Goal: Task Accomplishment & Management: Manage account settings

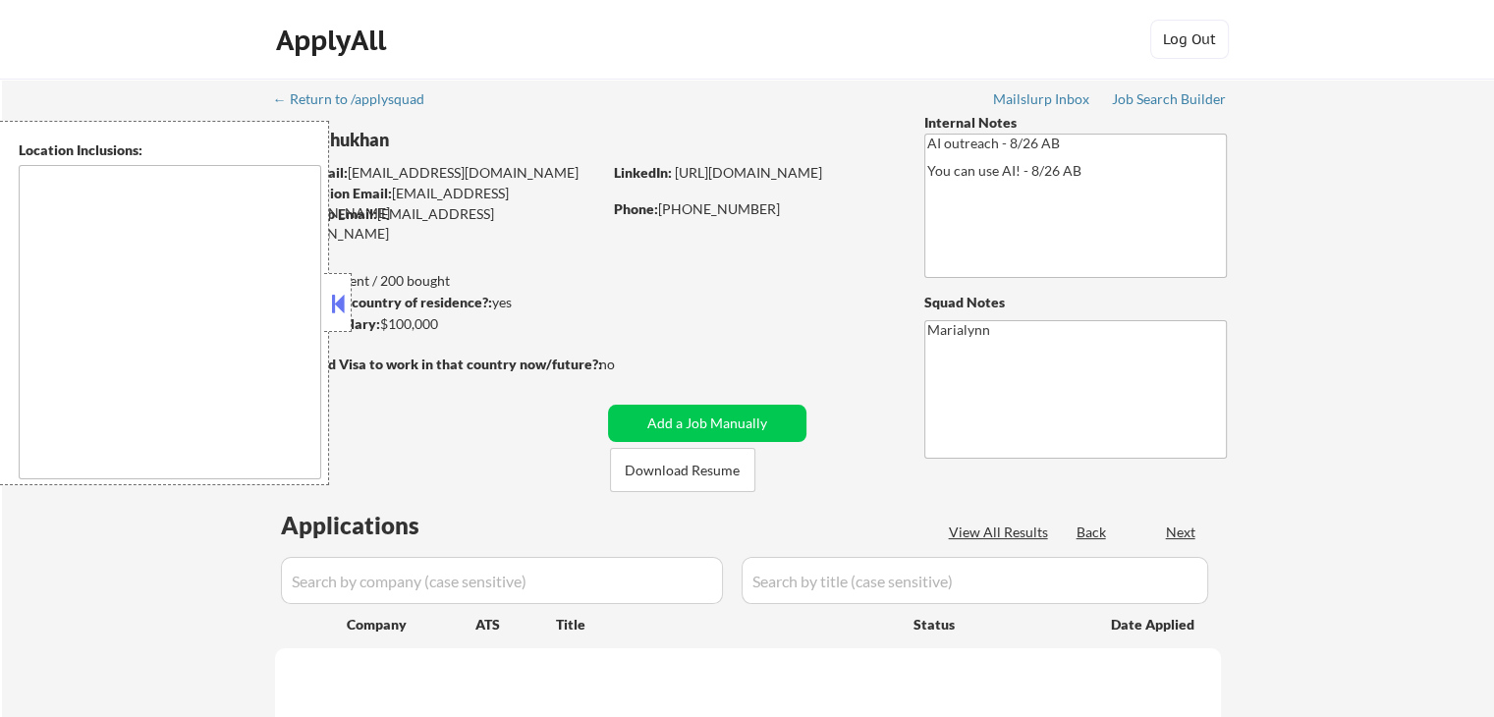
select select ""pending""
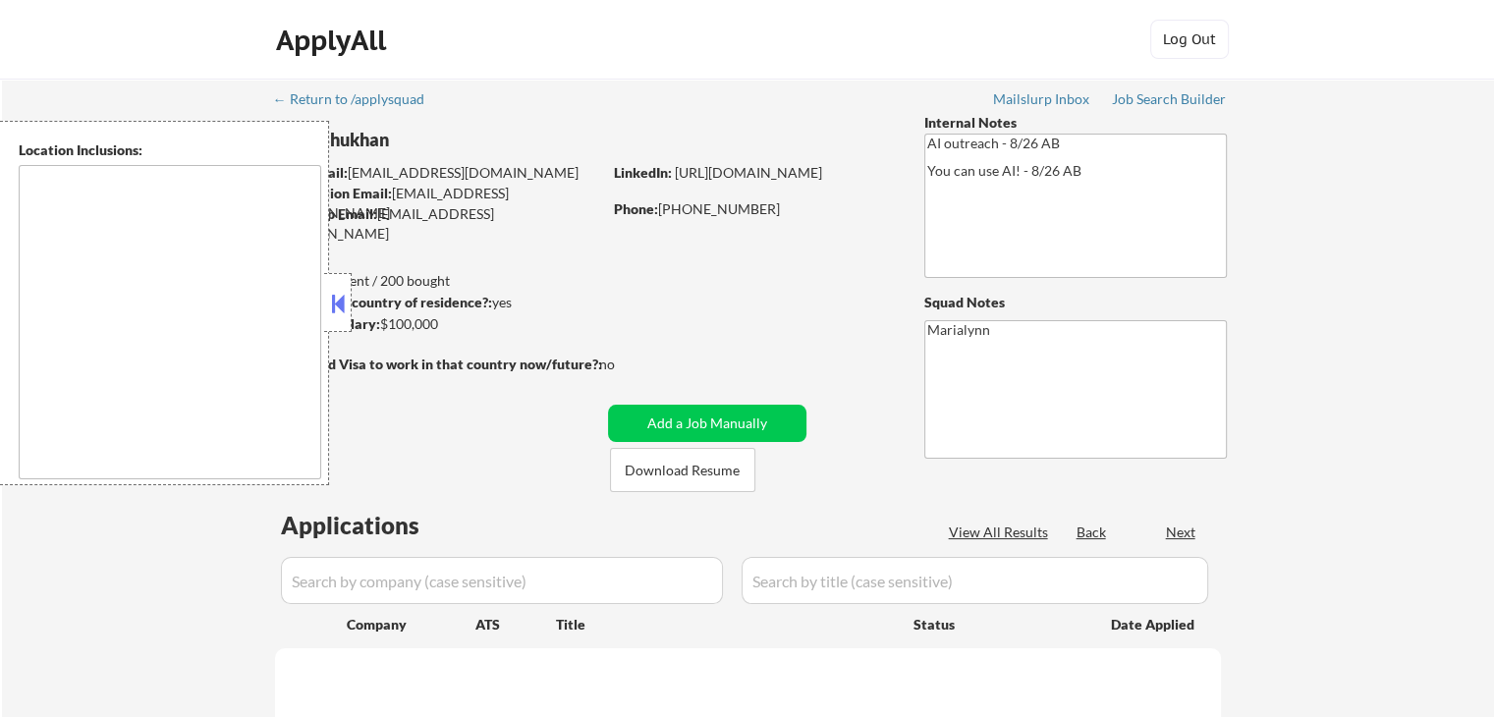
select select ""pending""
type textarea "[GEOGRAPHIC_DATA], [GEOGRAPHIC_DATA] [GEOGRAPHIC_DATA], [GEOGRAPHIC_DATA] [GEOG…"
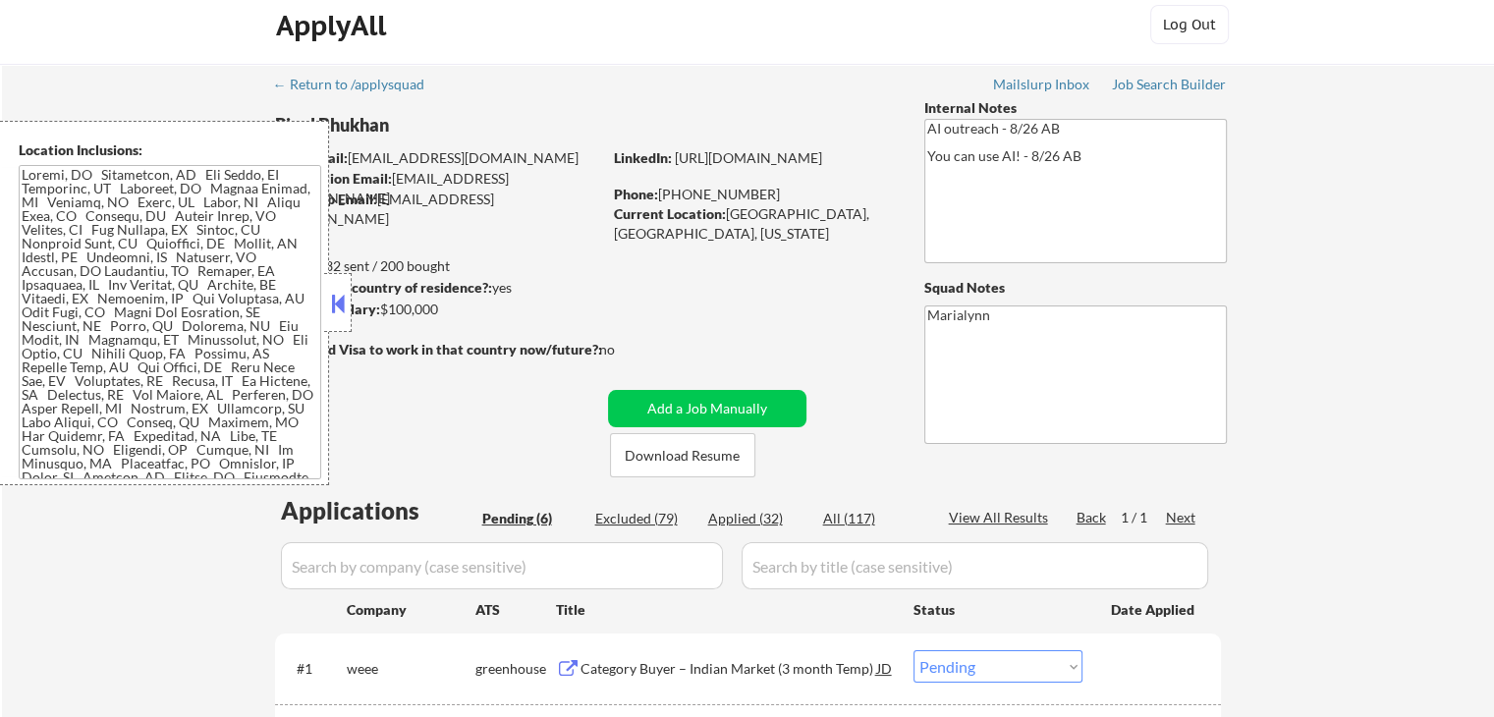
scroll to position [295, 0]
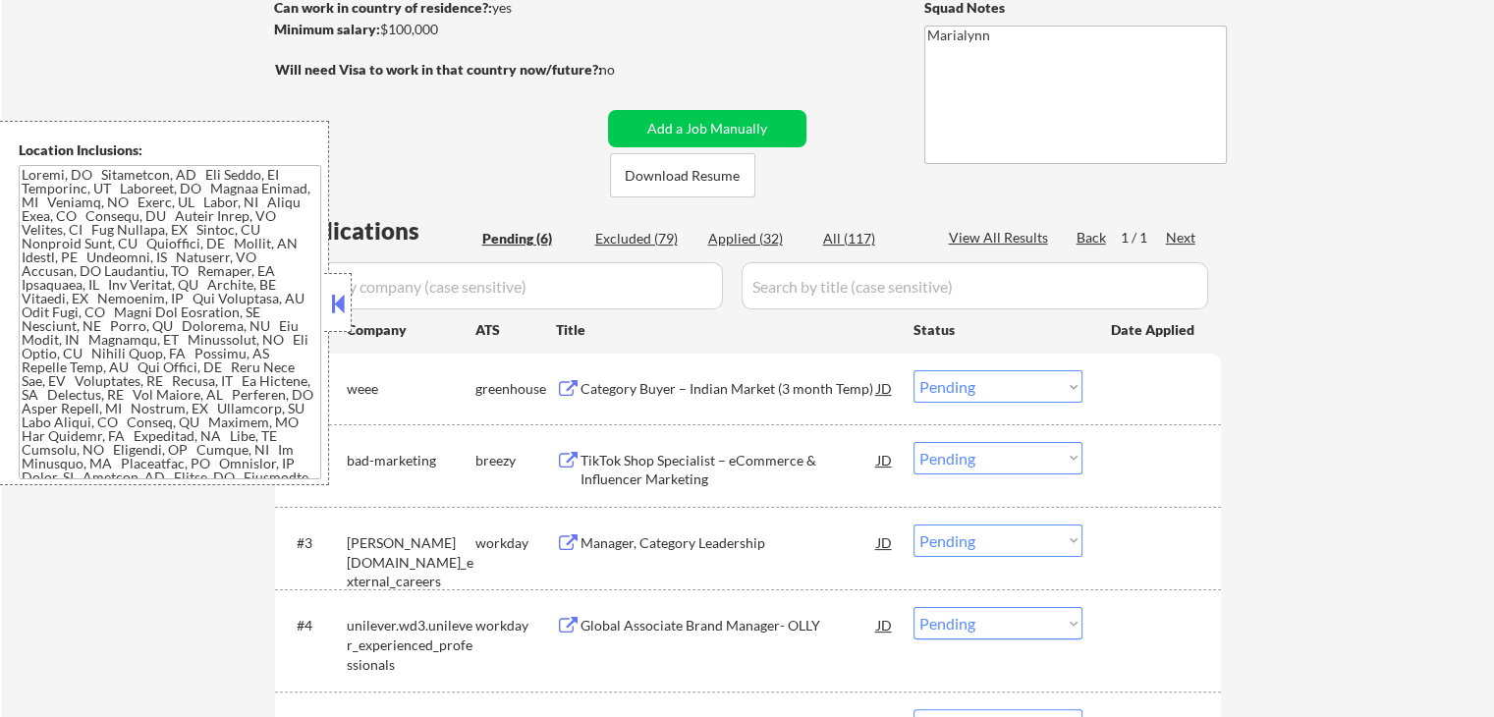
click at [339, 304] on button at bounding box center [338, 303] width 22 height 29
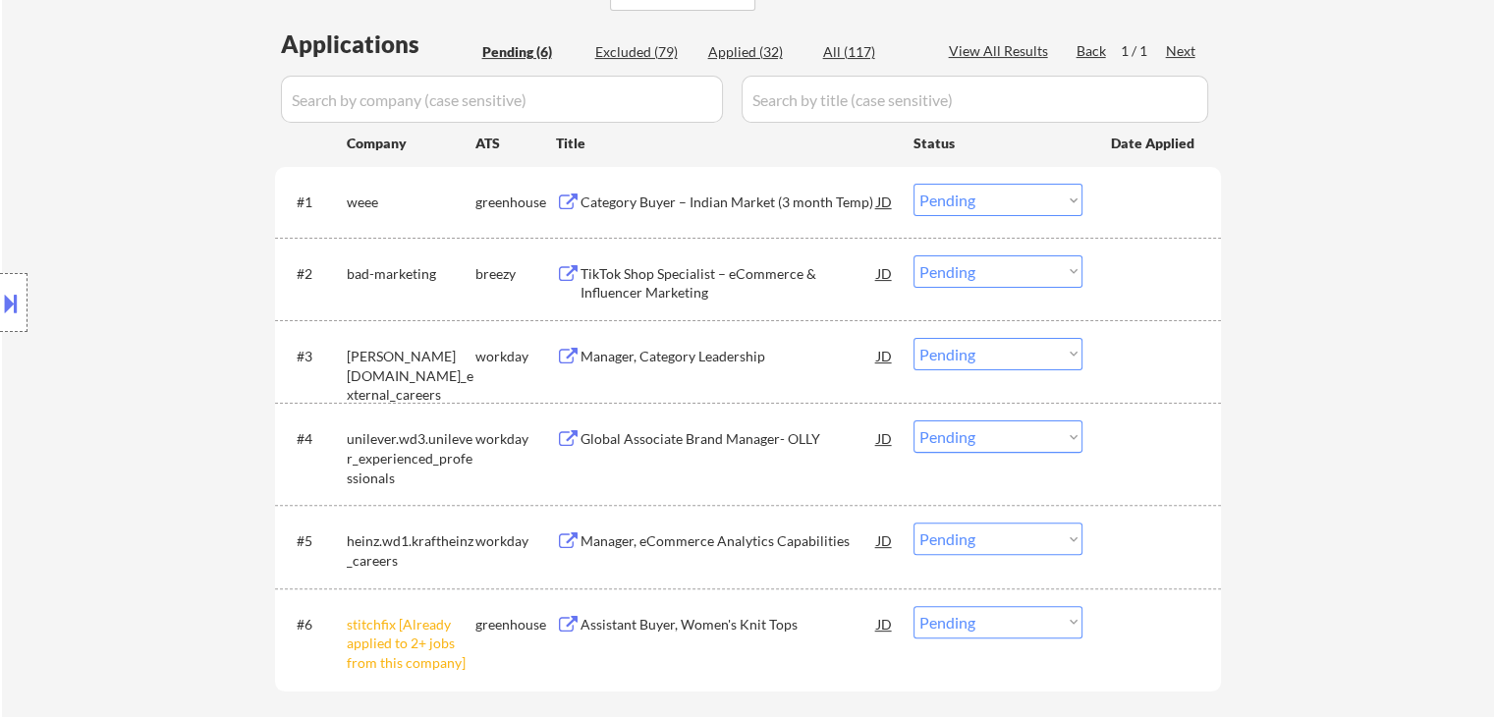
scroll to position [491, 0]
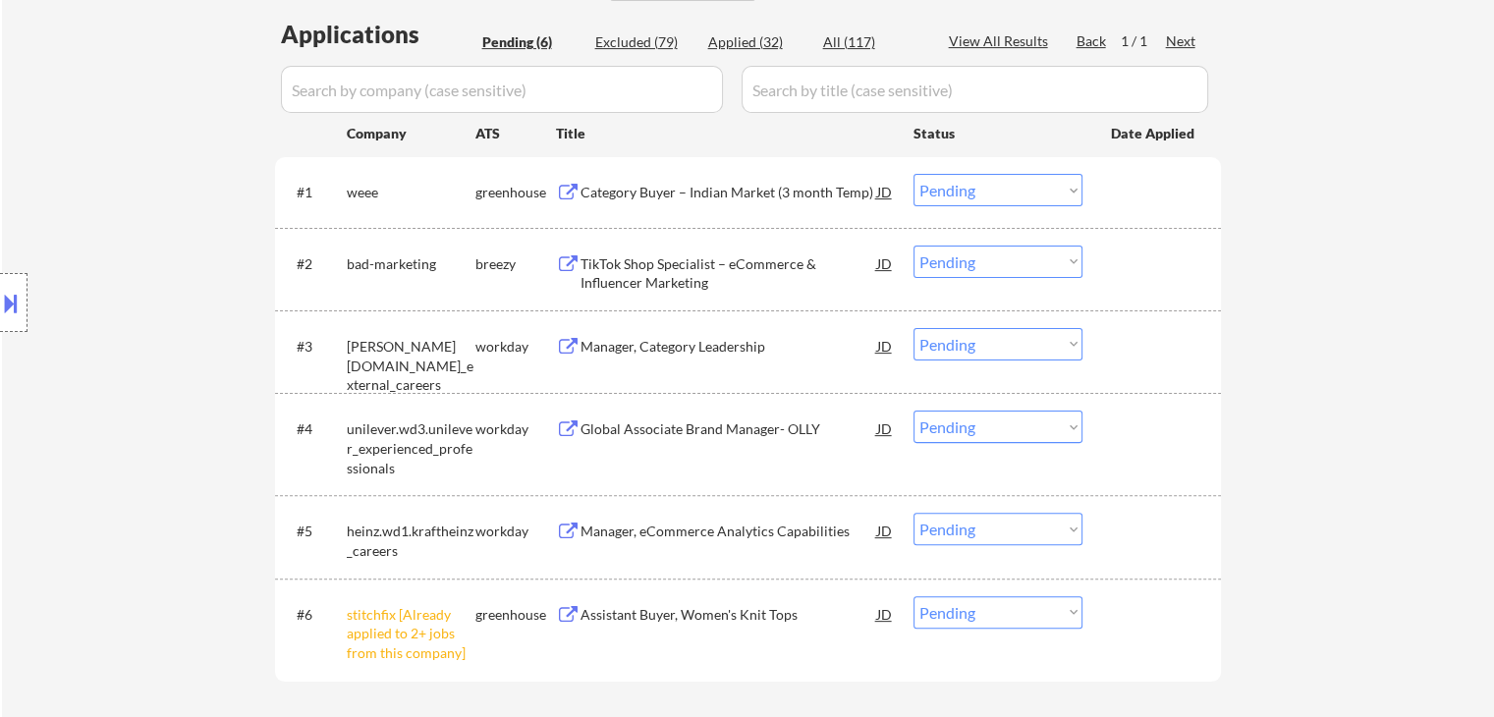
click at [1025, 613] on select "Choose an option... Pending Applied Excluded (Questions) Excluded (Expired) Exc…" at bounding box center [997, 612] width 169 height 32
select select ""excluded__other_""
click at [913, 596] on select "Choose an option... Pending Applied Excluded (Questions) Excluded (Expired) Exc…" at bounding box center [997, 612] width 169 height 32
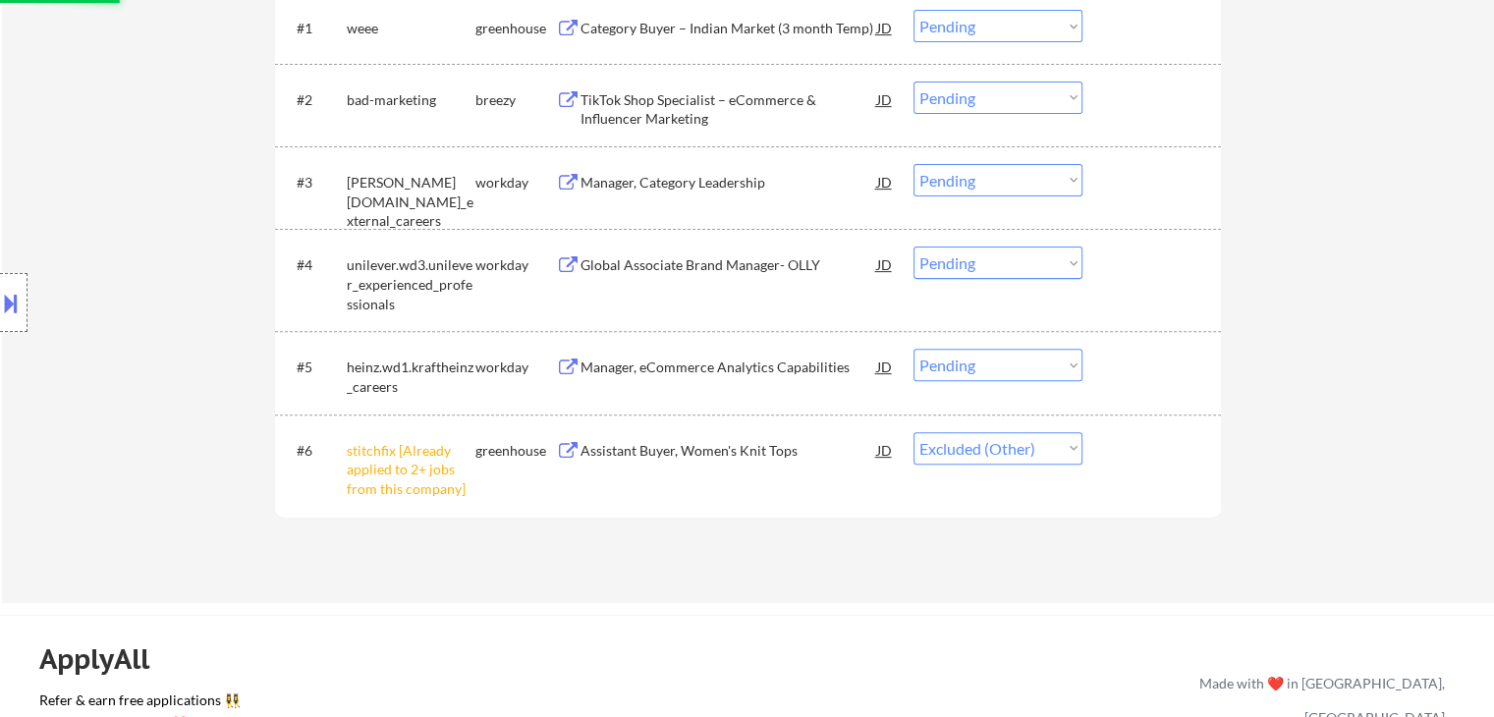
scroll to position [393, 0]
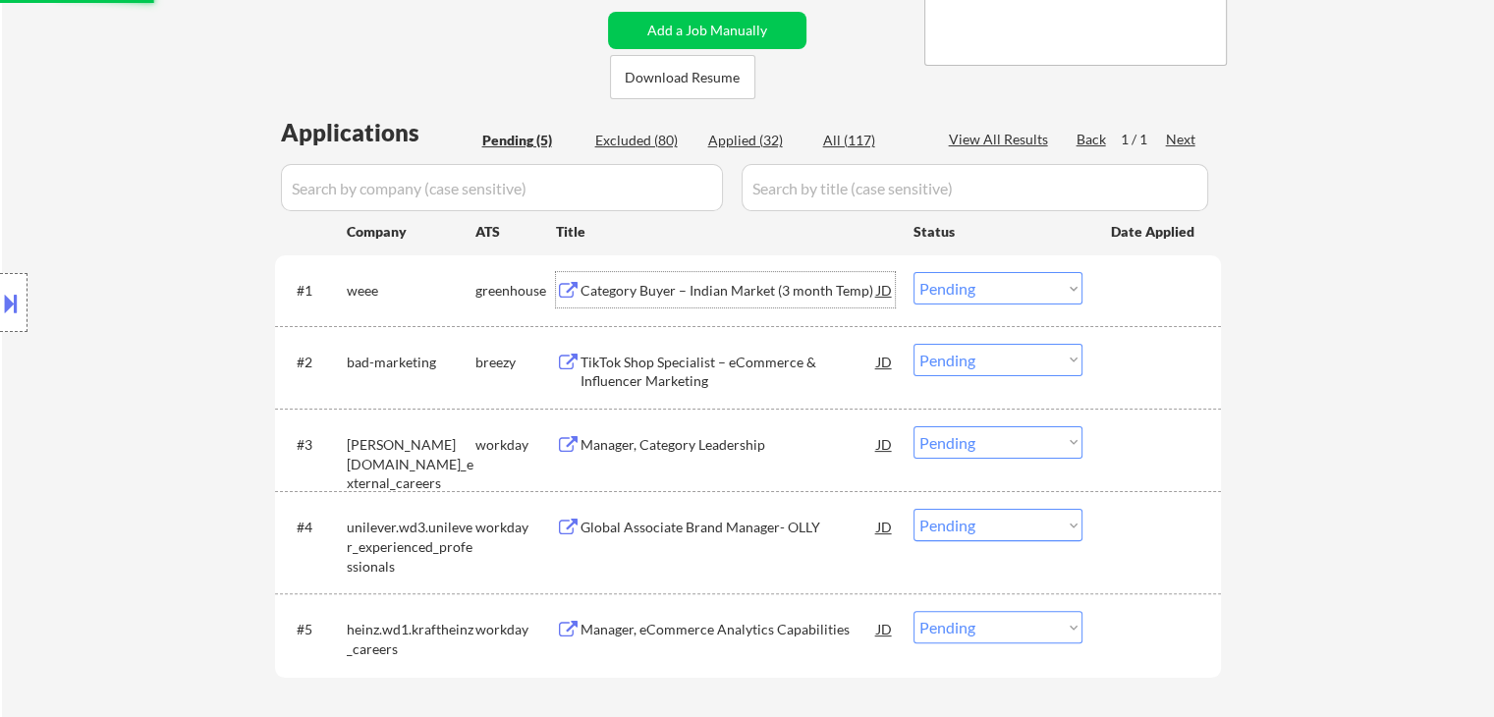
click at [705, 297] on div "Category Buyer – Indian Market (3 month Temp)" at bounding box center [728, 291] width 297 height 20
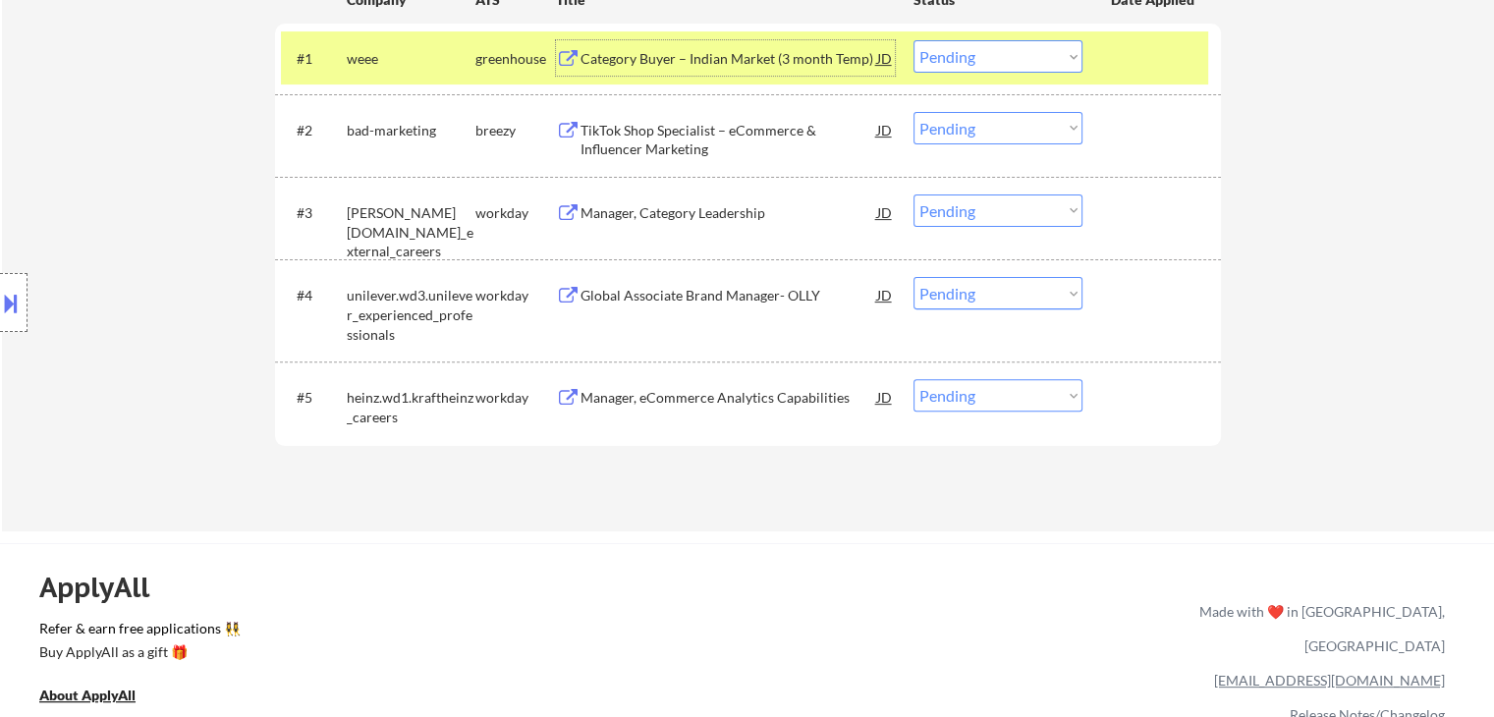
scroll to position [491, 0]
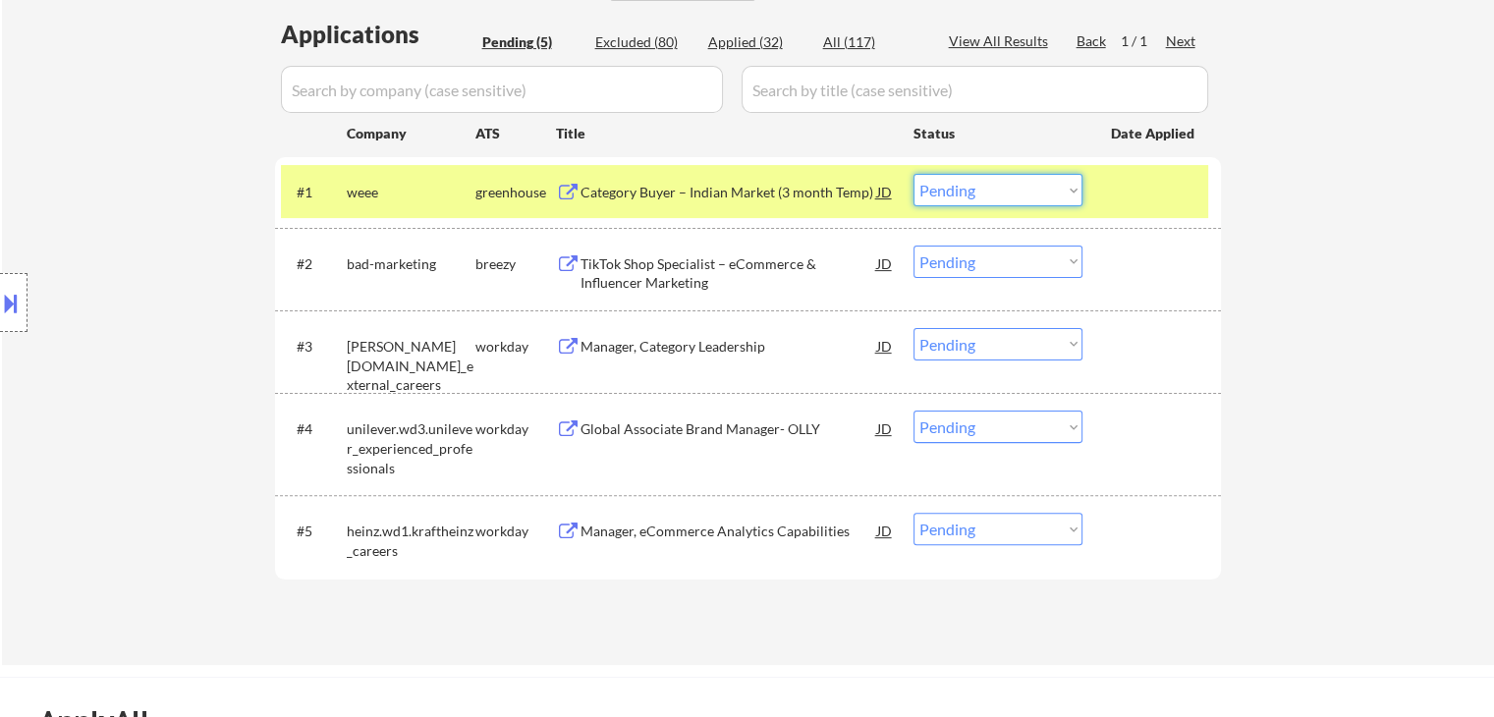
click at [1012, 183] on select "Choose an option... Pending Applied Excluded (Questions) Excluded (Expired) Exc…" at bounding box center [997, 190] width 169 height 32
click at [913, 174] on select "Choose an option... Pending Applied Excluded (Questions) Excluded (Expired) Exc…" at bounding box center [997, 190] width 169 height 32
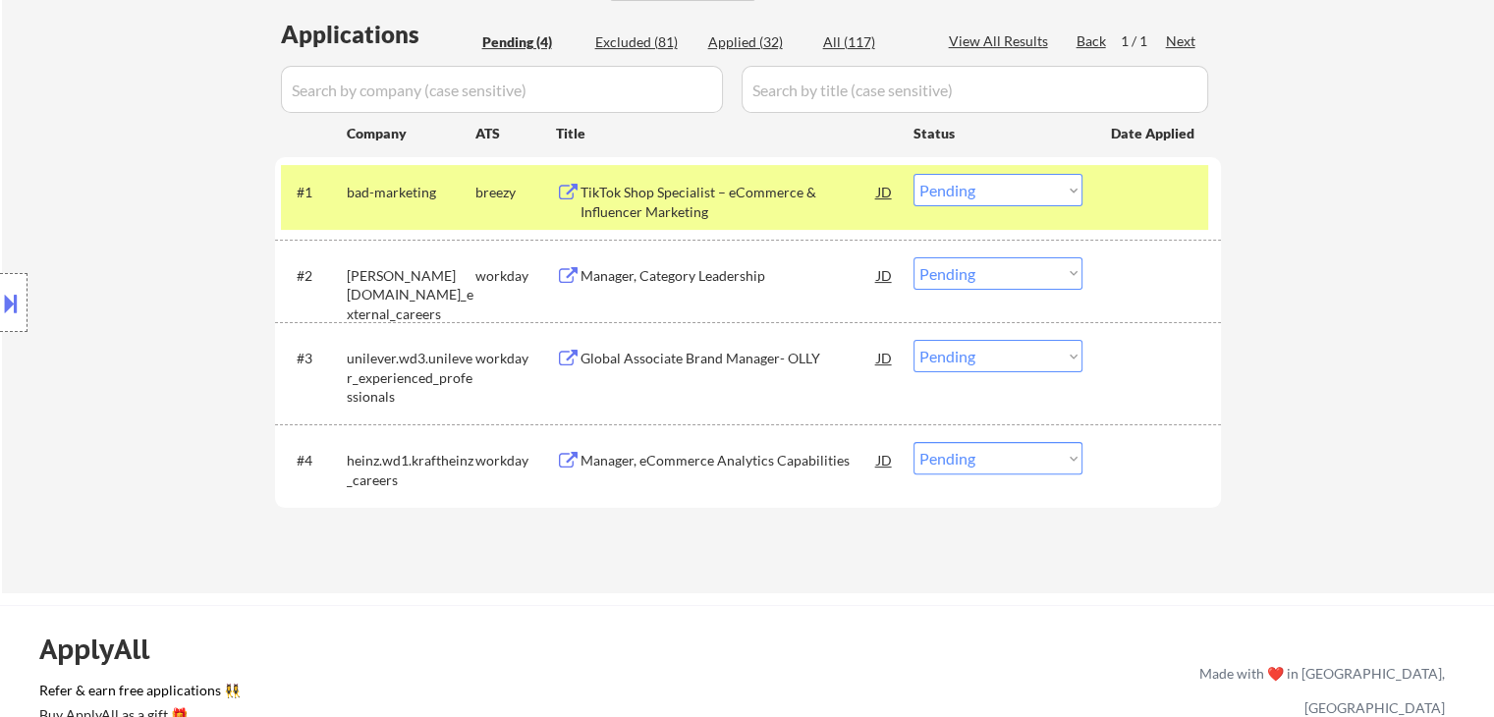
click at [621, 202] on div "TikTok Shop Specialist – eCommerce & Influencer Marketing" at bounding box center [728, 202] width 297 height 38
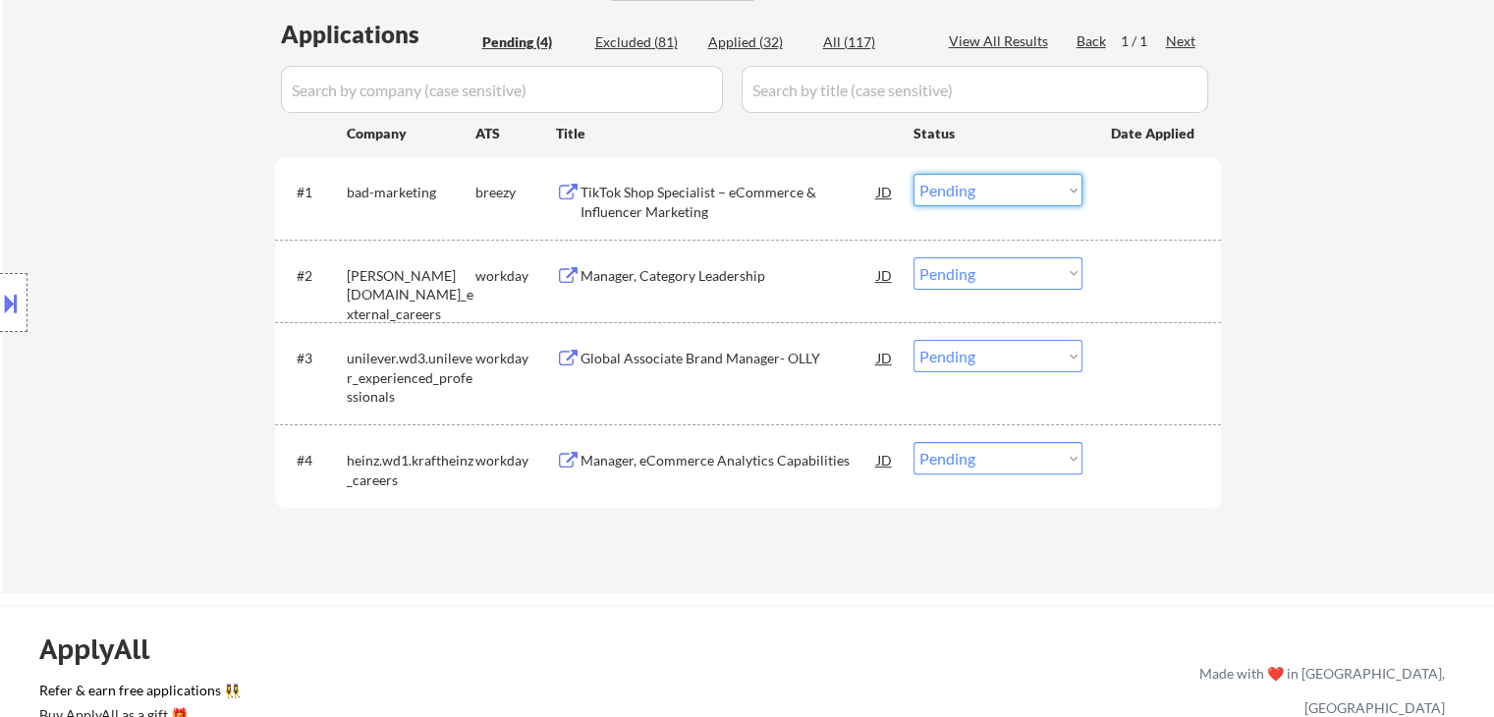
click at [977, 197] on select "Choose an option... Pending Applied Excluded (Questions) Excluded (Expired) Exc…" at bounding box center [997, 190] width 169 height 32
click at [913, 174] on select "Choose an option... Pending Applied Excluded (Questions) Excluded (Expired) Exc…" at bounding box center [997, 190] width 169 height 32
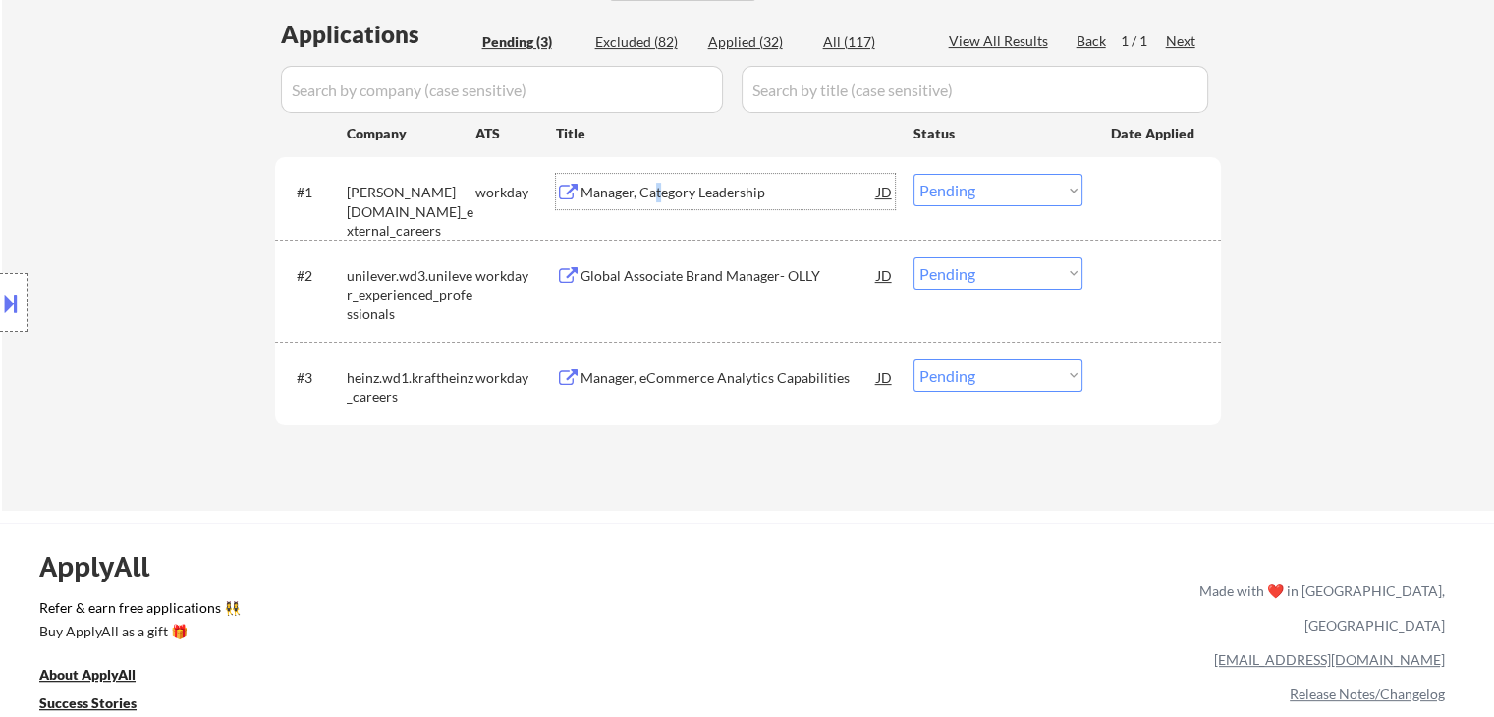
click at [658, 189] on div "Manager, Category Leadership" at bounding box center [728, 193] width 297 height 20
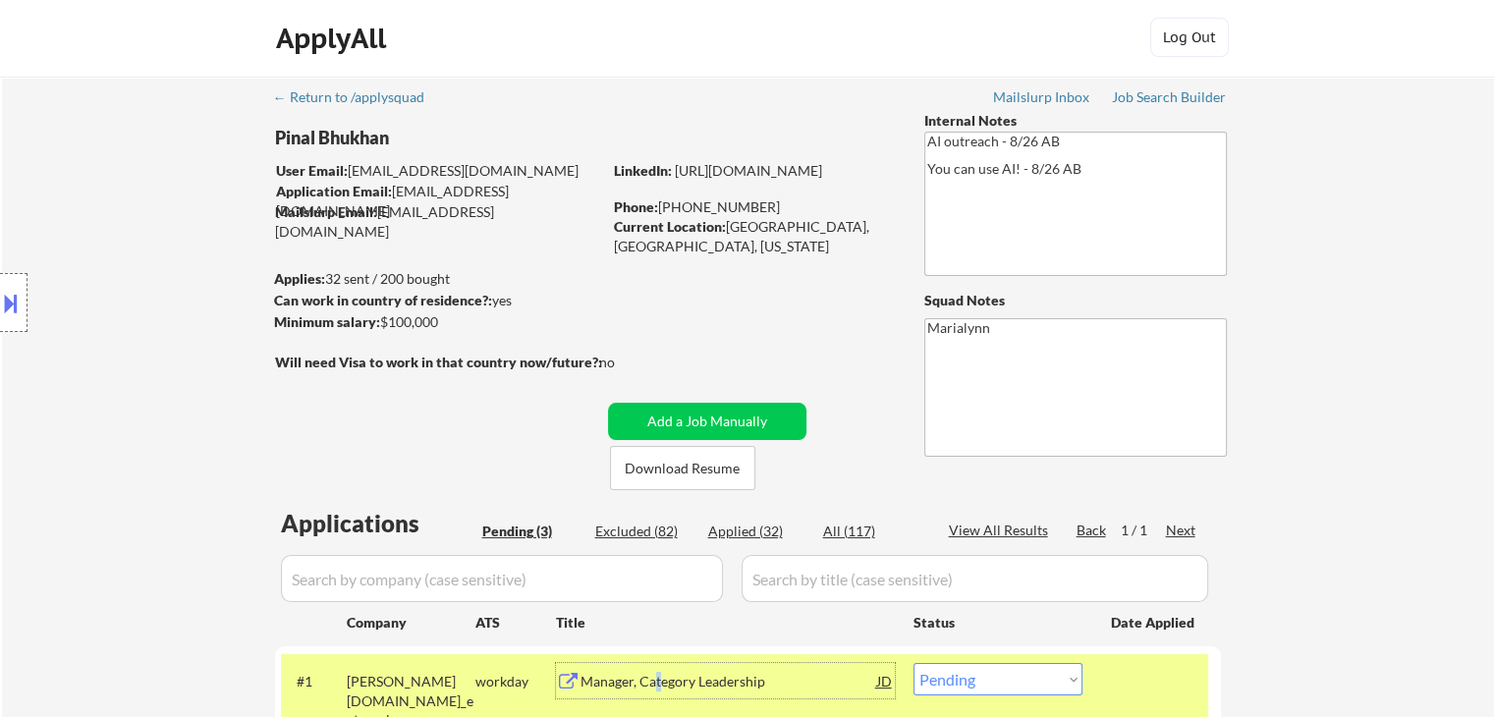
scroll to position [0, 0]
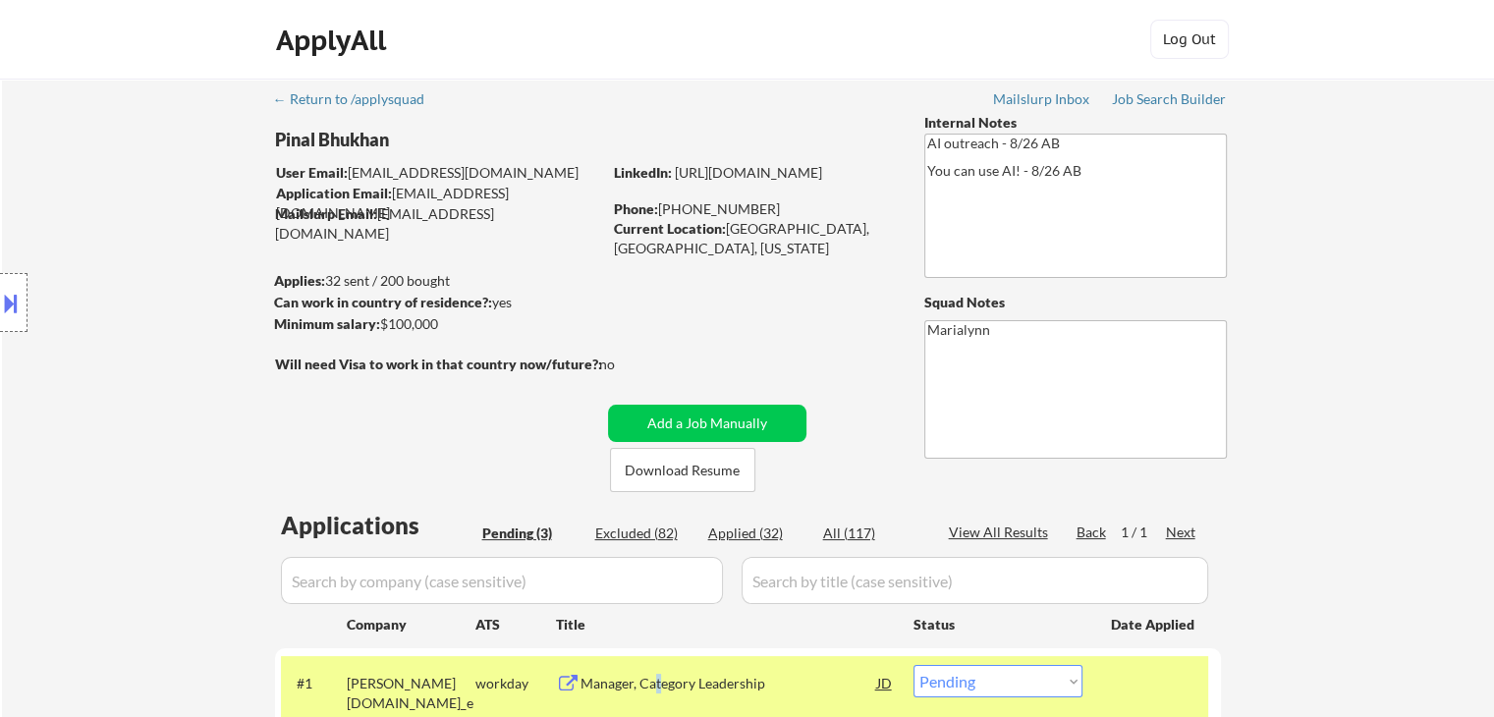
drag, startPoint x: 670, startPoint y: 206, endPoint x: 744, endPoint y: 201, distance: 74.8
click at [749, 201] on div "Phone: (510) 432-5999" at bounding box center [753, 209] width 278 height 20
copy div "510) 432-599"
click at [786, 181] on link "https://www.linkedin.com/in/pinalbhukhan/" at bounding box center [748, 172] width 147 height 17
click at [16, 318] on button at bounding box center [11, 303] width 22 height 32
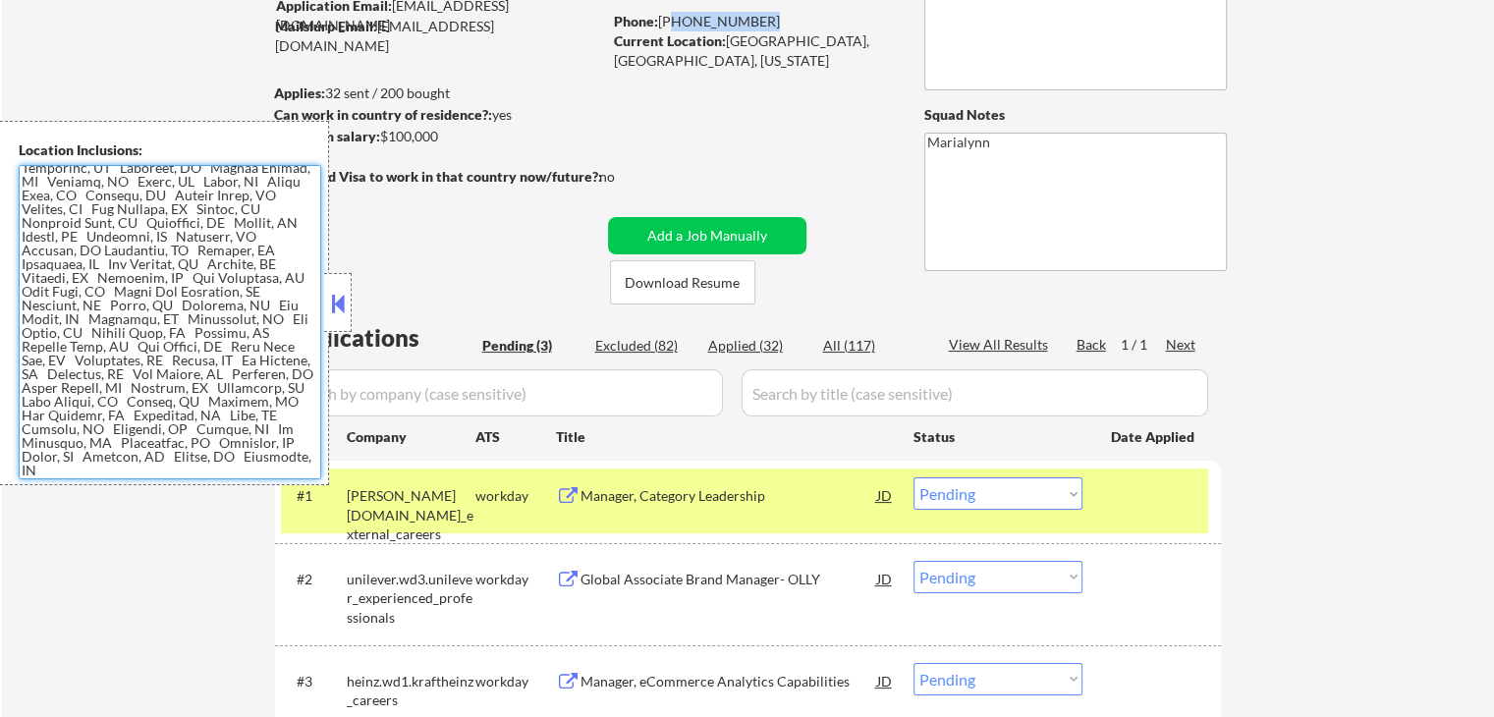
scroll to position [393, 0]
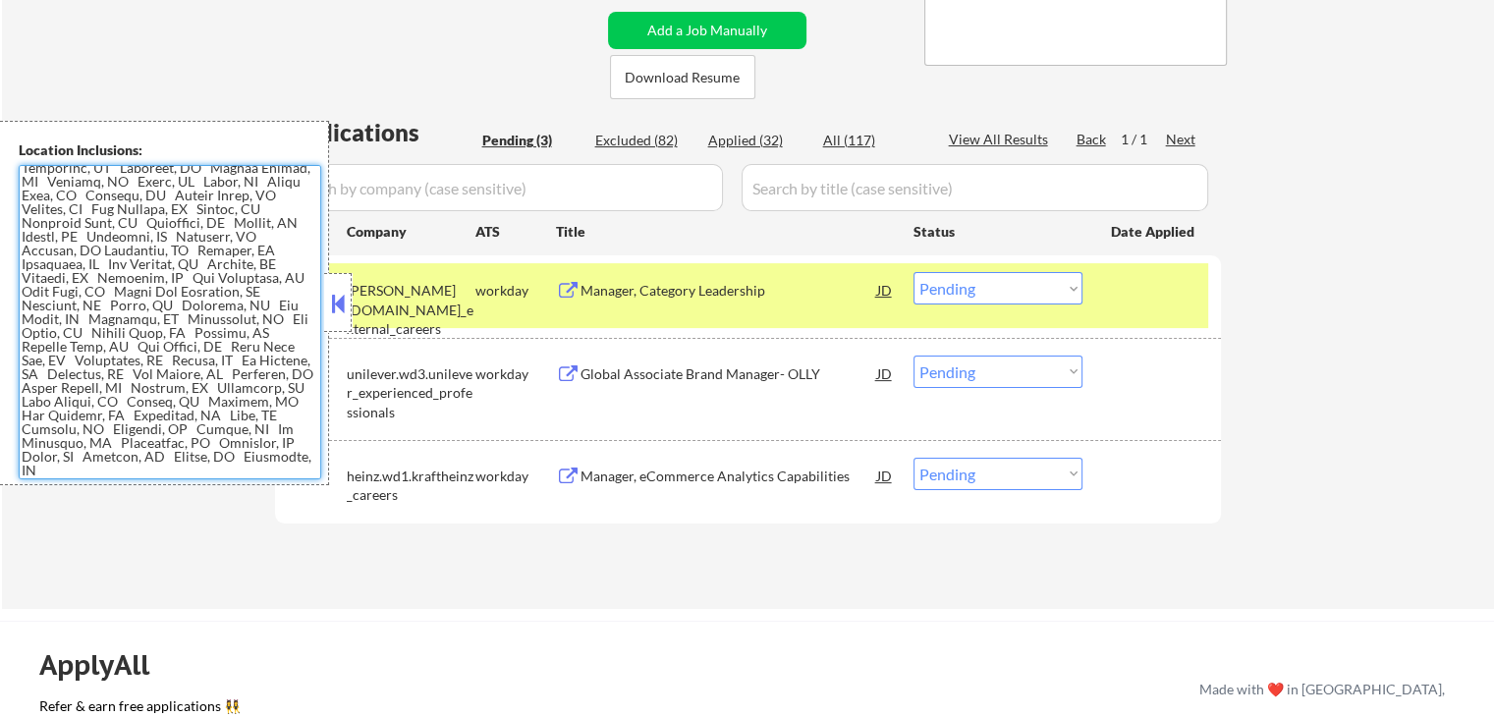
drag, startPoint x: 327, startPoint y: 294, endPoint x: 409, endPoint y: 335, distance: 91.4
click at [329, 296] on button at bounding box center [338, 303] width 22 height 29
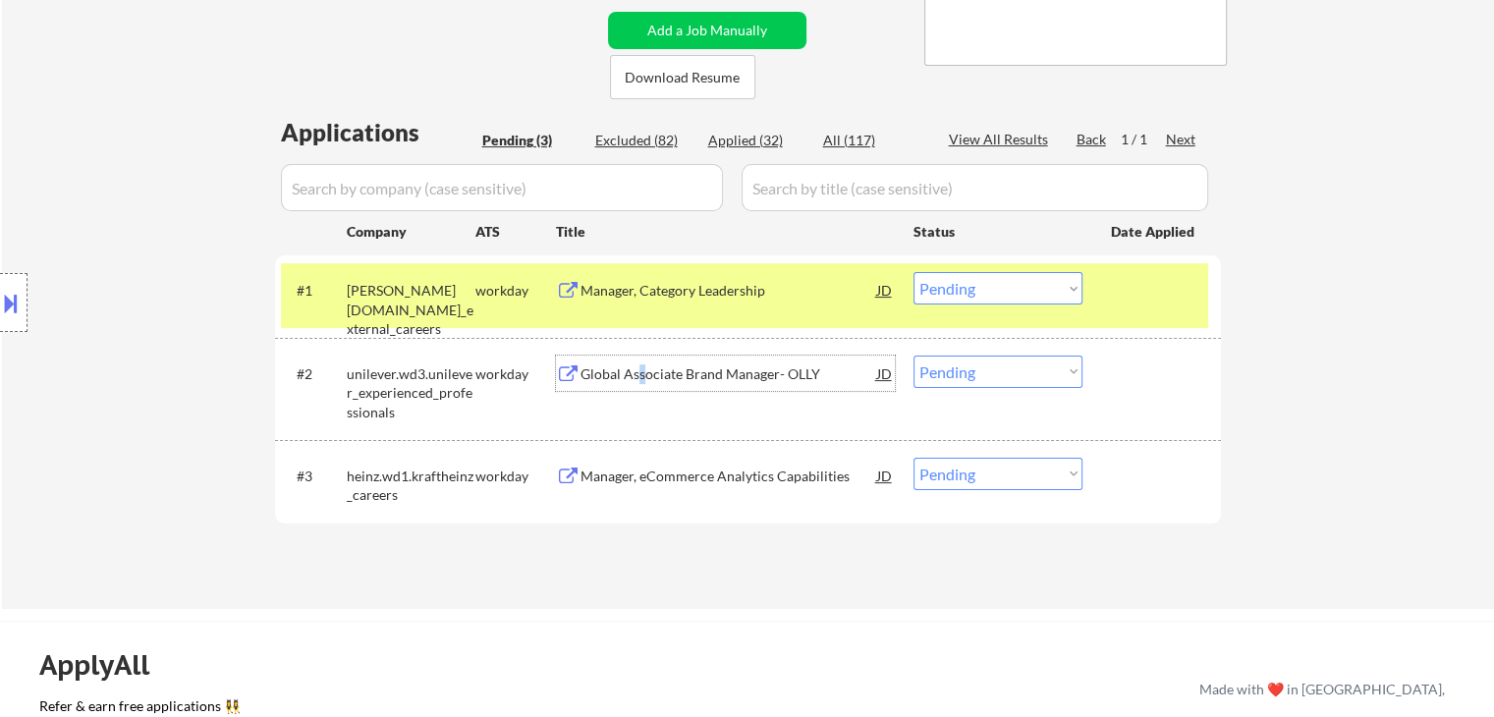
click at [640, 358] on div "Global Associate Brand Manager- OLLY" at bounding box center [728, 373] width 297 height 35
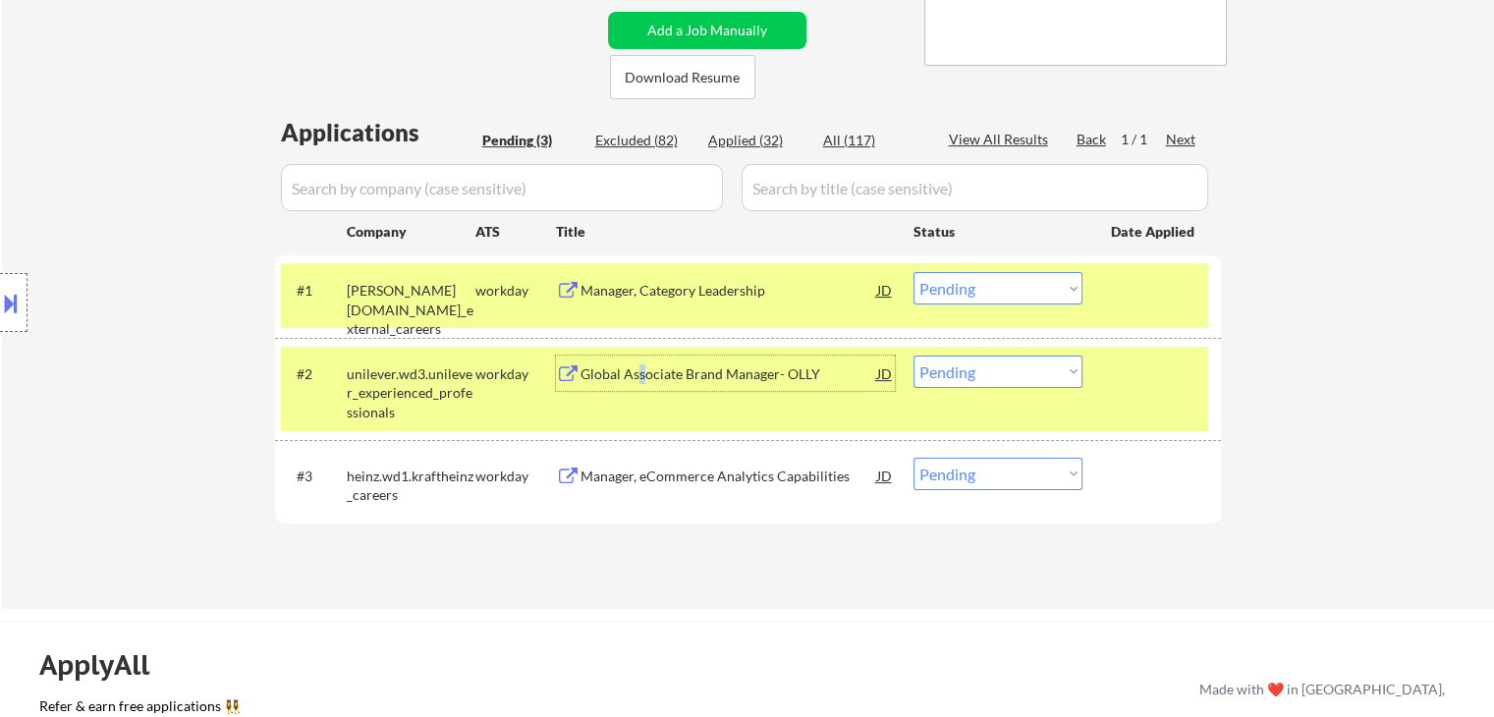
click at [955, 295] on select "Choose an option... Pending Applied Excluded (Questions) Excluded (Expired) Exc…" at bounding box center [997, 288] width 169 height 32
click at [913, 272] on select "Choose an option... Pending Applied Excluded (Questions) Excluded (Expired) Exc…" at bounding box center [997, 288] width 169 height 32
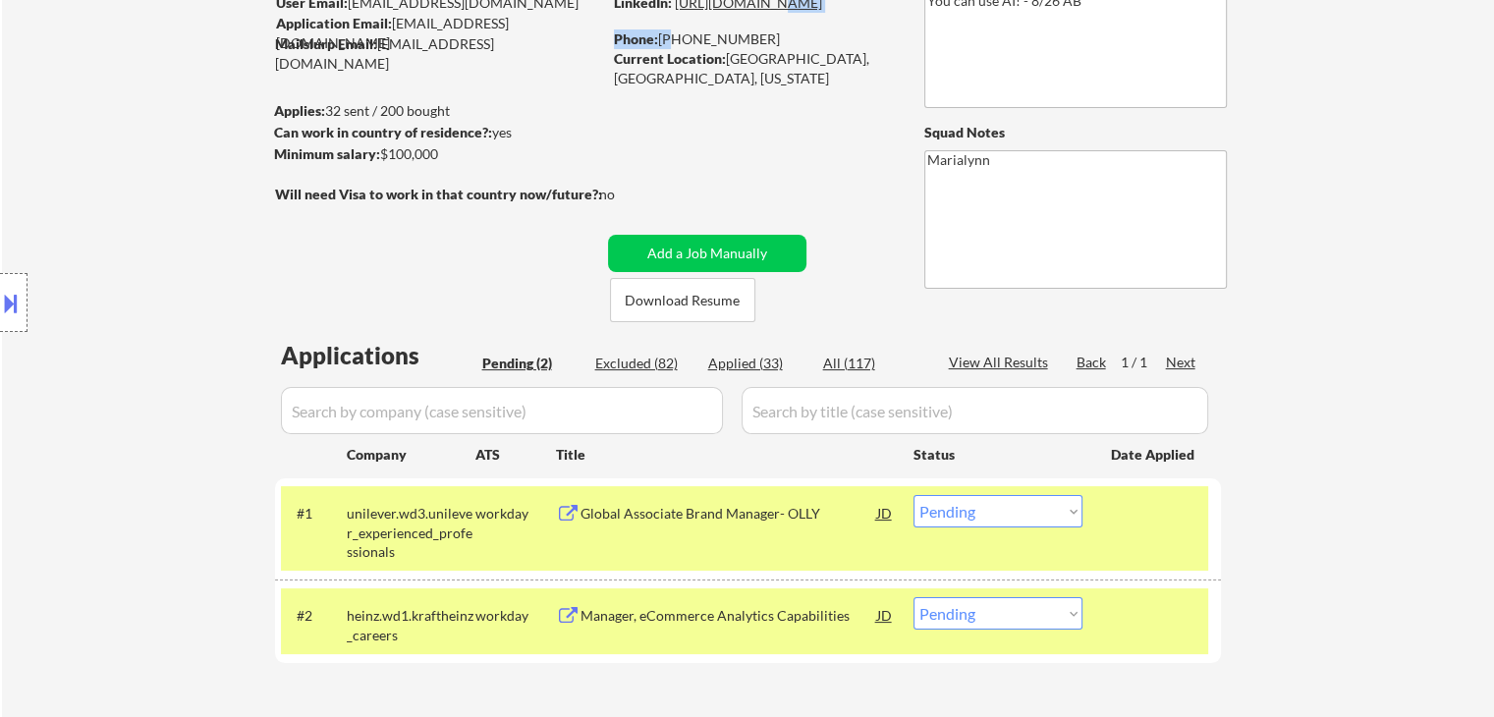
scroll to position [166, 0]
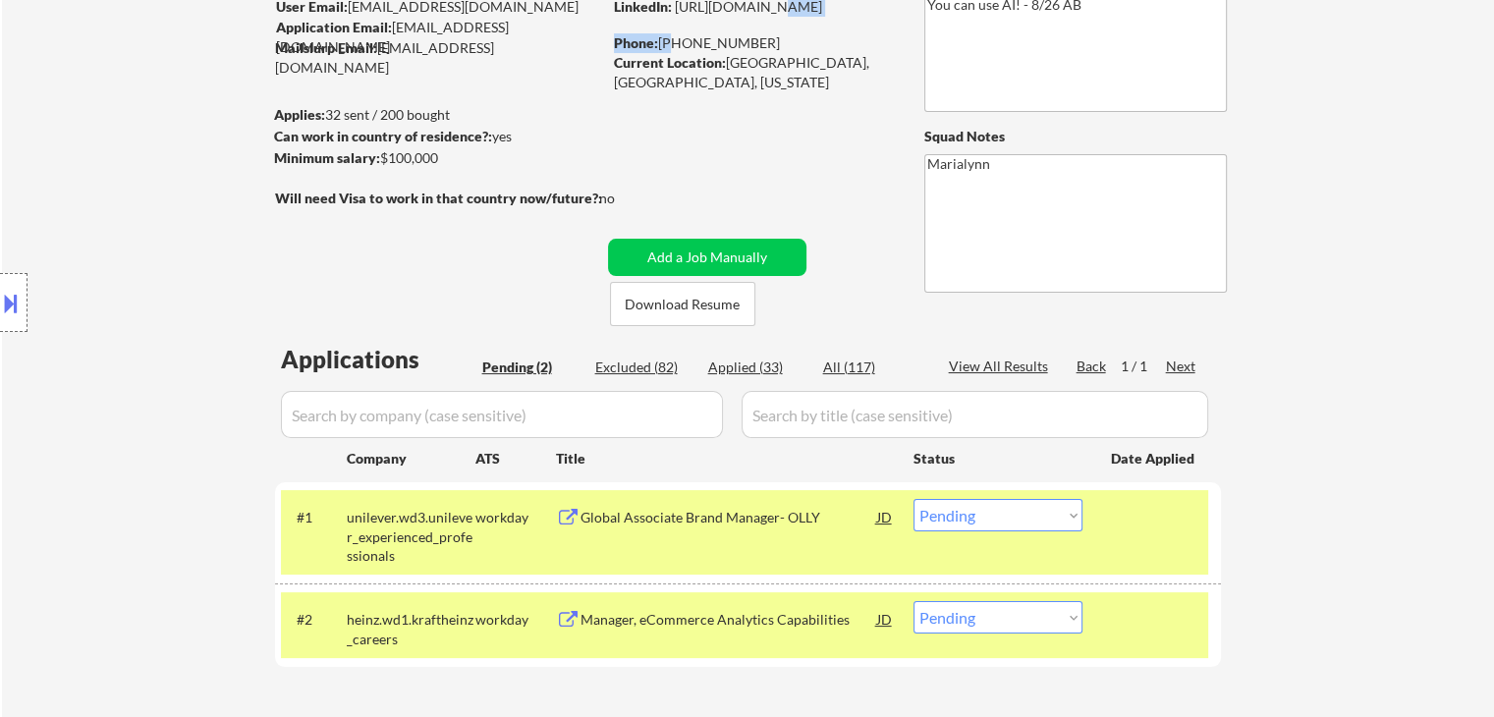
drag, startPoint x: 664, startPoint y: 14, endPoint x: 750, endPoint y: 51, distance: 94.1
click at [754, 46] on div "Phone: (510) 432-5999" at bounding box center [753, 43] width 278 height 20
copy div "510) 432-5999"
click at [498, 641] on div "#2 heinz.wd1.kraftheinz_careers workday Manager, eCommerce Analytics Capabiliti…" at bounding box center [744, 624] width 927 height 65
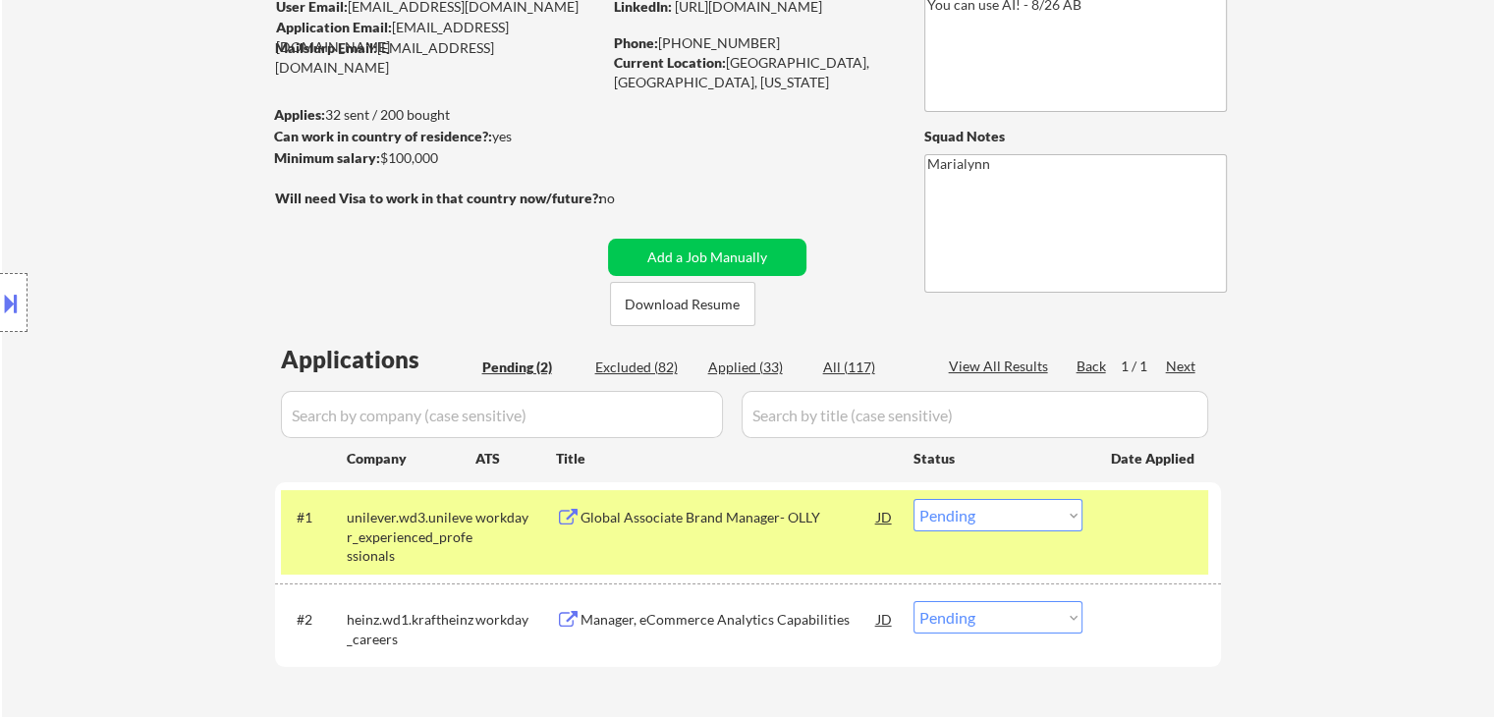
click at [601, 626] on div "Manager, eCommerce Analytics Capabilities" at bounding box center [728, 620] width 297 height 20
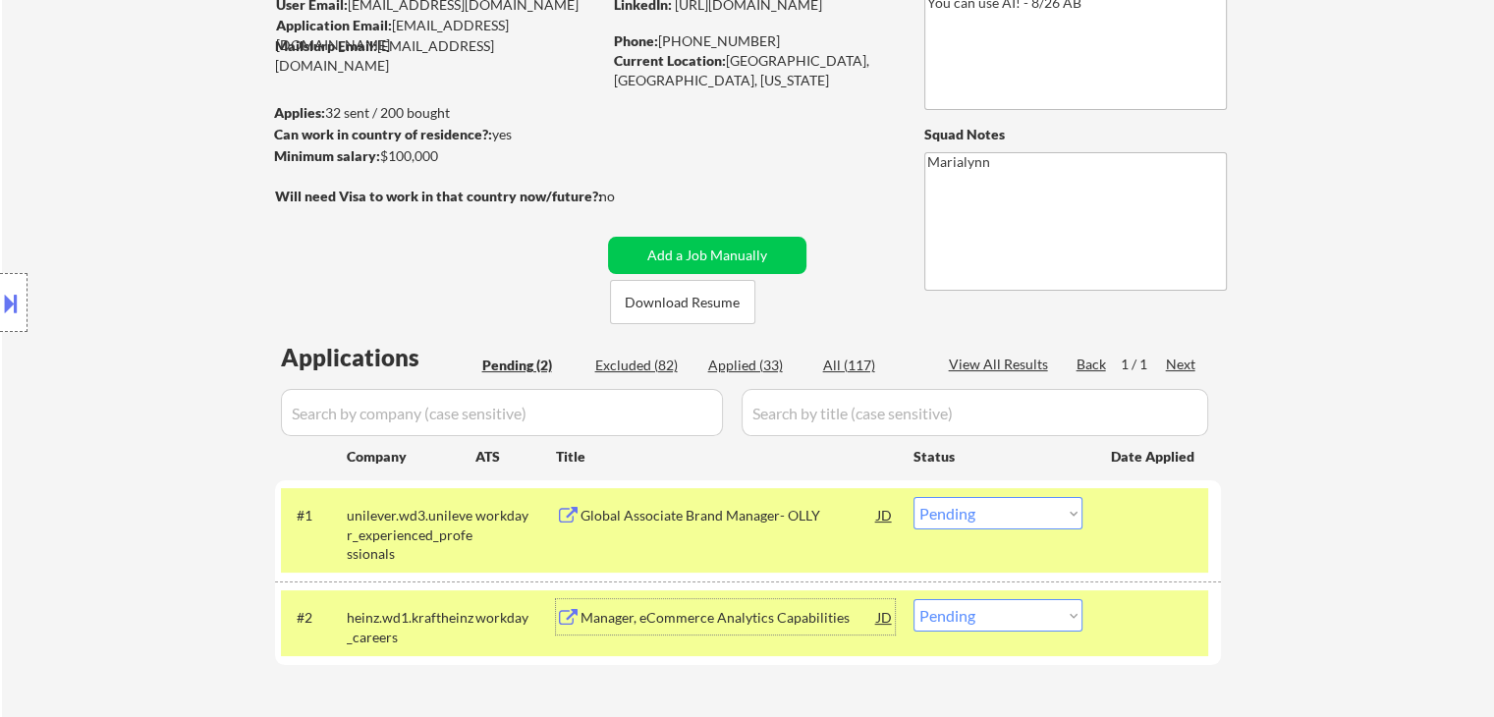
scroll to position [264, 0]
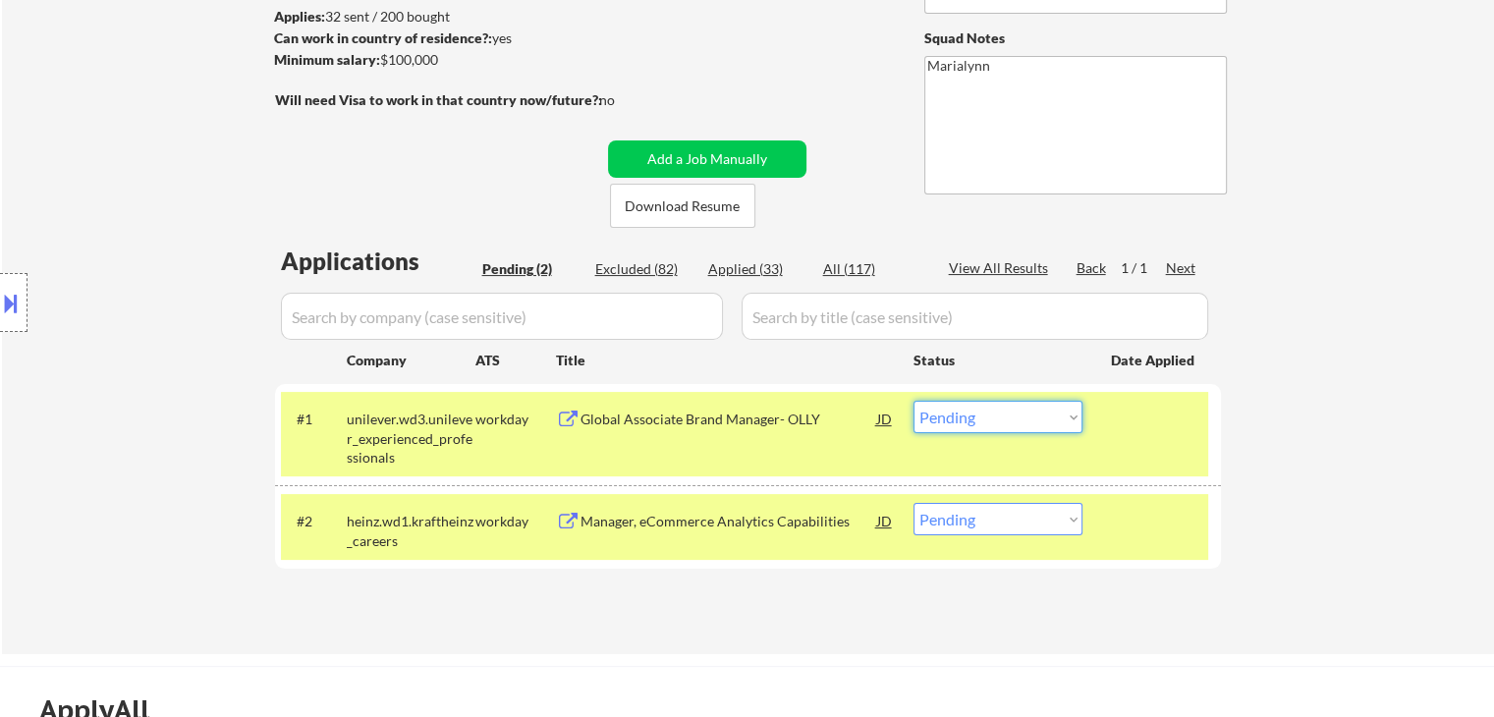
click at [1002, 410] on select "Choose an option... Pending Applied Excluded (Questions) Excluded (Expired) Exc…" at bounding box center [997, 417] width 169 height 32
click at [913, 401] on select "Choose an option... Pending Applied Excluded (Questions) Excluded (Expired) Exc…" at bounding box center [997, 417] width 169 height 32
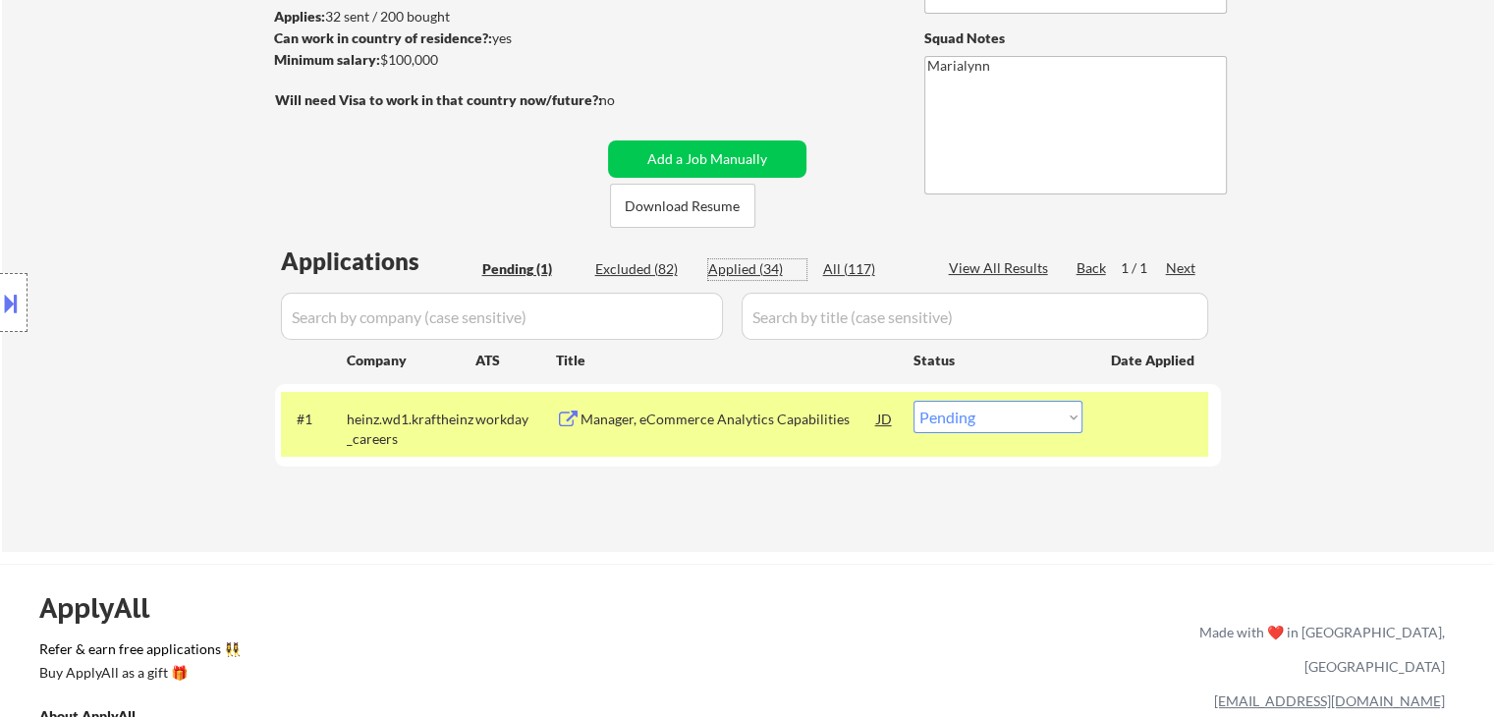
click at [757, 267] on div "Applied (34)" at bounding box center [757, 269] width 98 height 20
select select ""applied""
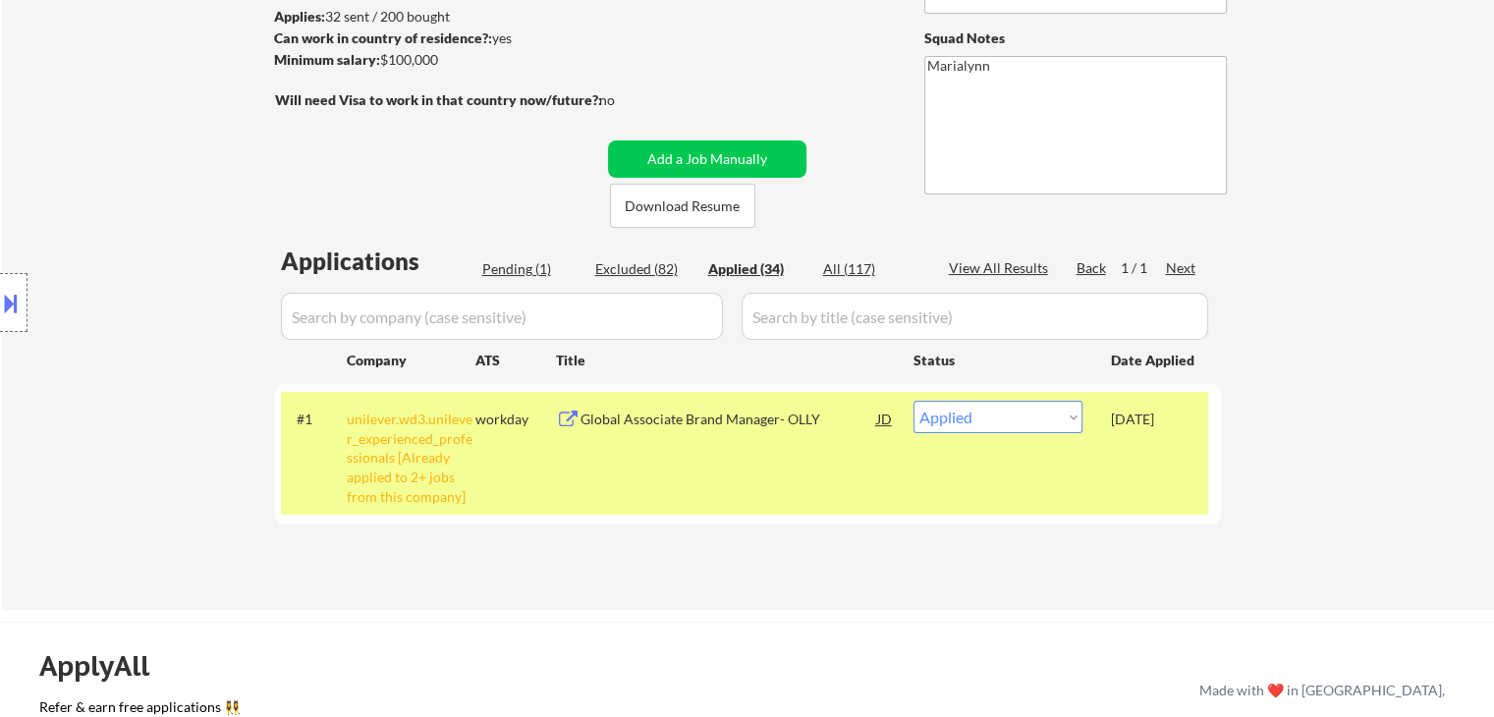
select select ""applied""
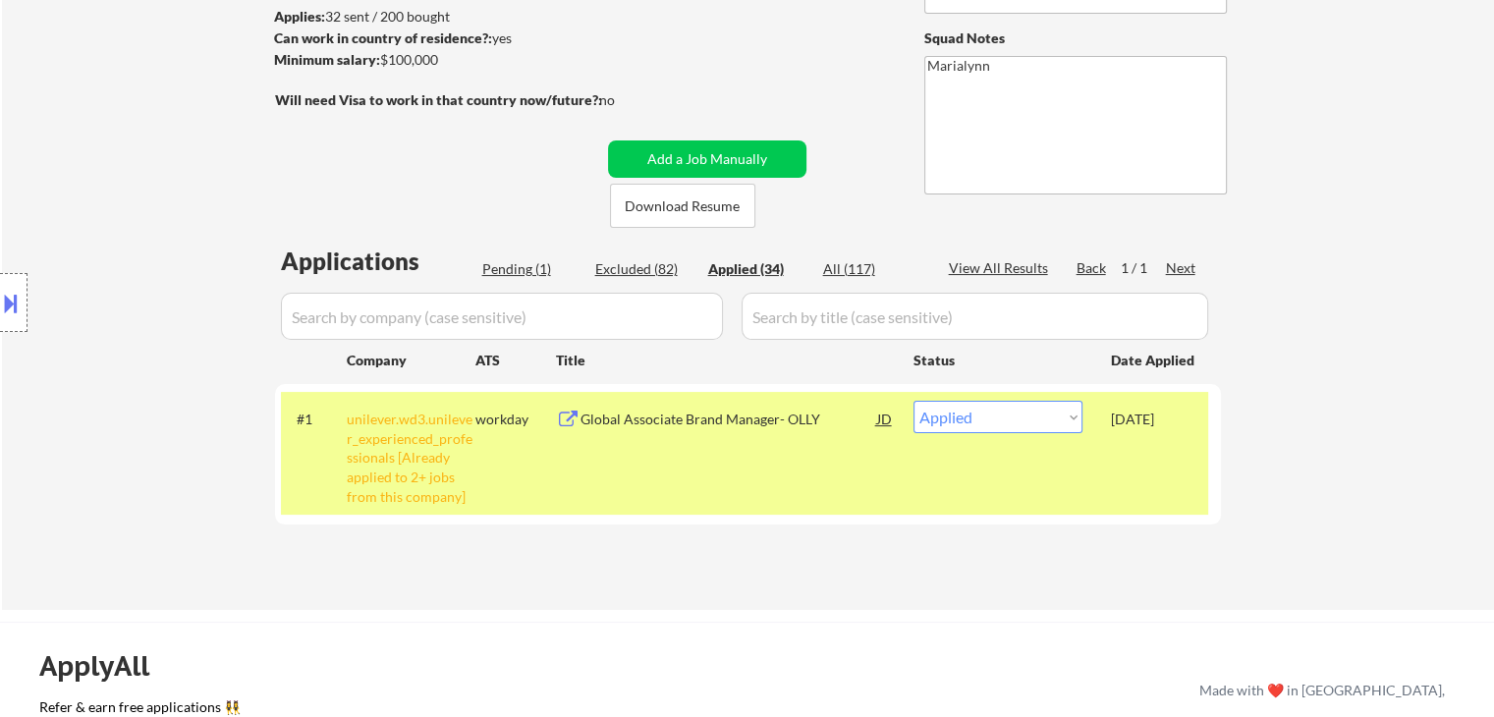
select select ""applied""
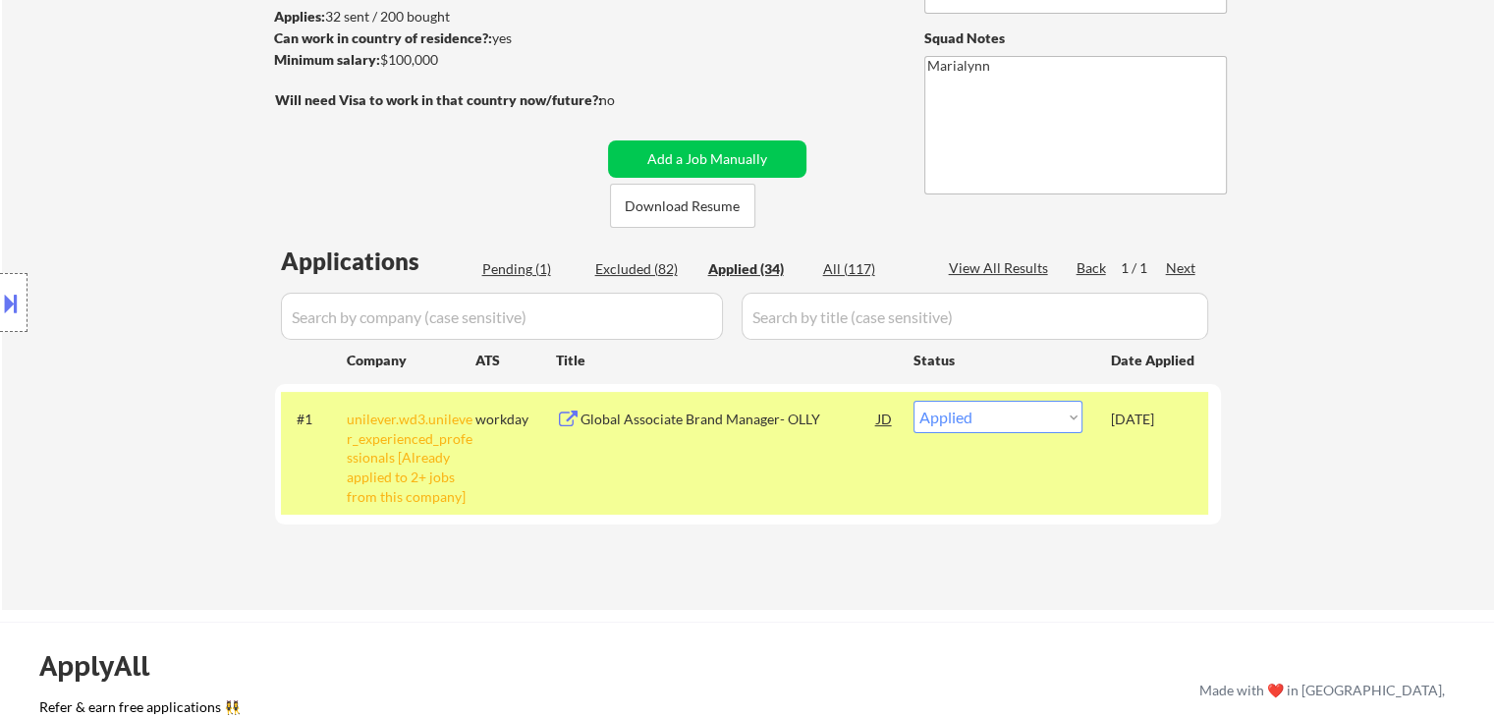
select select ""applied""
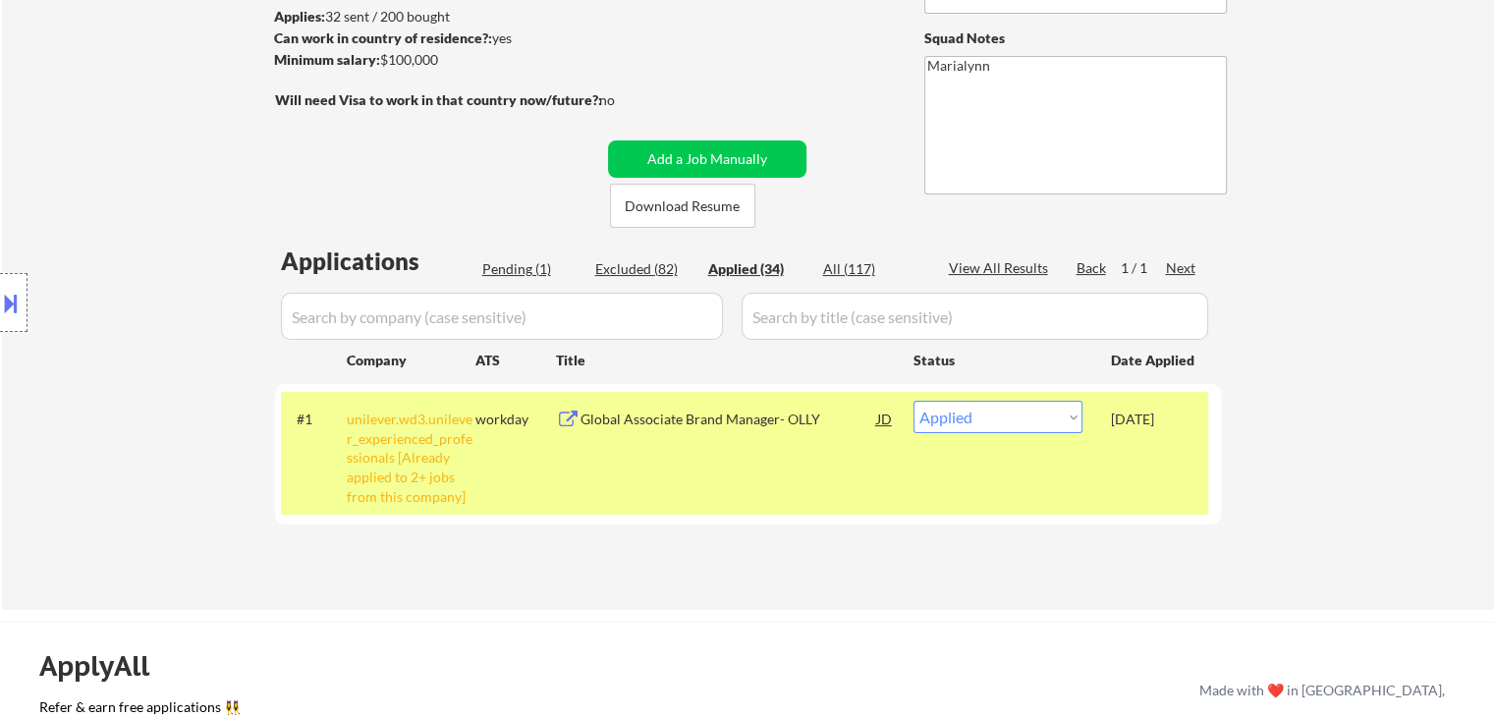
select select ""applied""
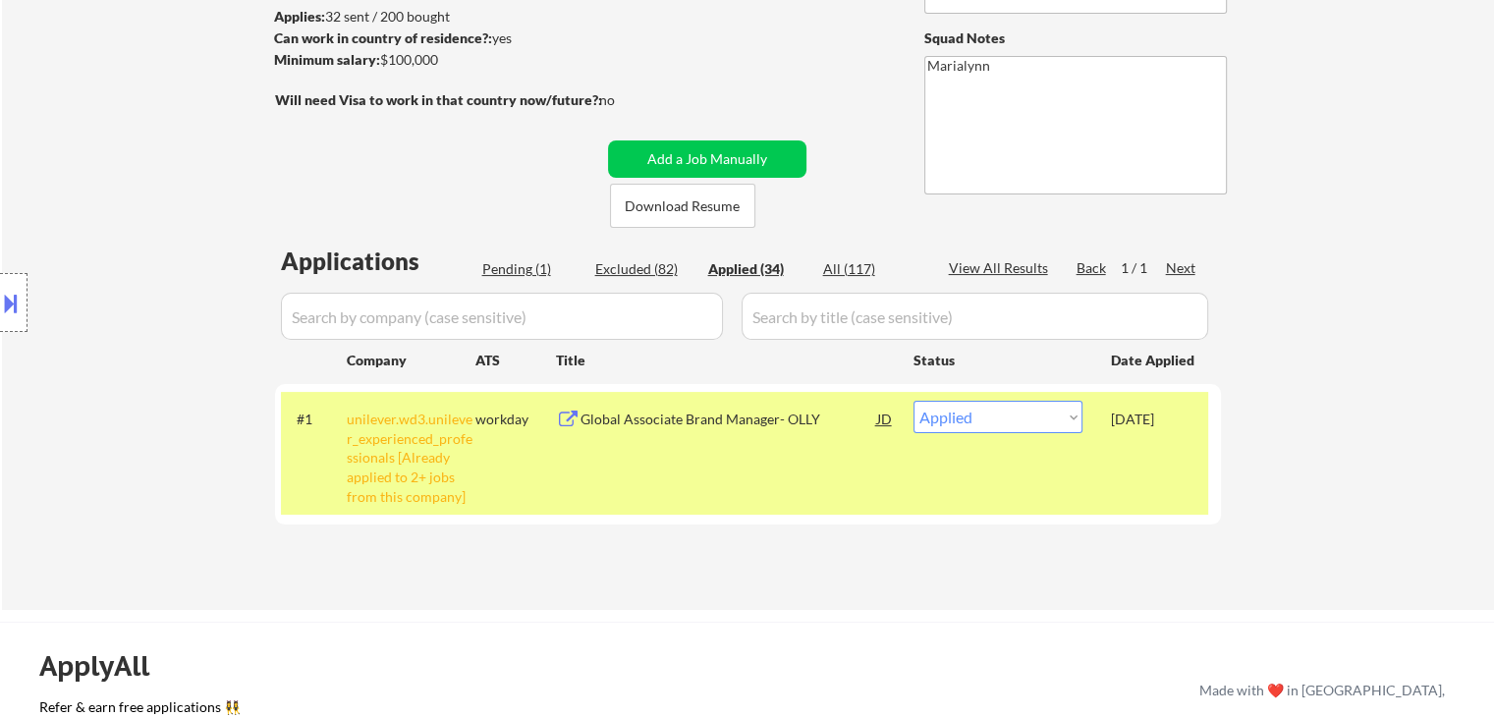
select select ""applied""
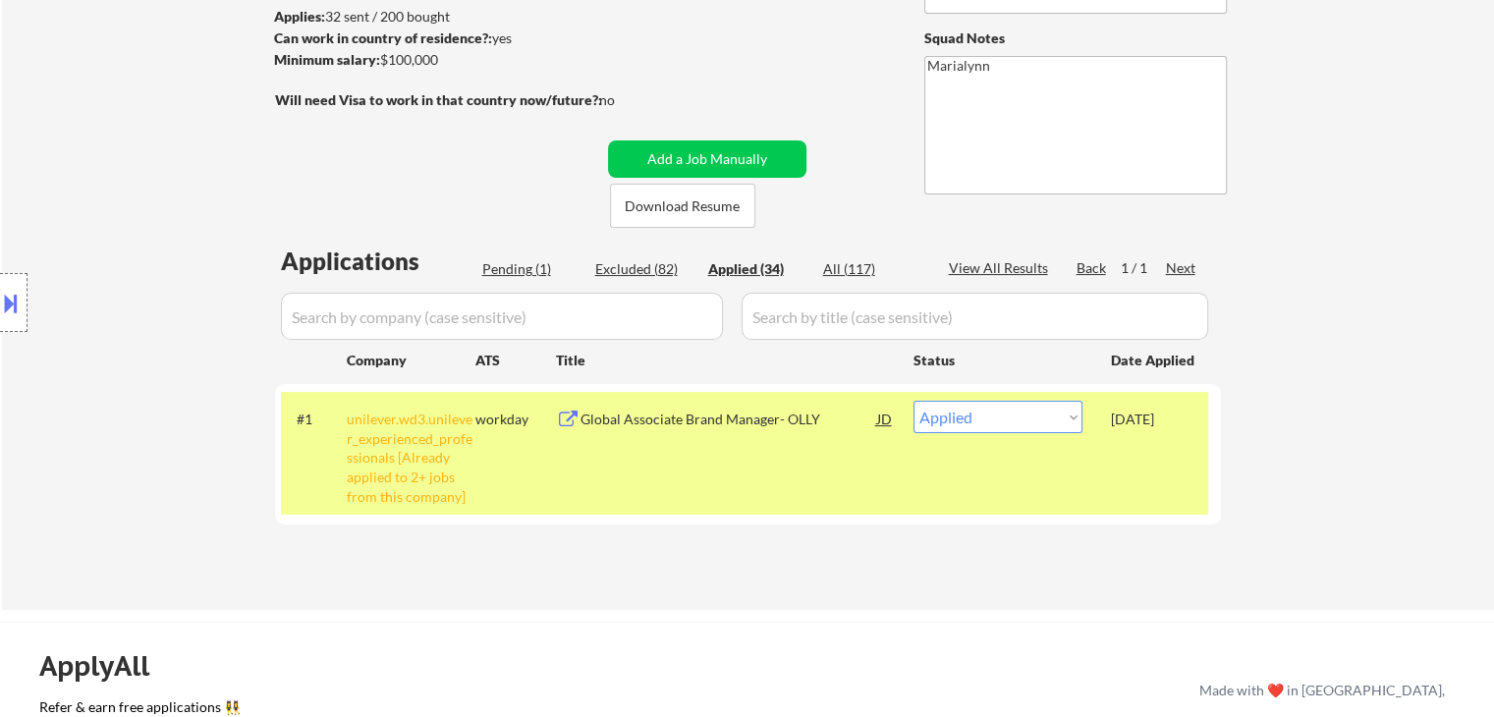
select select ""applied""
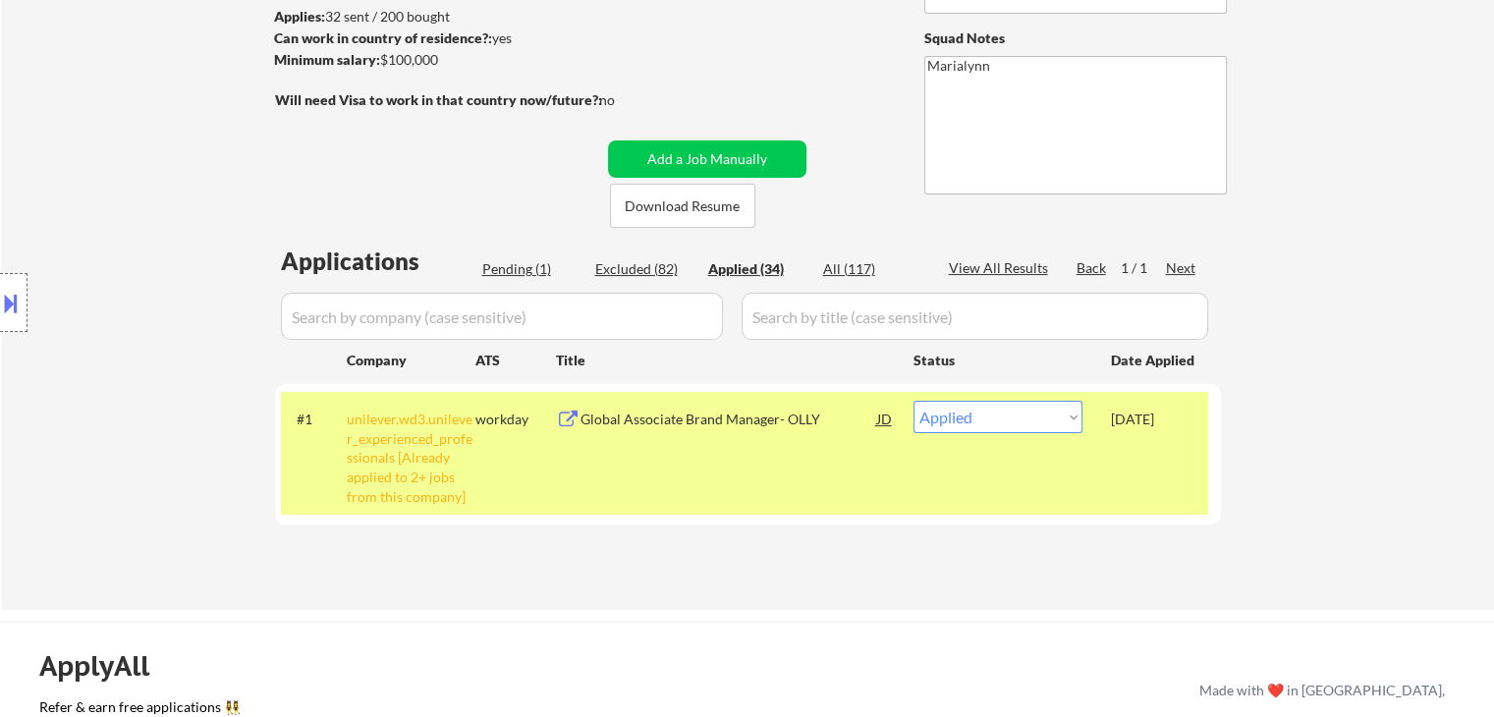
select select ""applied""
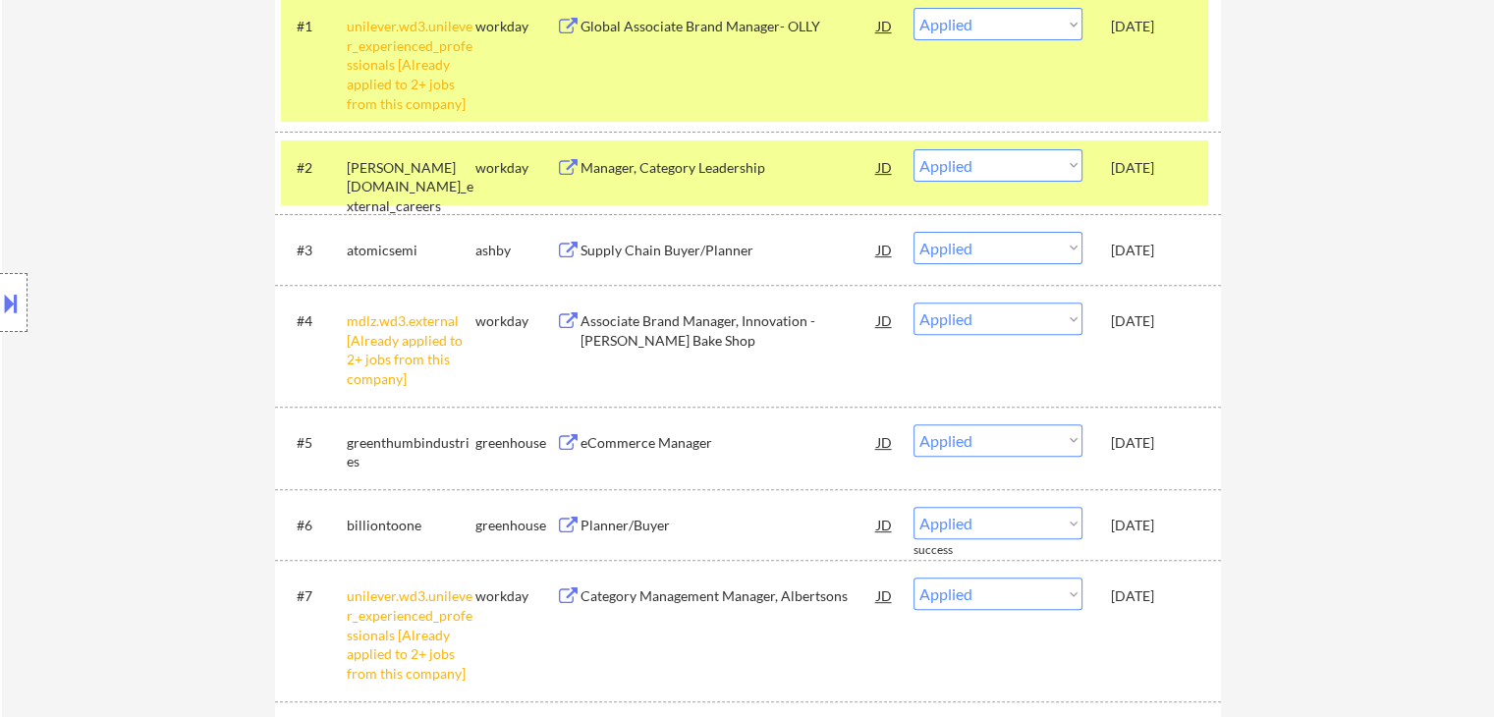
scroll to position [559, 0]
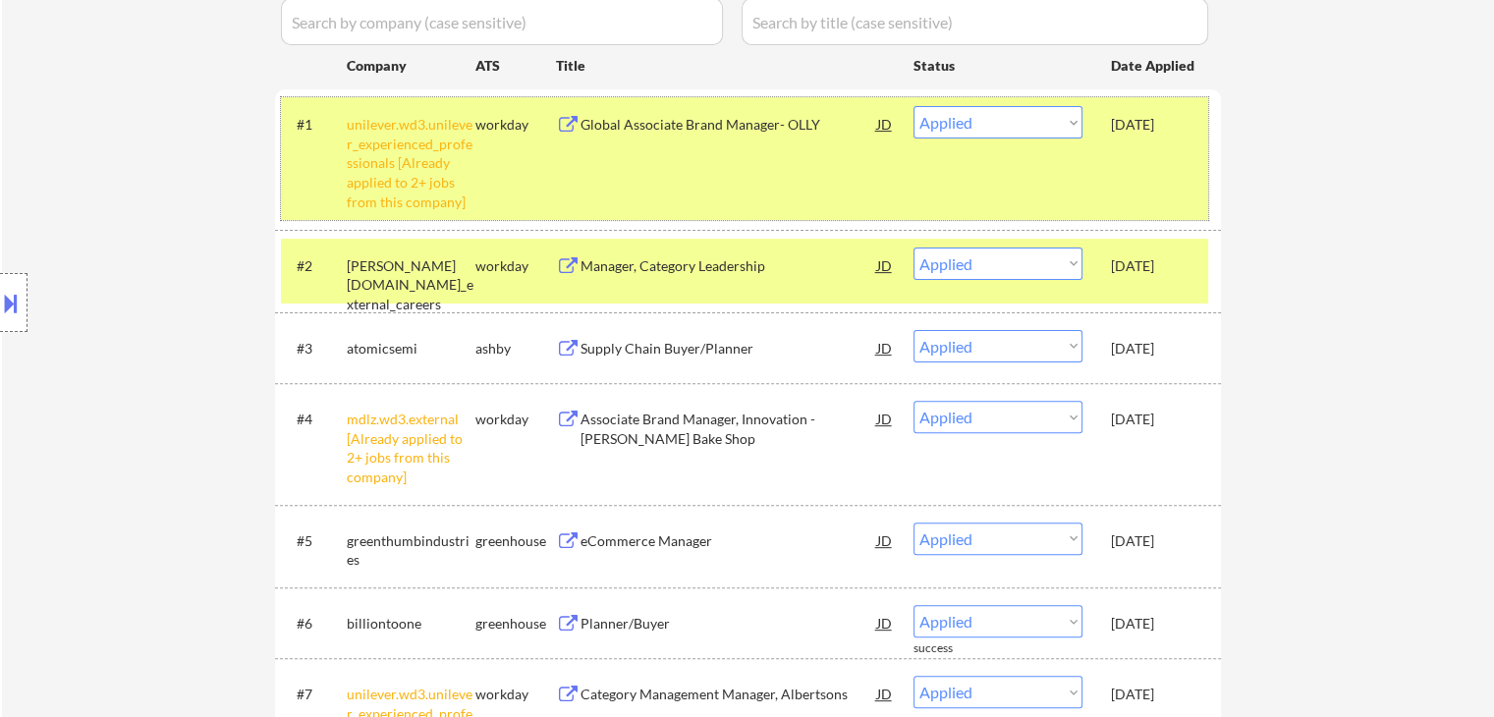
drag, startPoint x: 1143, startPoint y: 179, endPoint x: 1159, endPoint y: 233, distance: 56.3
click at [1146, 185] on div "#1 unilever.wd3.unilever_experienced_professionals [Already applied to 2+ jobs …" at bounding box center [744, 158] width 927 height 123
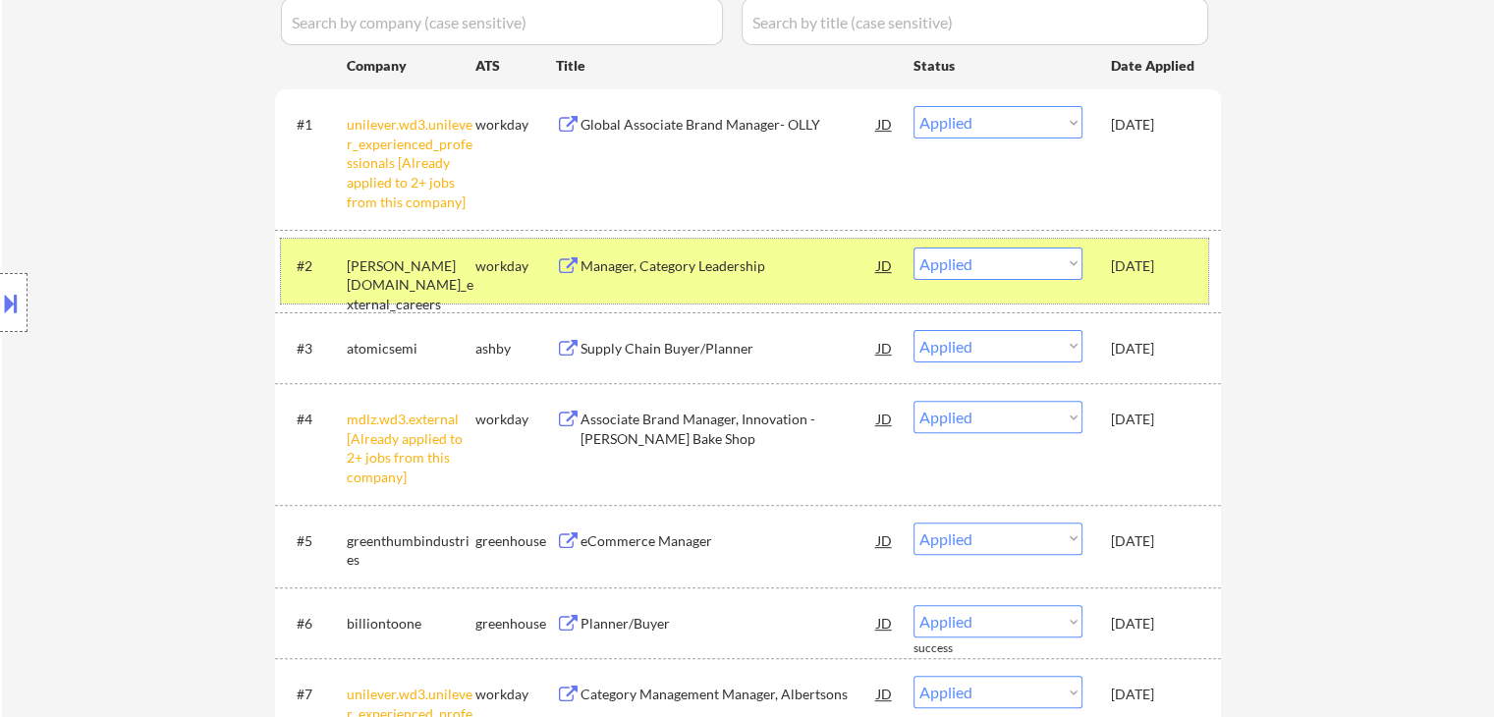
click at [1160, 264] on div "Oct 7, 2025" at bounding box center [1154, 266] width 86 height 20
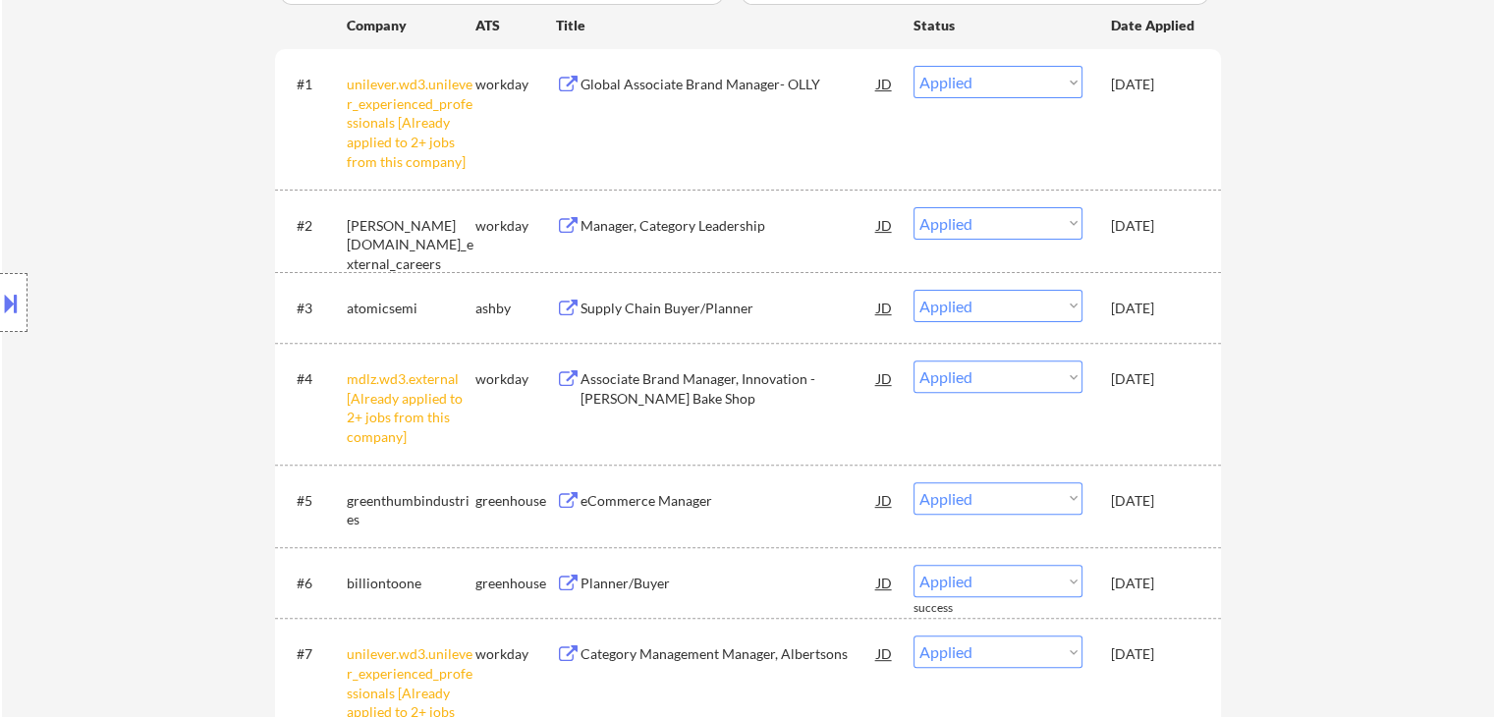
scroll to position [362, 0]
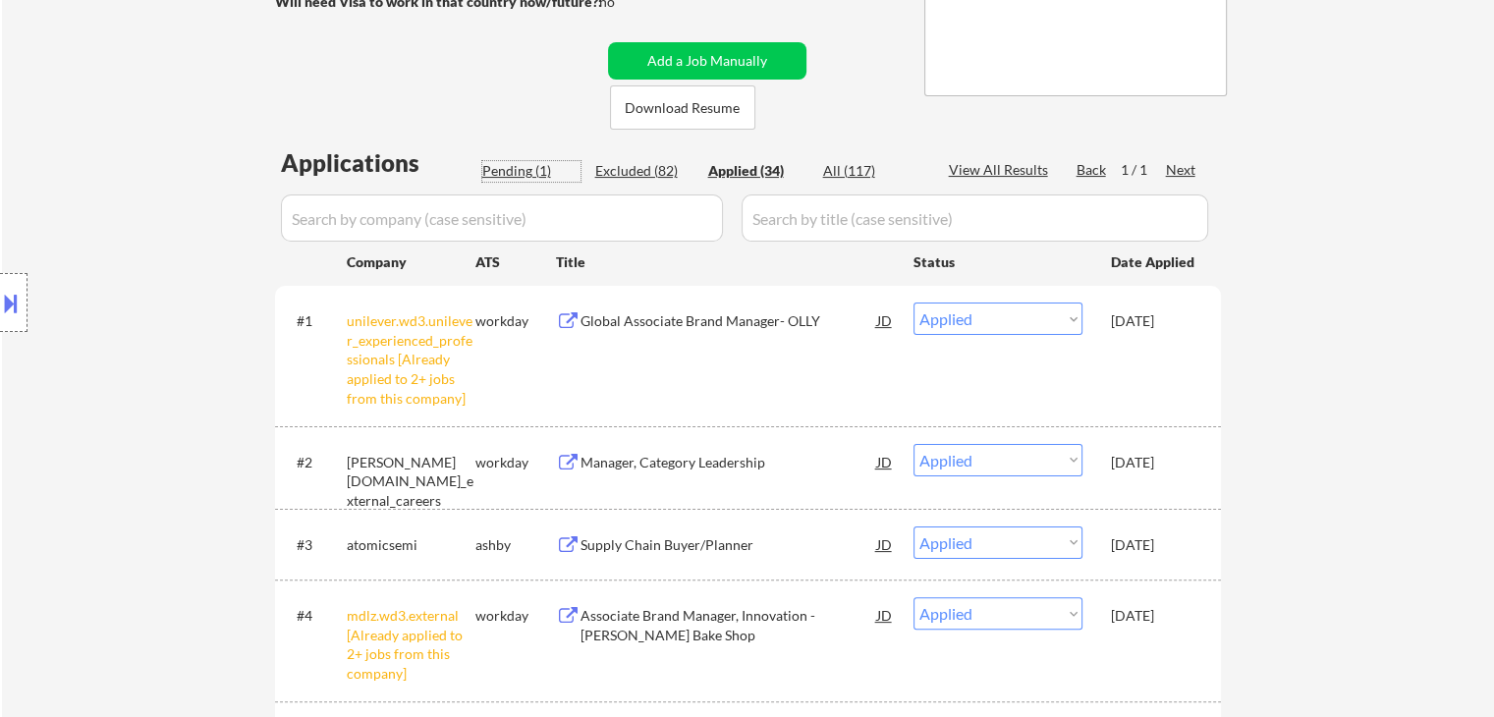
click at [503, 167] on div "Pending (1)" at bounding box center [531, 171] width 98 height 20
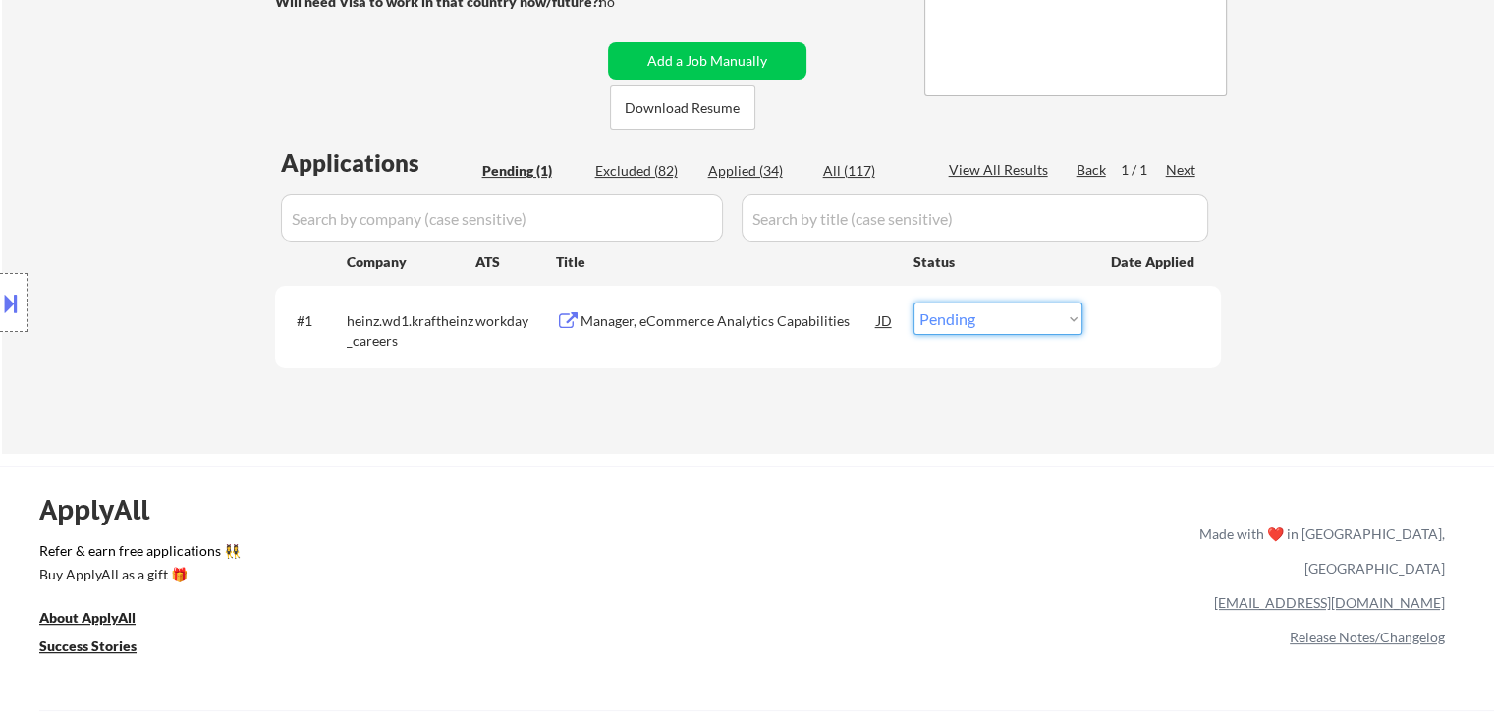
click at [984, 323] on select "Choose an option... Pending Applied Excluded (Questions) Excluded (Expired) Exc…" at bounding box center [997, 318] width 169 height 32
select select ""applied""
click at [913, 302] on select "Choose an option... Pending Applied Excluded (Questions) Excluded (Expired) Exc…" at bounding box center [997, 318] width 169 height 32
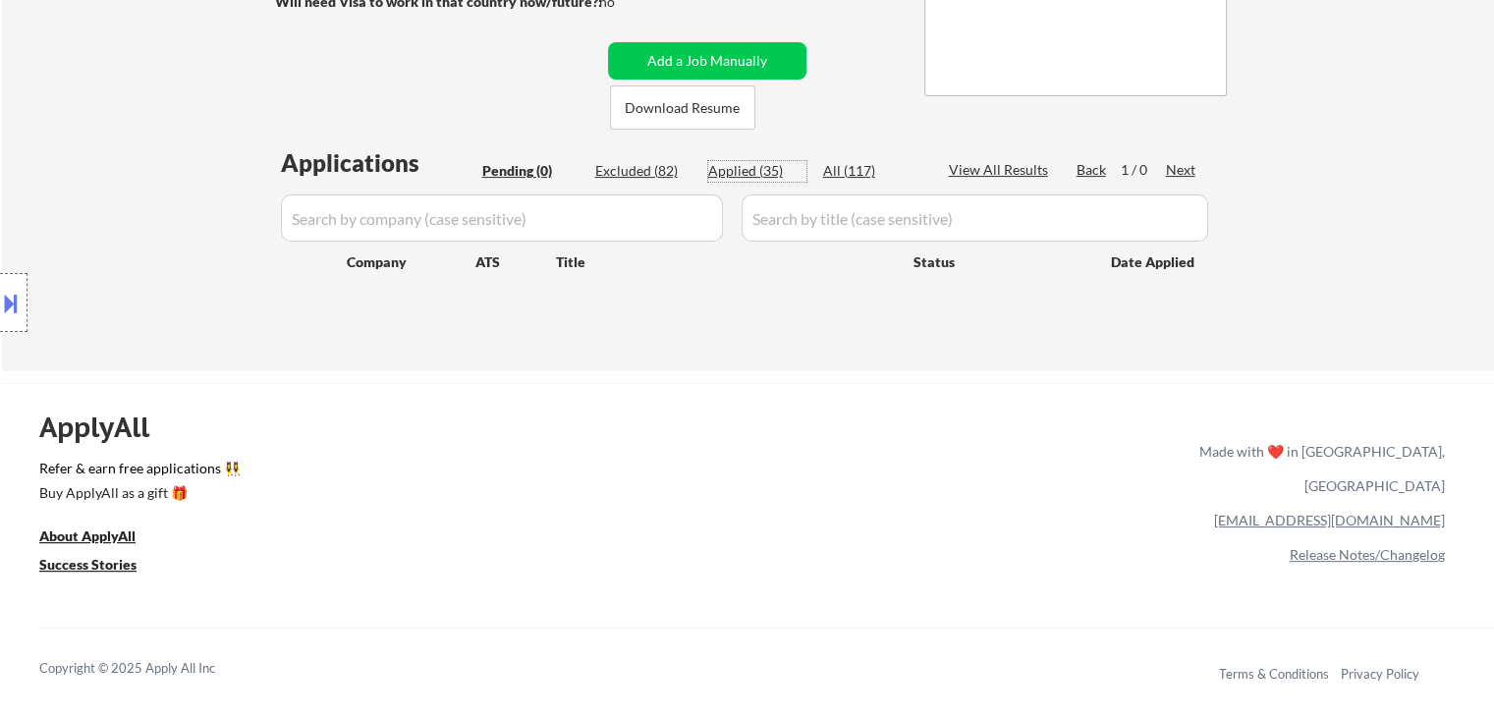
click at [768, 178] on div "Applied (35)" at bounding box center [757, 171] width 98 height 20
select select ""applied""
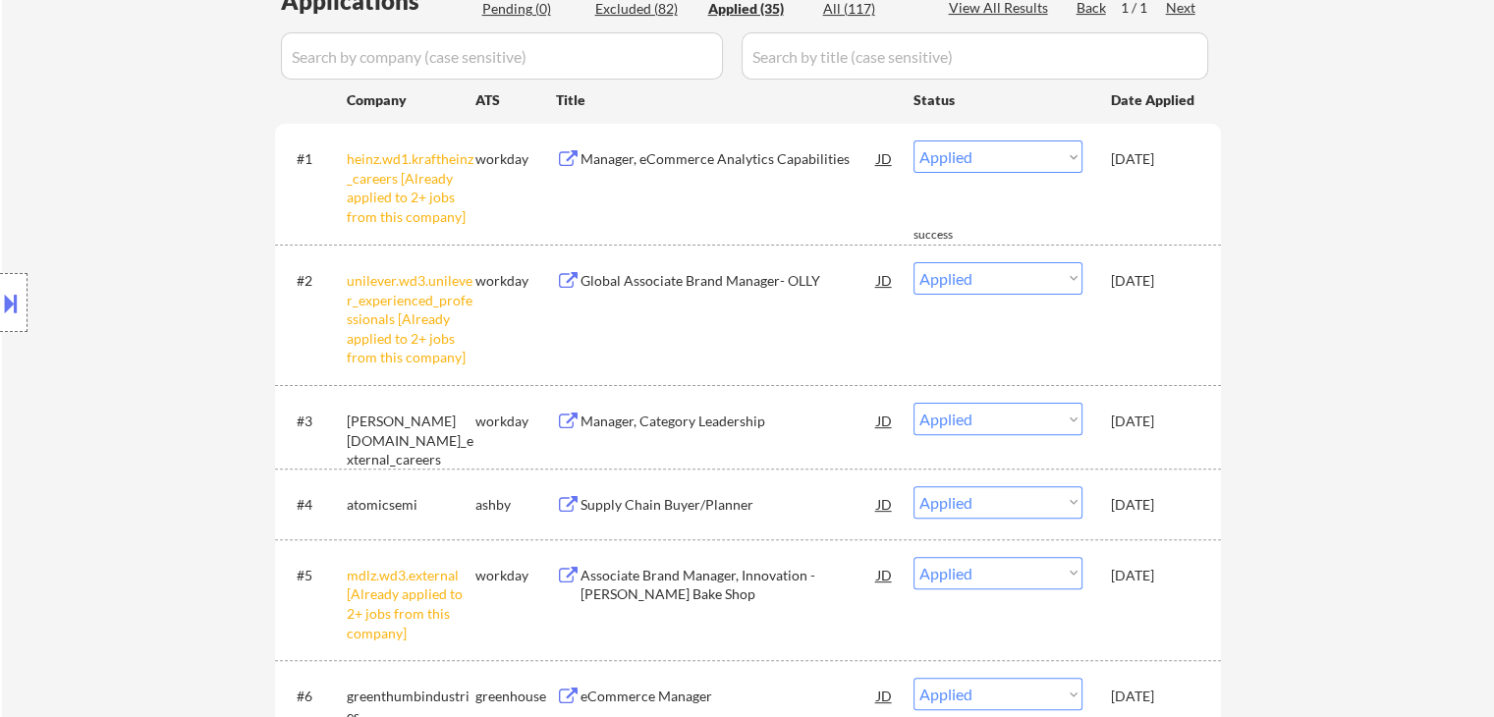
scroll to position [559, 0]
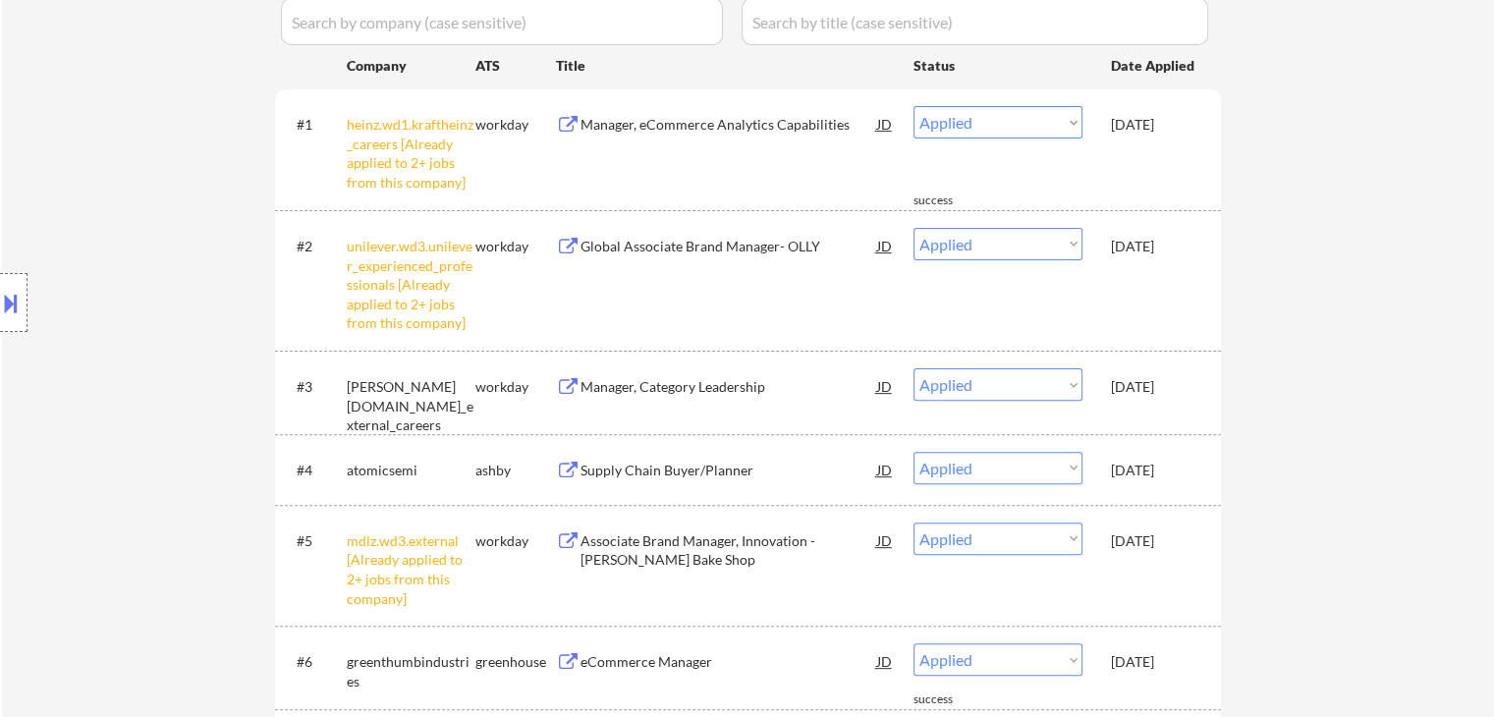
click at [1156, 396] on div "Oct 7, 2025" at bounding box center [1154, 385] width 86 height 35
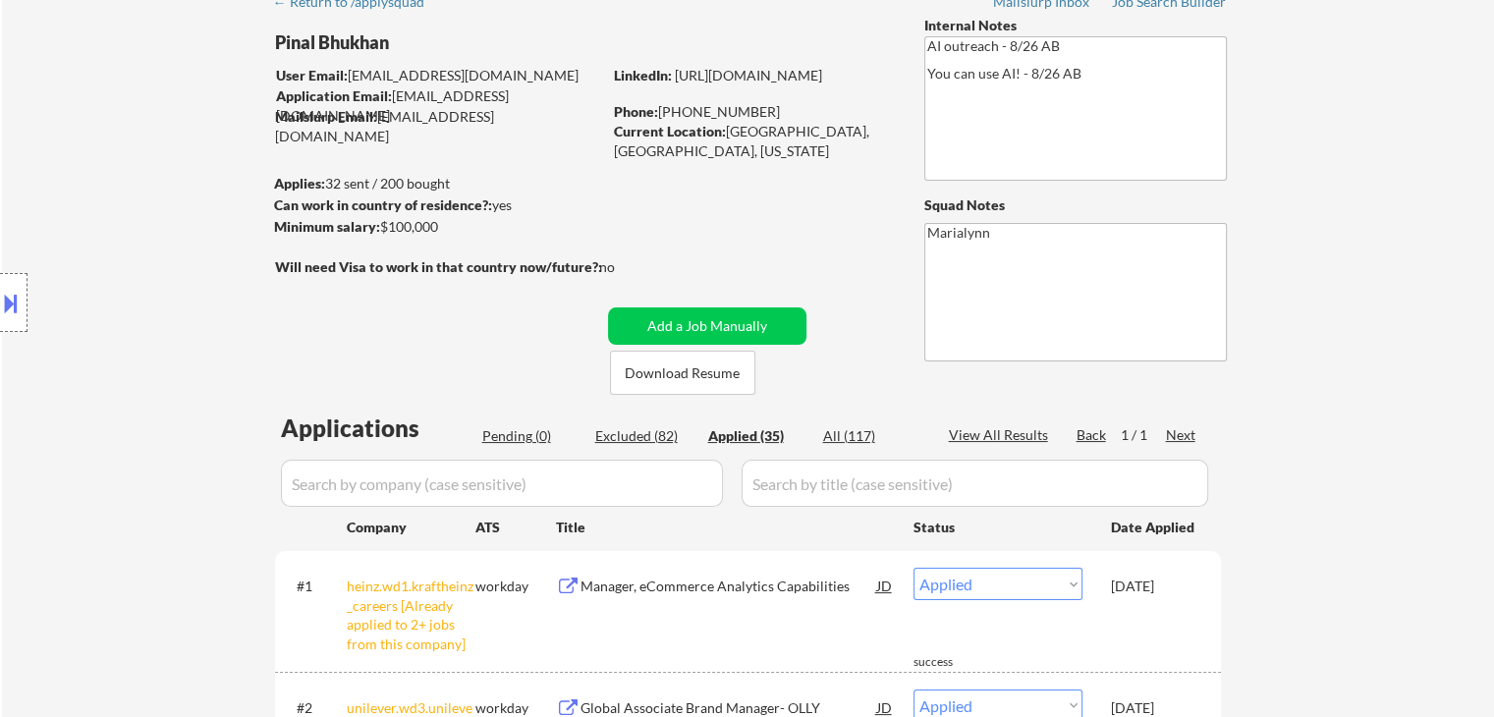
scroll to position [68, 0]
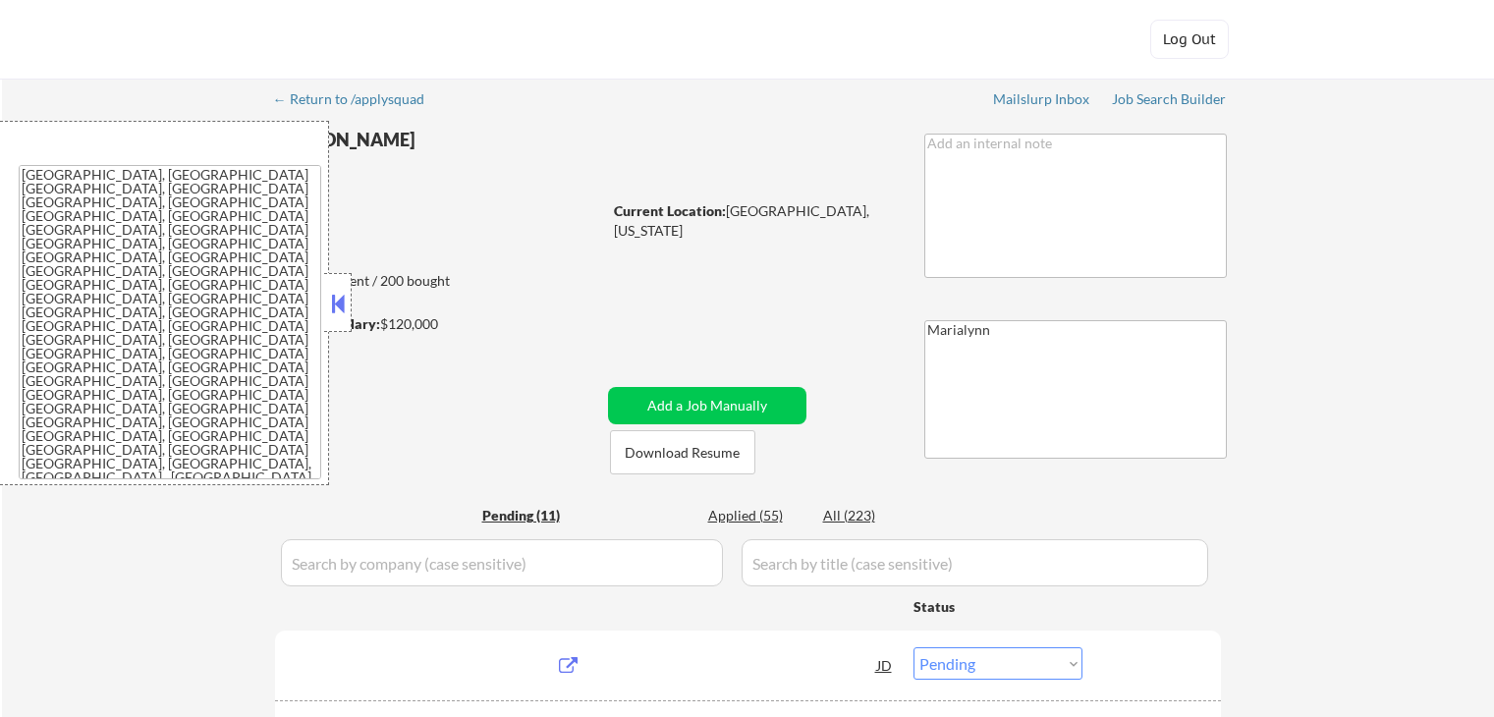
select select ""pending""
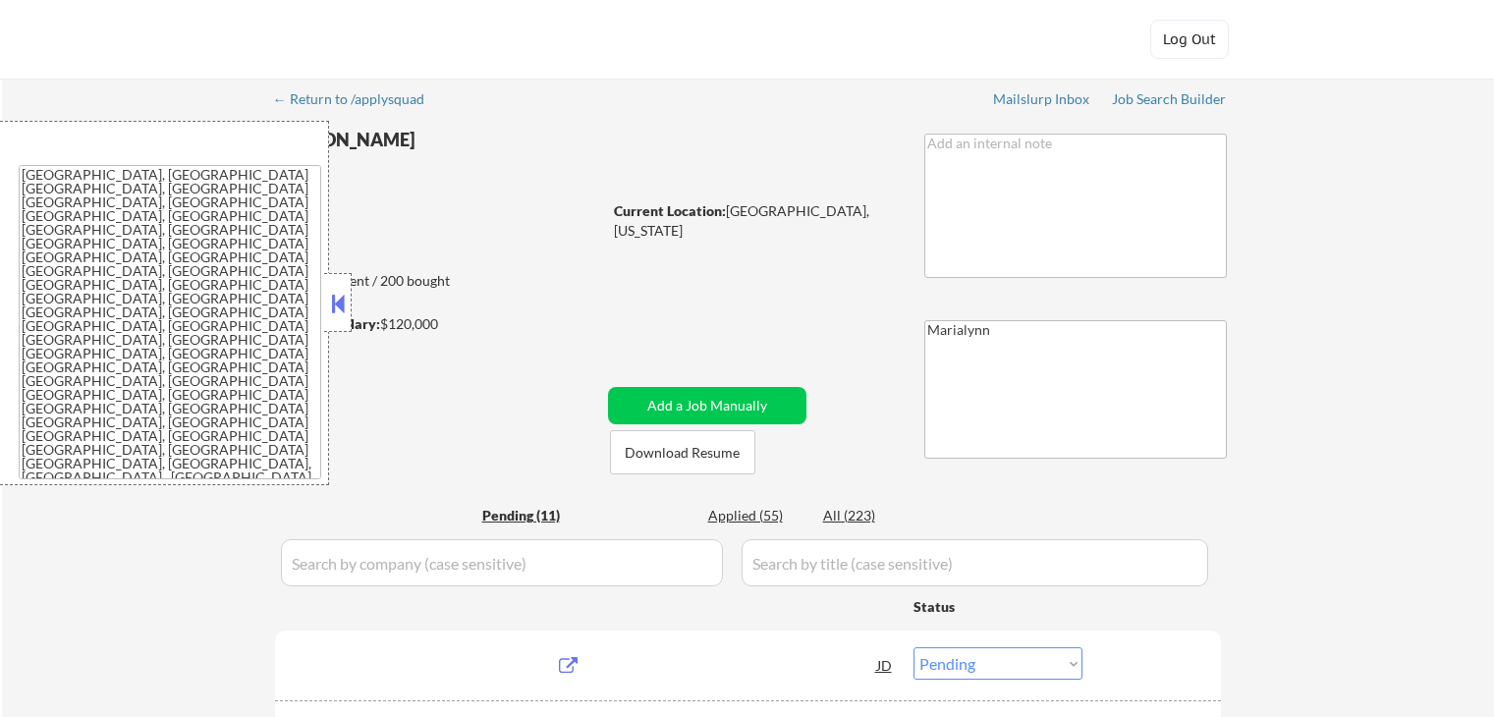
select select ""pending""
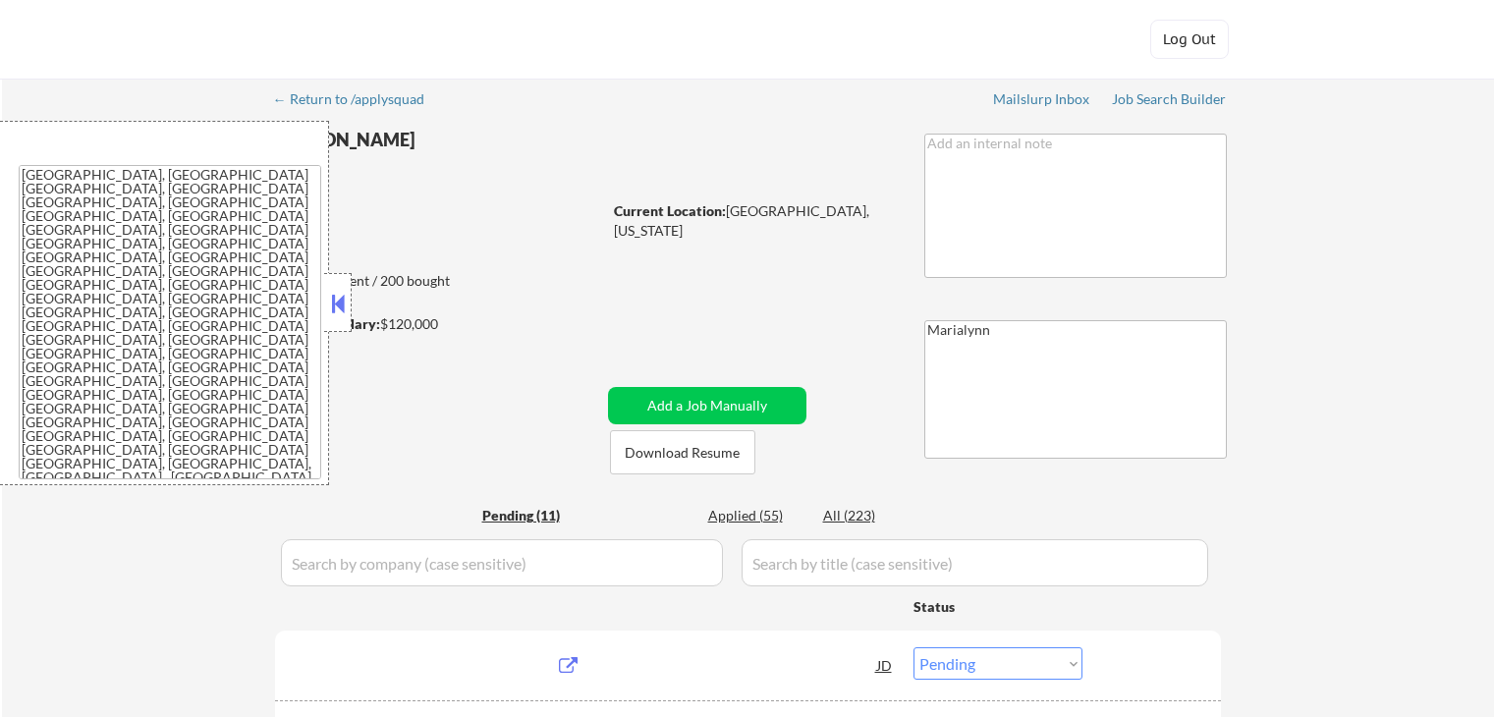
select select ""pending""
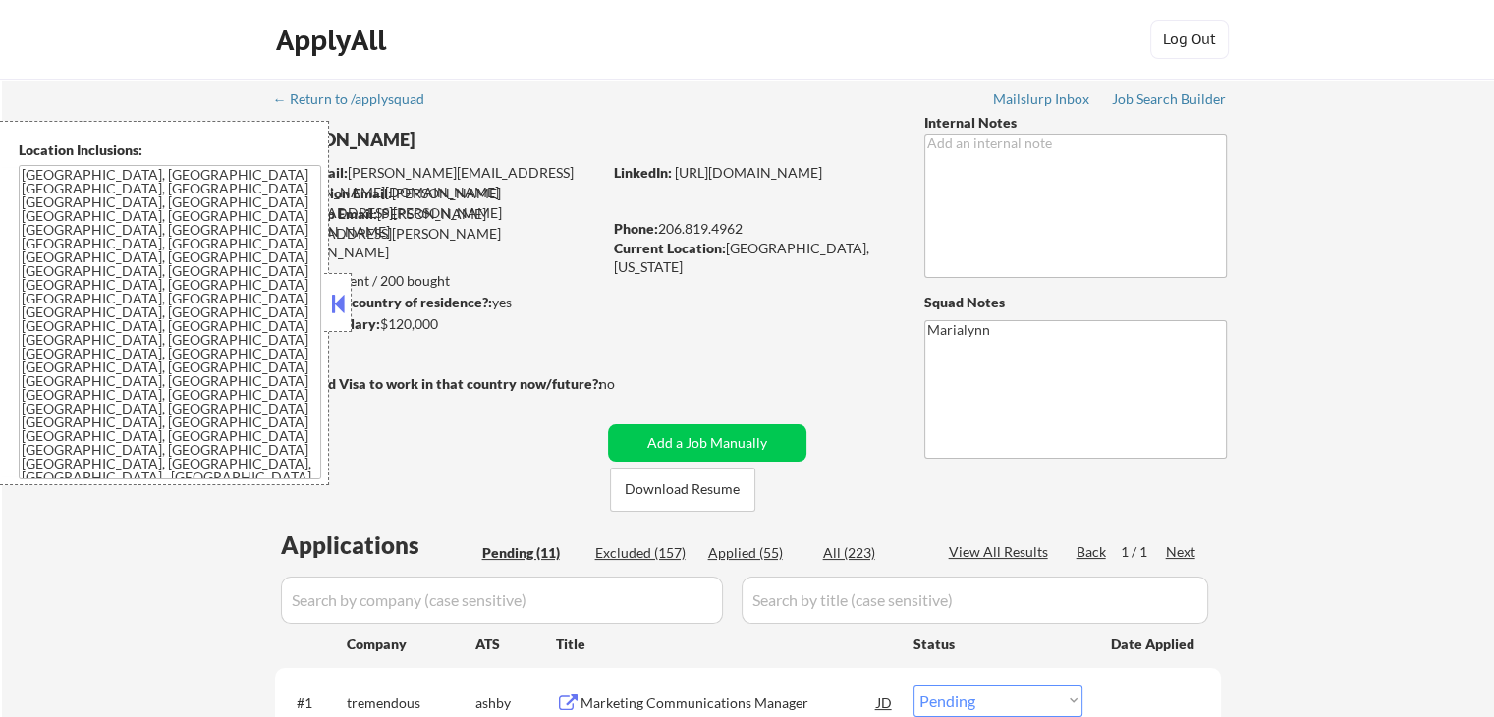
click at [341, 300] on button at bounding box center [338, 303] width 22 height 29
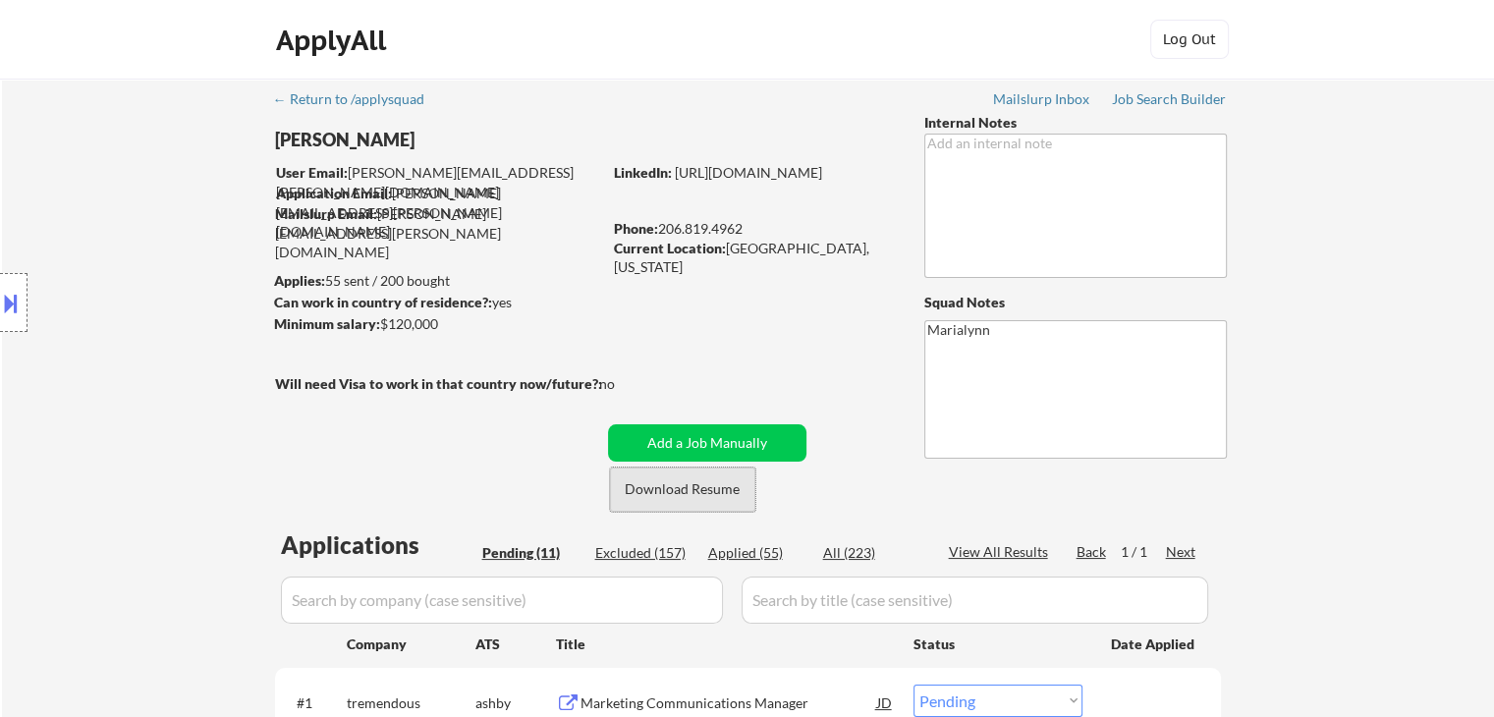
click at [687, 488] on button "Download Resume" at bounding box center [682, 489] width 145 height 44
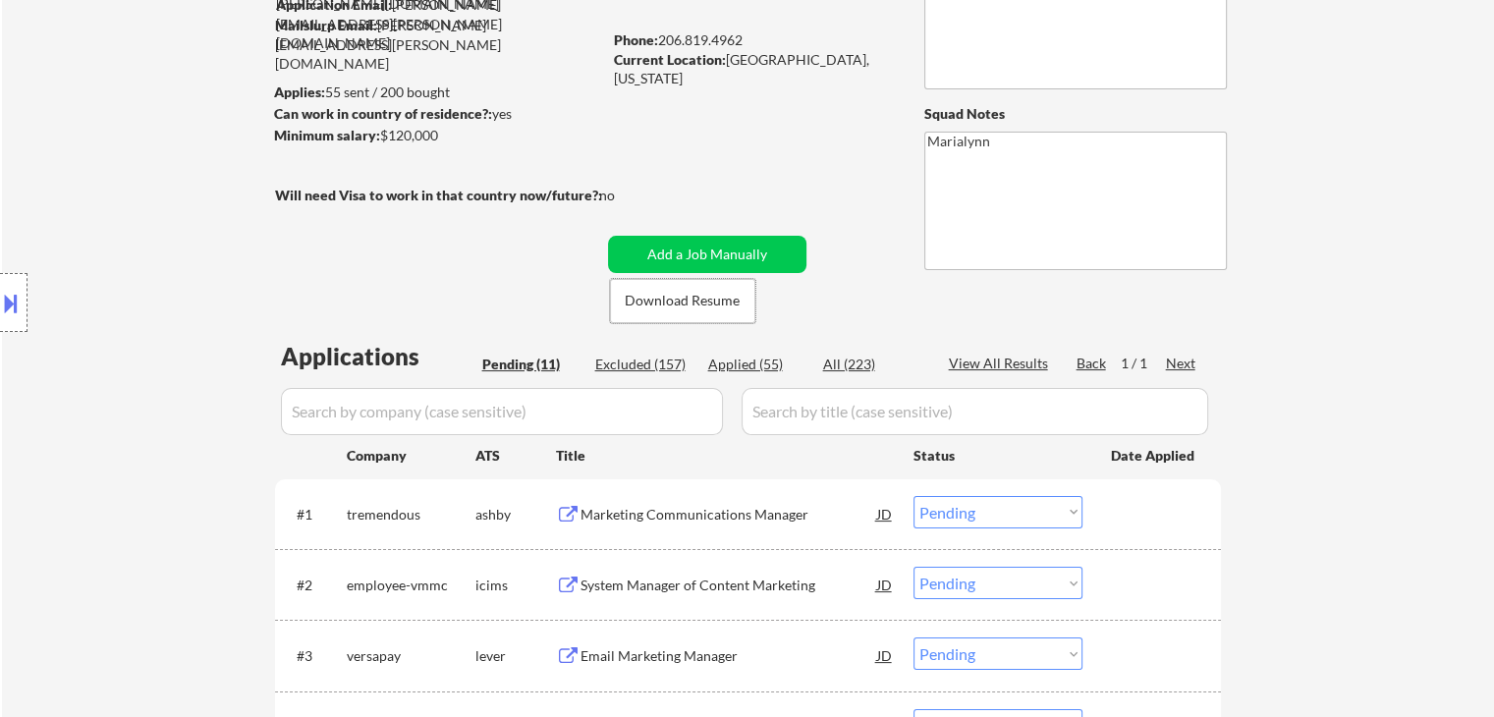
scroll to position [393, 0]
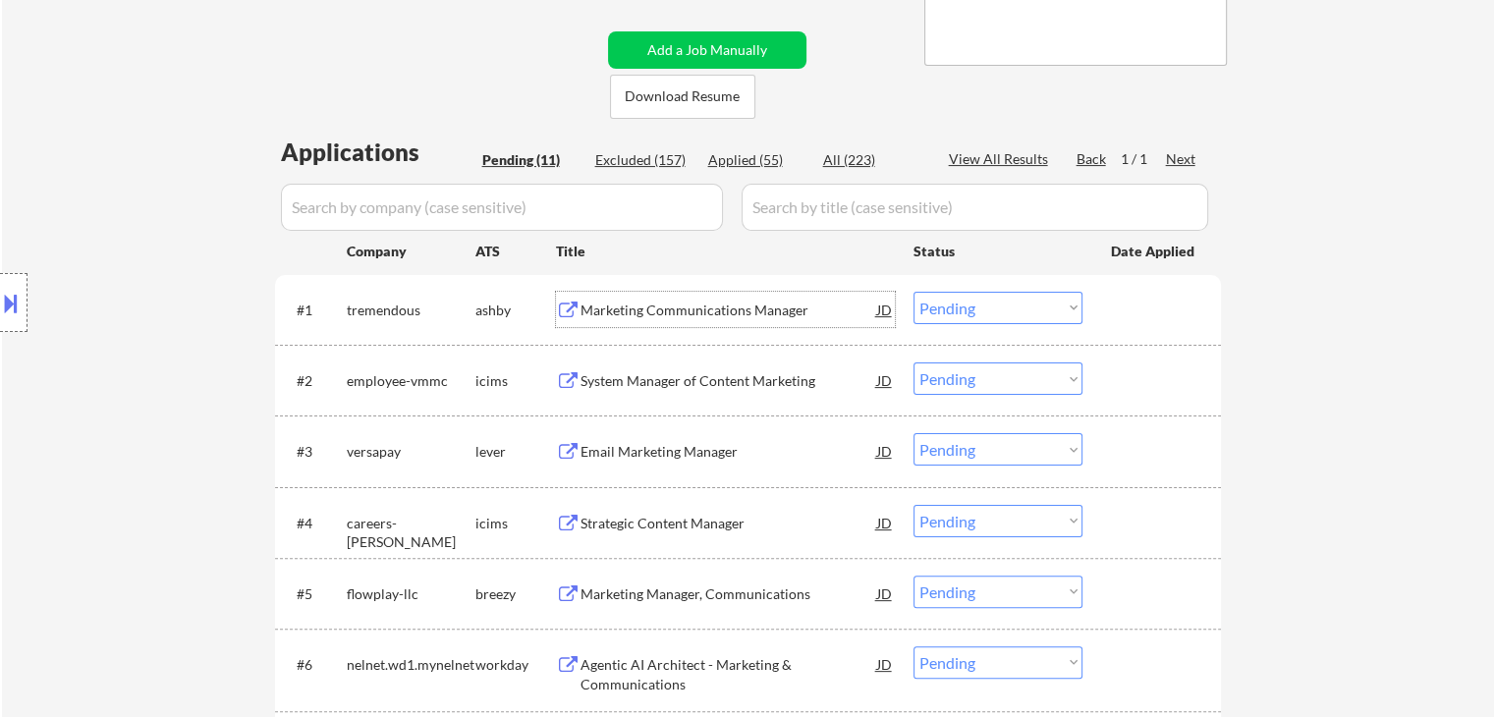
click at [644, 315] on div "Marketing Communications Manager" at bounding box center [728, 311] width 297 height 20
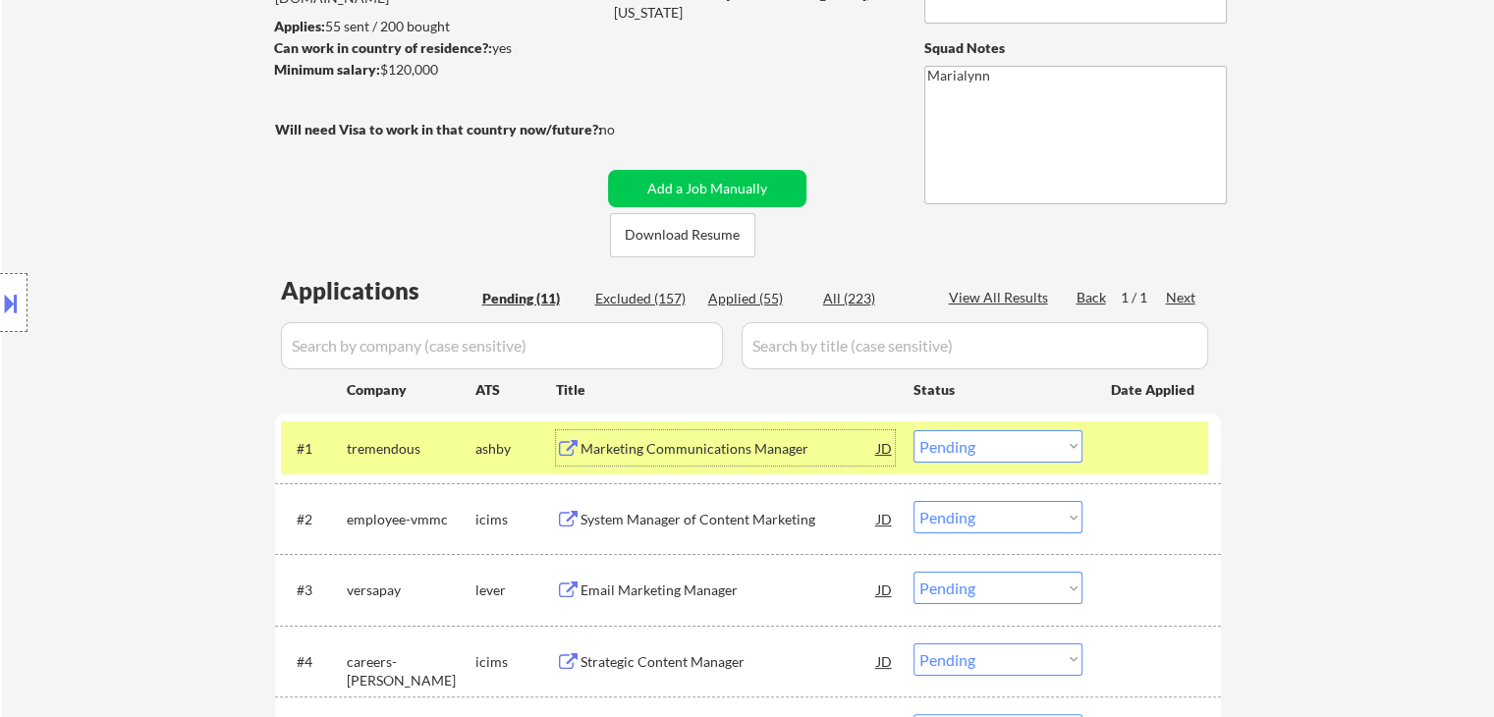
scroll to position [98, 0]
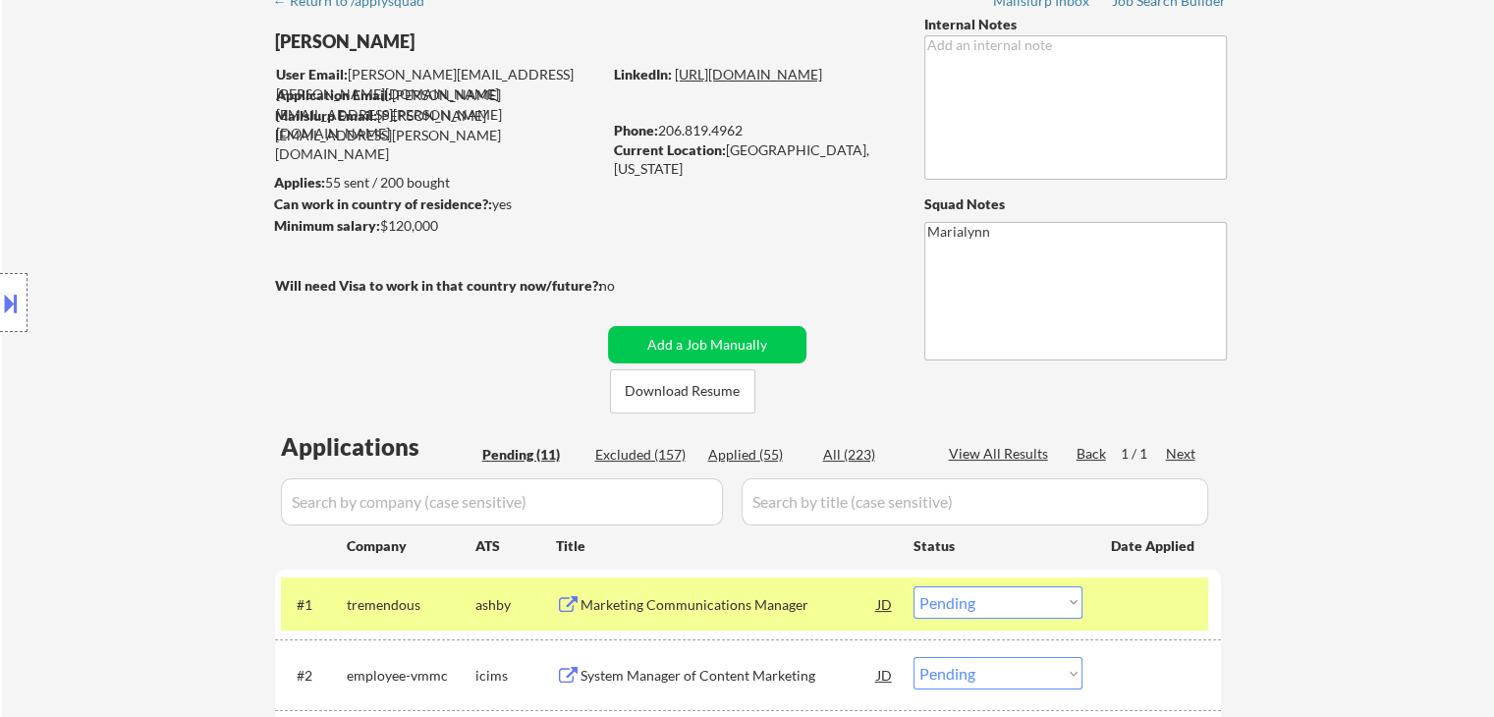
click at [794, 82] on link "https://www.linkedin.com/in/patrickmcnerthney/" at bounding box center [748, 74] width 147 height 17
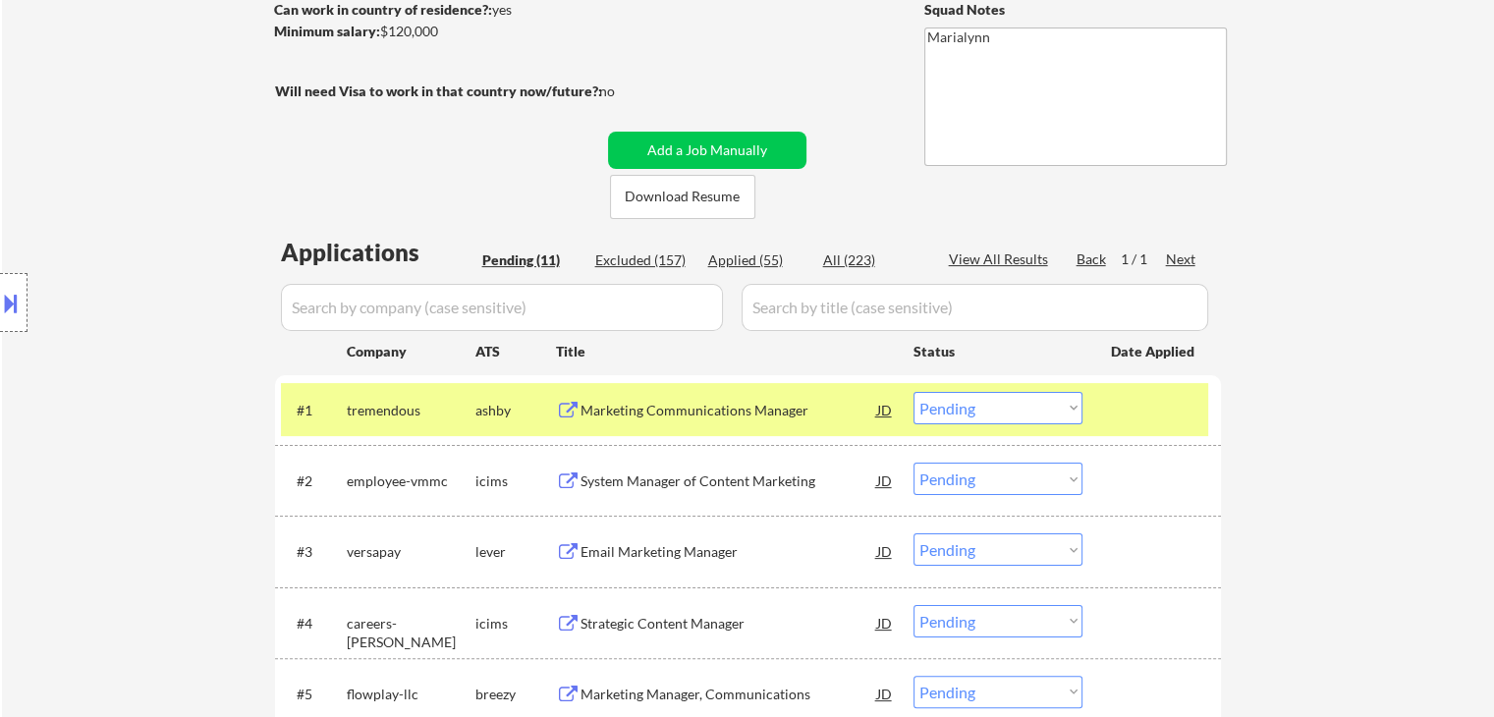
scroll to position [295, 0]
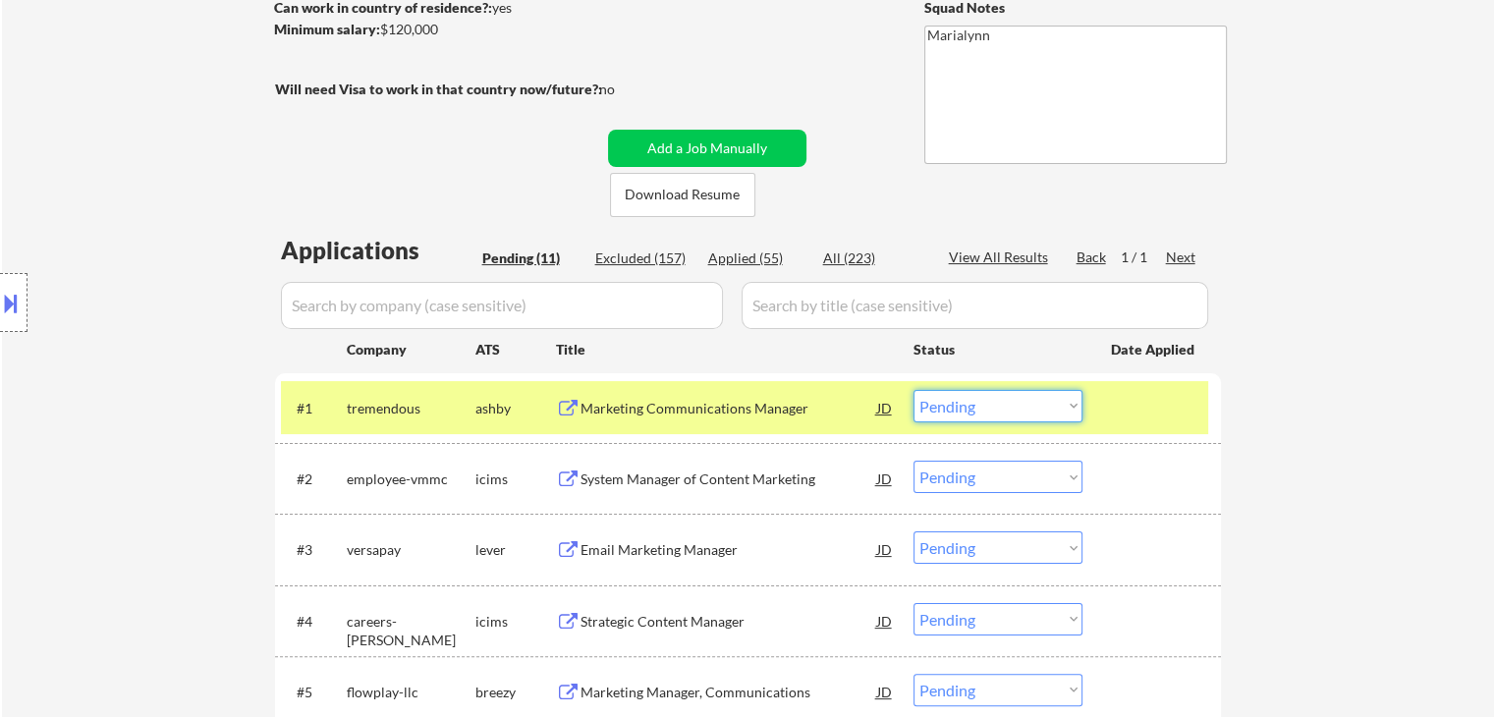
click at [1011, 405] on select "Choose an option... Pending Applied Excluded (Questions) Excluded (Expired) Exc…" at bounding box center [997, 406] width 169 height 32
click at [913, 390] on select "Choose an option... Pending Applied Excluded (Questions) Excluded (Expired) Exc…" at bounding box center [997, 406] width 169 height 32
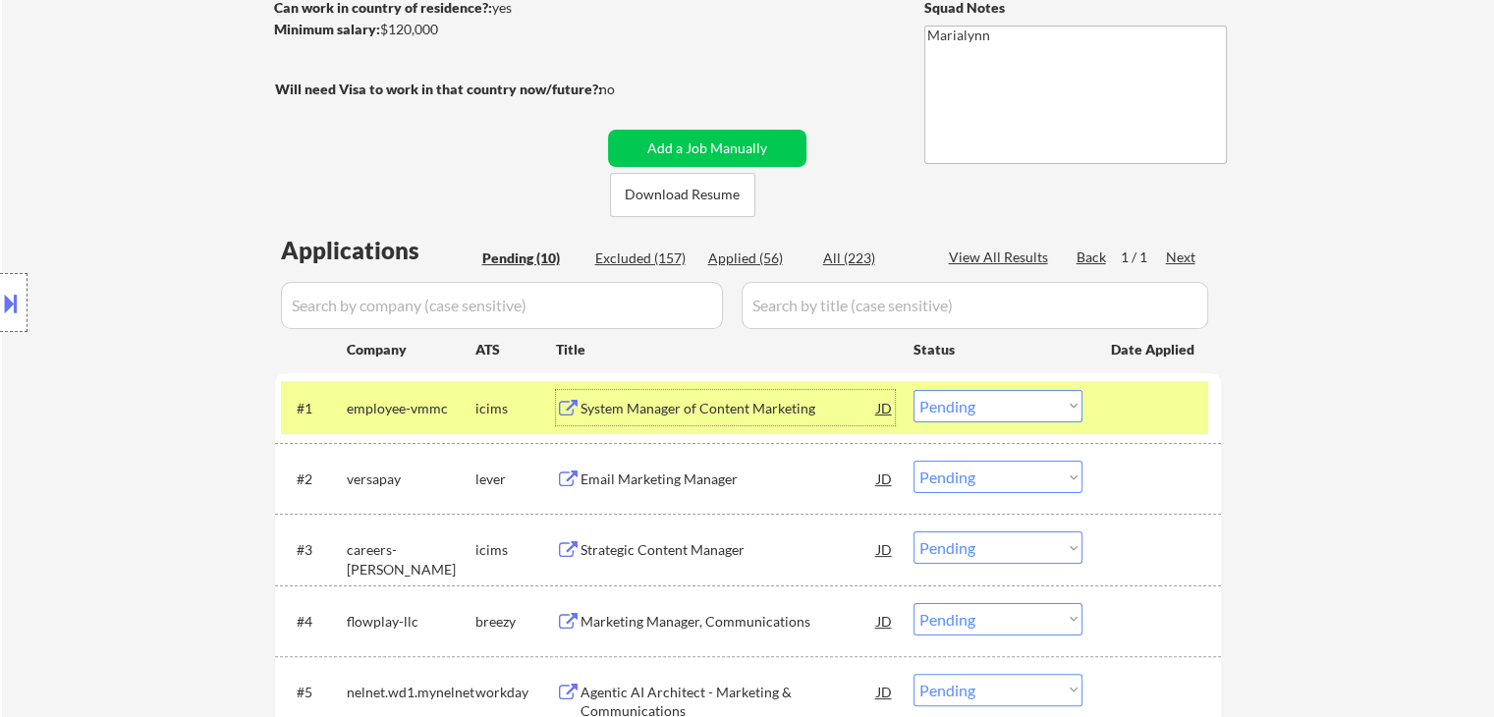
click at [616, 414] on div "System Manager of Content Marketing" at bounding box center [728, 409] width 297 height 20
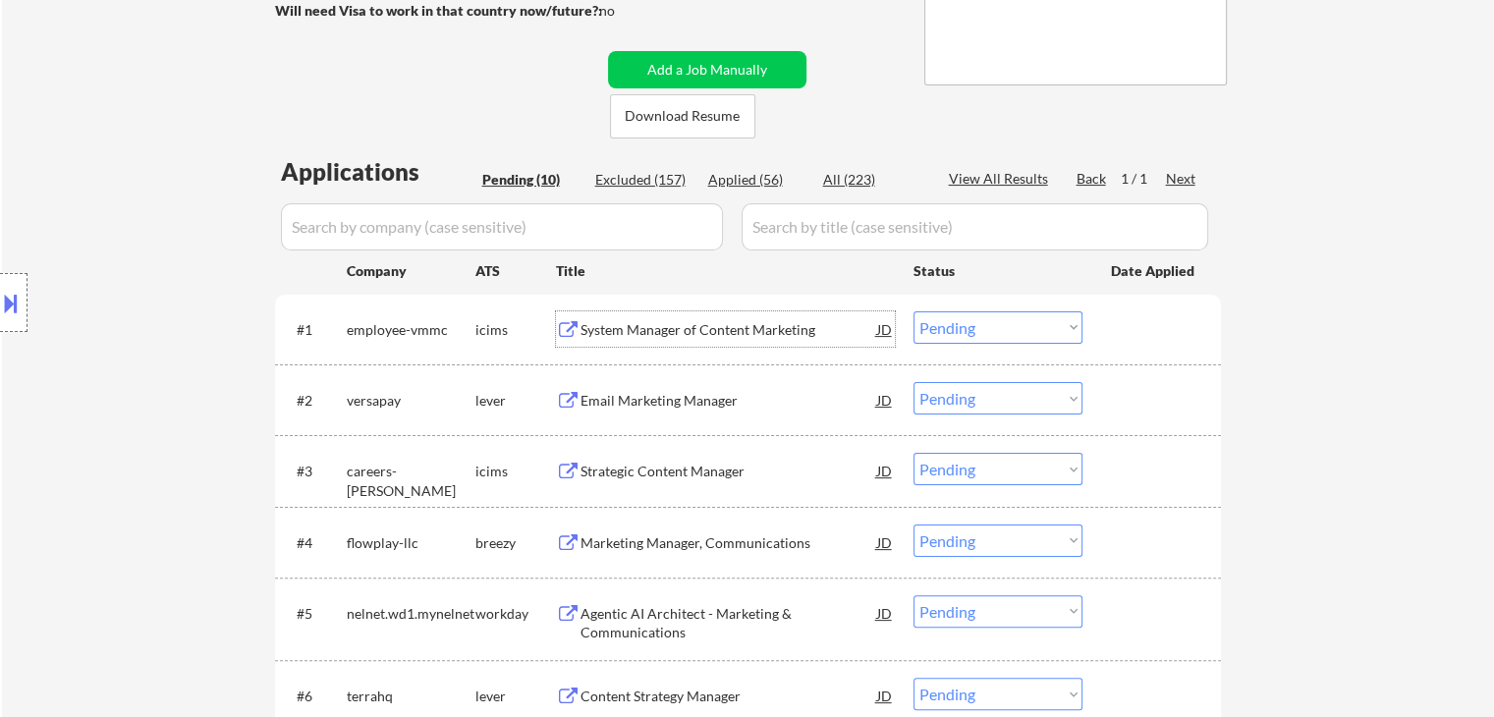
scroll to position [393, 0]
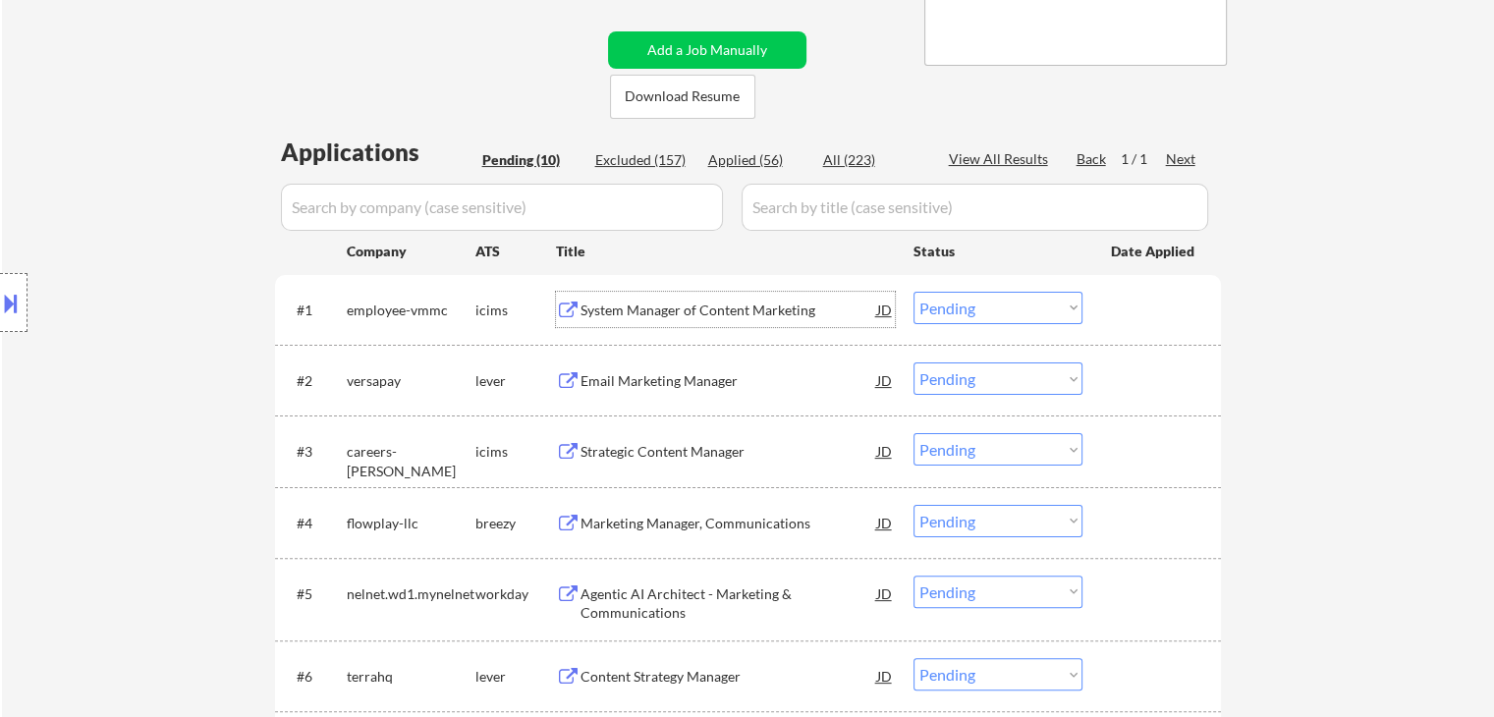
click at [958, 302] on select "Choose an option... Pending Applied Excluded (Questions) Excluded (Expired) Exc…" at bounding box center [997, 308] width 169 height 32
click at [913, 292] on select "Choose an option... Pending Applied Excluded (Questions) Excluded (Expired) Exc…" at bounding box center [997, 308] width 169 height 32
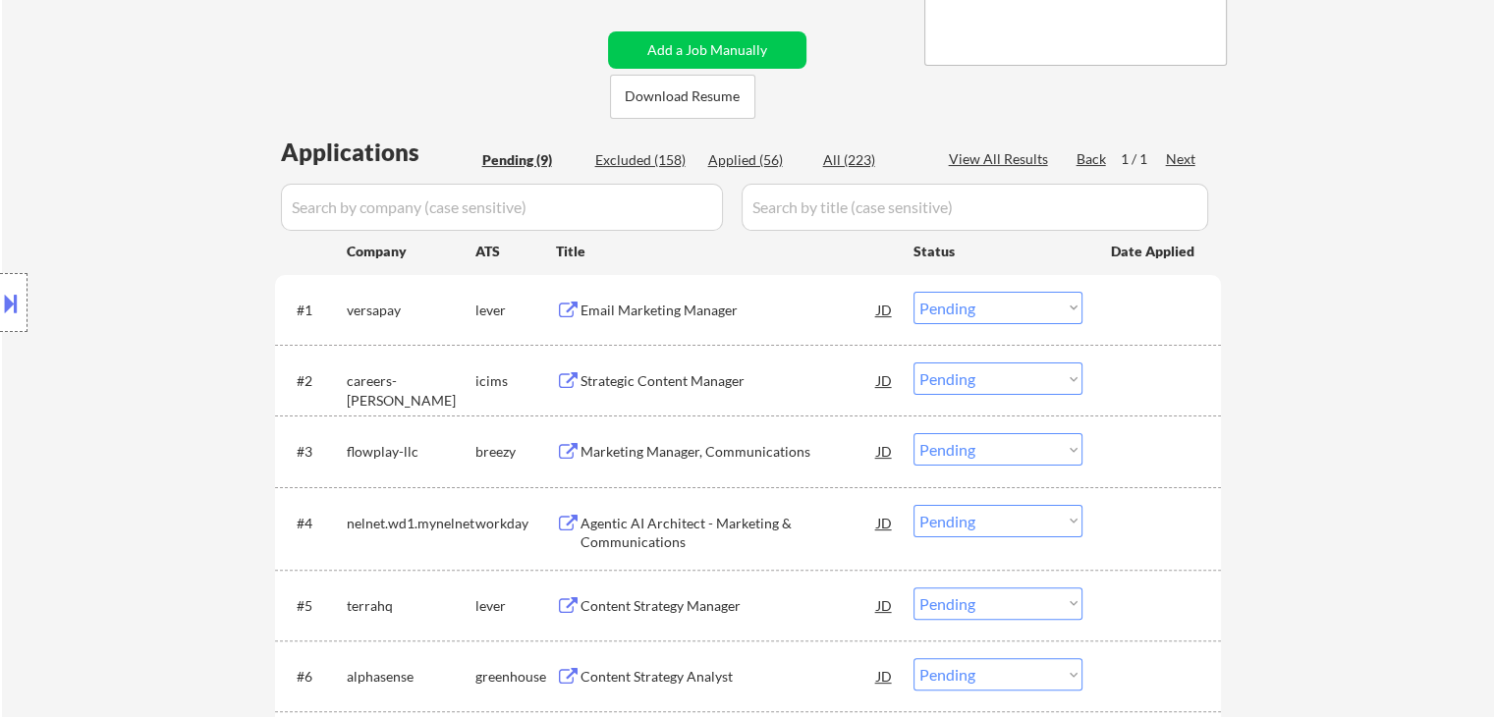
click at [637, 305] on div "Email Marketing Manager" at bounding box center [728, 311] width 297 height 20
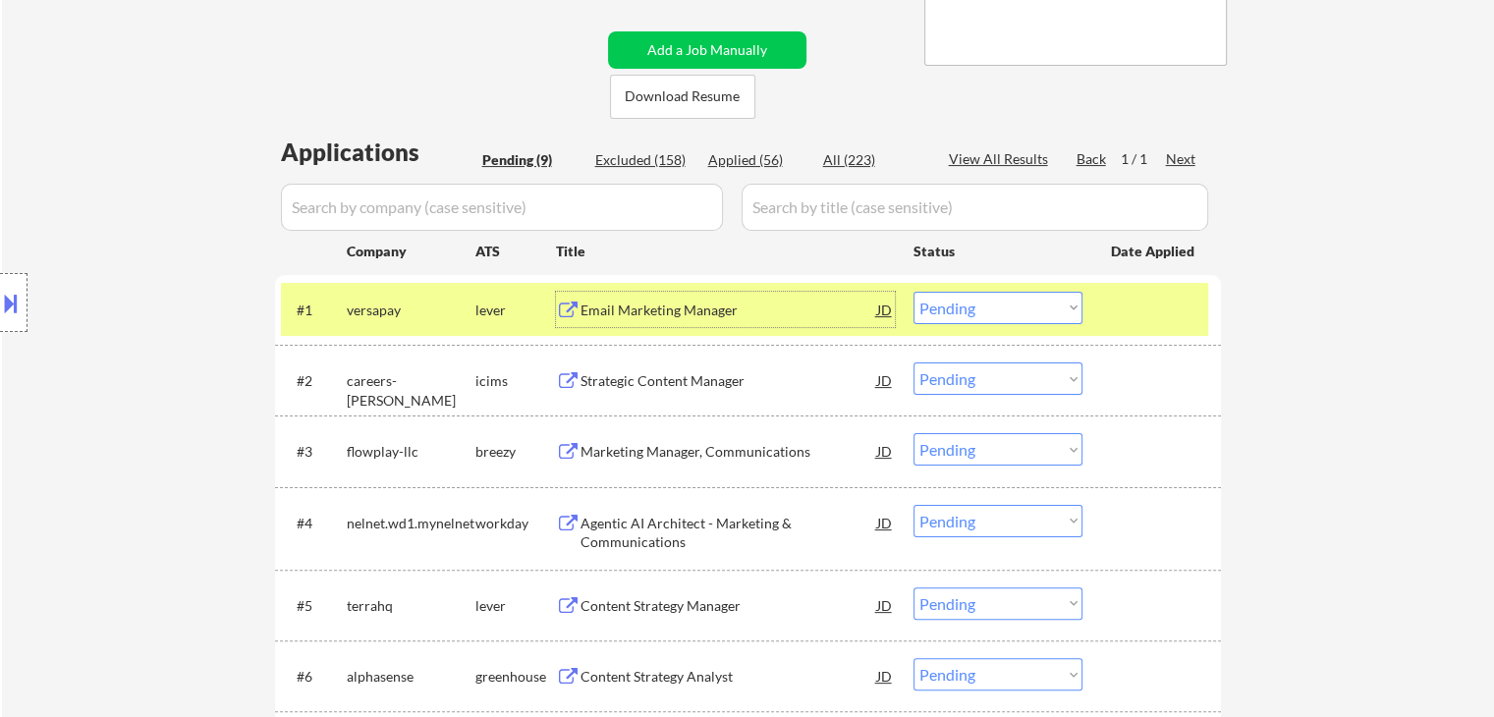
drag, startPoint x: 977, startPoint y: 300, endPoint x: 1001, endPoint y: 322, distance: 32.6
click at [982, 301] on select "Choose an option... Pending Applied Excluded (Questions) Excluded (Expired) Exc…" at bounding box center [997, 308] width 169 height 32
click at [913, 292] on select "Choose an option... Pending Applied Excluded (Questions) Excluded (Expired) Exc…" at bounding box center [997, 308] width 169 height 32
select select ""pending""
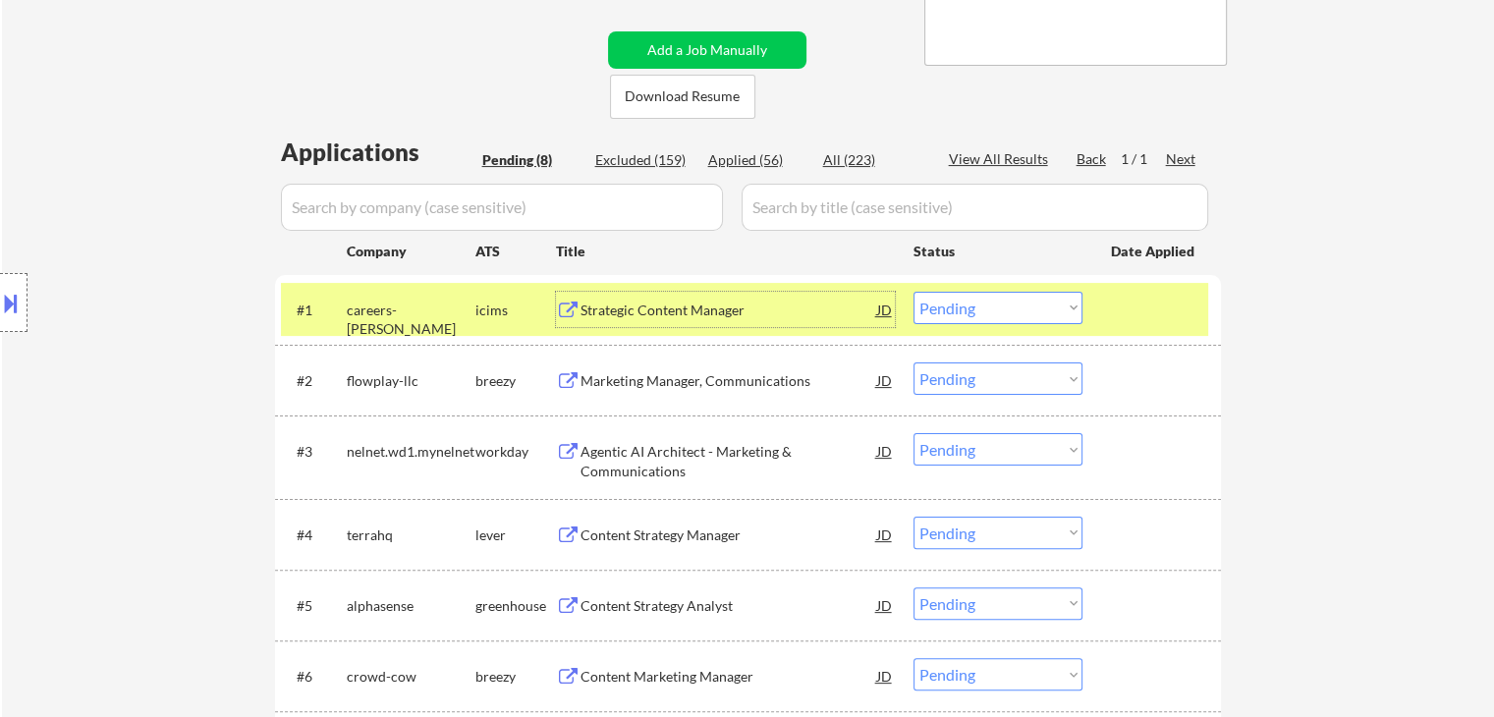
click at [684, 308] on div "Strategic Content Manager" at bounding box center [728, 311] width 297 height 20
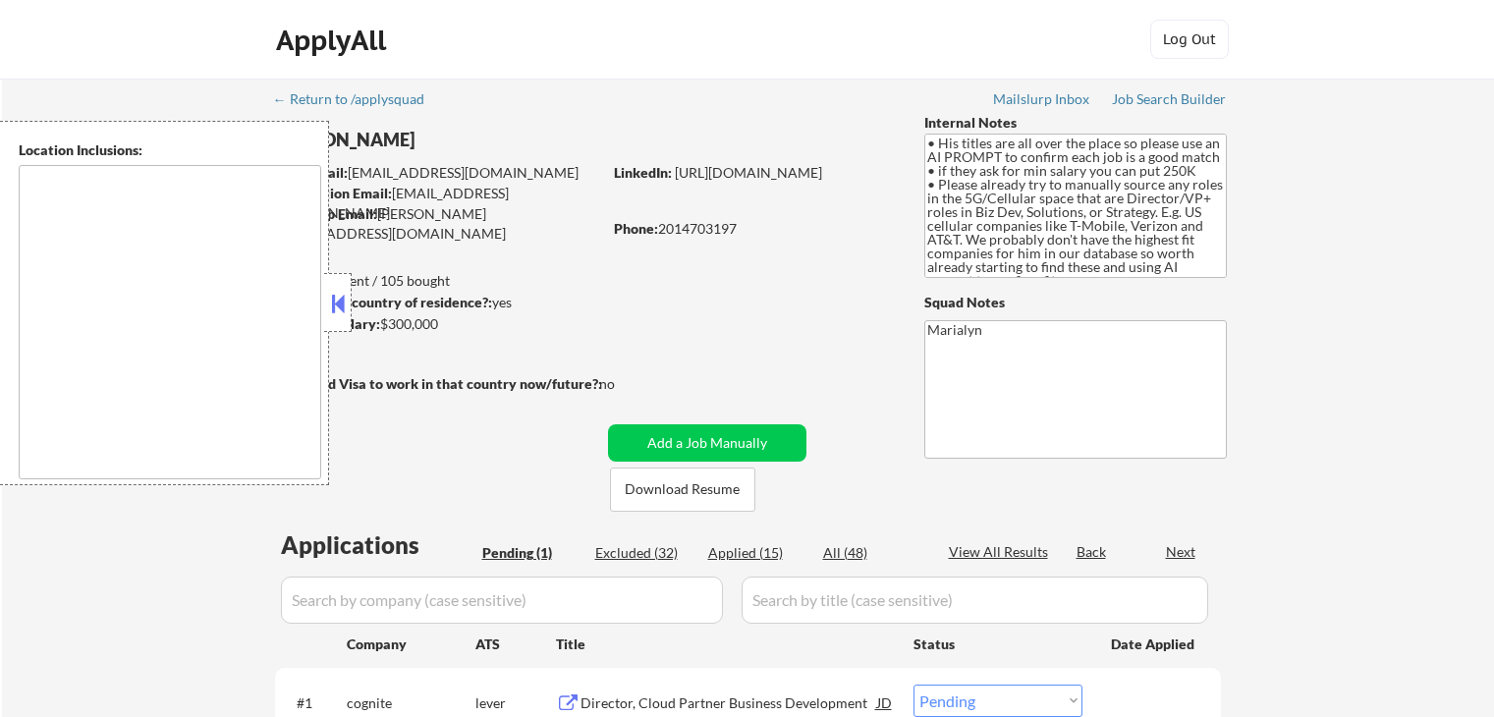
select select ""pending""
type textarea "Paramus, NJ Ridgewood, NJ Hackensack, NJ Teaneck, NJ Fair Lawn, NJ Oradell, NJ …"
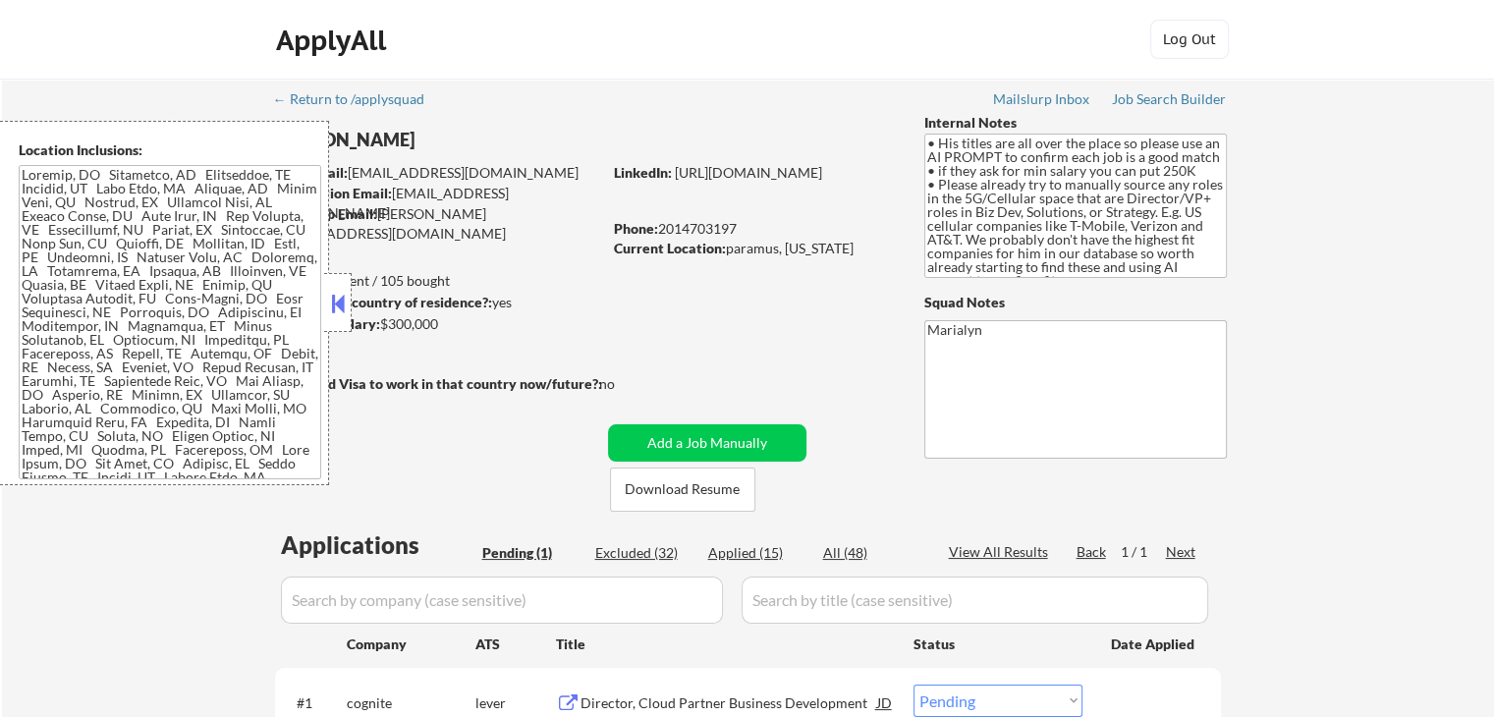
click at [330, 304] on button at bounding box center [338, 303] width 22 height 29
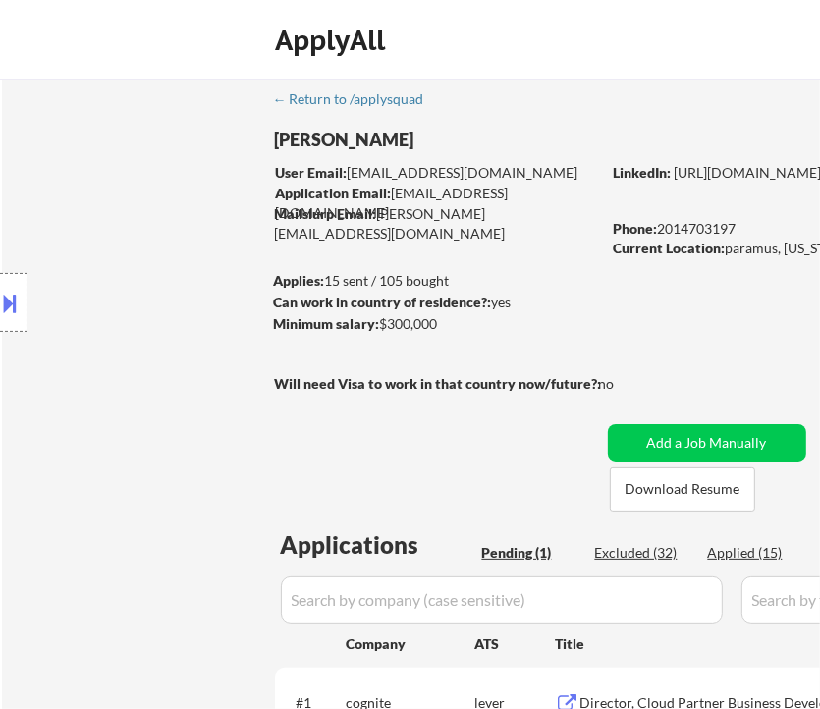
select select ""pending""
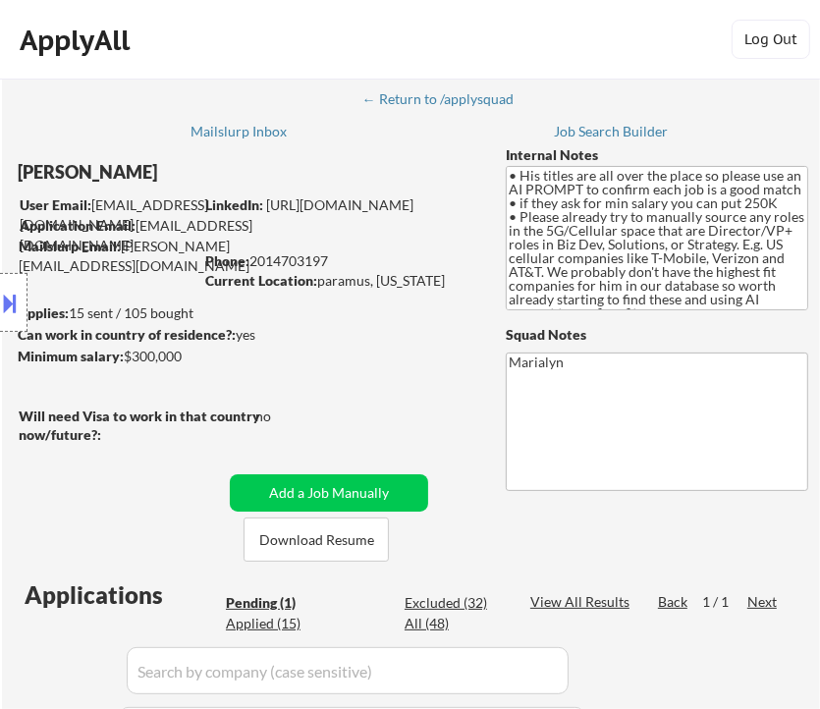
select select ""pending""
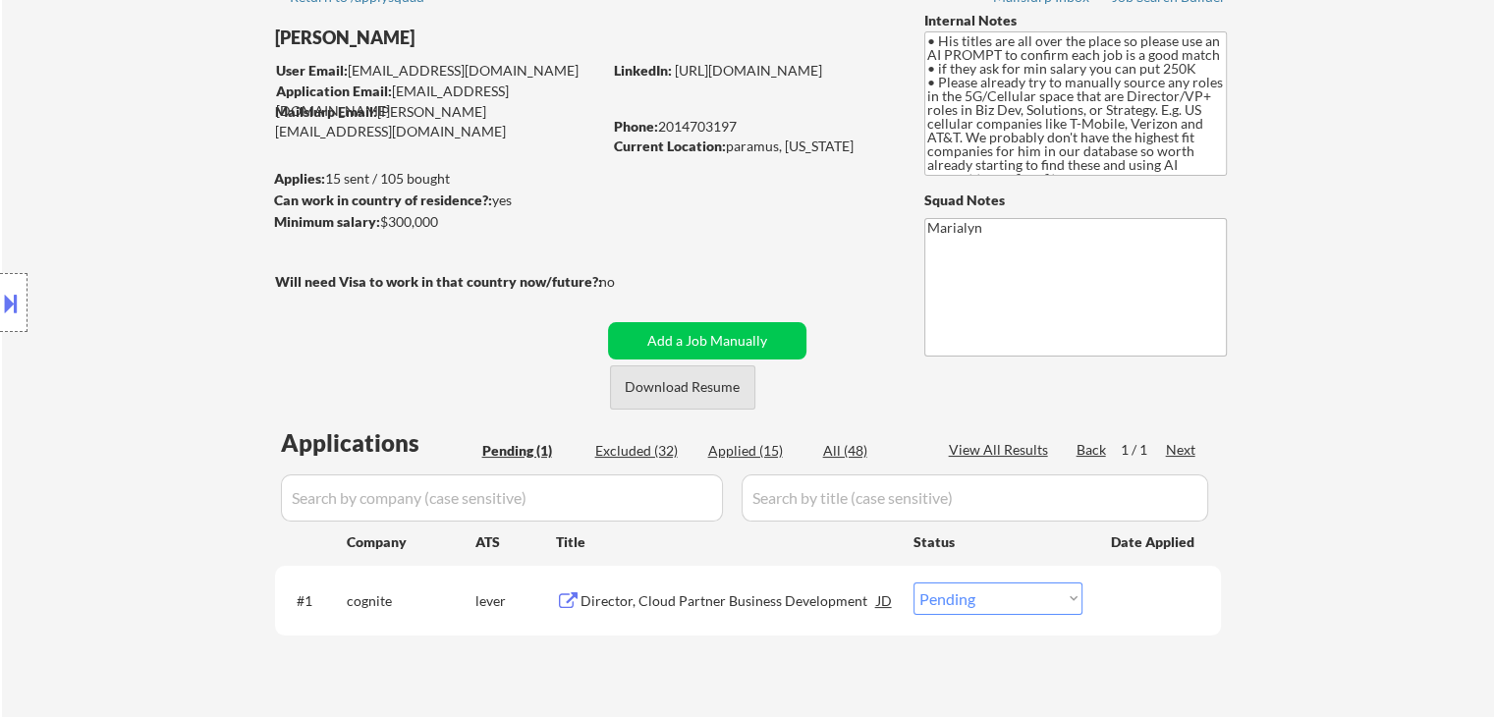
scroll to position [196, 0]
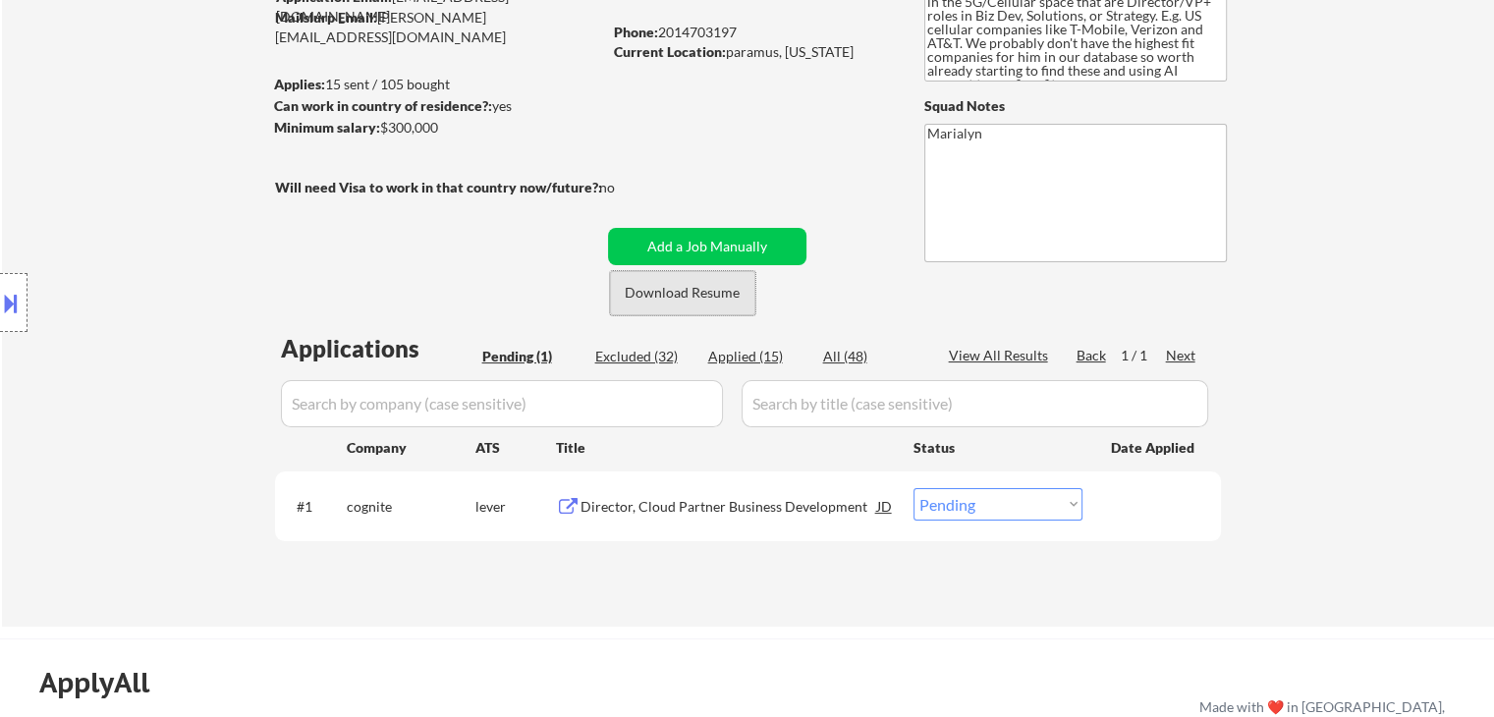
click at [677, 287] on button "Download Resume" at bounding box center [682, 293] width 145 height 44
click at [761, 354] on div "Applied (15)" at bounding box center [757, 357] width 98 height 20
select select ""applied""
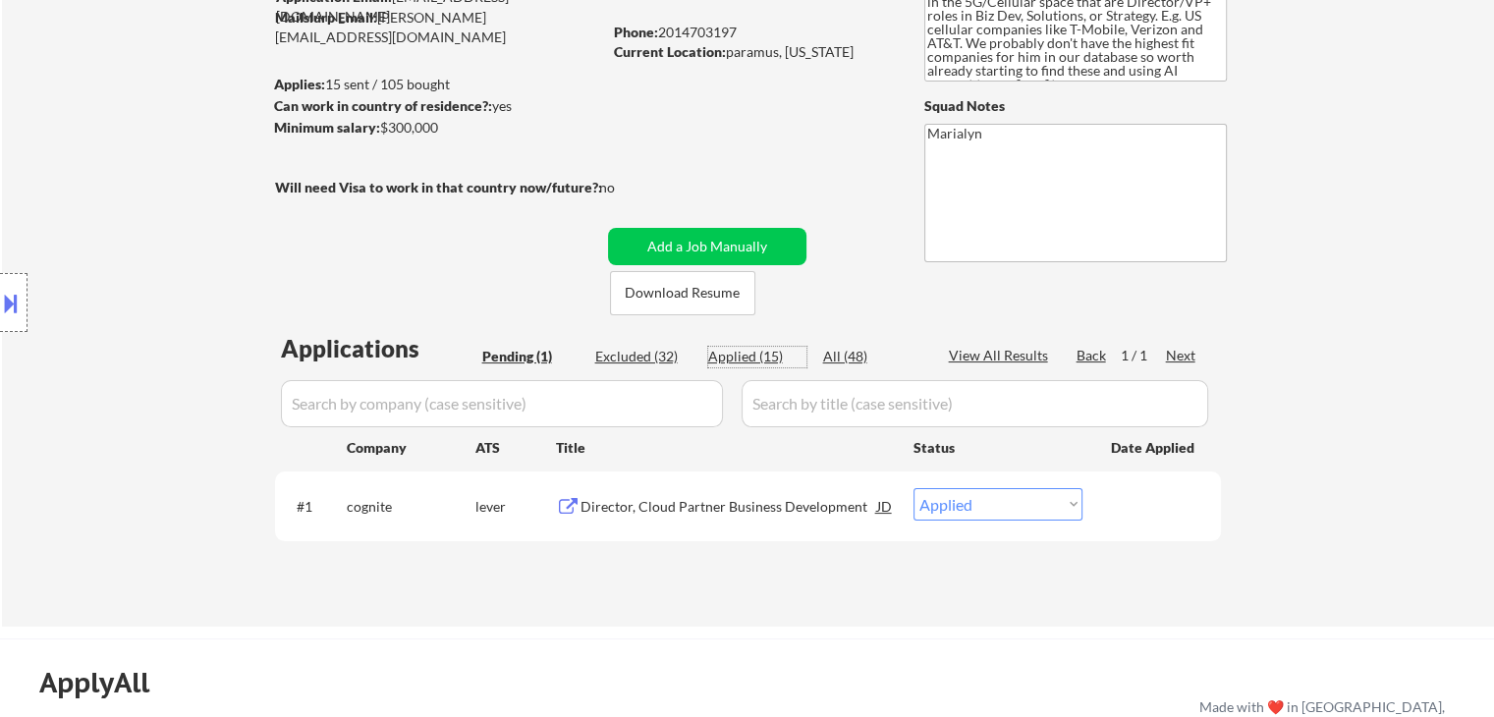
select select ""applied""
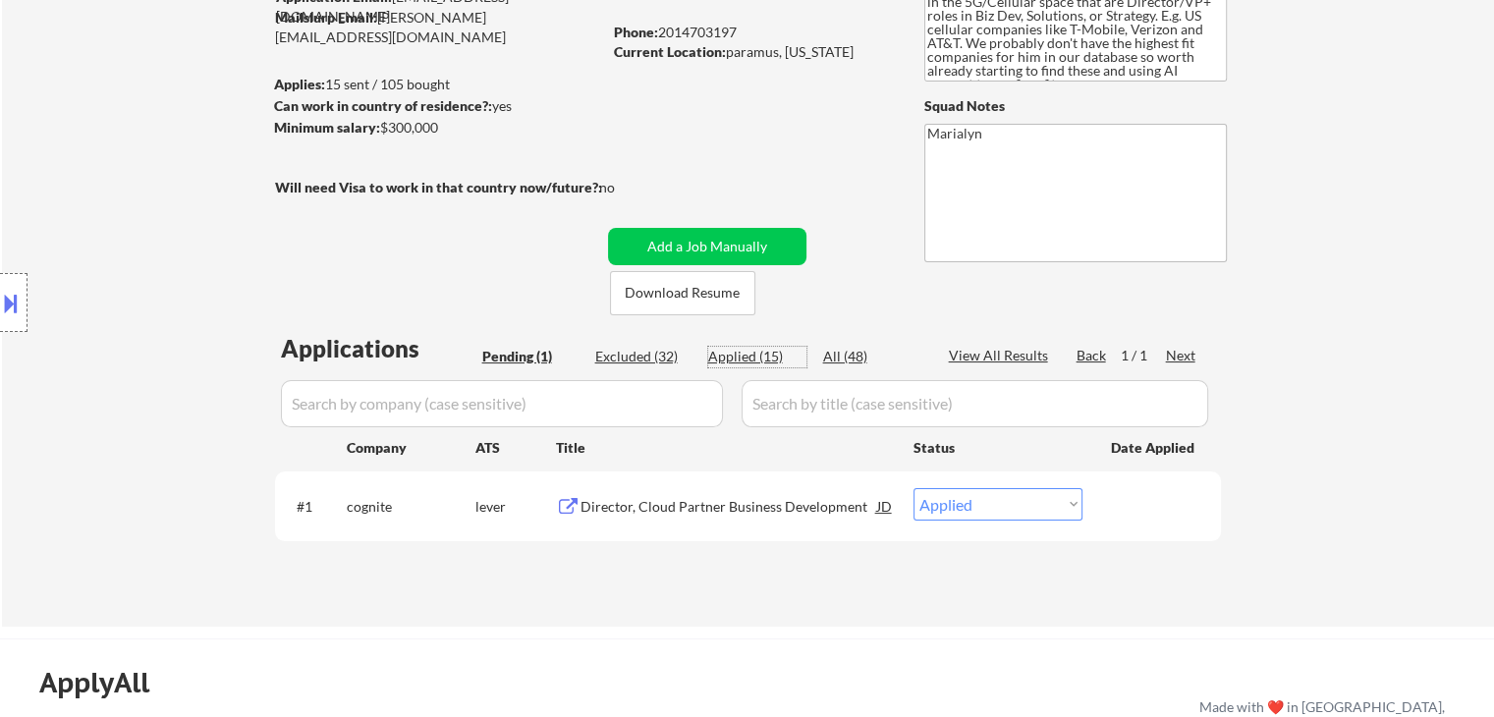
select select ""applied""
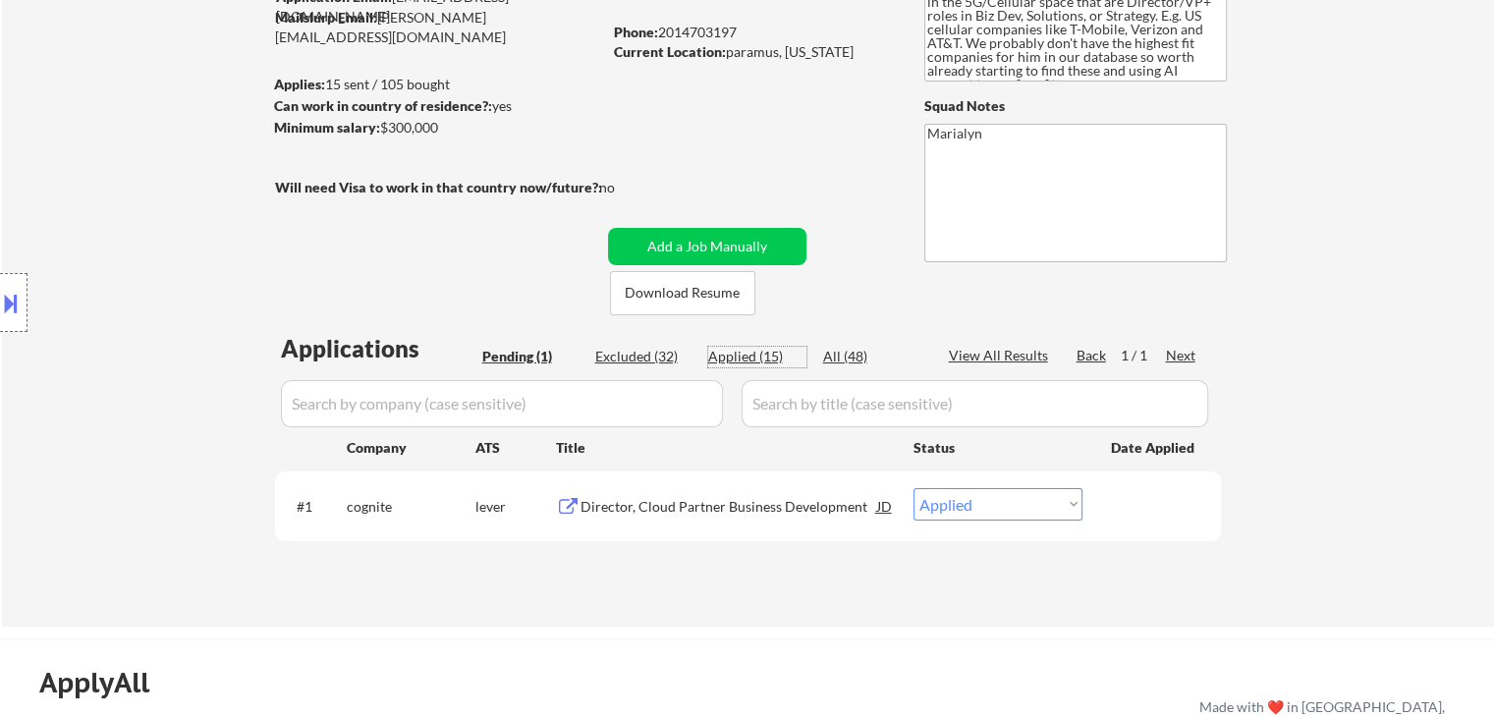
select select ""applied""
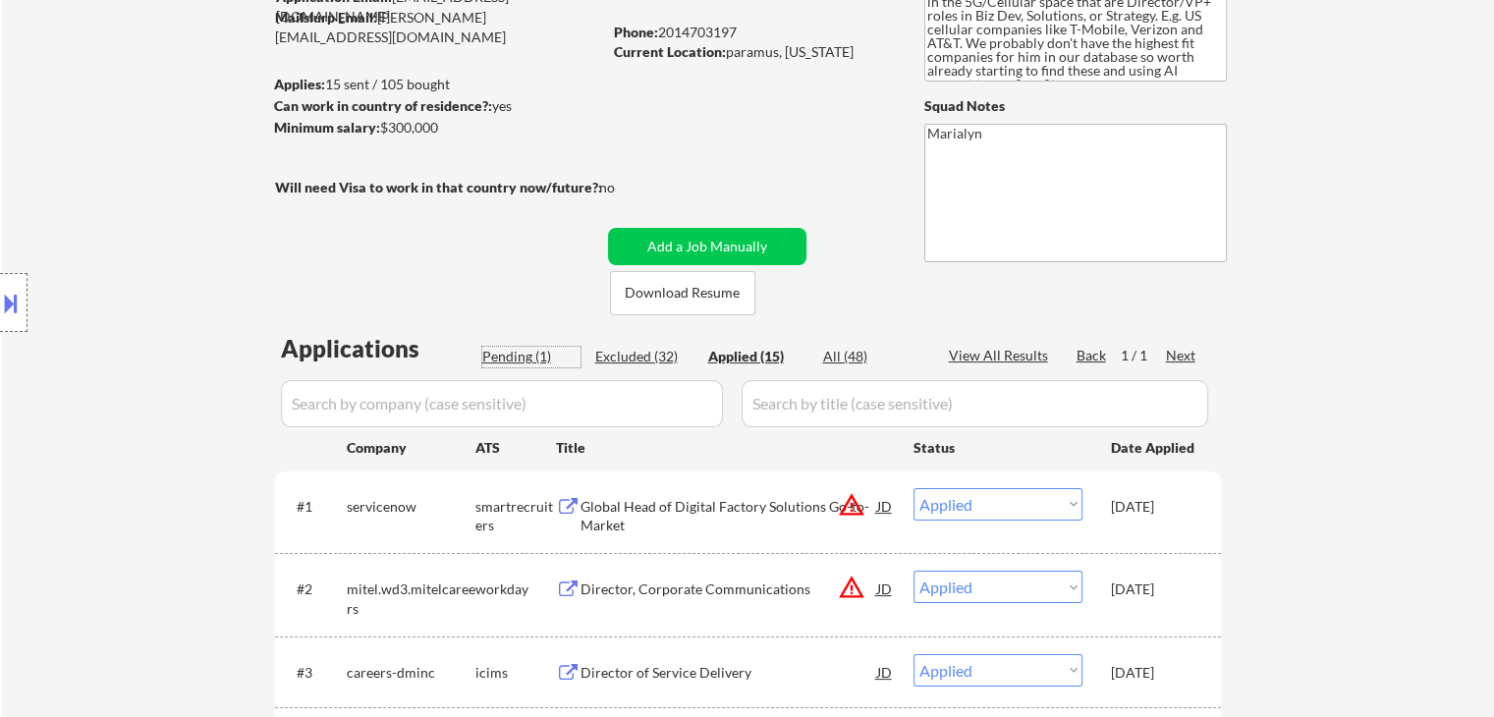
click at [525, 354] on div "Pending (1)" at bounding box center [531, 357] width 98 height 20
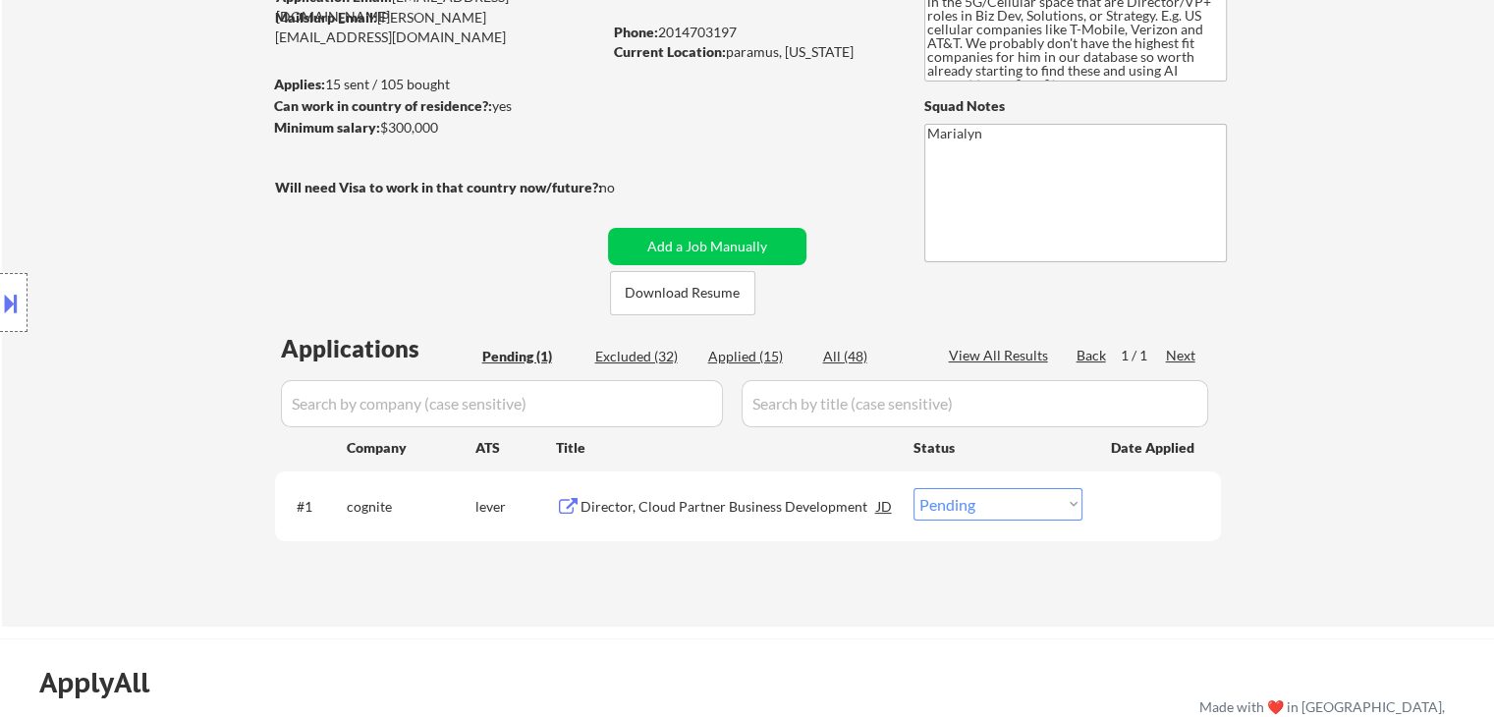
click at [748, 504] on div "Director, Cloud Partner Business Development" at bounding box center [728, 507] width 297 height 20
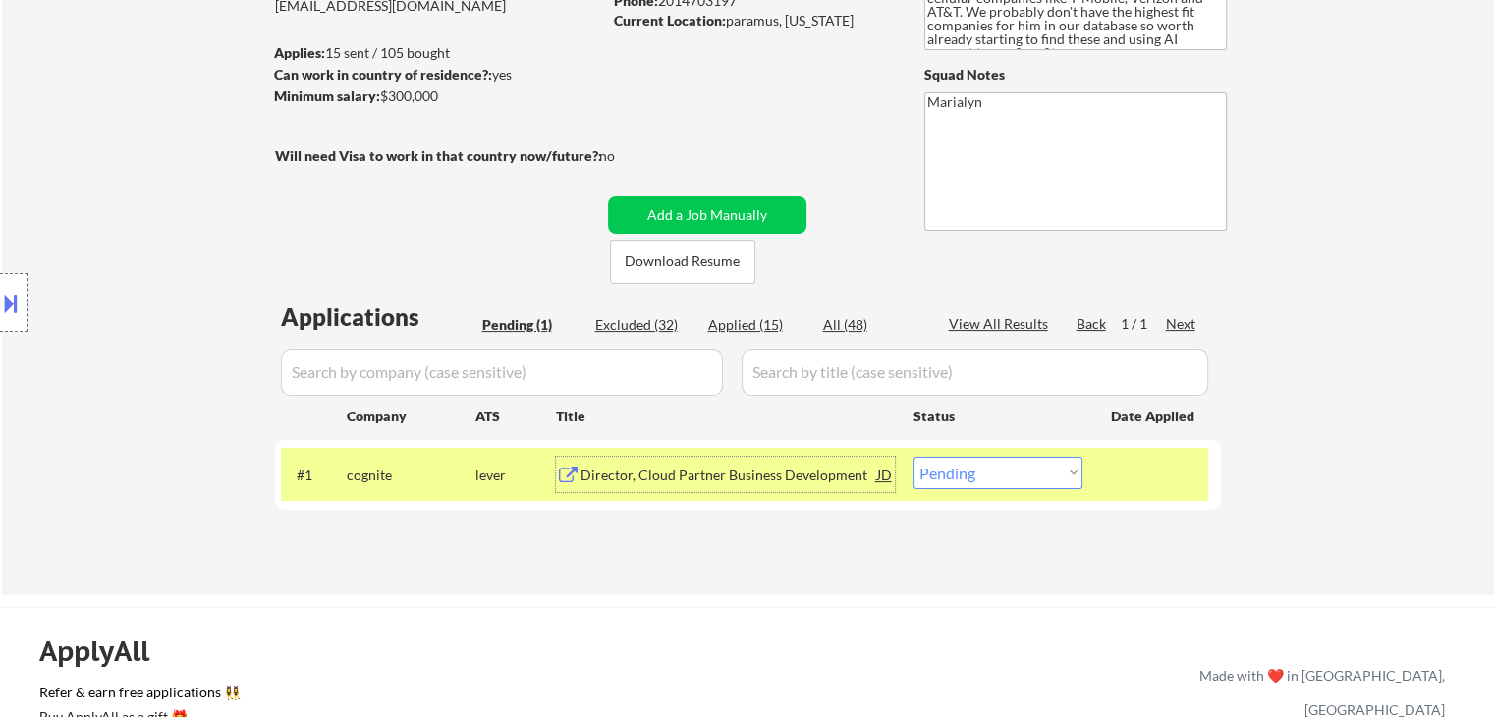
scroll to position [393, 0]
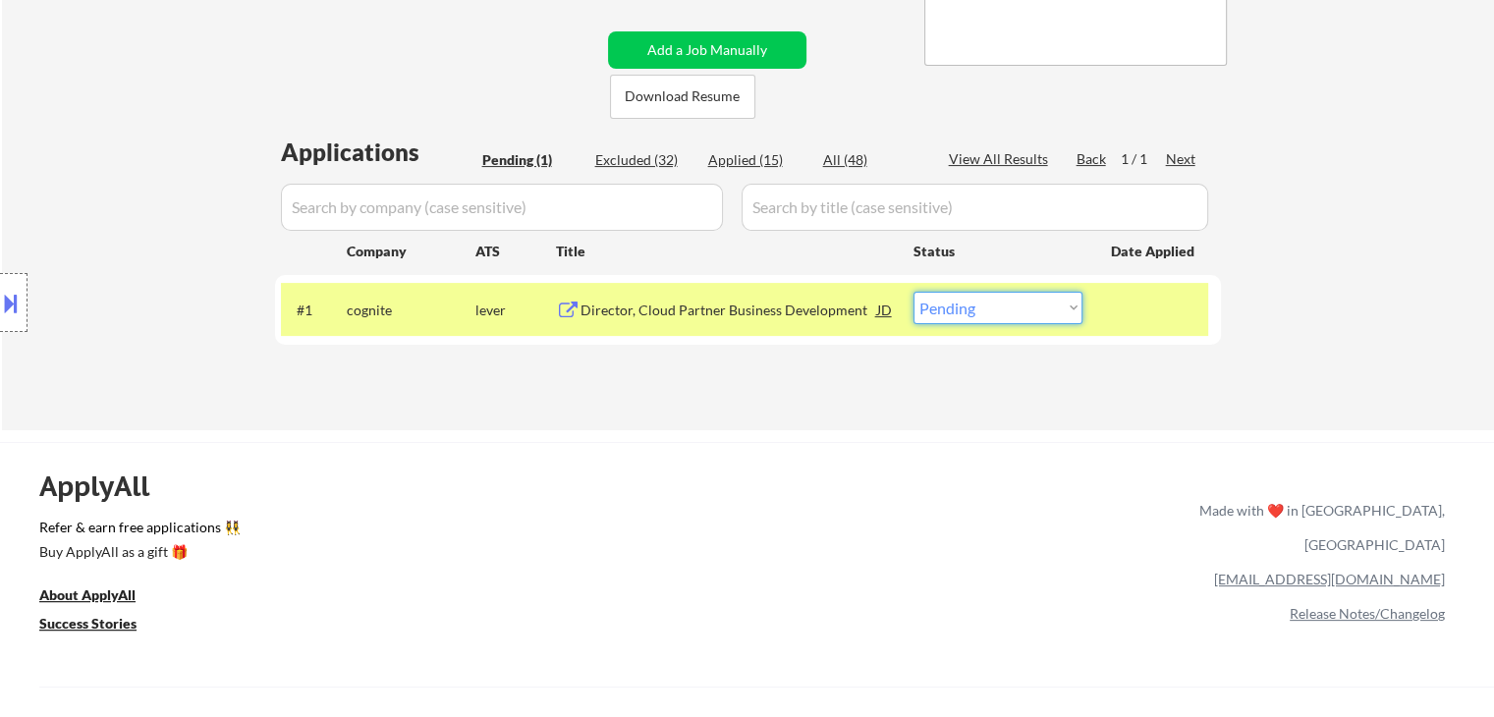
drag, startPoint x: 974, startPoint y: 303, endPoint x: 984, endPoint y: 322, distance: 21.1
click at [975, 305] on select "Choose an option... Pending Applied Excluded (Questions) Excluded (Expired) Exc…" at bounding box center [997, 308] width 169 height 32
select select ""applied""
click at [913, 292] on select "Choose an option... Pending Applied Excluded (Questions) Excluded (Expired) Exc…" at bounding box center [997, 308] width 169 height 32
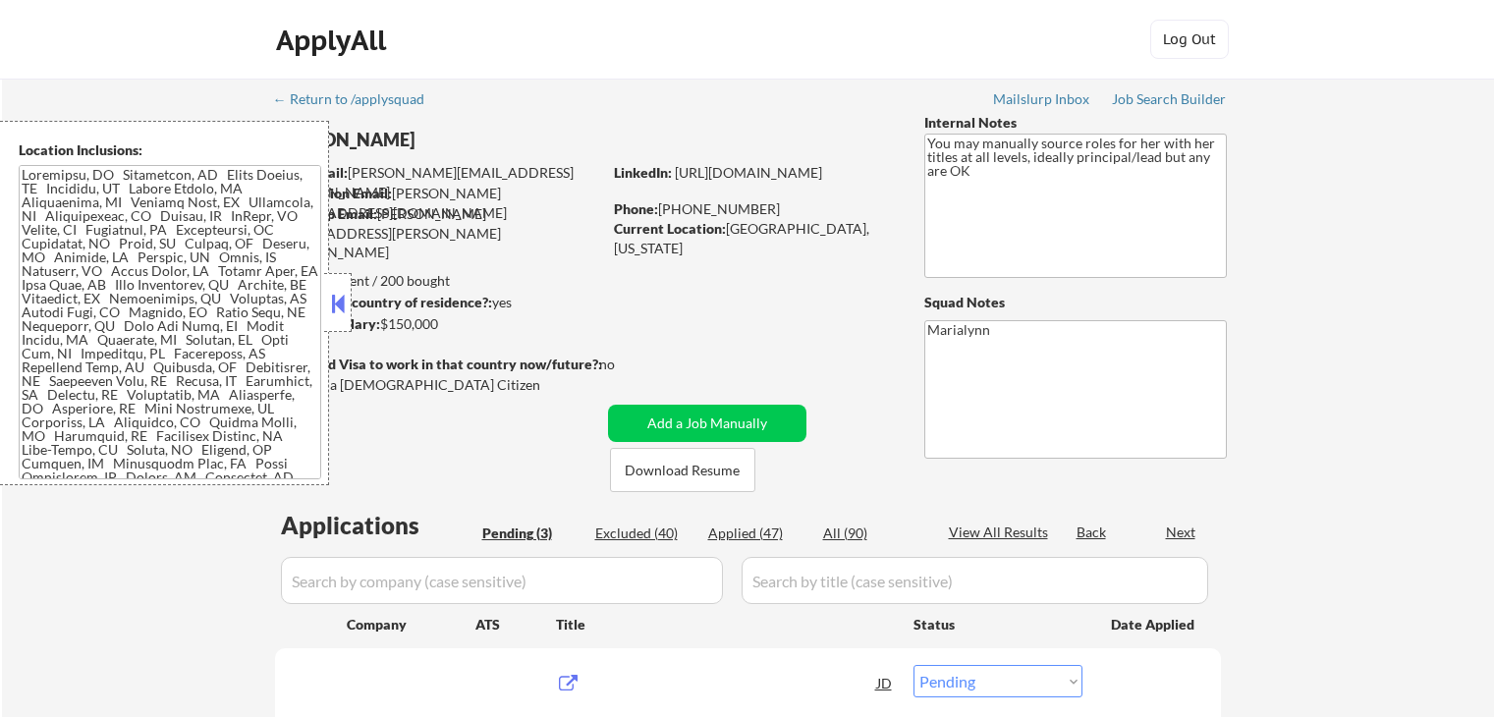
select select ""pending""
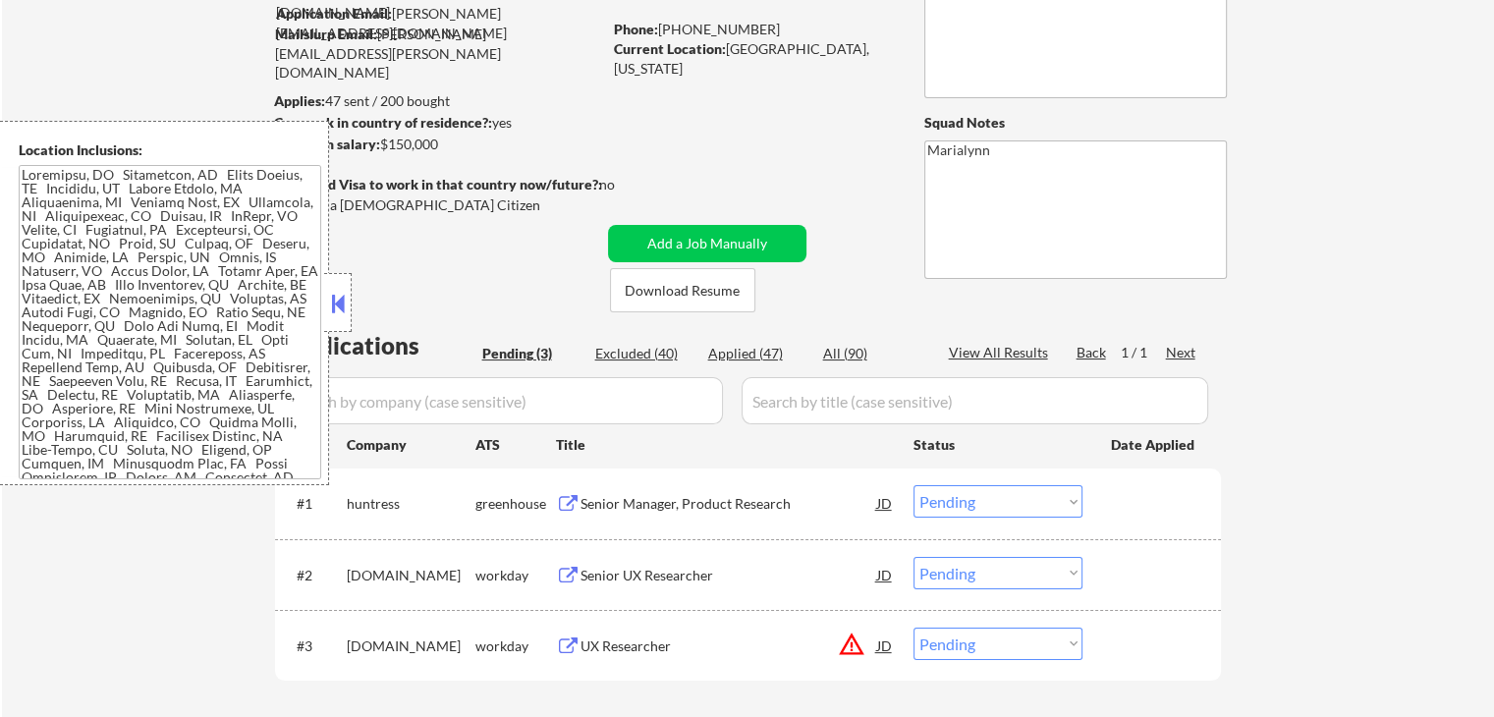
scroll to position [393, 0]
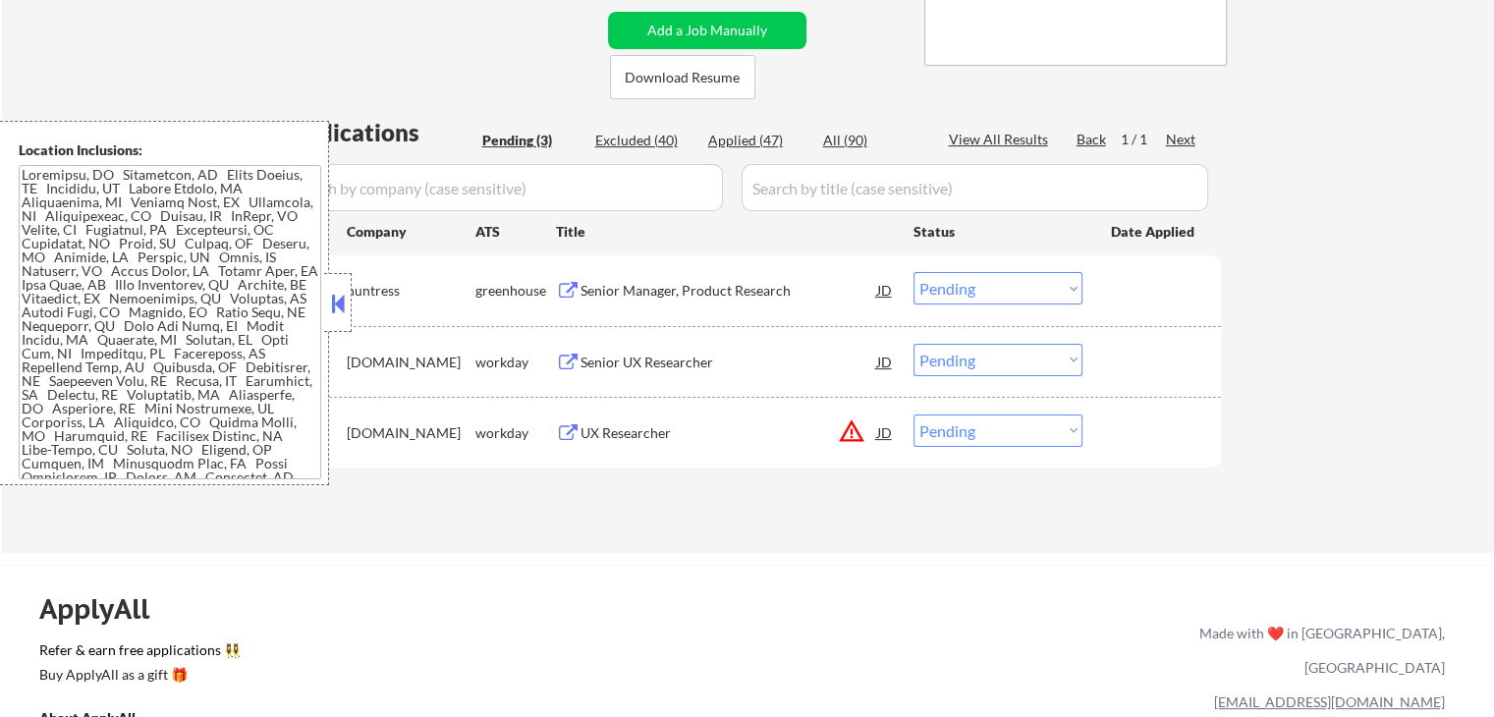
click at [668, 292] on div "Senior Manager, Product Research" at bounding box center [728, 291] width 297 height 20
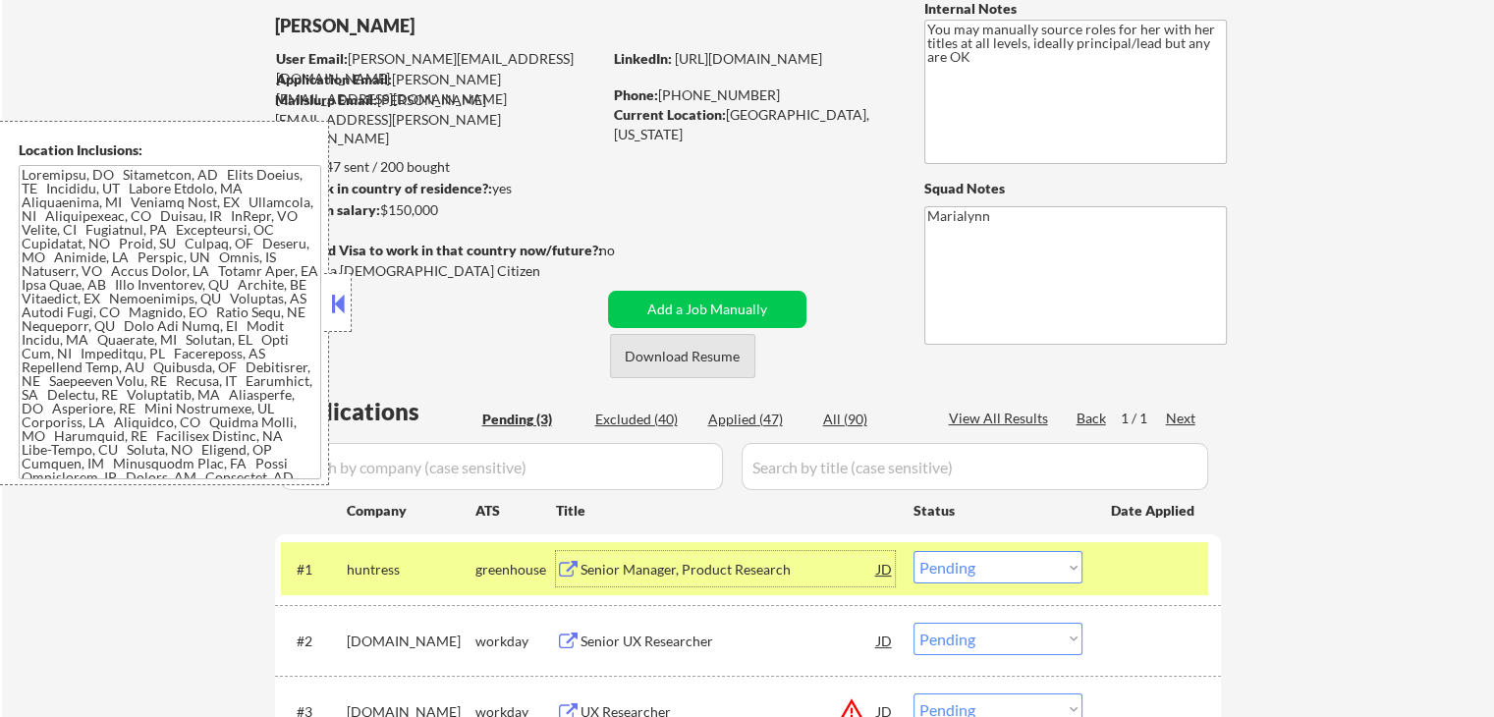
scroll to position [0, 0]
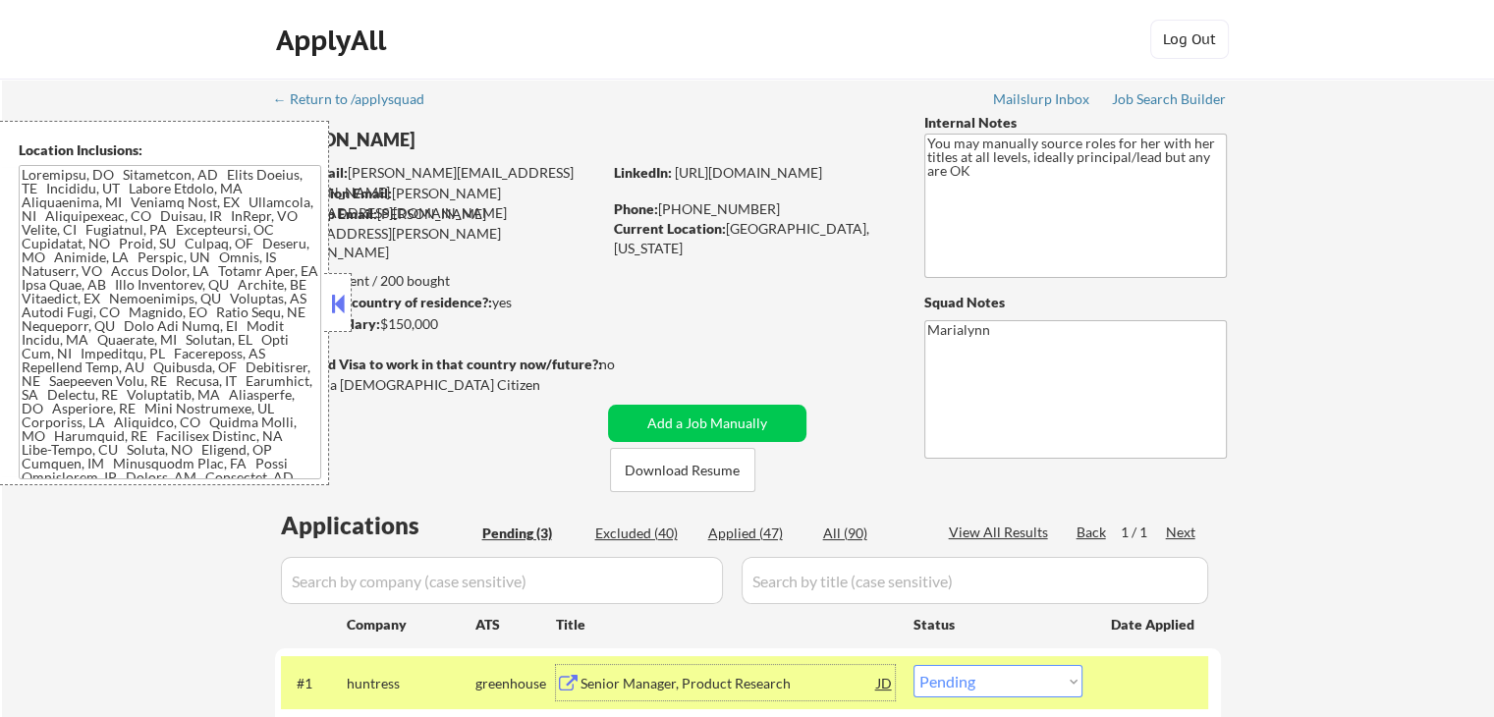
click at [346, 296] on button at bounding box center [338, 303] width 22 height 29
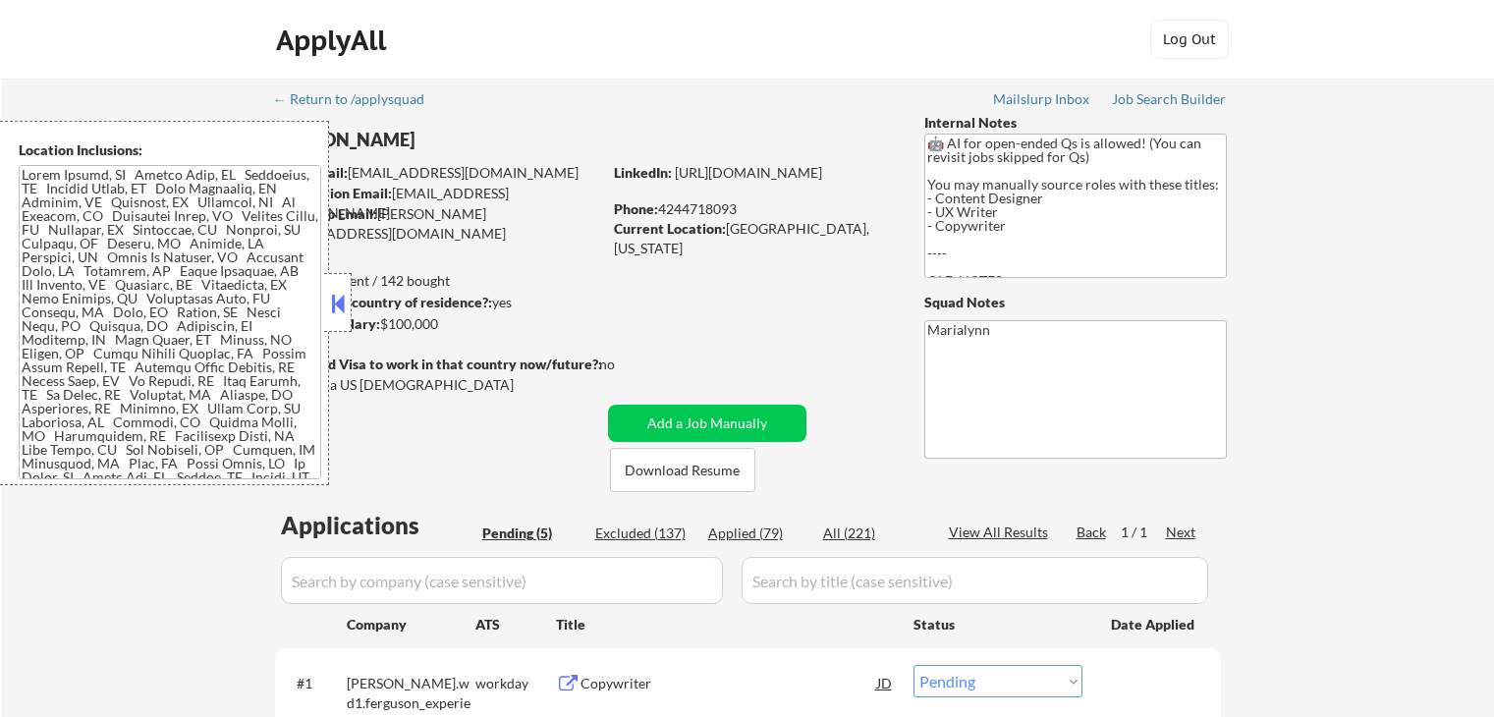
select select ""pending""
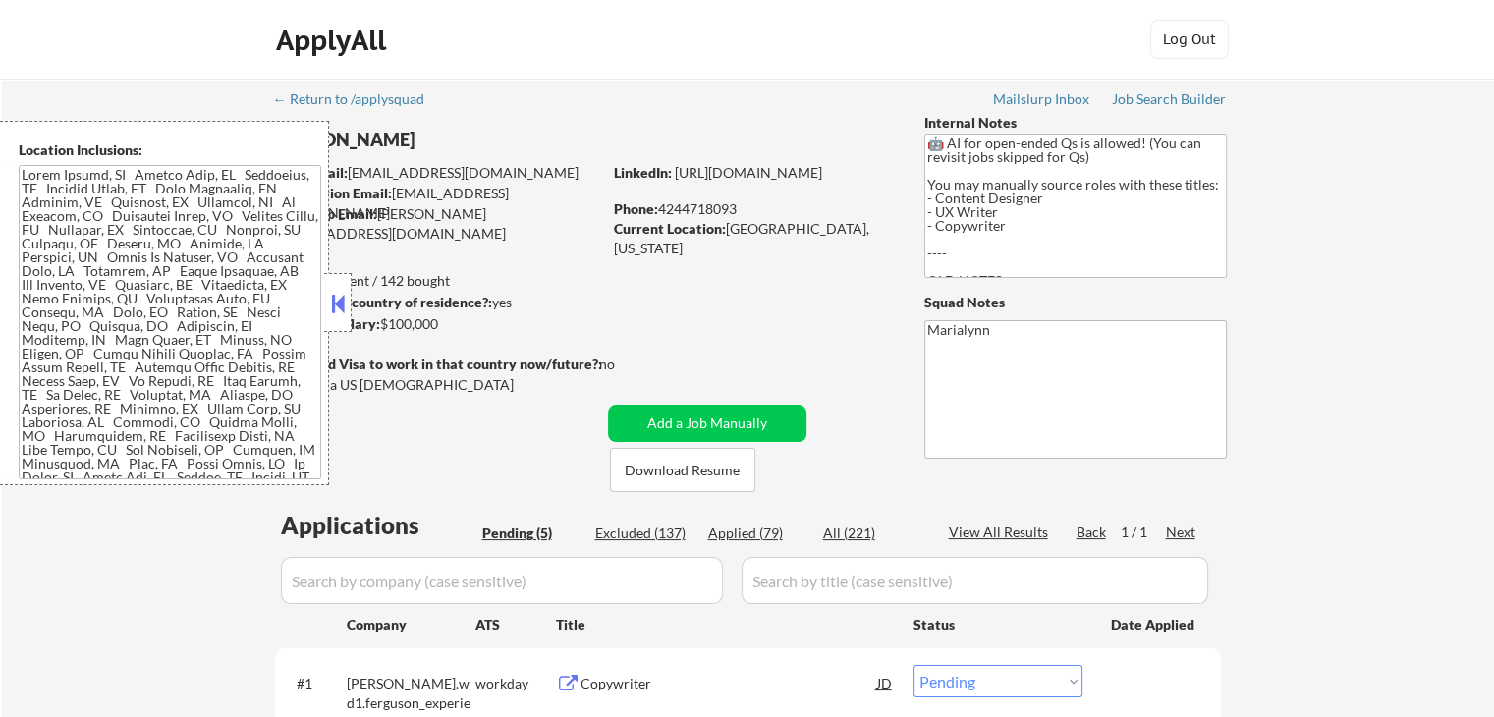
click at [338, 300] on button at bounding box center [338, 303] width 22 height 29
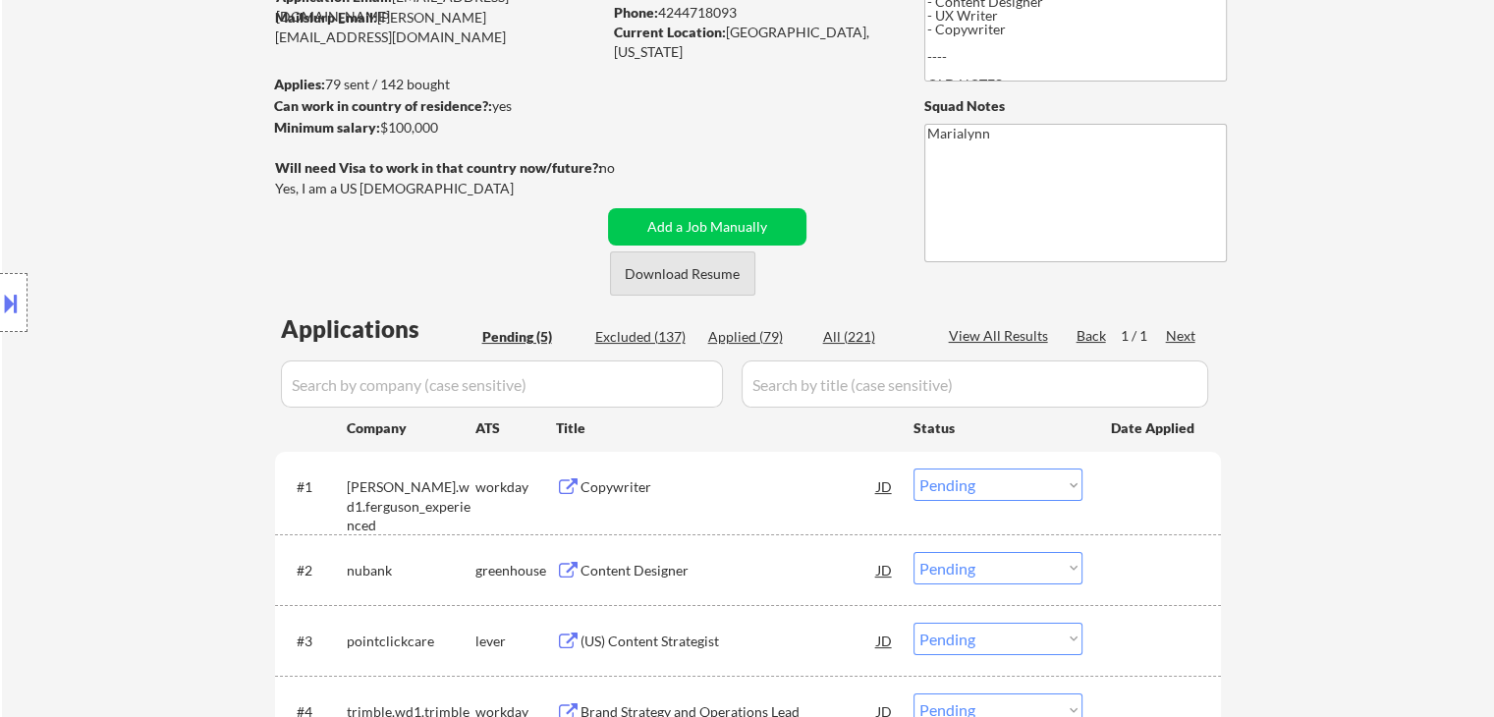
click at [687, 278] on button "Download Resume" at bounding box center [682, 273] width 145 height 44
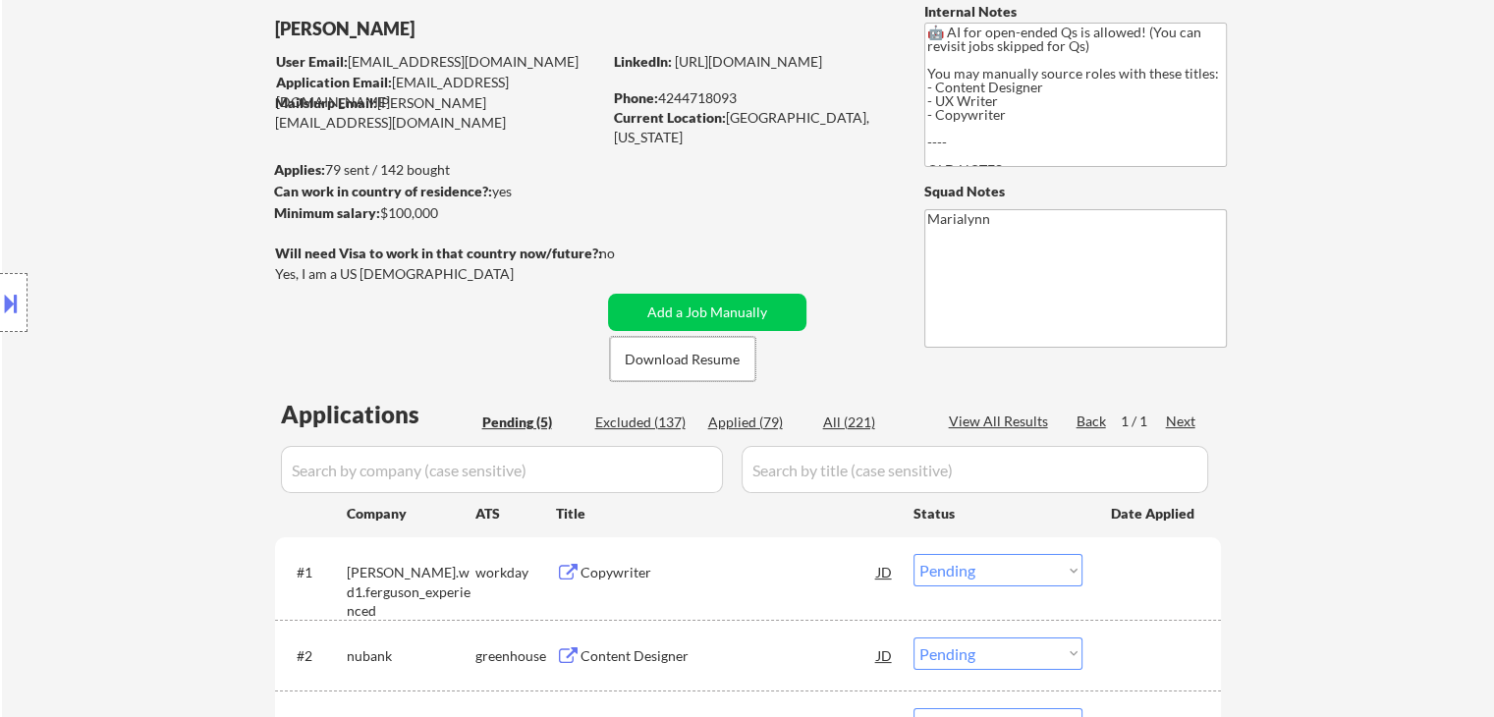
scroll to position [295, 0]
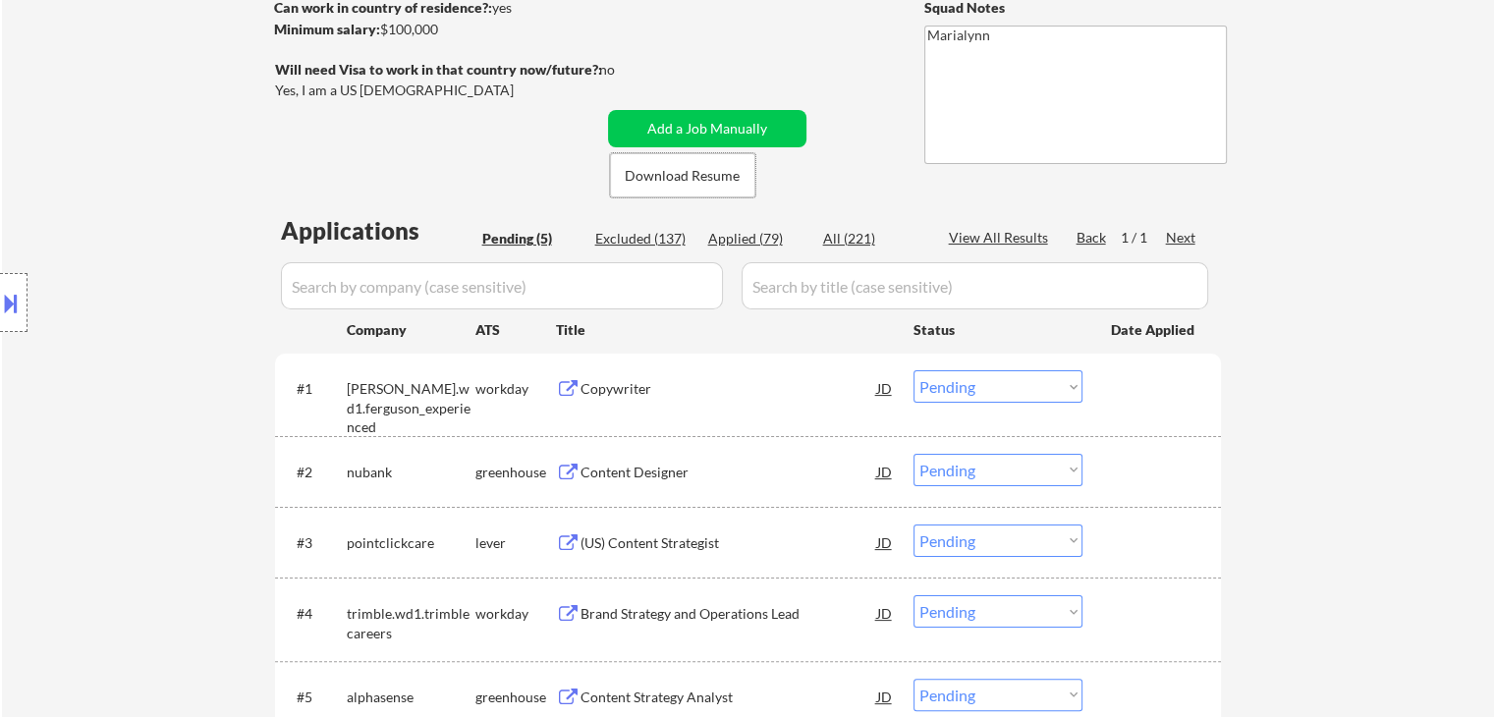
click at [620, 382] on div "Copywriter" at bounding box center [728, 389] width 297 height 20
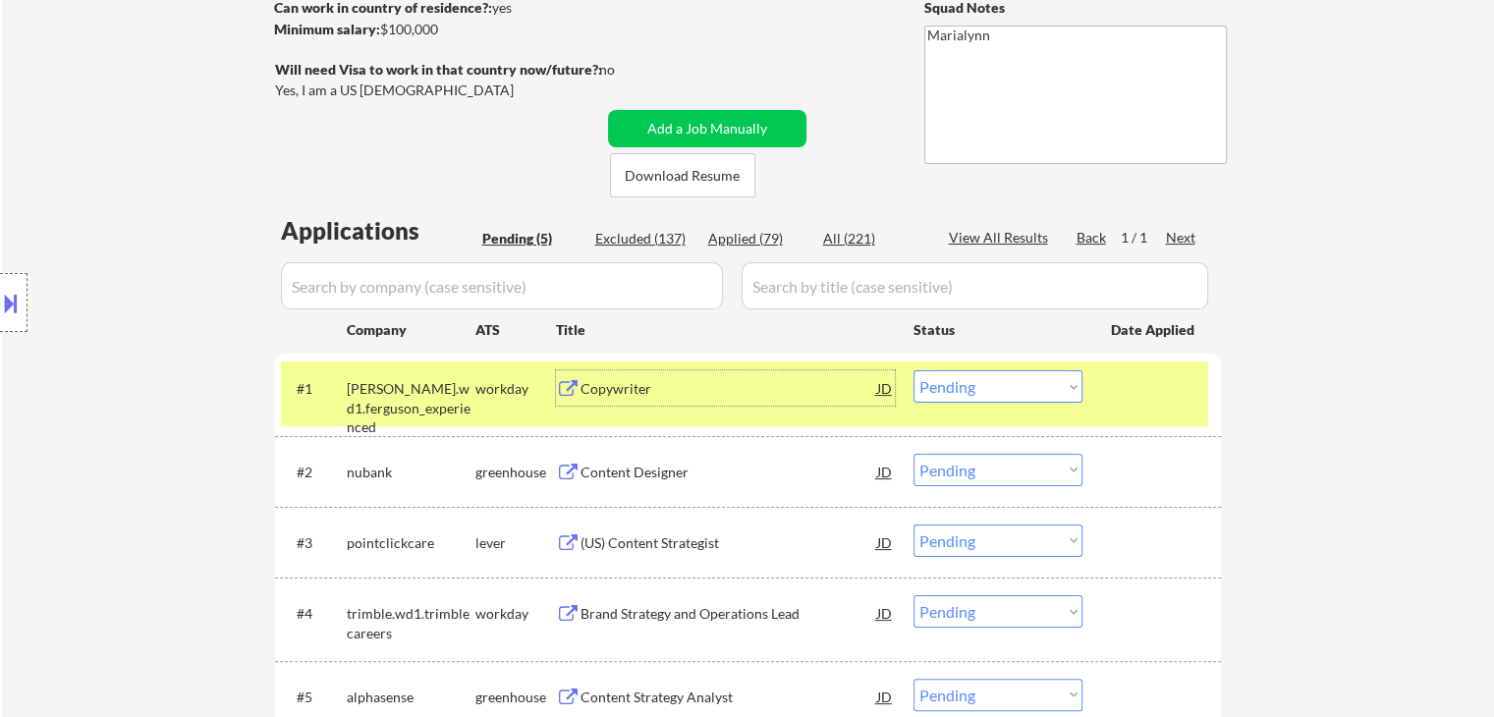
click at [964, 397] on select "Choose an option... Pending Applied Excluded (Questions) Excluded (Expired) Exc…" at bounding box center [997, 386] width 169 height 32
click at [913, 370] on select "Choose an option... Pending Applied Excluded (Questions) Excluded (Expired) Exc…" at bounding box center [997, 386] width 169 height 32
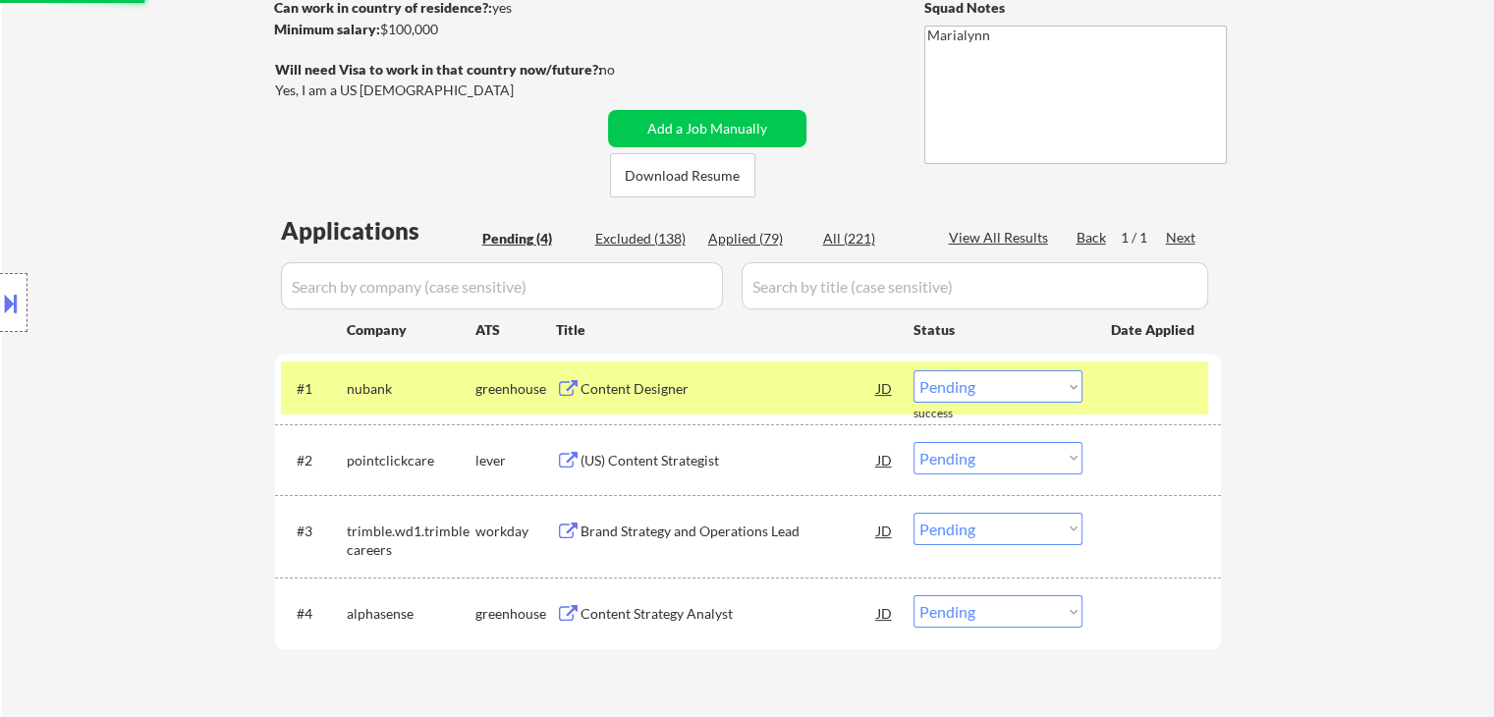
click at [616, 386] on div "Content Designer" at bounding box center [728, 389] width 297 height 20
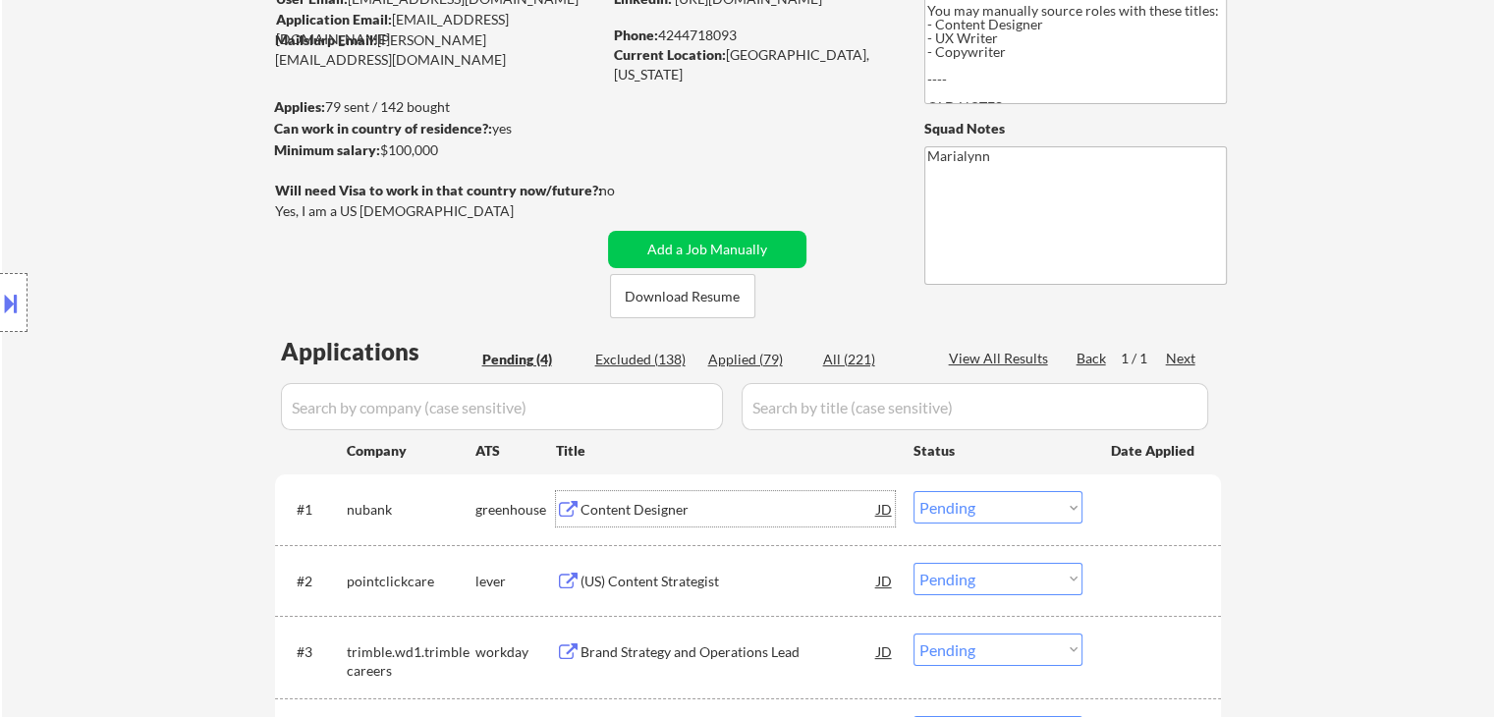
scroll to position [0, 0]
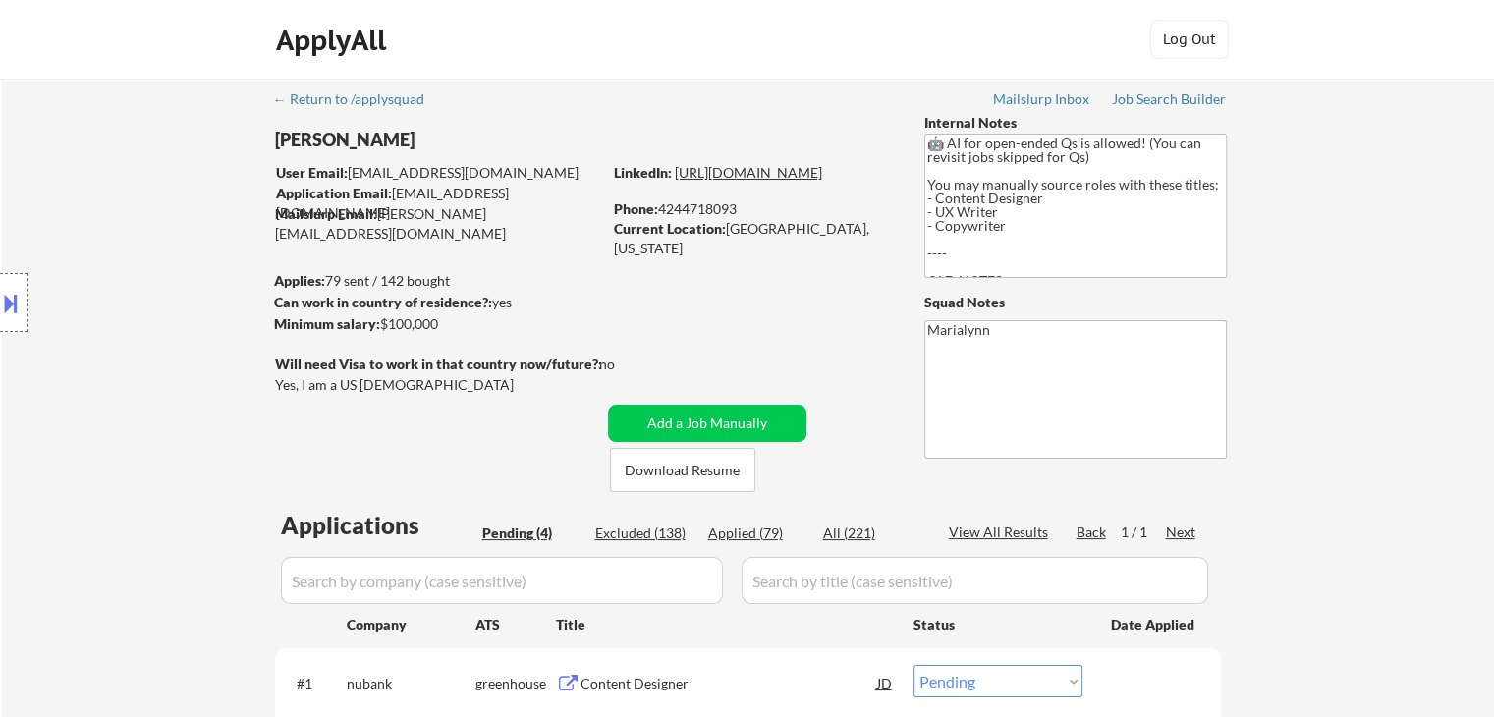
click at [762, 181] on link "https://www.linkedin.com/in/adammeery/" at bounding box center [748, 172] width 147 height 17
drag, startPoint x: 745, startPoint y: 226, endPoint x: 881, endPoint y: 239, distance: 136.1
click at [883, 237] on div "Current Location: Hermosa Beach, California" at bounding box center [753, 238] width 278 height 38
copy div "Hermosa Beach, California"
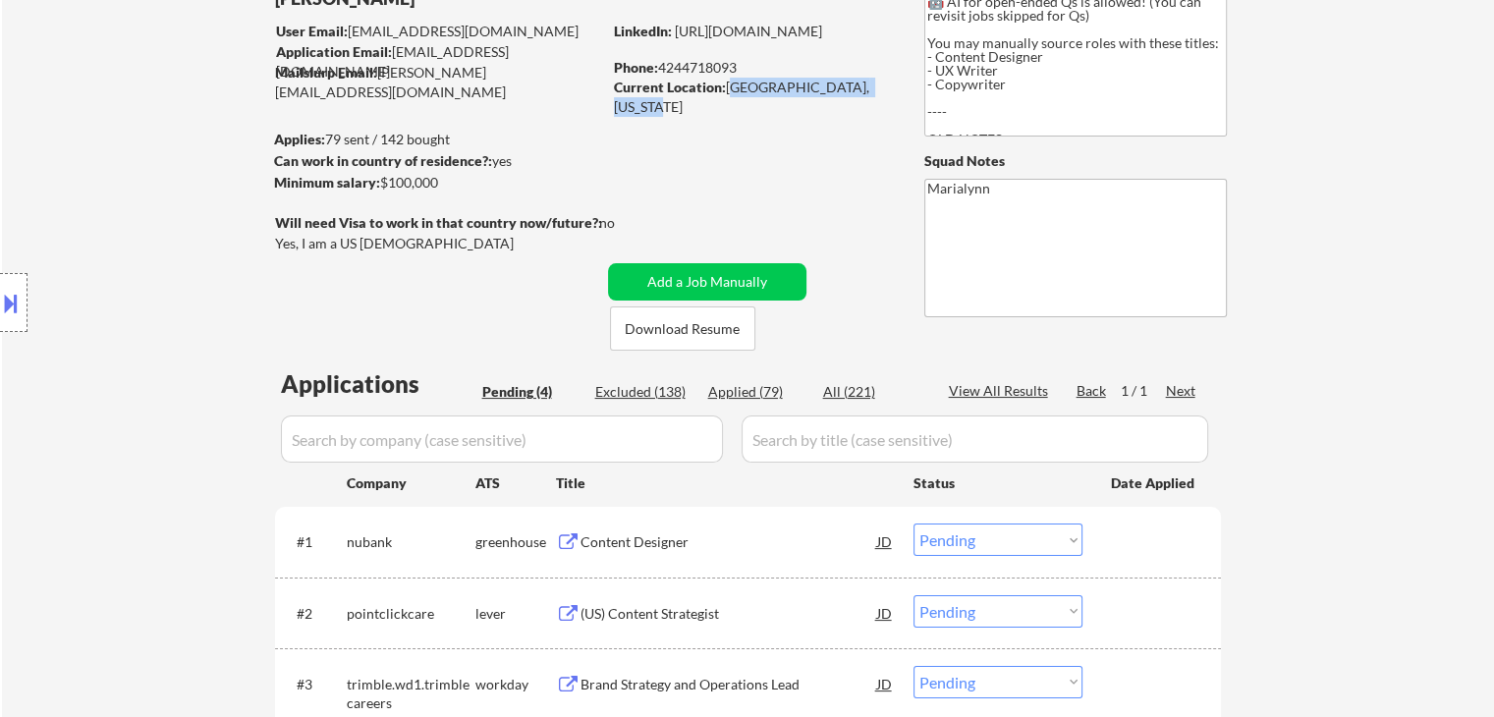
scroll to position [295, 0]
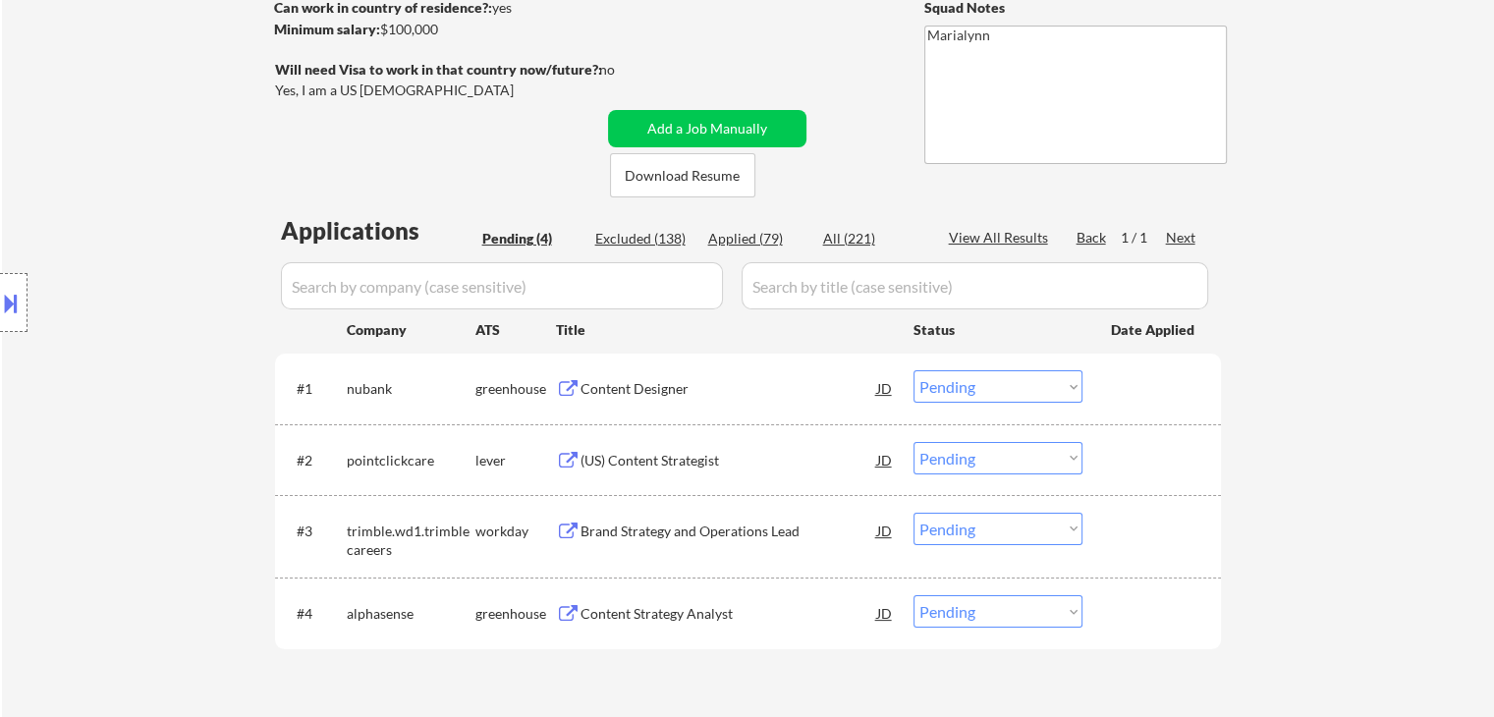
click at [989, 385] on select "Choose an option... Pending Applied Excluded (Questions) Excluded (Expired) Exc…" at bounding box center [997, 386] width 169 height 32
click at [913, 370] on select "Choose an option... Pending Applied Excluded (Questions) Excluded (Expired) Exc…" at bounding box center [997, 386] width 169 height 32
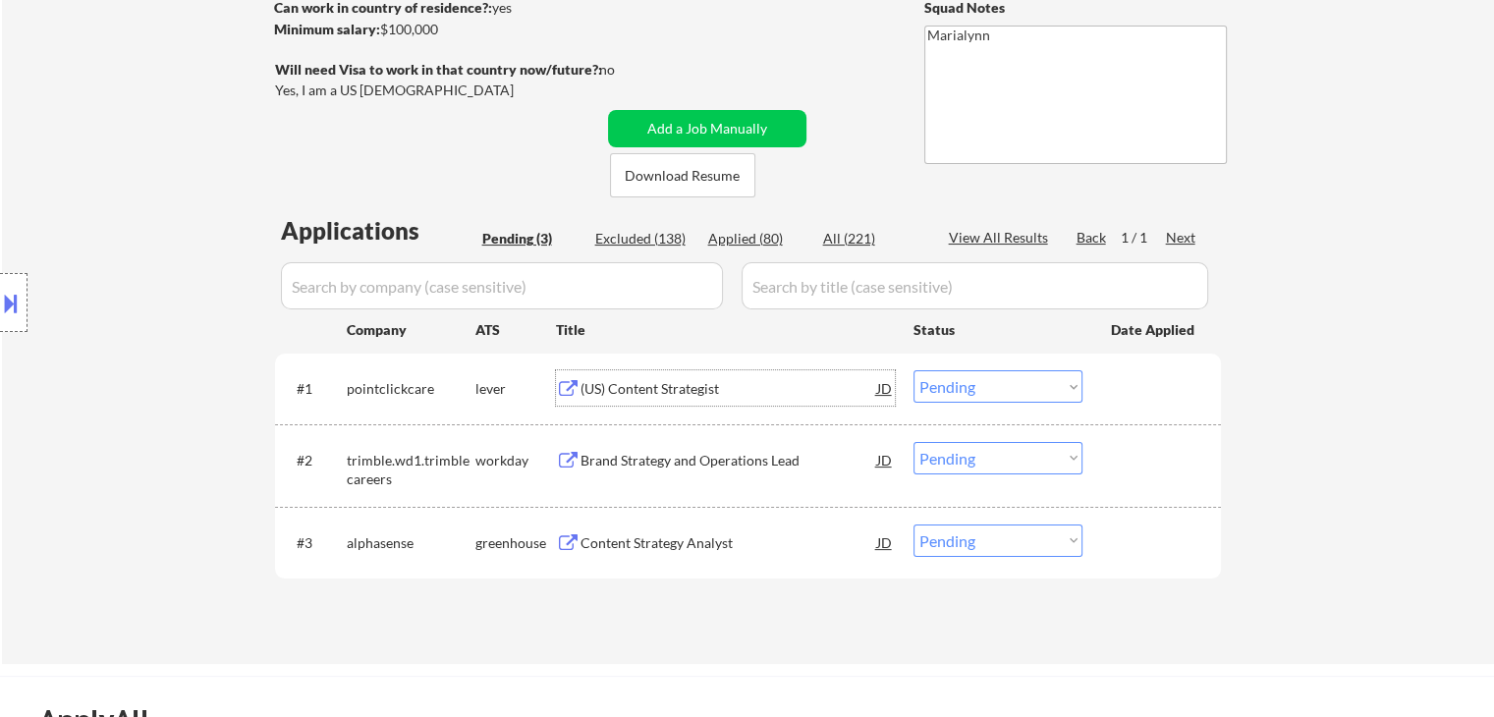
click at [653, 388] on div "(US) Content Strategist" at bounding box center [728, 389] width 297 height 20
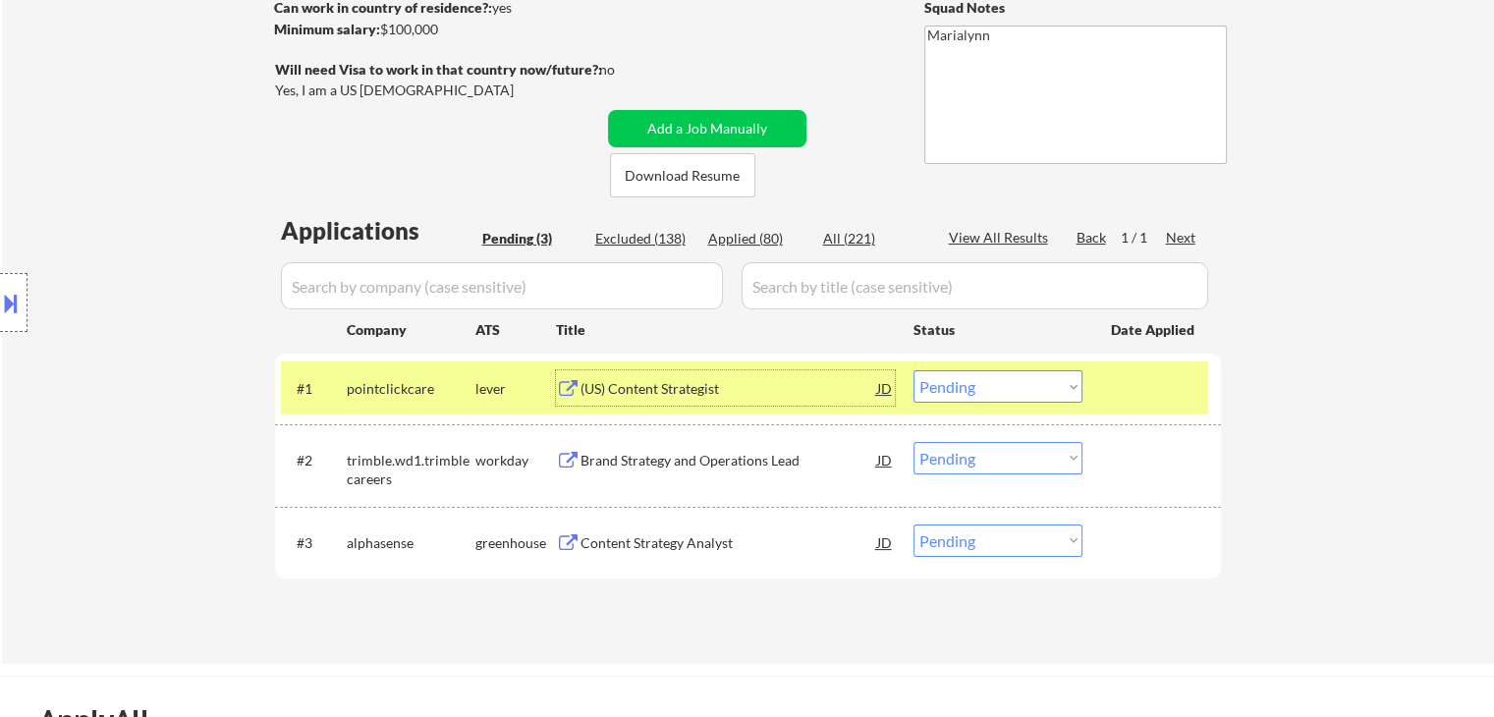
click at [966, 398] on select "Choose an option... Pending Applied Excluded (Questions) Excluded (Expired) Exc…" at bounding box center [997, 386] width 169 height 32
click at [913, 370] on select "Choose an option... Pending Applied Excluded (Questions) Excluded (Expired) Exc…" at bounding box center [997, 386] width 169 height 32
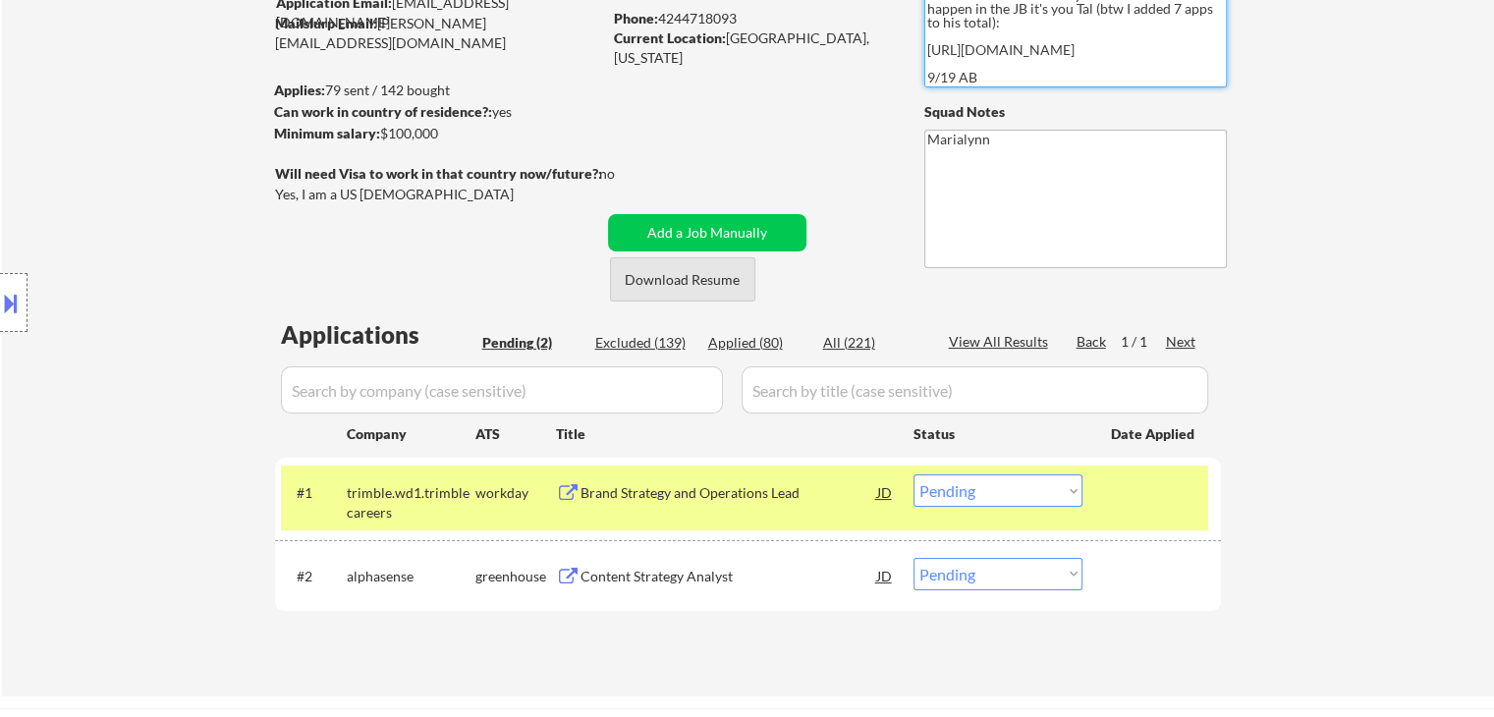
scroll to position [196, 0]
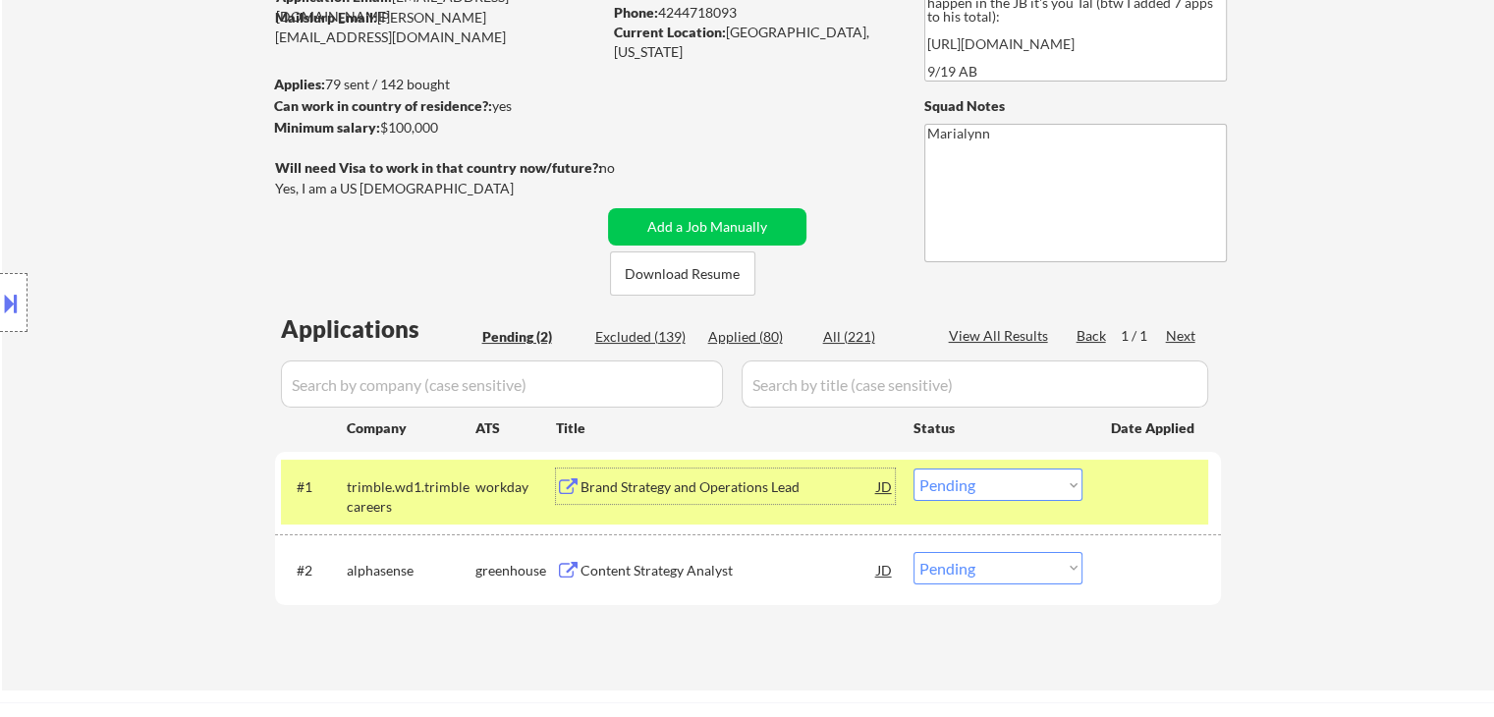
click at [723, 479] on div "Brand Strategy and Operations Lead" at bounding box center [728, 487] width 297 height 20
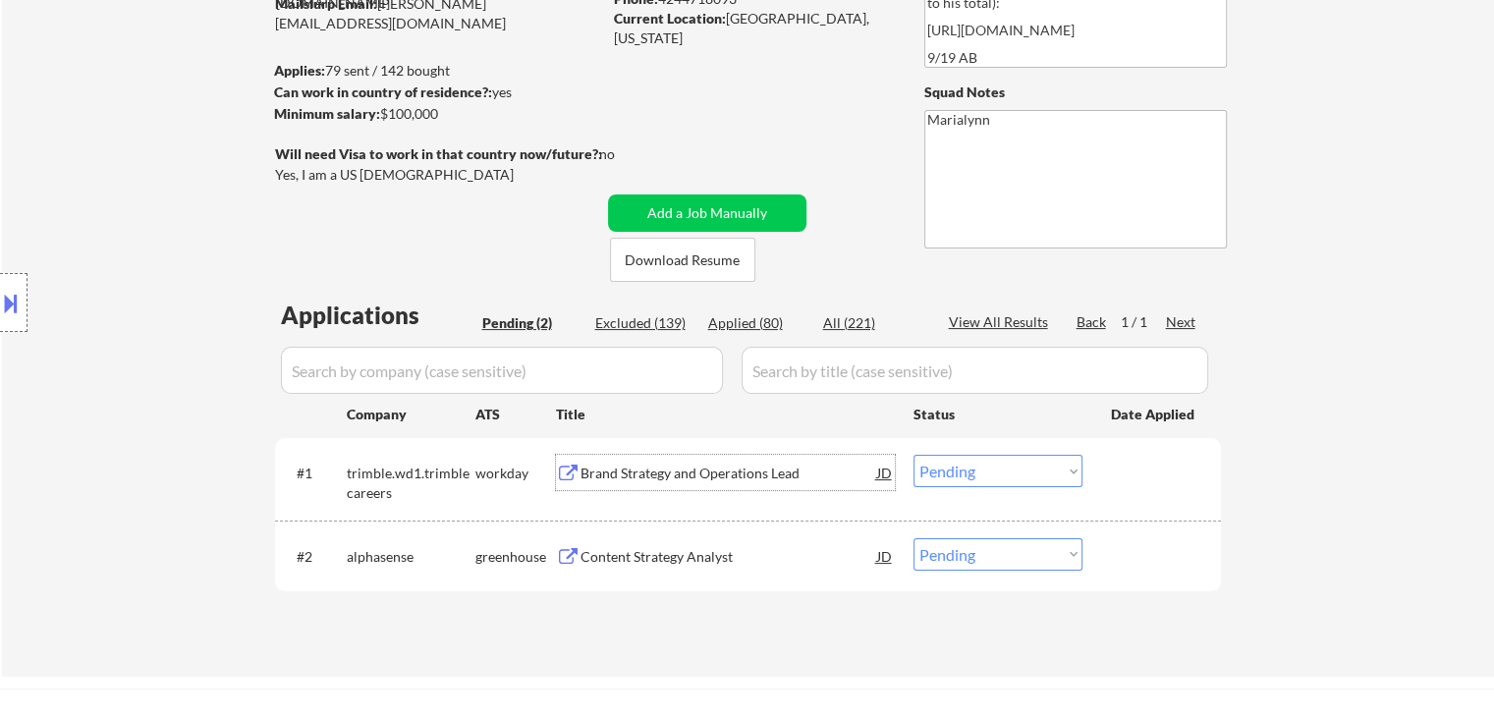
scroll to position [295, 0]
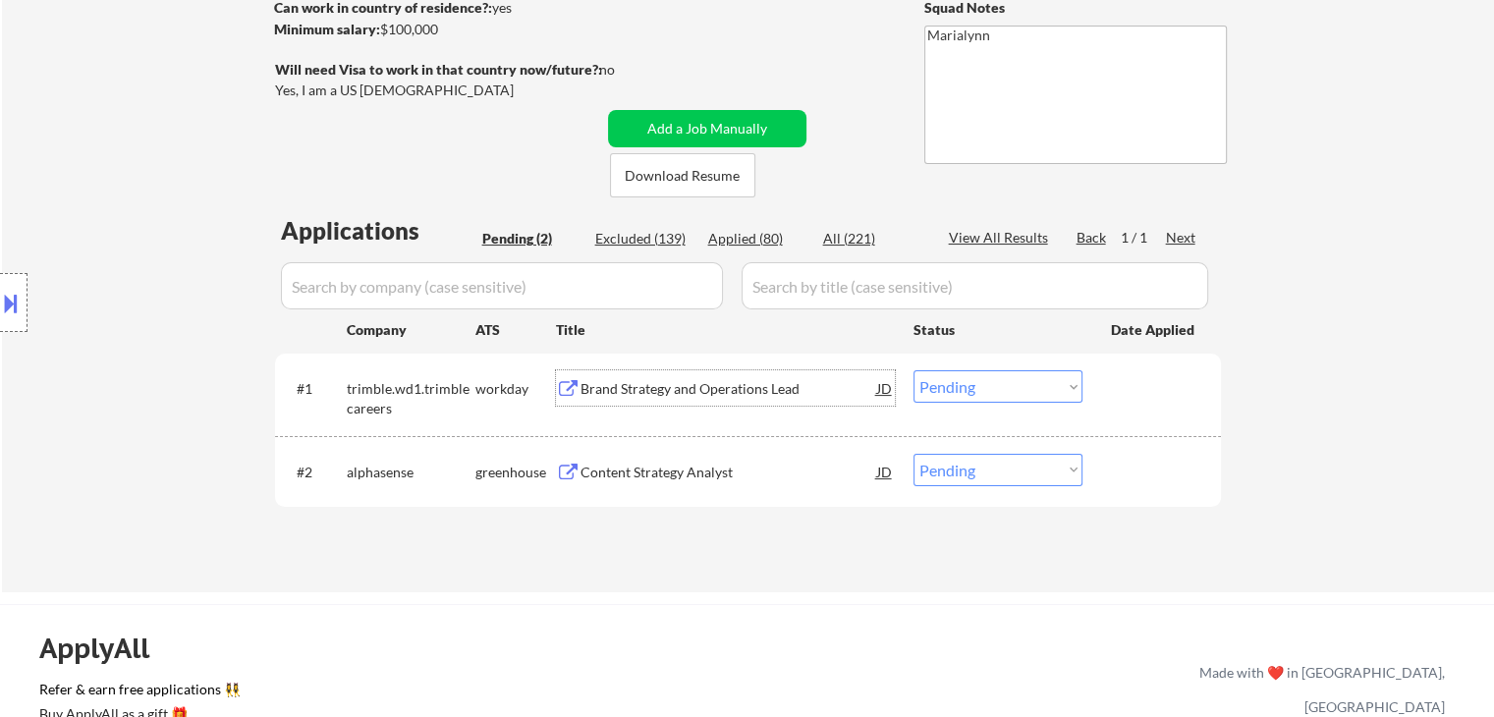
click at [998, 393] on select "Choose an option... Pending Applied Excluded (Questions) Excluded (Expired) Exc…" at bounding box center [997, 386] width 169 height 32
click at [913, 370] on select "Choose an option... Pending Applied Excluded (Questions) Excluded (Expired) Exc…" at bounding box center [997, 386] width 169 height 32
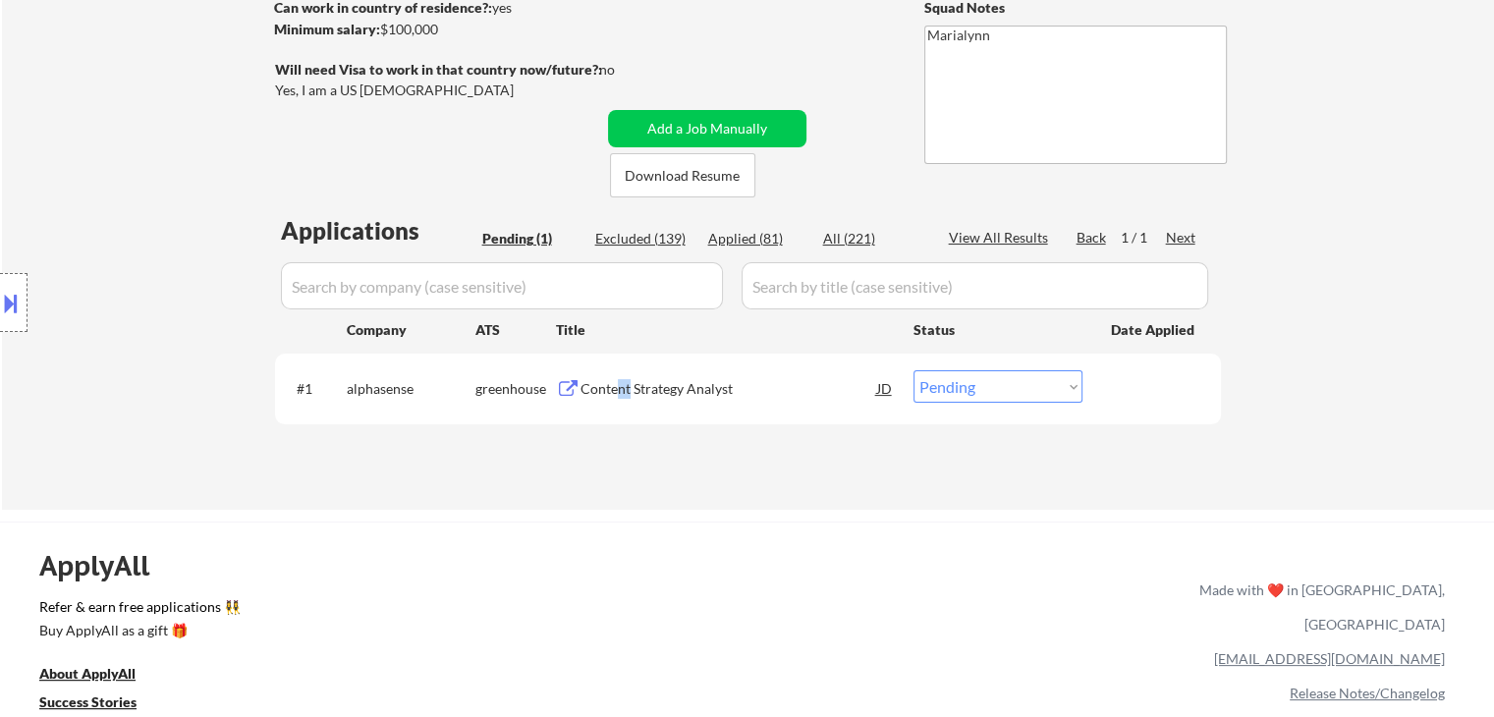
click at [629, 381] on div "Content Strategy Analyst" at bounding box center [728, 389] width 297 height 20
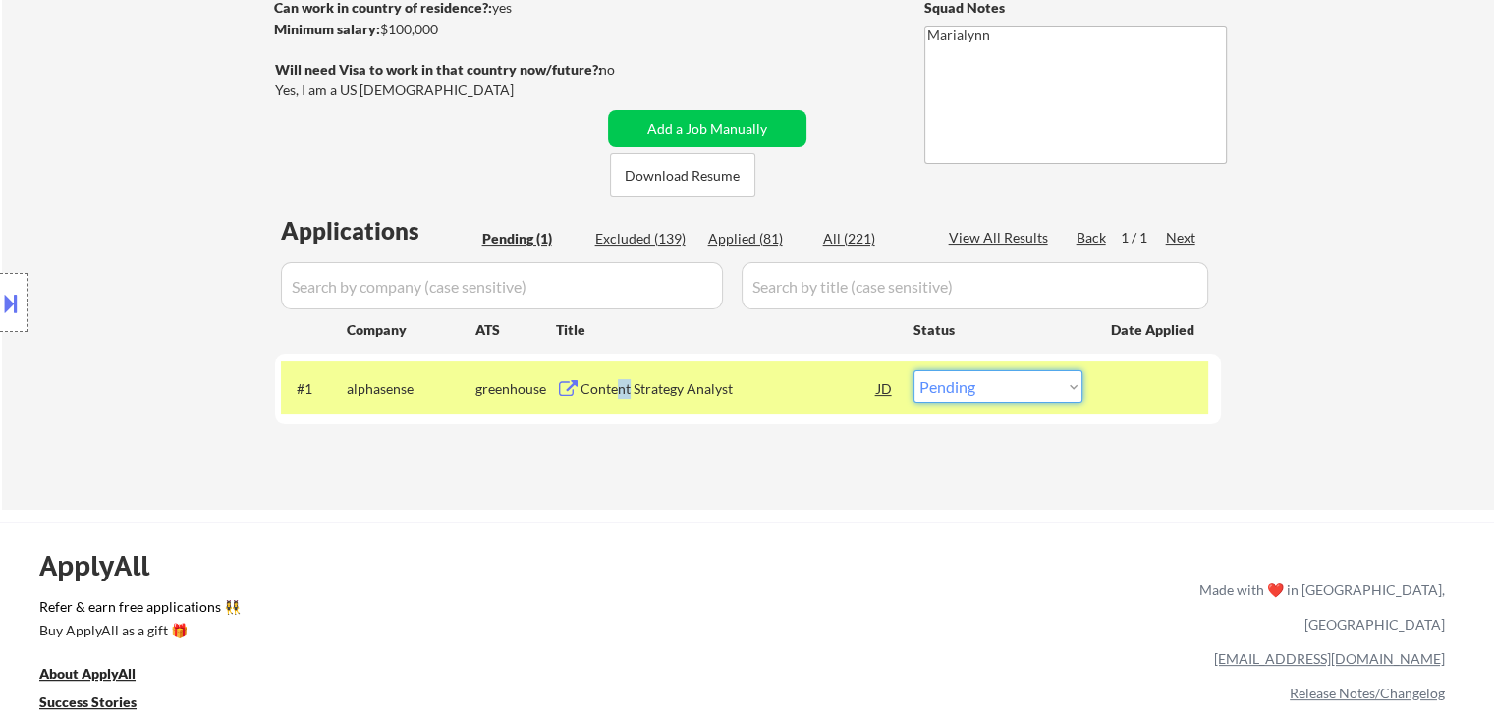
drag, startPoint x: 1037, startPoint y: 378, endPoint x: 1045, endPoint y: 402, distance: 24.8
click at [1037, 378] on select "Choose an option... Pending Applied Excluded (Questions) Excluded (Expired) Exc…" at bounding box center [997, 386] width 169 height 32
select select ""excluded__bad_match_""
click at [913, 370] on select "Choose an option... Pending Applied Excluded (Questions) Excluded (Expired) Exc…" at bounding box center [997, 386] width 169 height 32
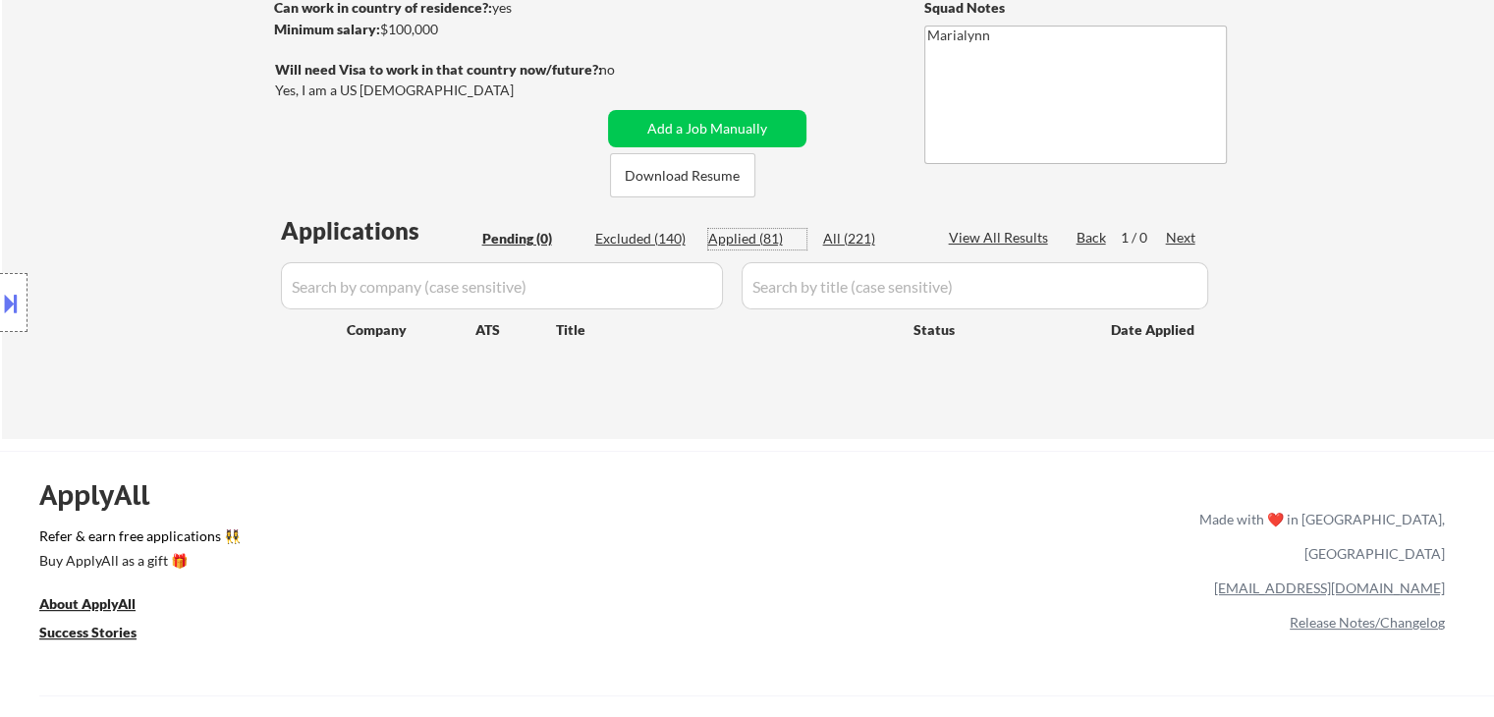
click at [751, 243] on div "Applied (81)" at bounding box center [757, 239] width 98 height 20
click at [732, 240] on div "Applied (81)" at bounding box center [757, 239] width 98 height 20
select select ""applied""
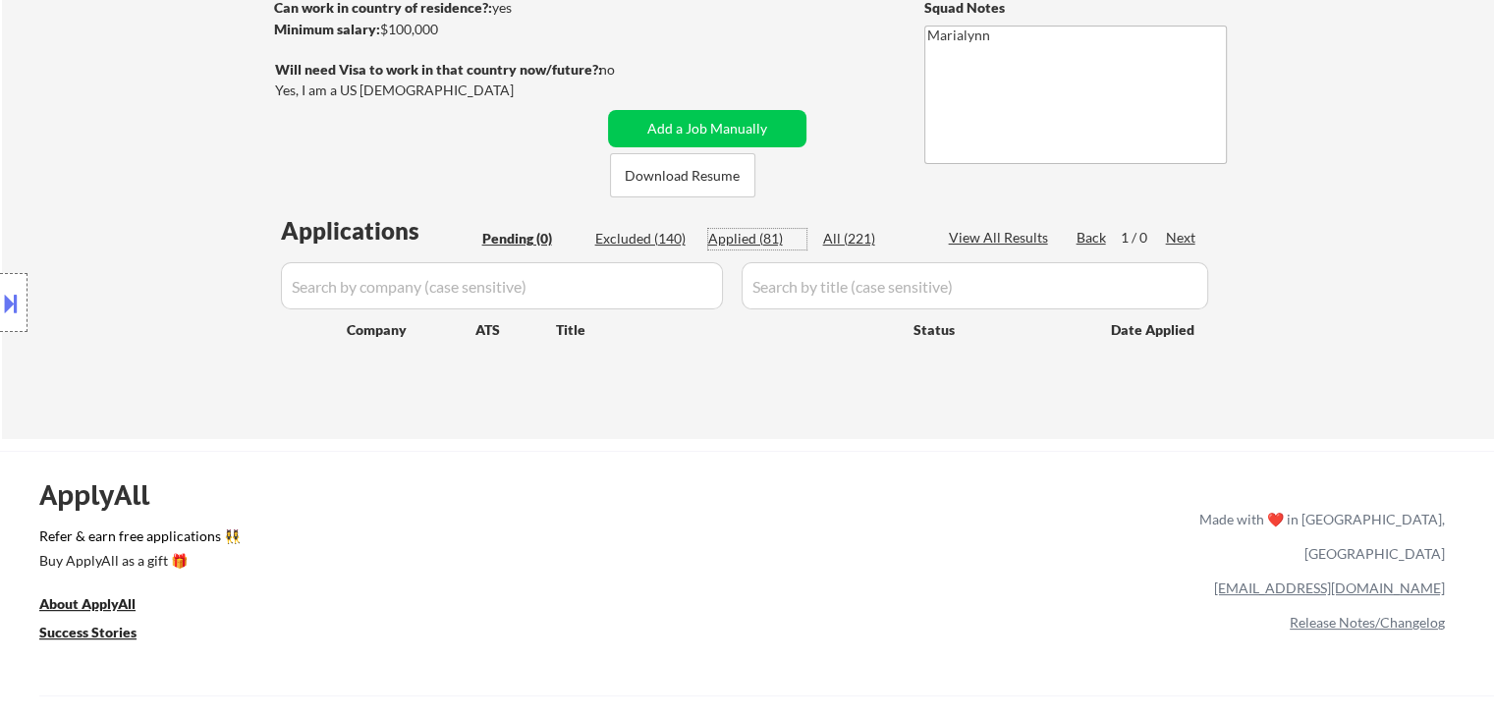
select select ""applied""
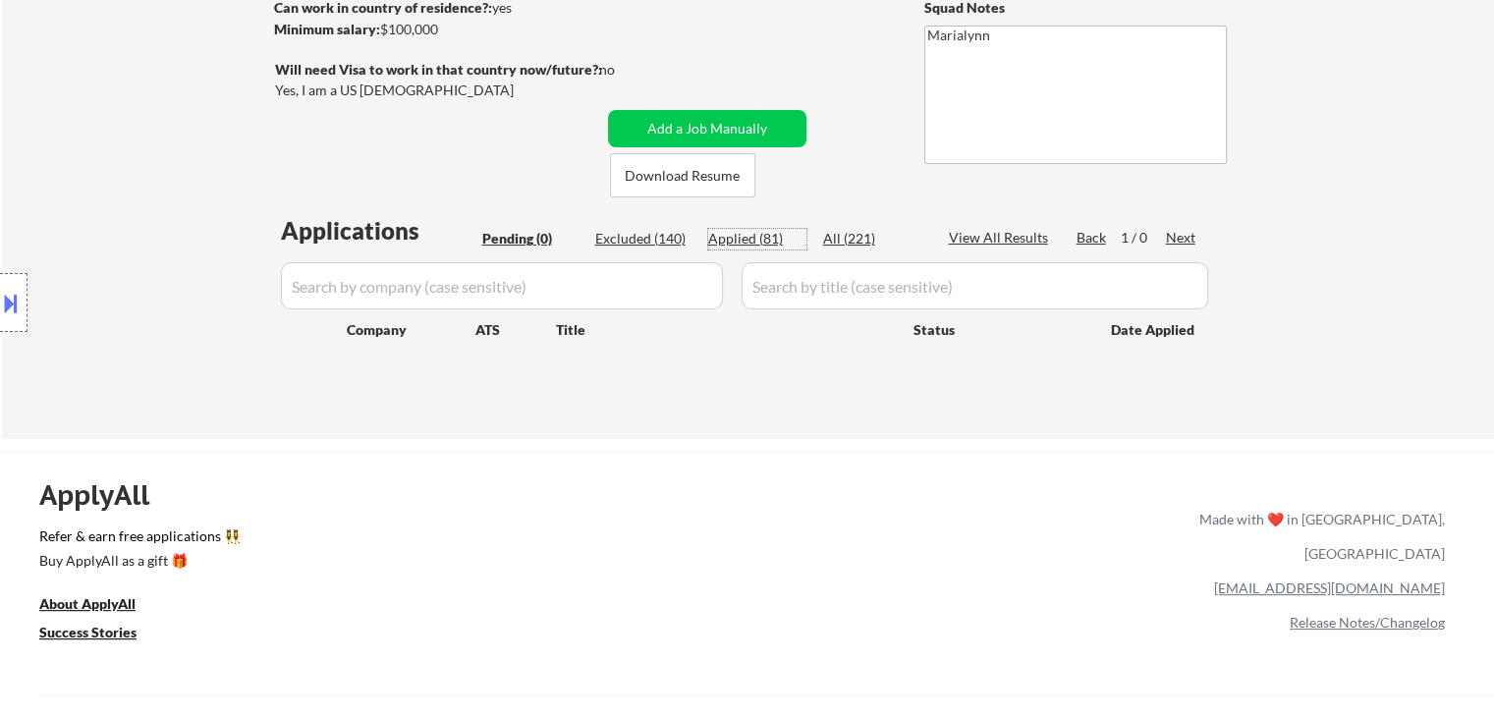
select select ""applied""
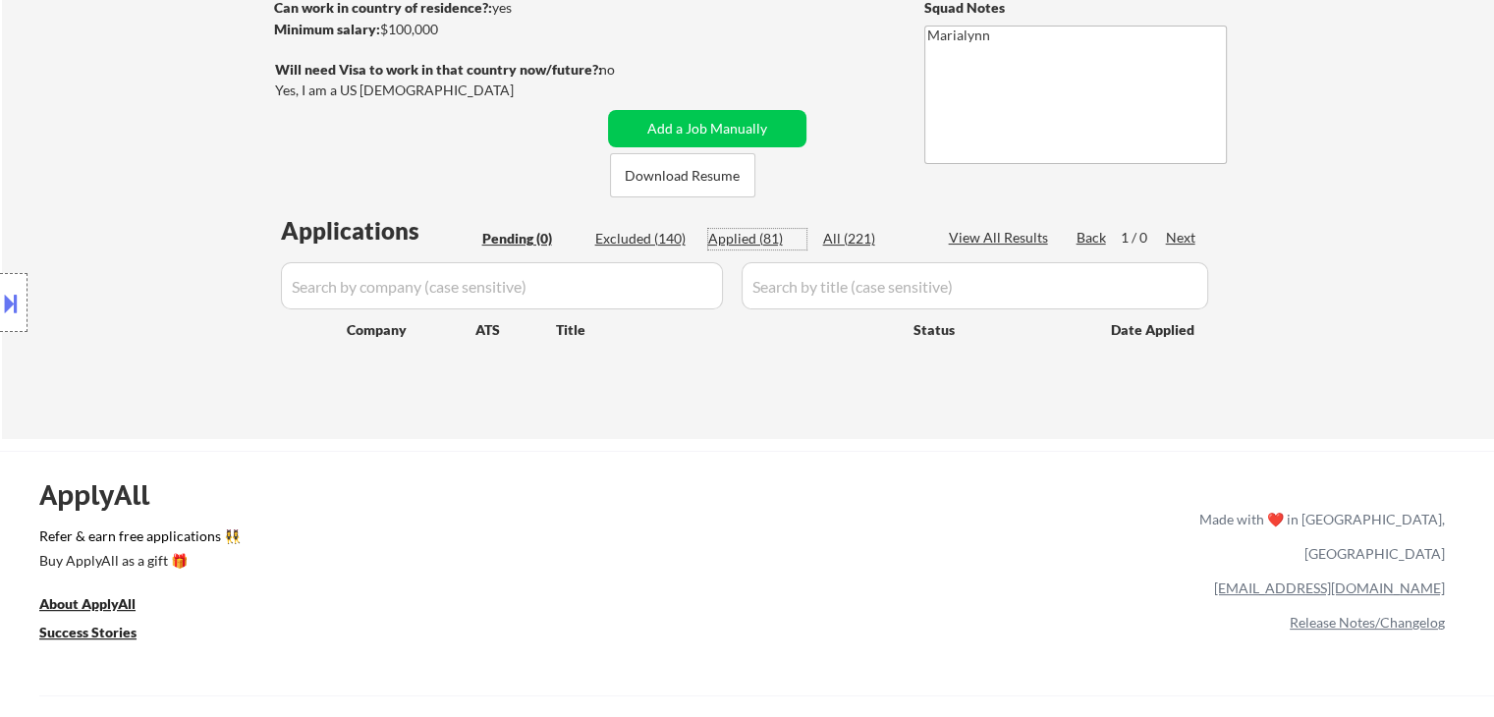
select select ""applied""
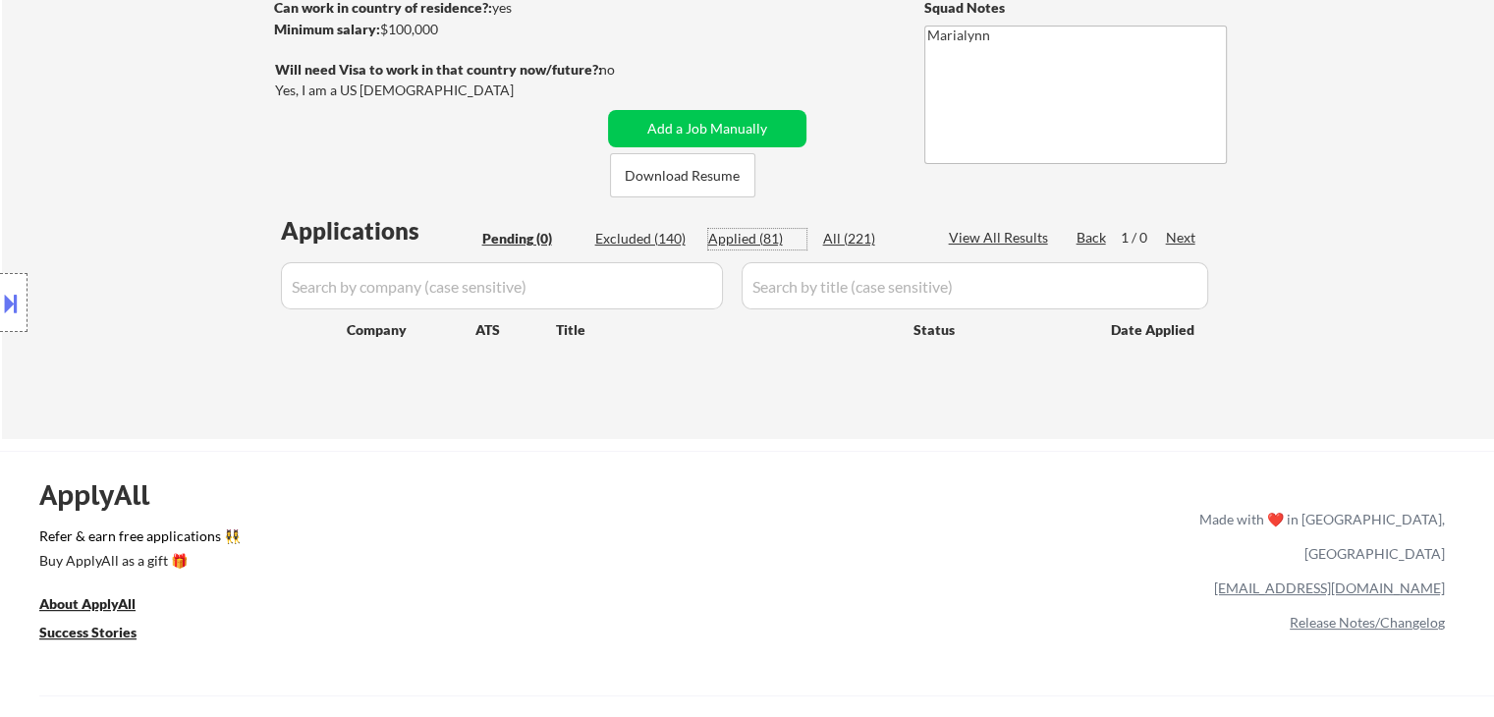
select select ""applied""
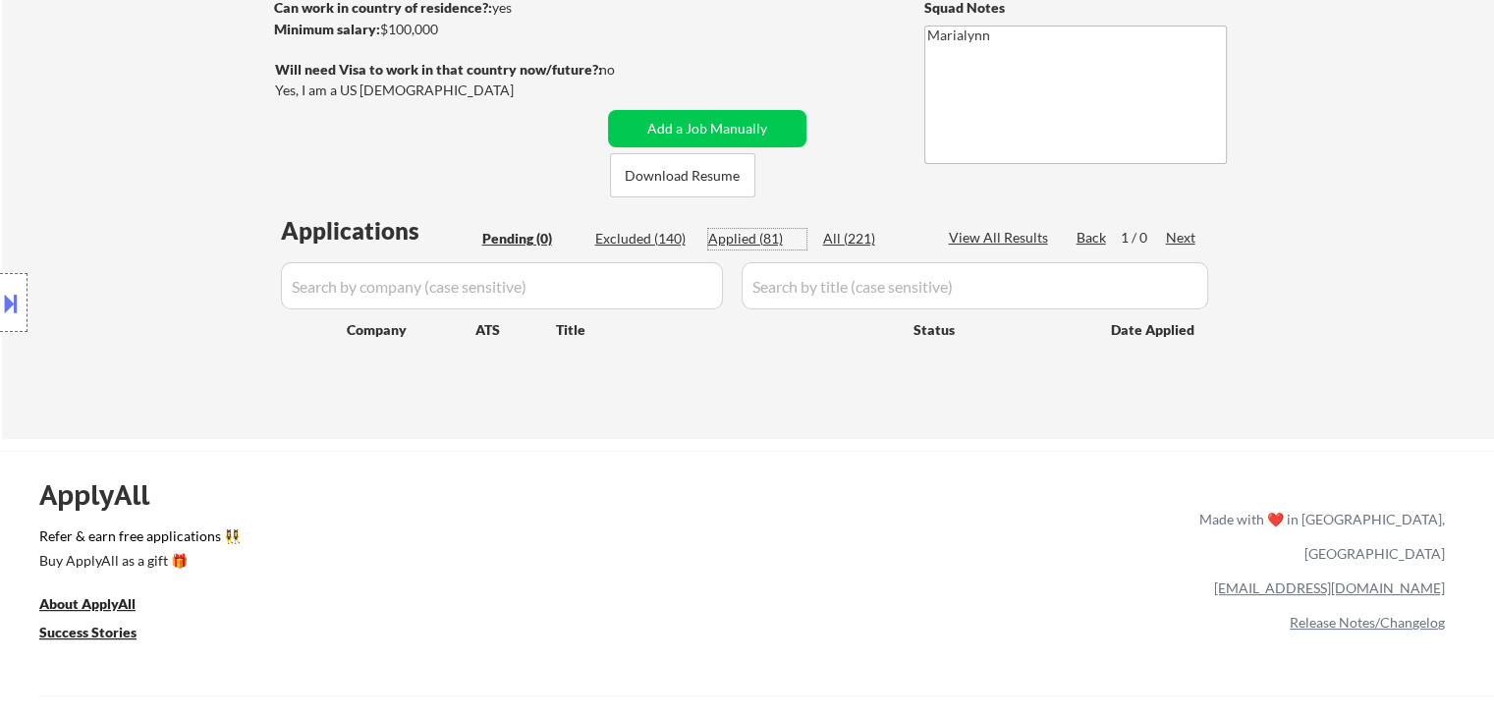
select select ""applied""
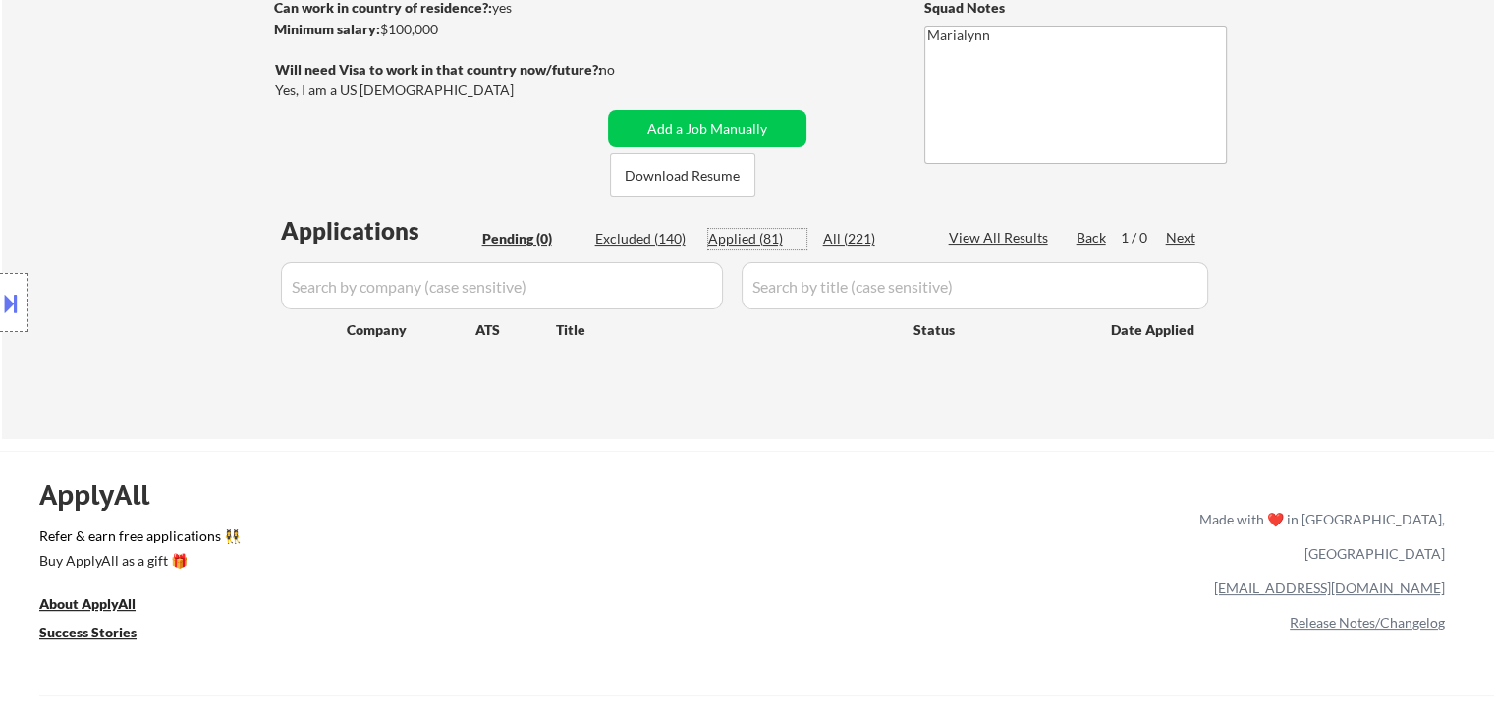
select select ""applied""
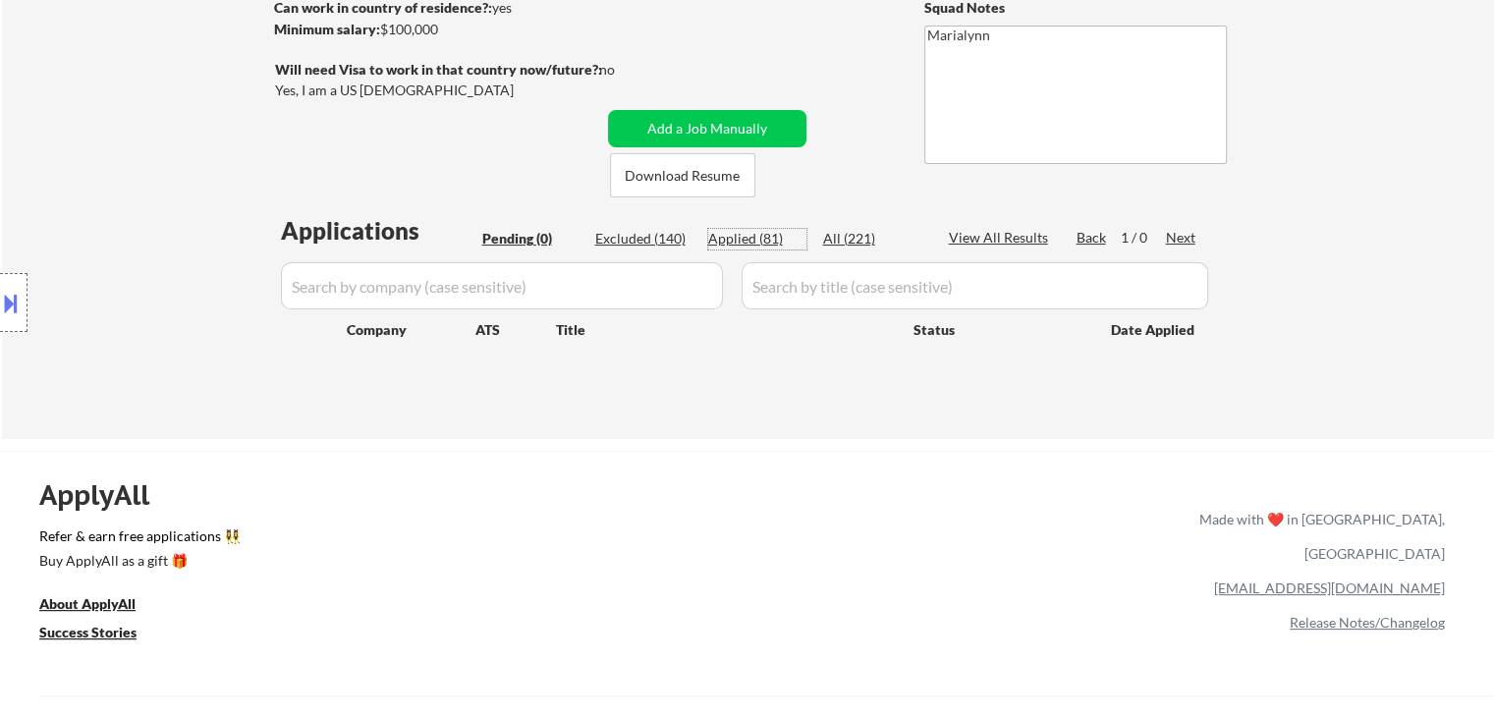
select select ""applied""
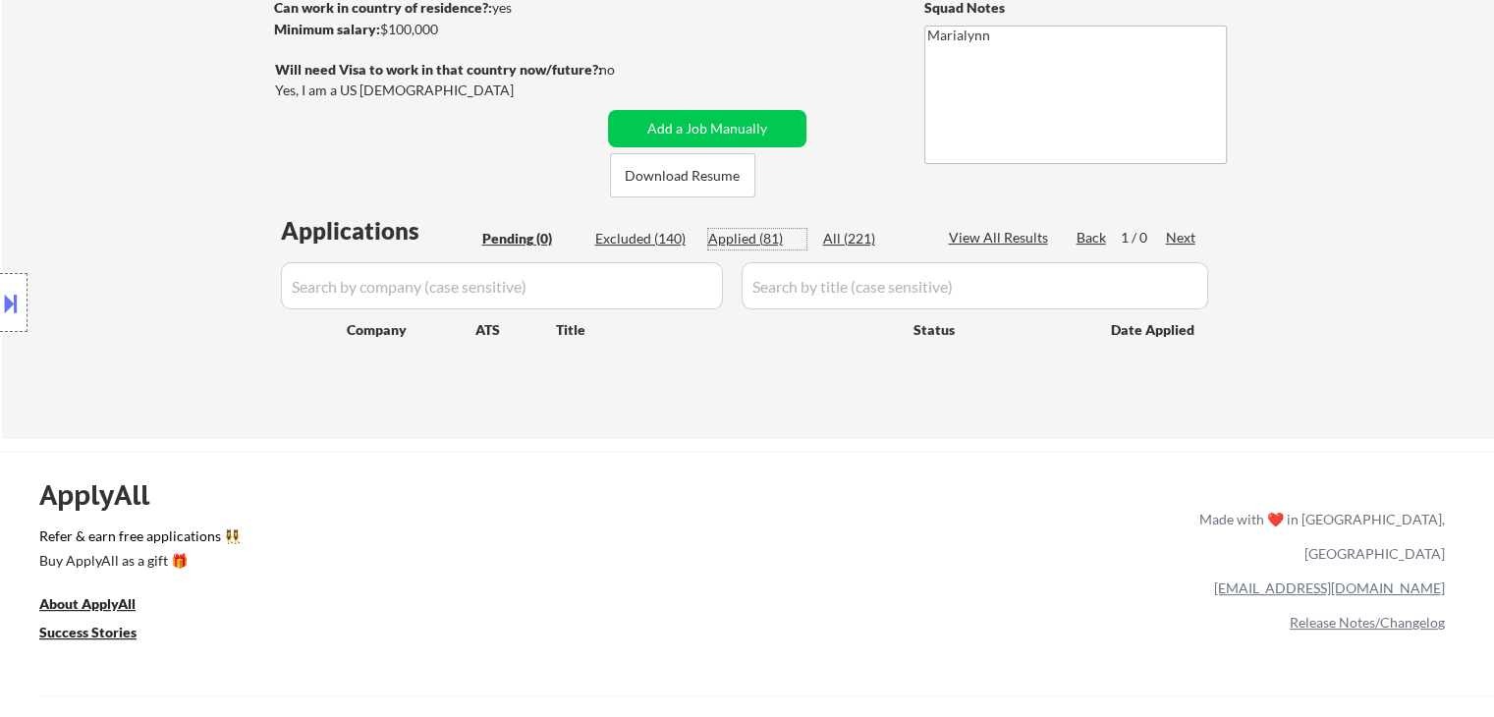
select select ""applied""
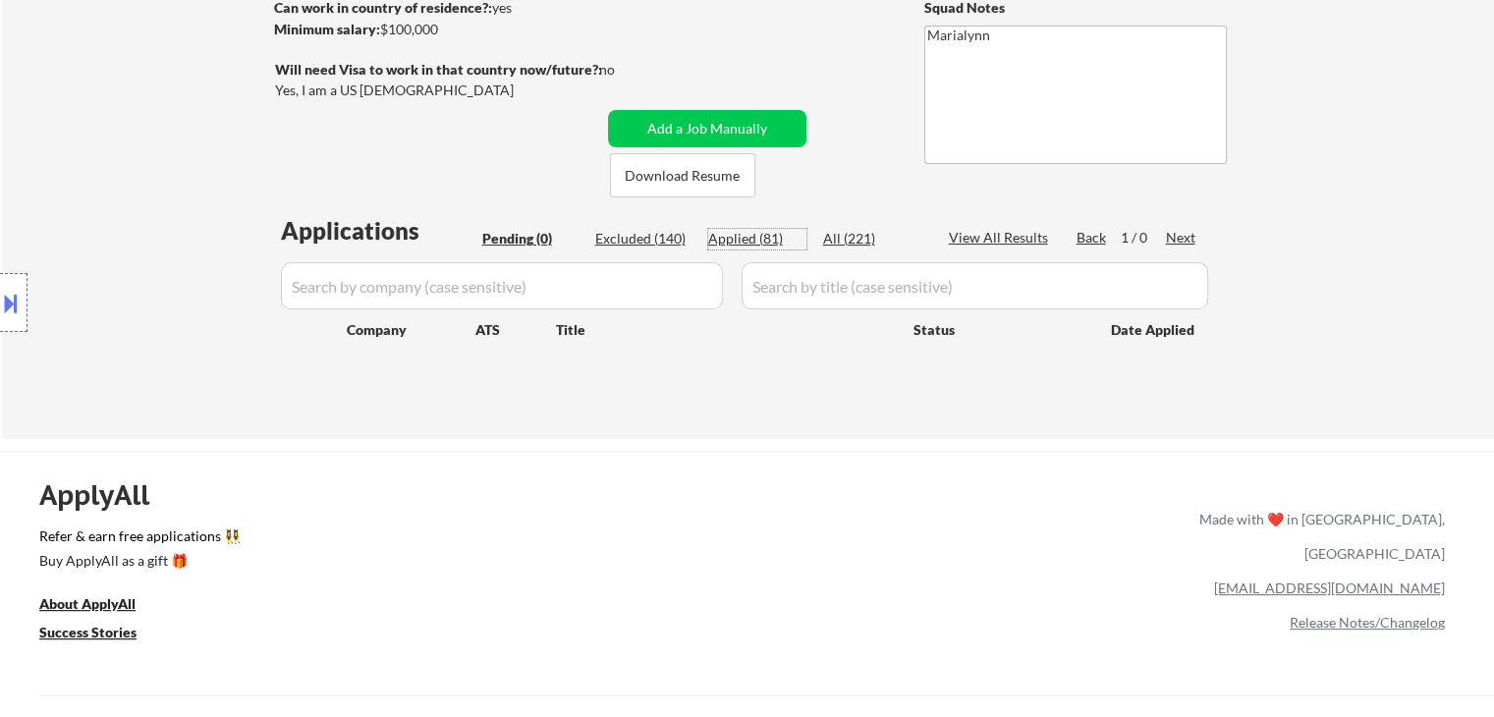
select select ""applied""
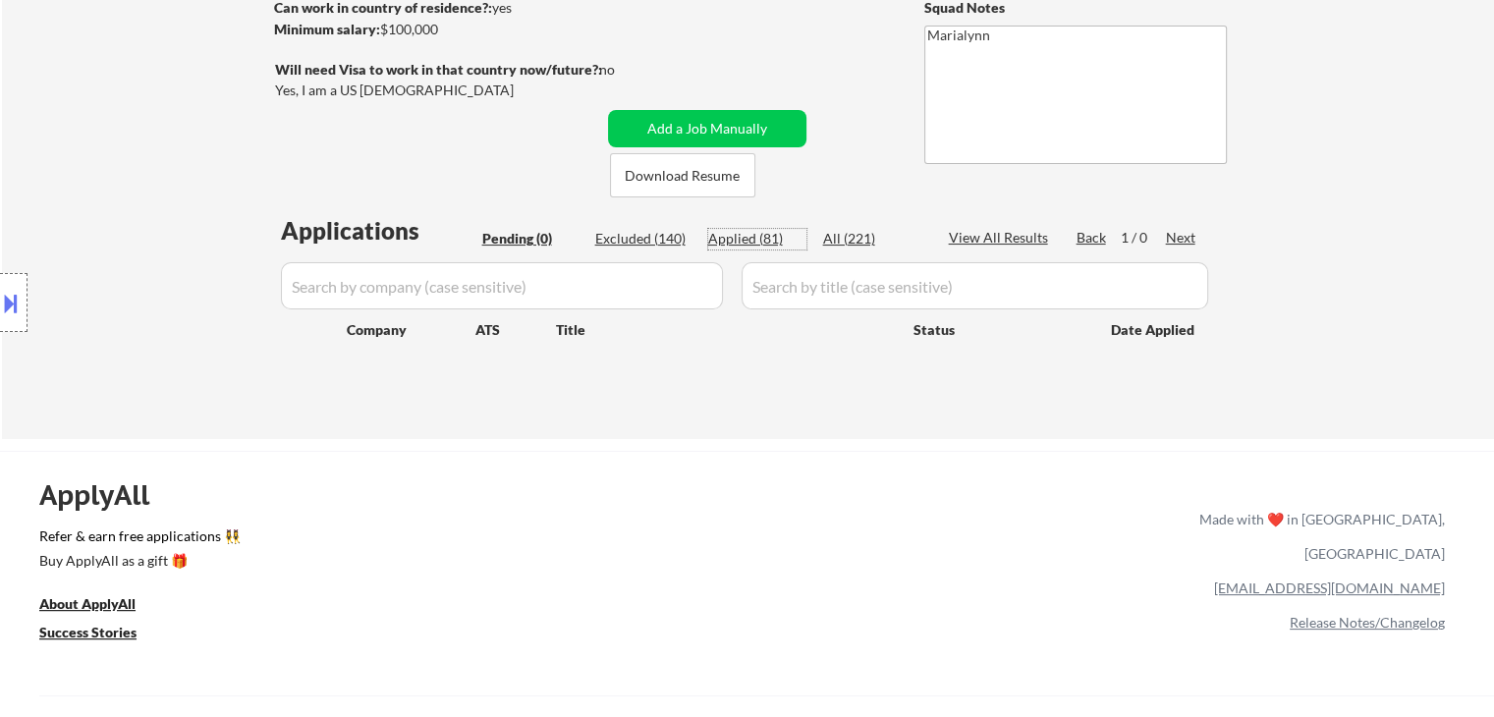
select select ""applied""
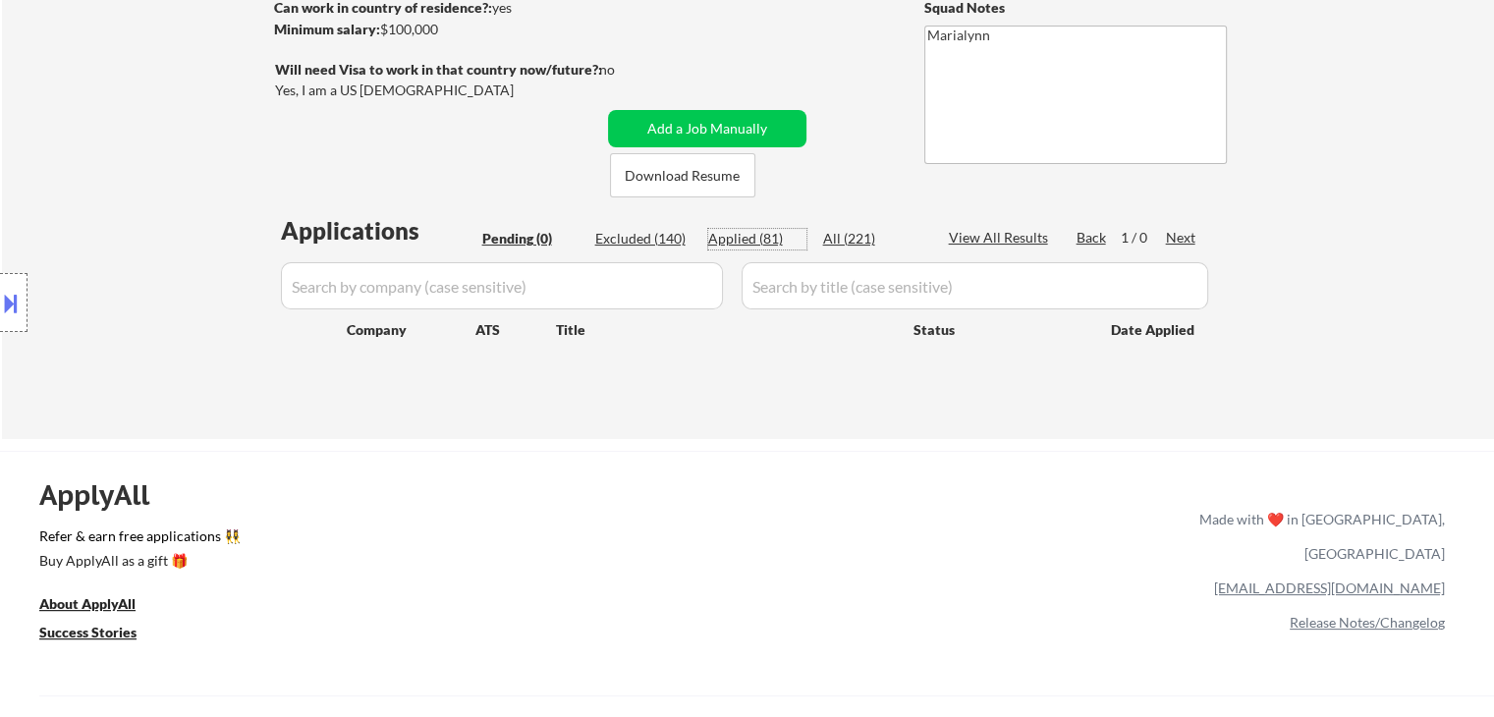
select select ""applied""
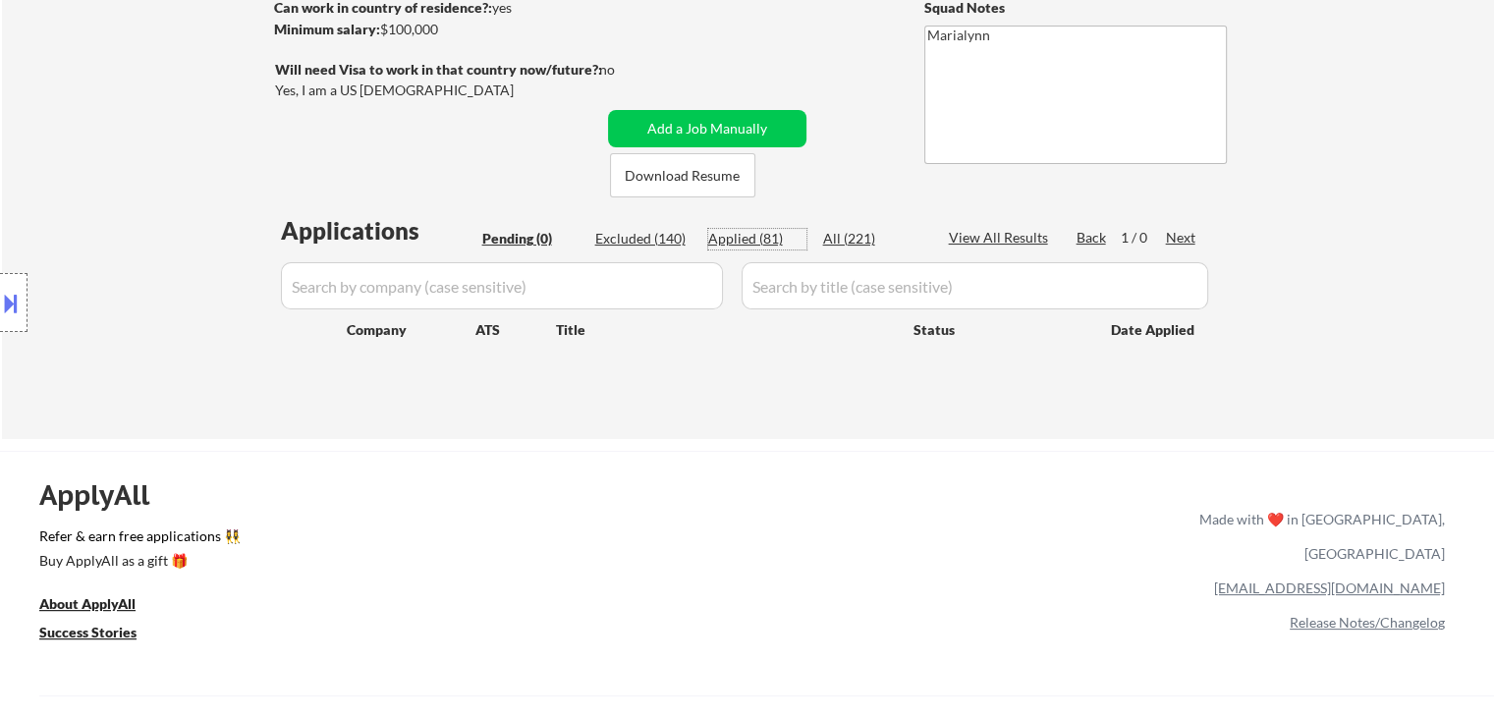
select select ""applied""
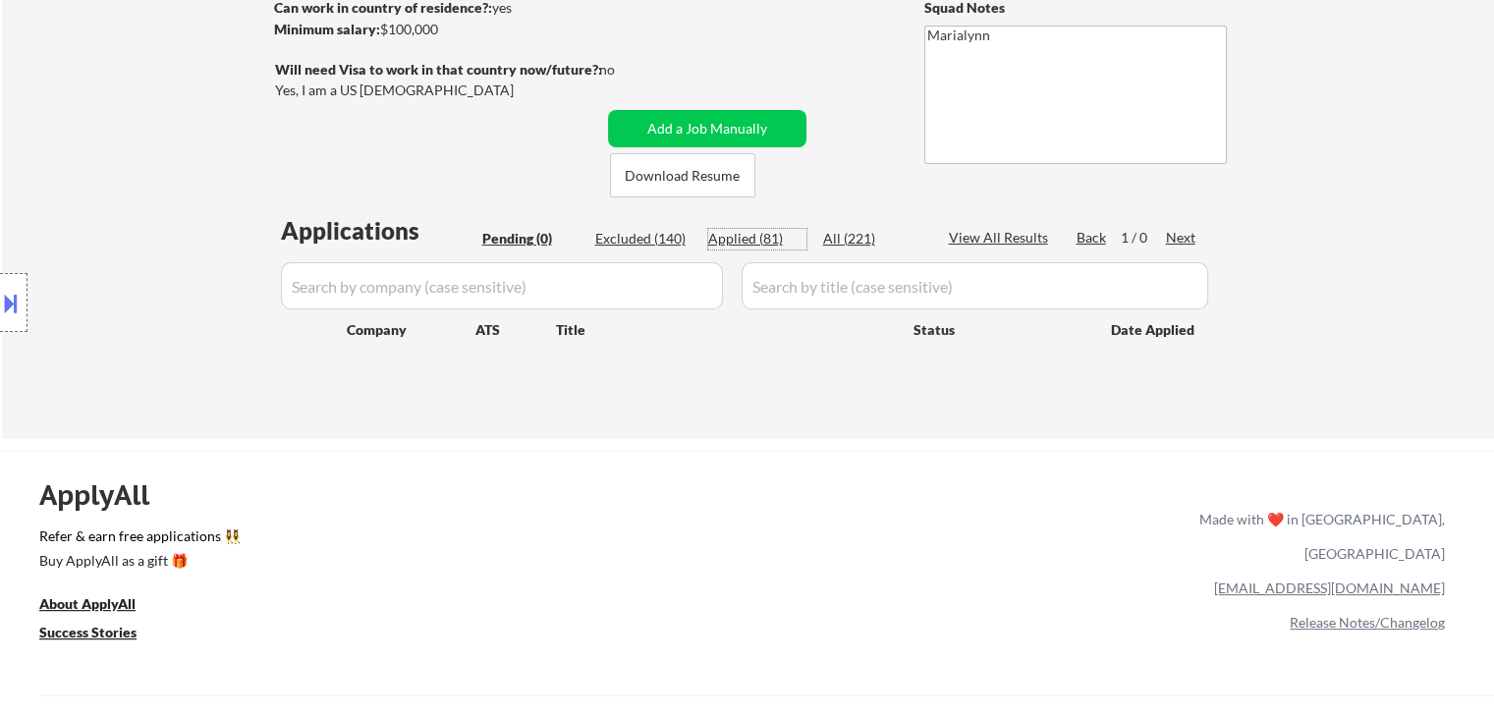
select select ""applied""
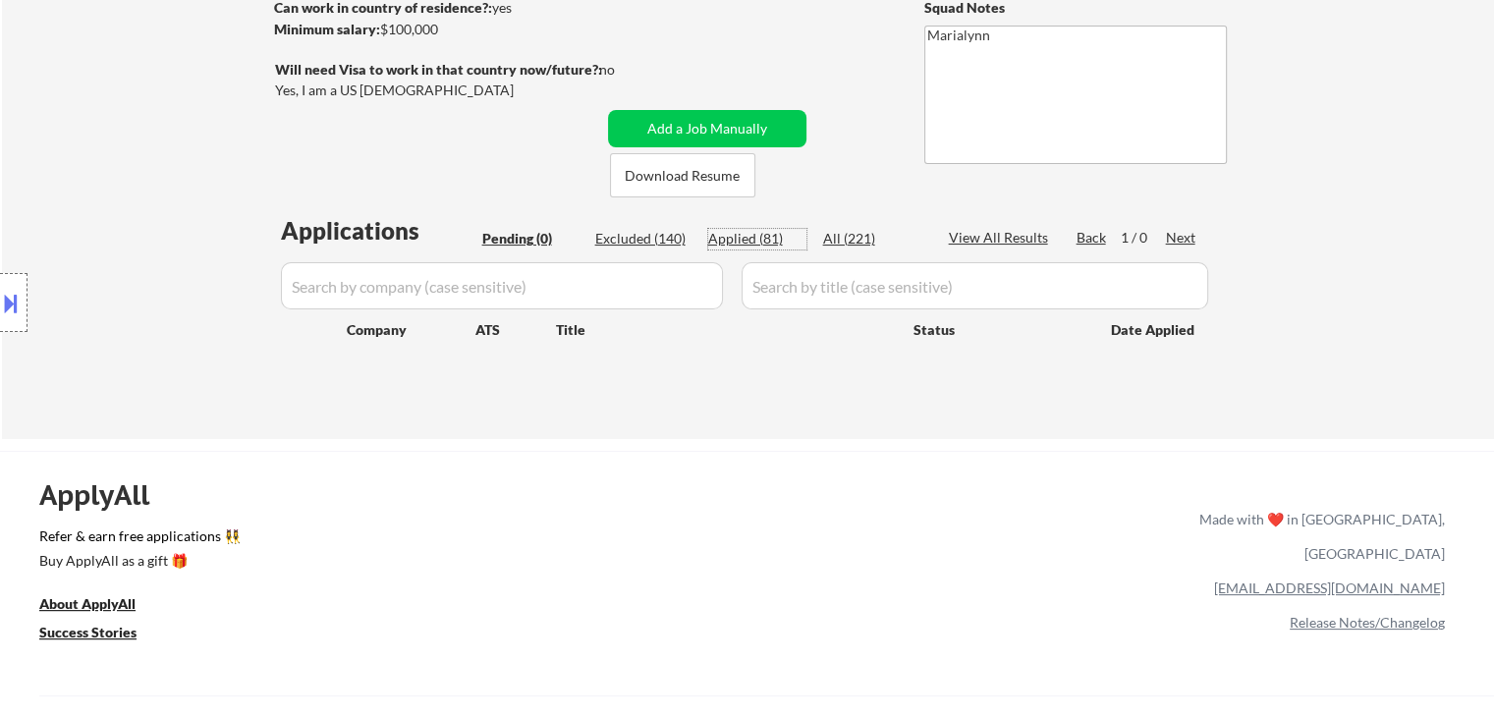
select select ""applied""
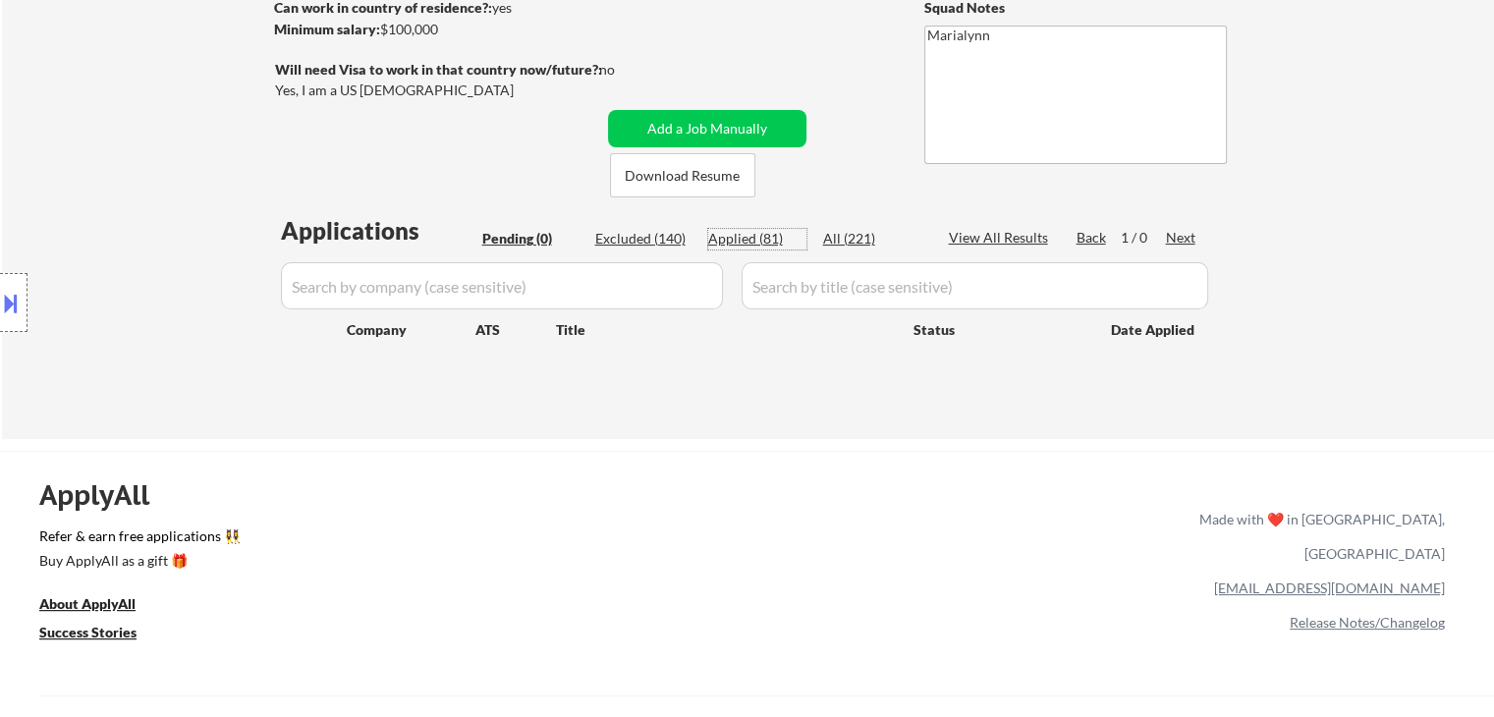
select select ""applied""
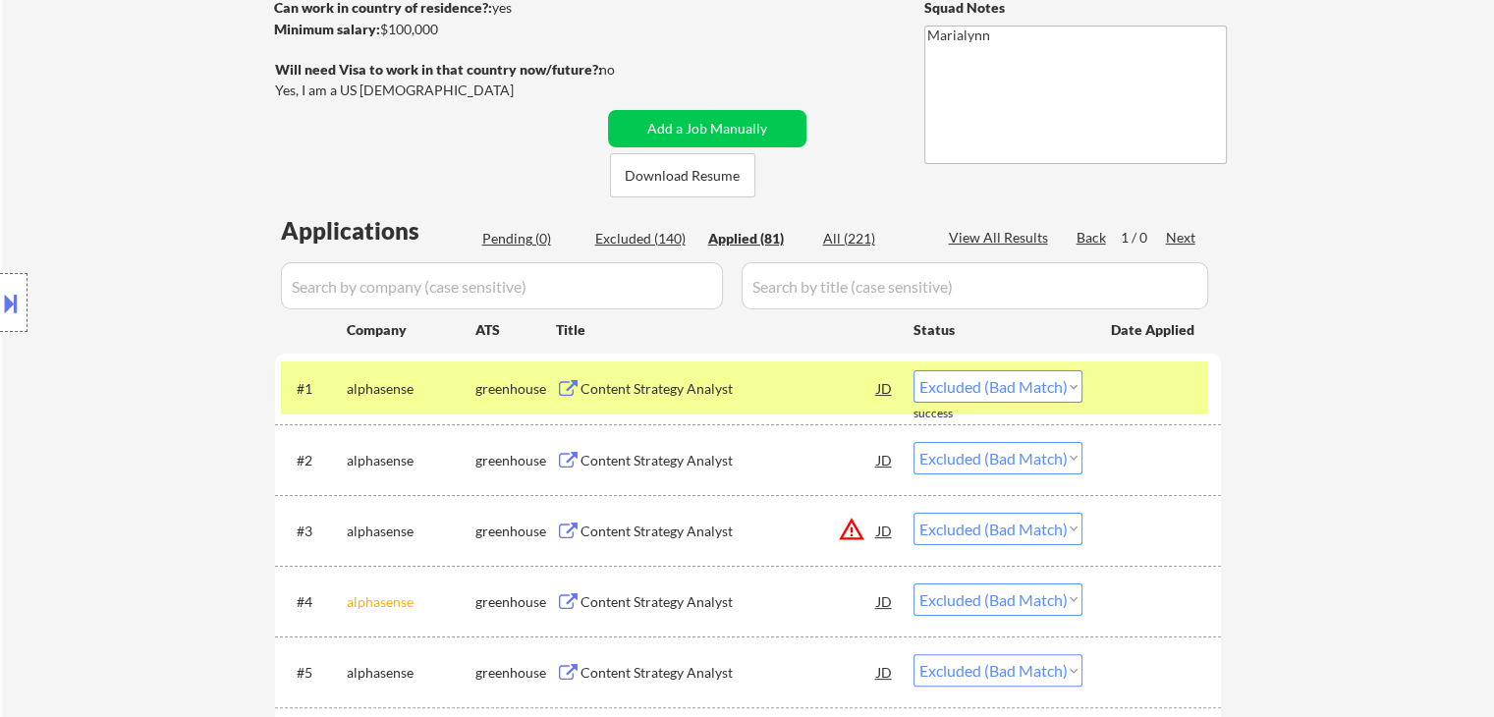
select select ""applied""
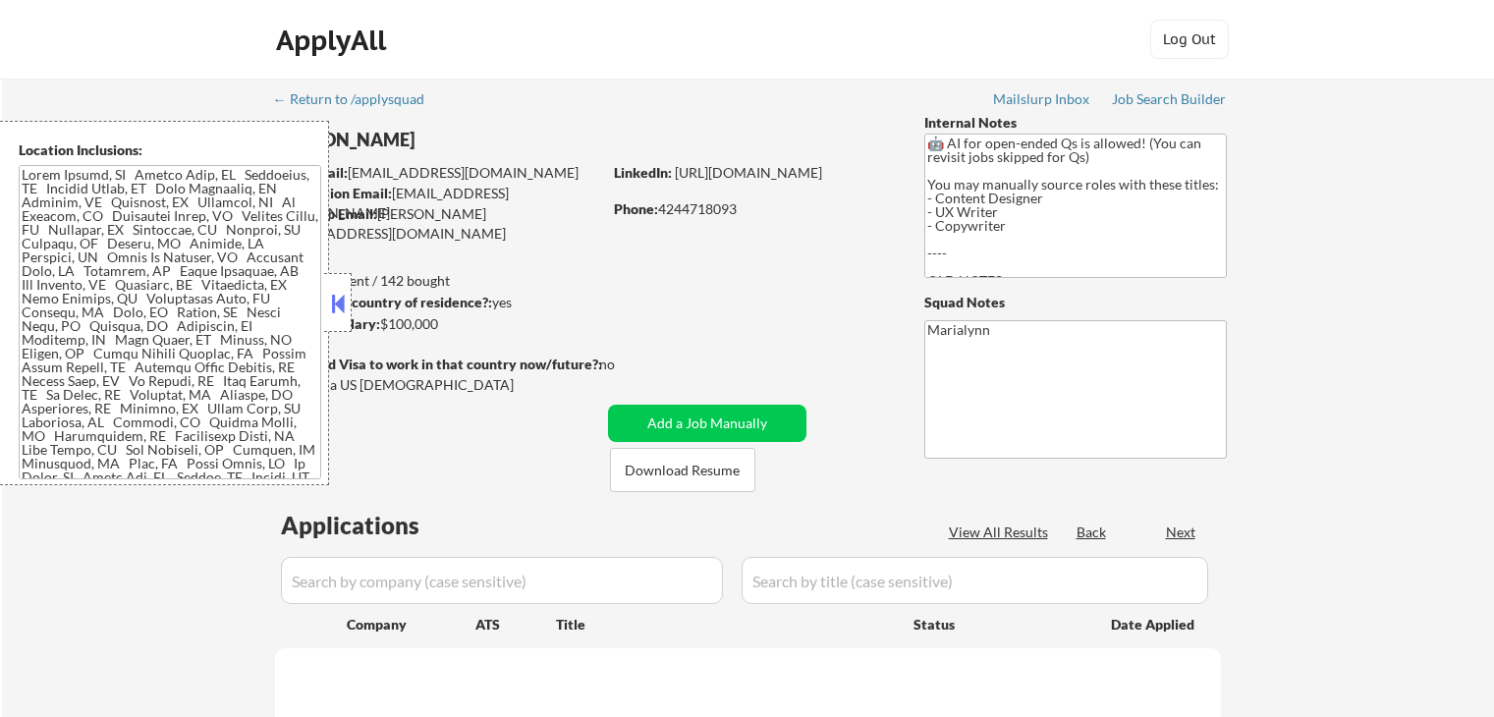
select select ""pending""
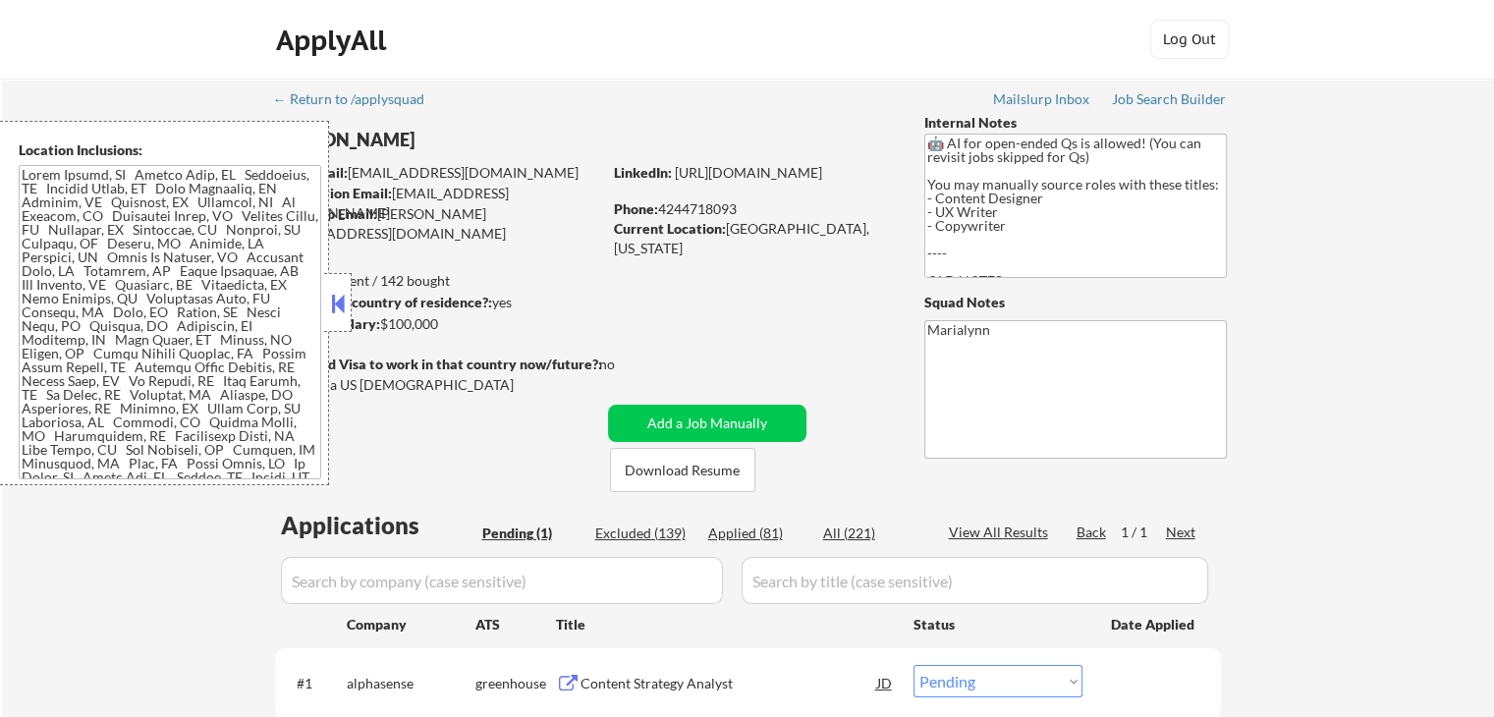
click at [753, 534] on div "Applied (81)" at bounding box center [757, 533] width 98 height 20
click at [354, 306] on strong "Can work in country of residence?:" at bounding box center [383, 302] width 218 height 17
click at [342, 292] on button at bounding box center [338, 303] width 22 height 29
select select ""applied""
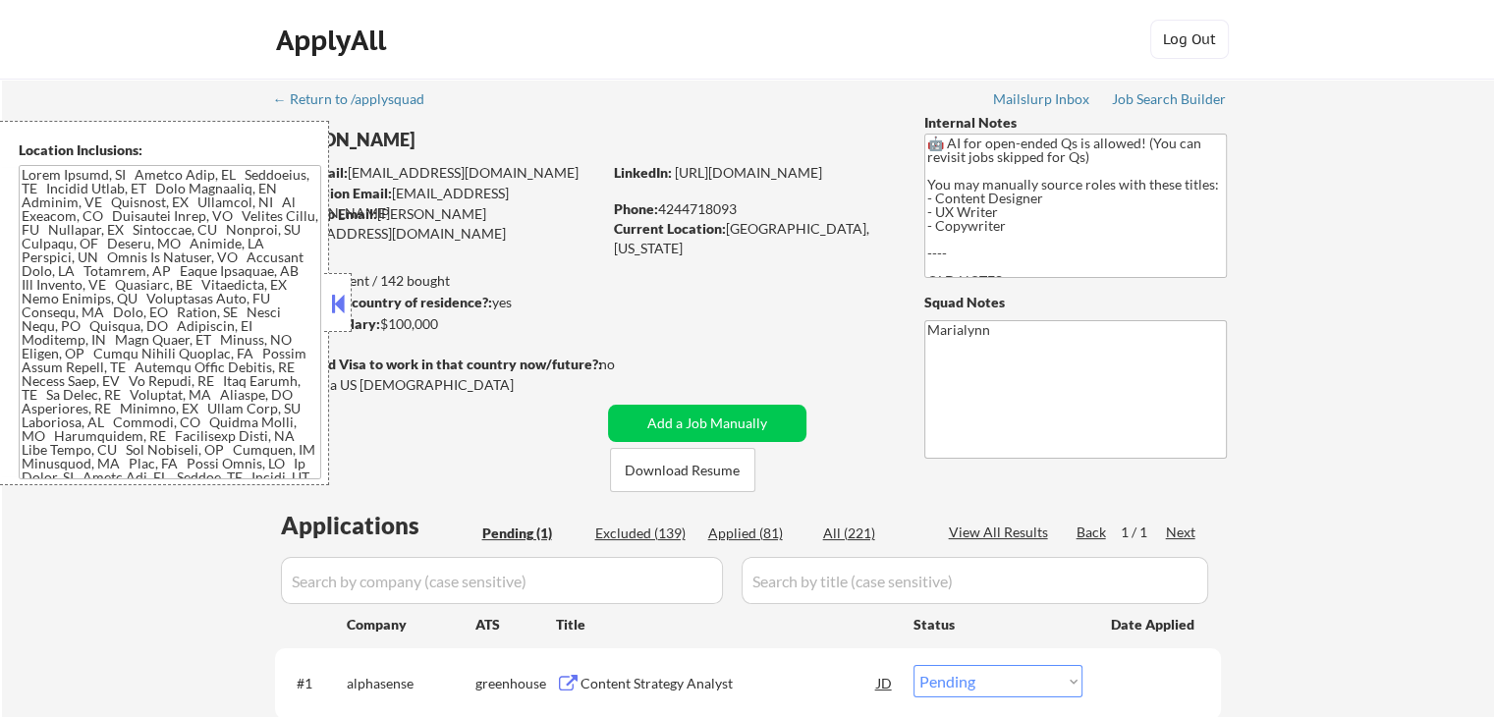
select select ""applied""
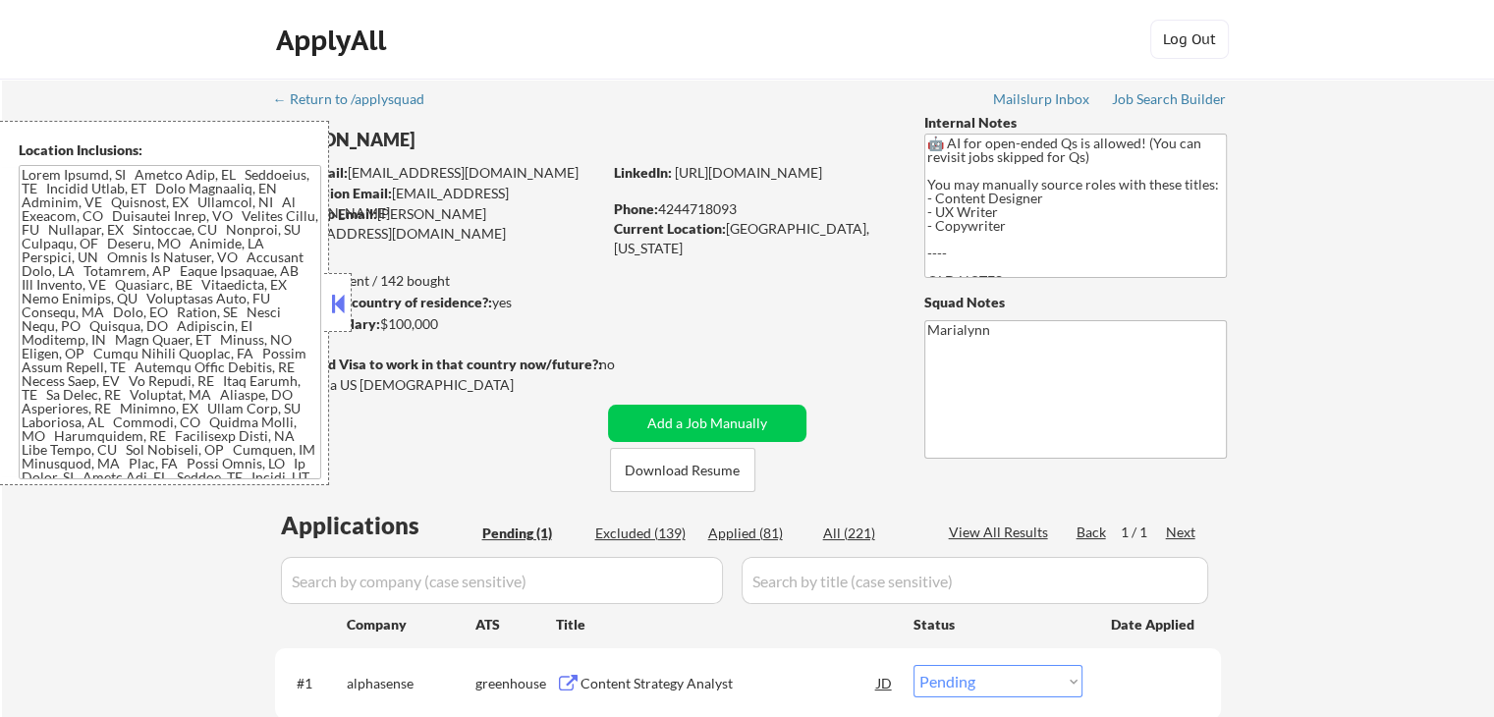
select select ""applied""
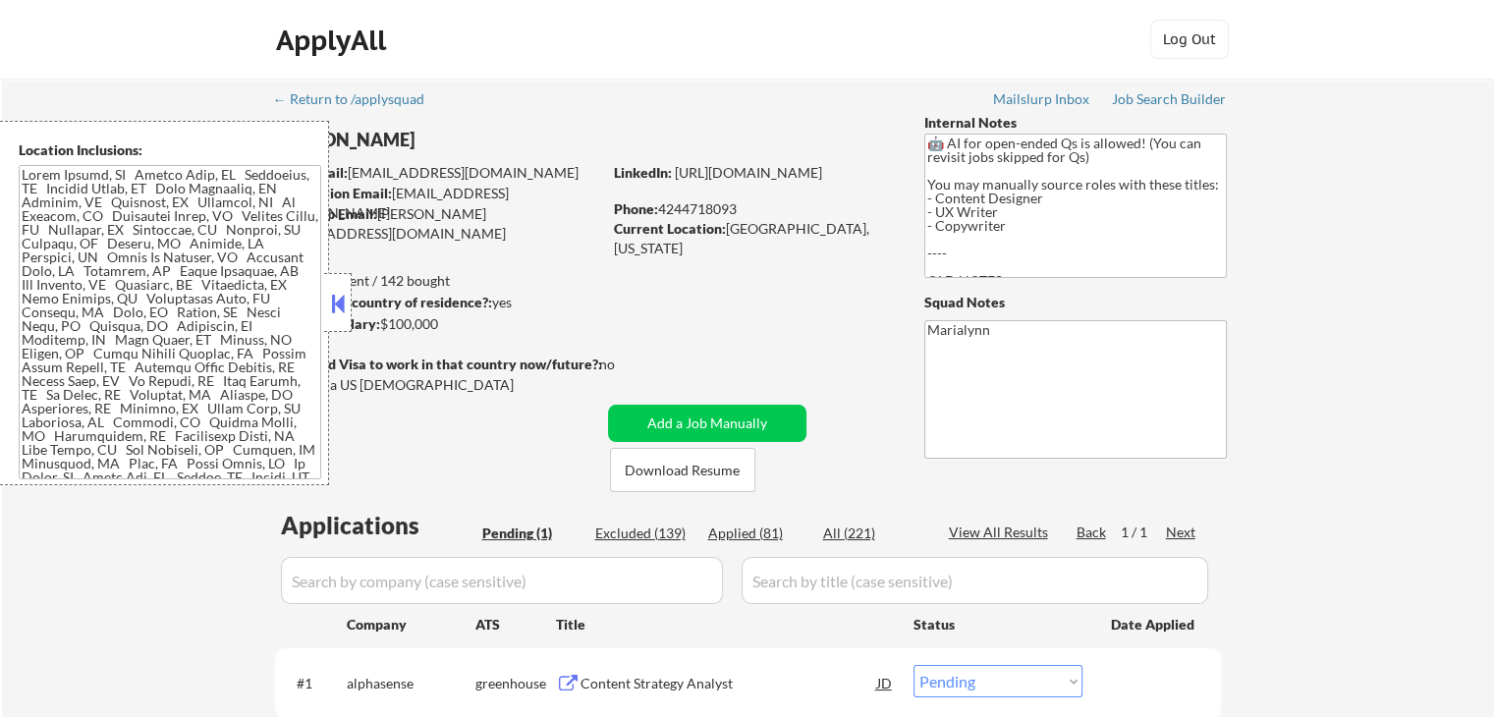
select select ""applied""
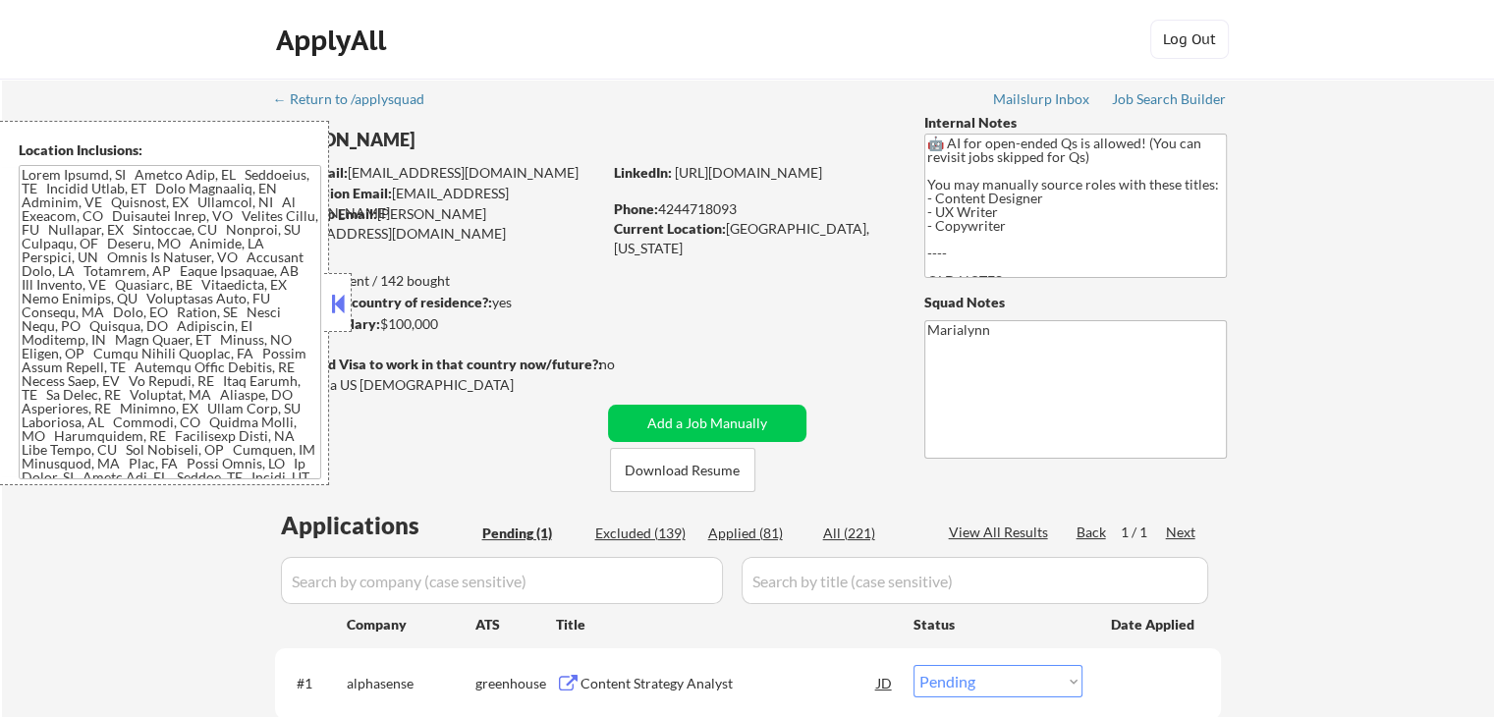
select select ""applied""
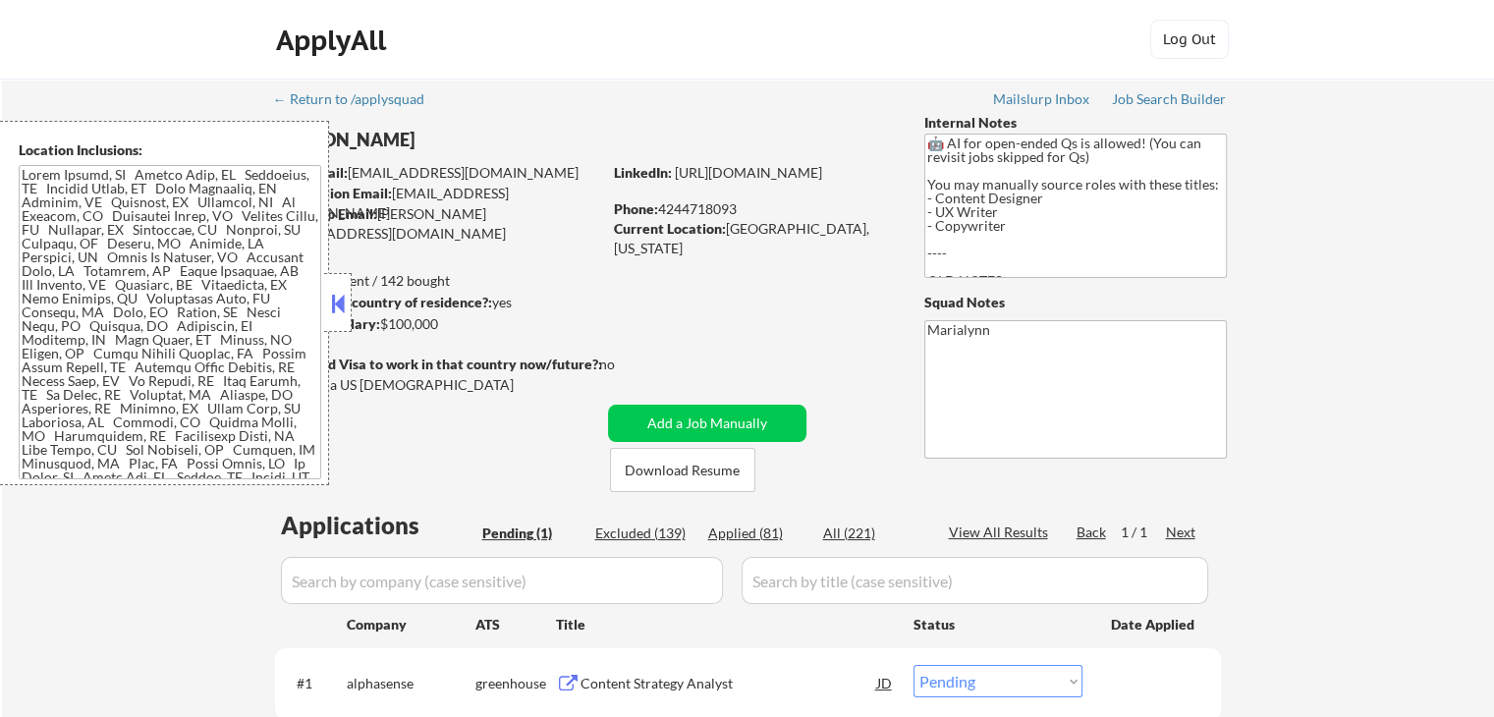
select select ""applied""
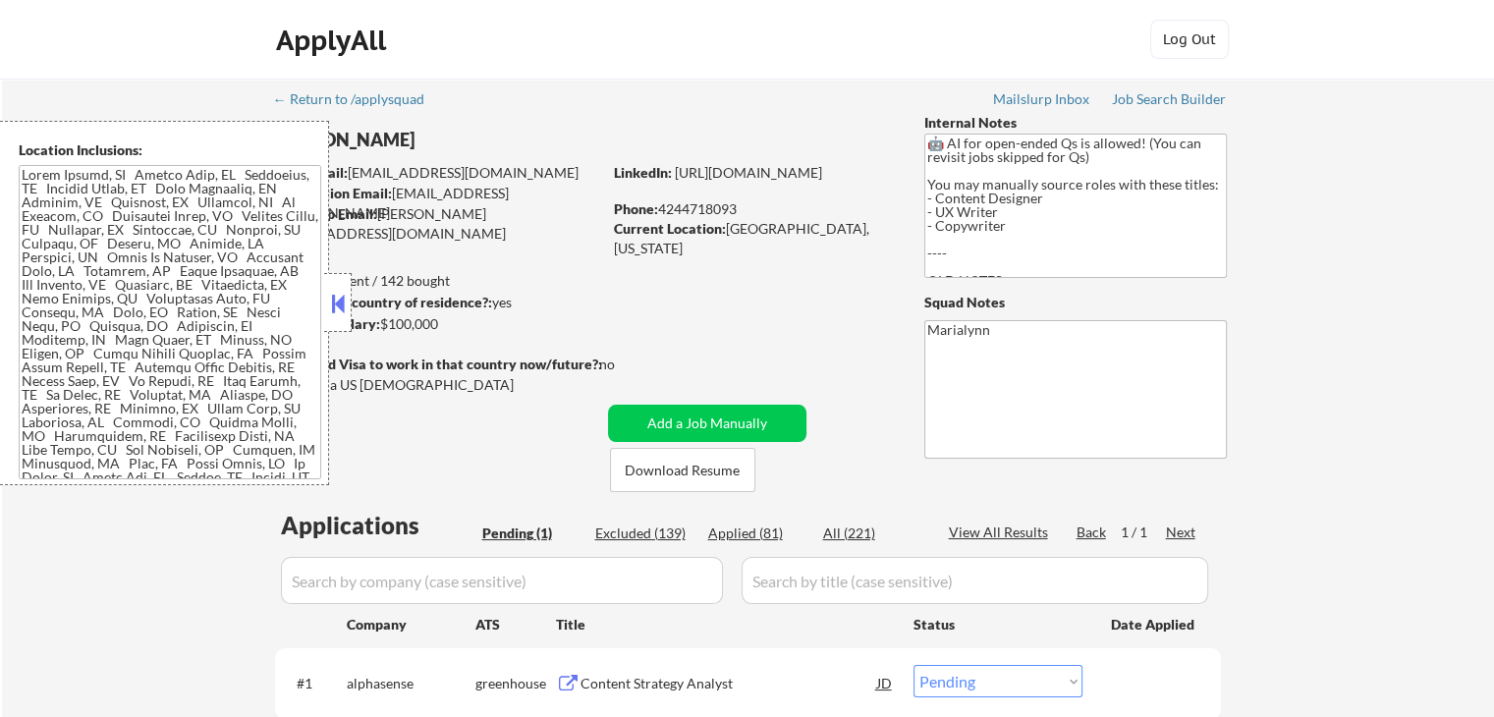
select select ""applied""
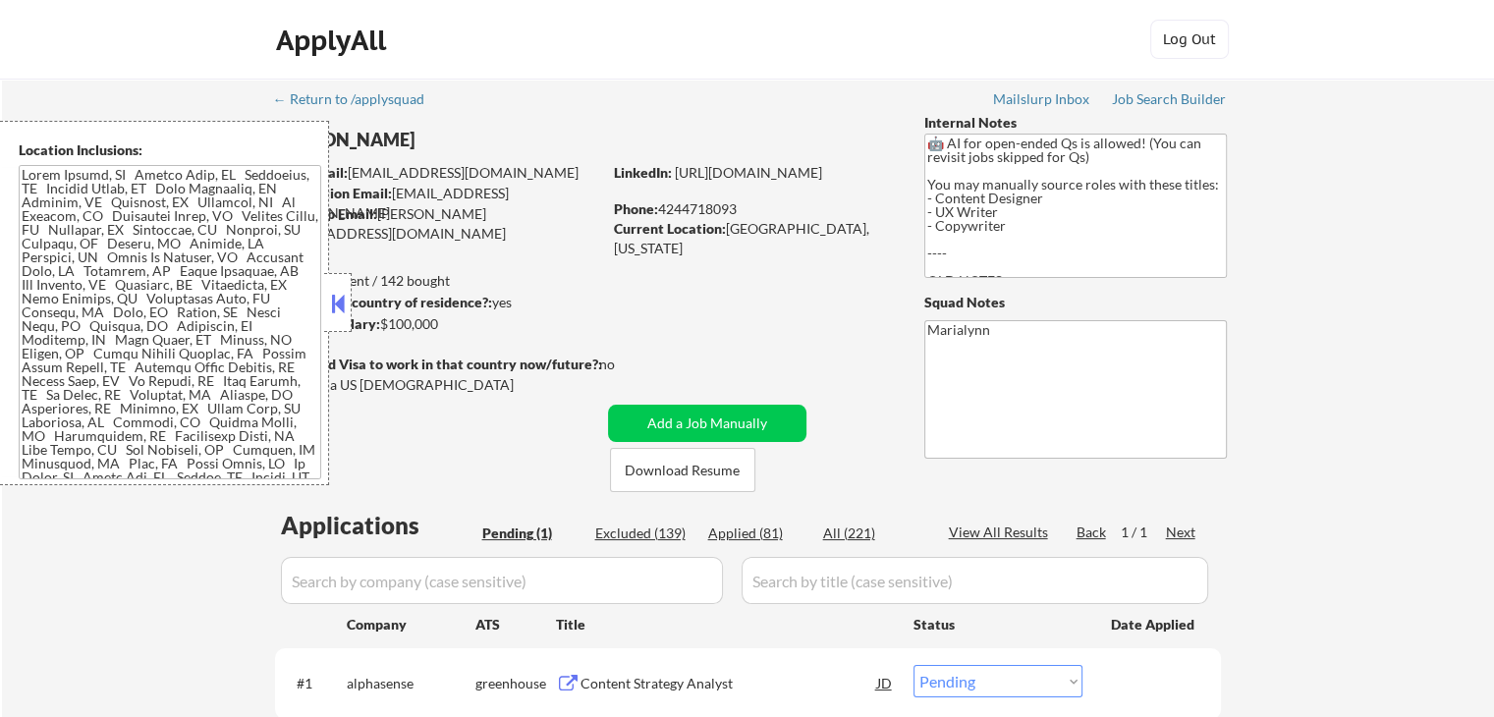
select select ""applied""
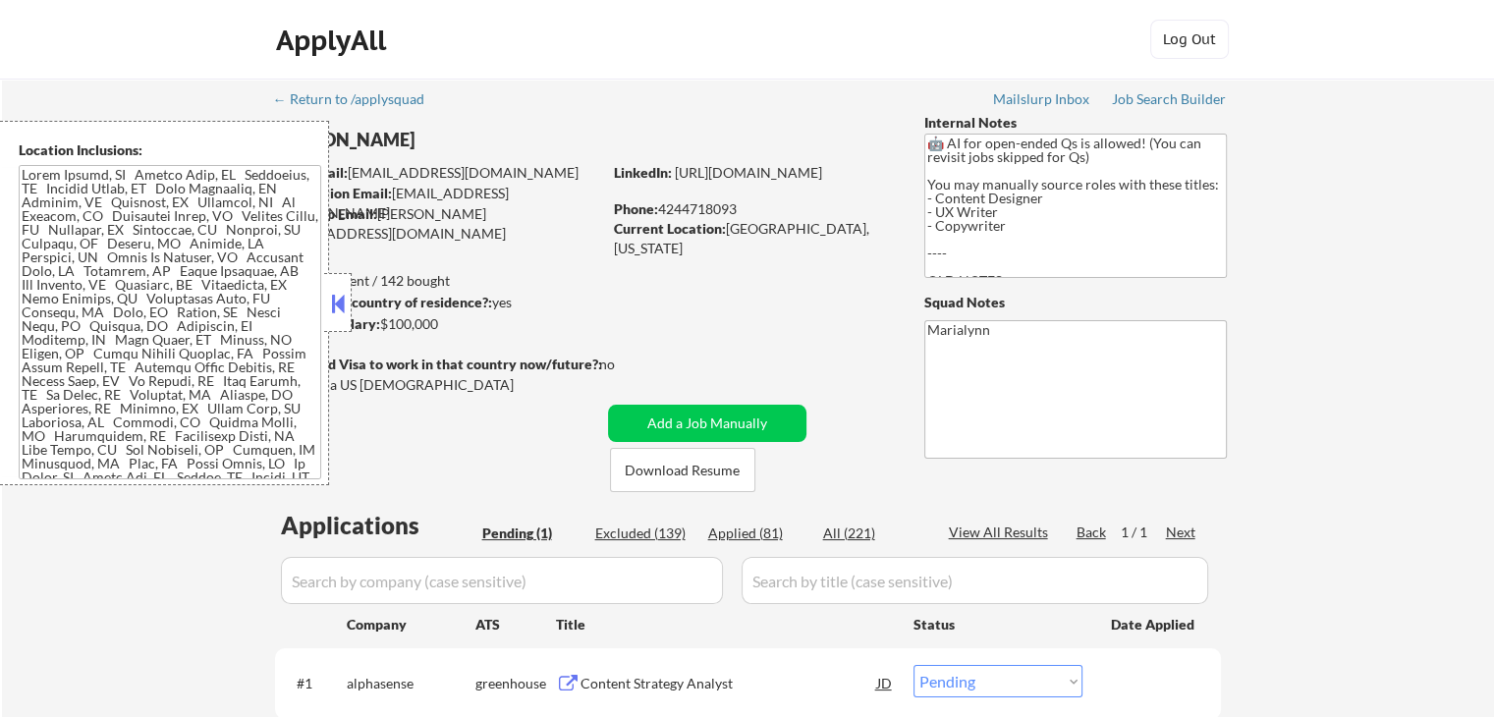
select select ""applied""
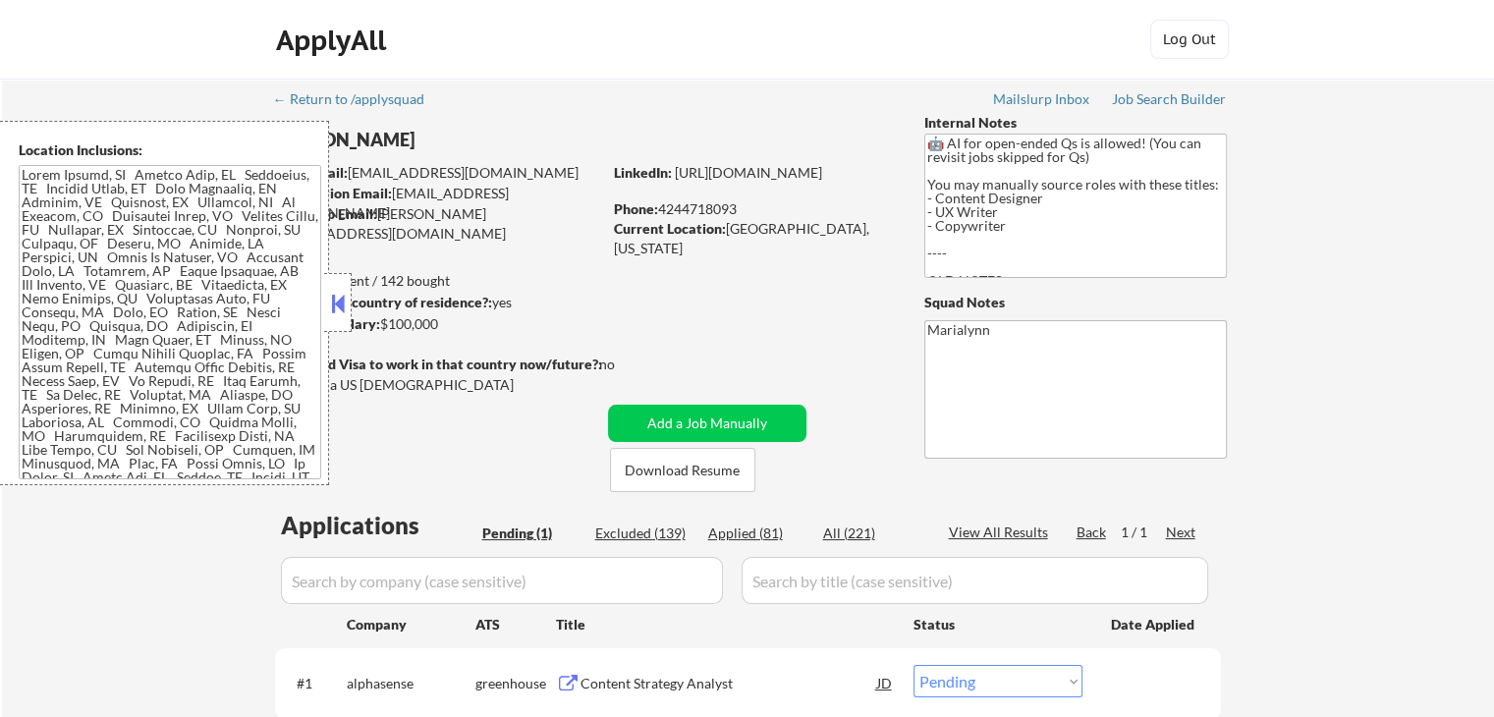
select select ""applied""
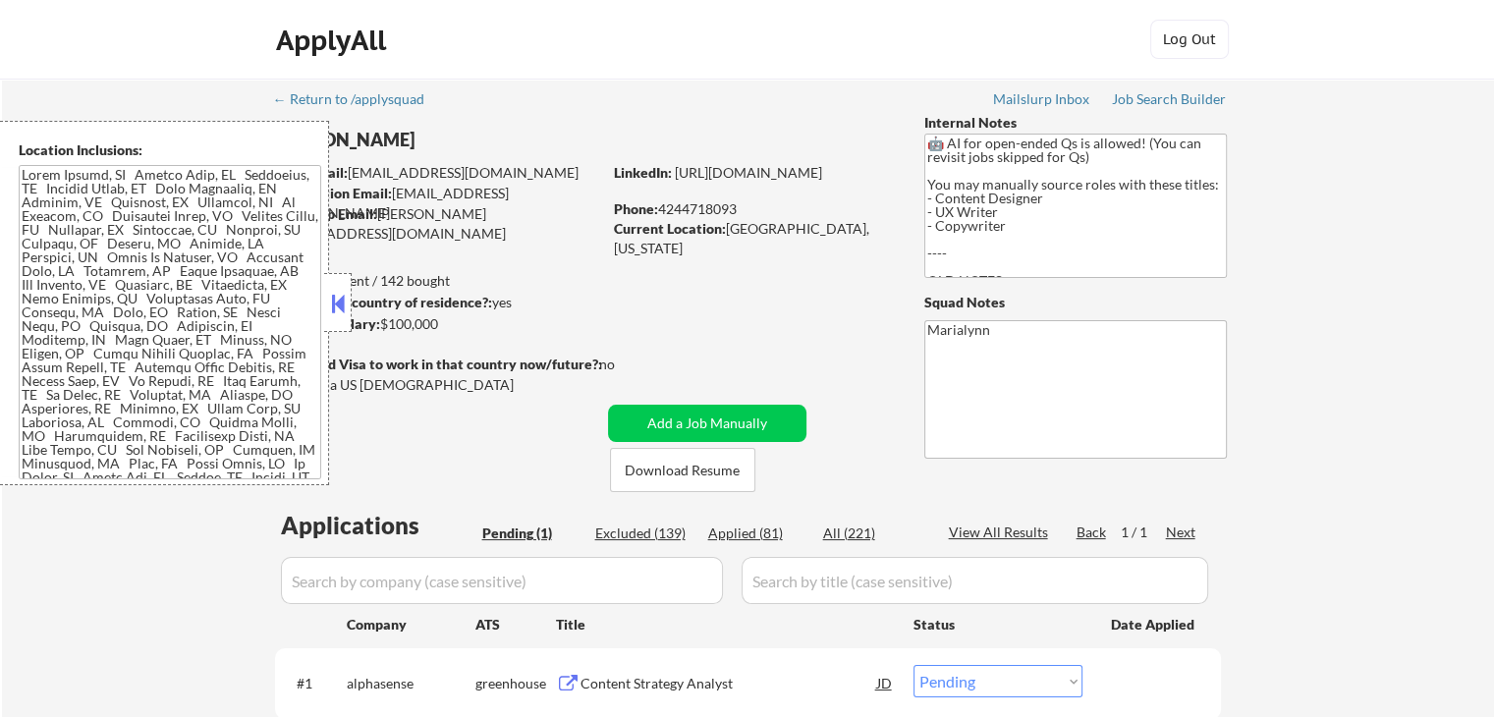
select select ""applied""
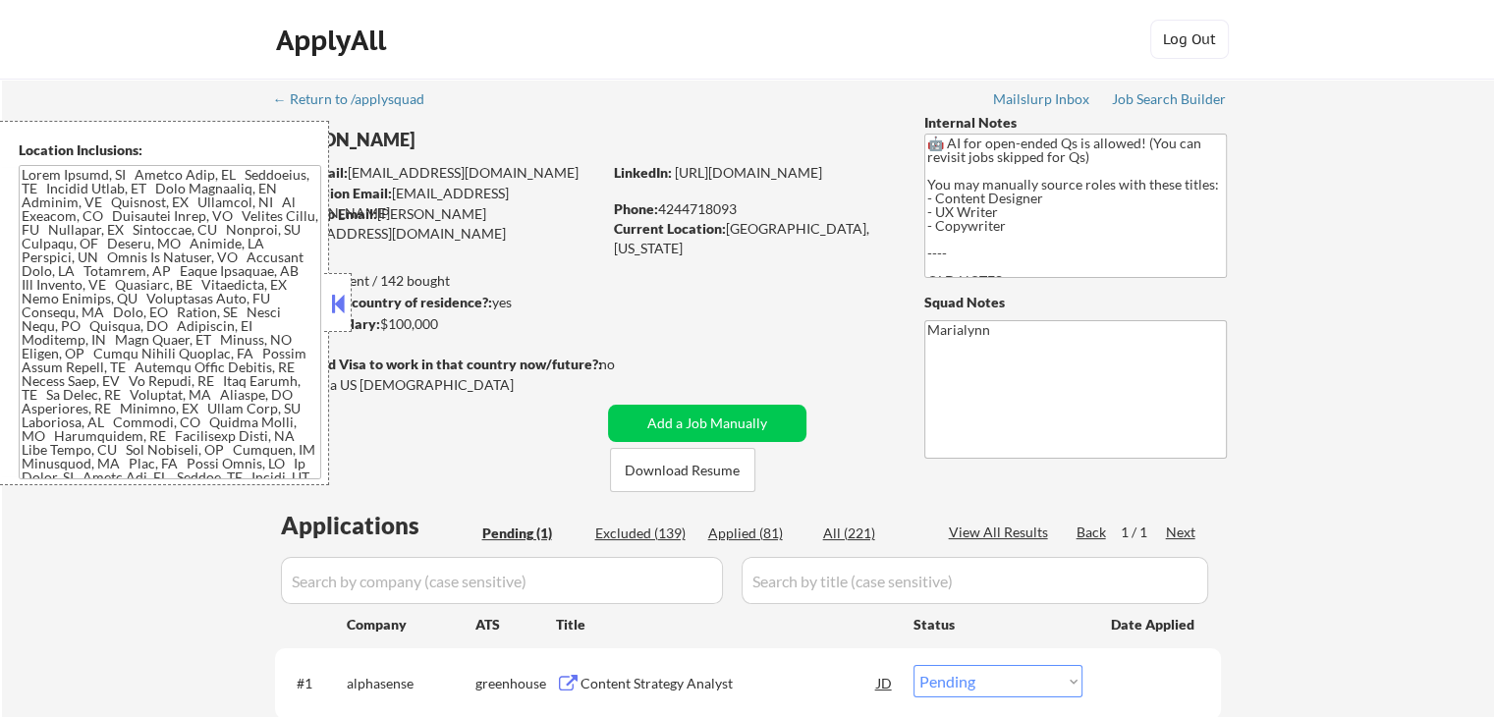
select select ""applied""
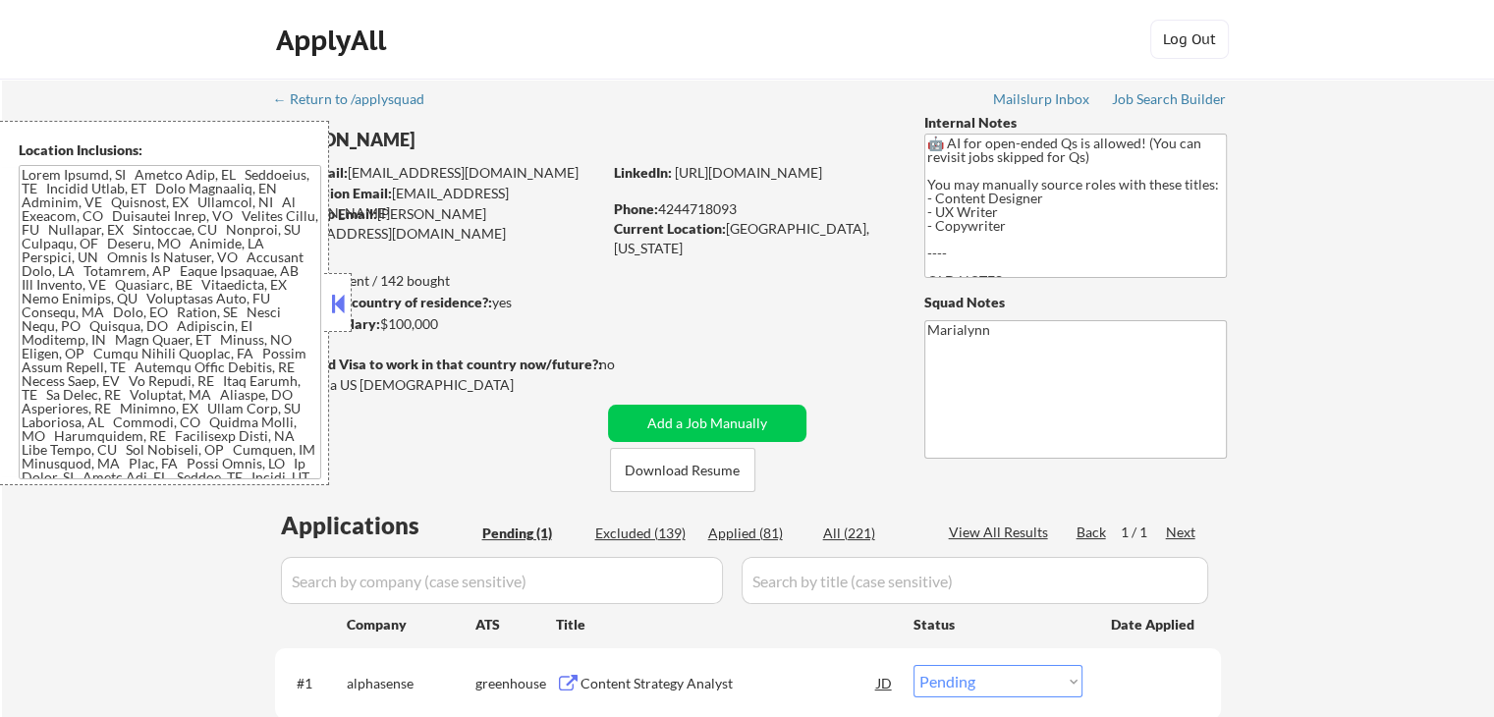
select select ""applied""
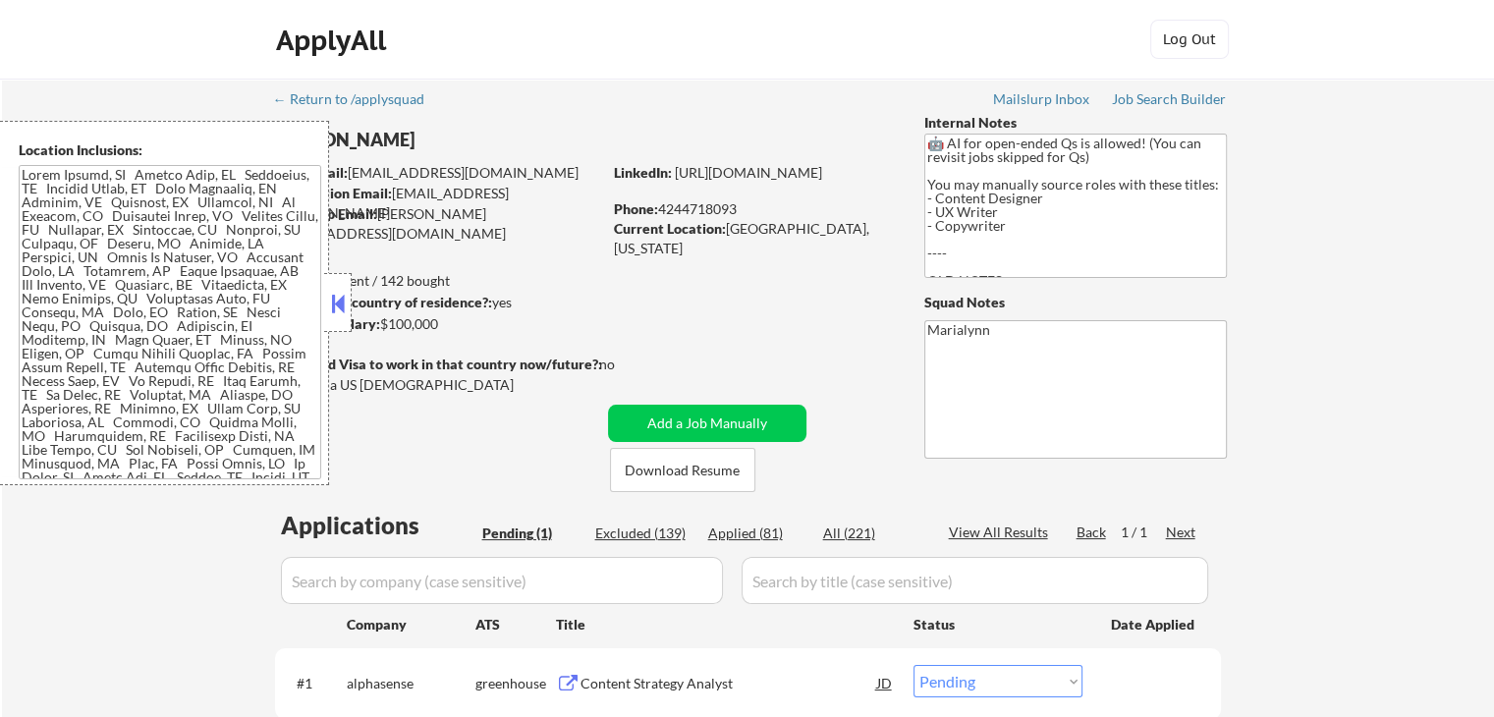
select select ""applied""
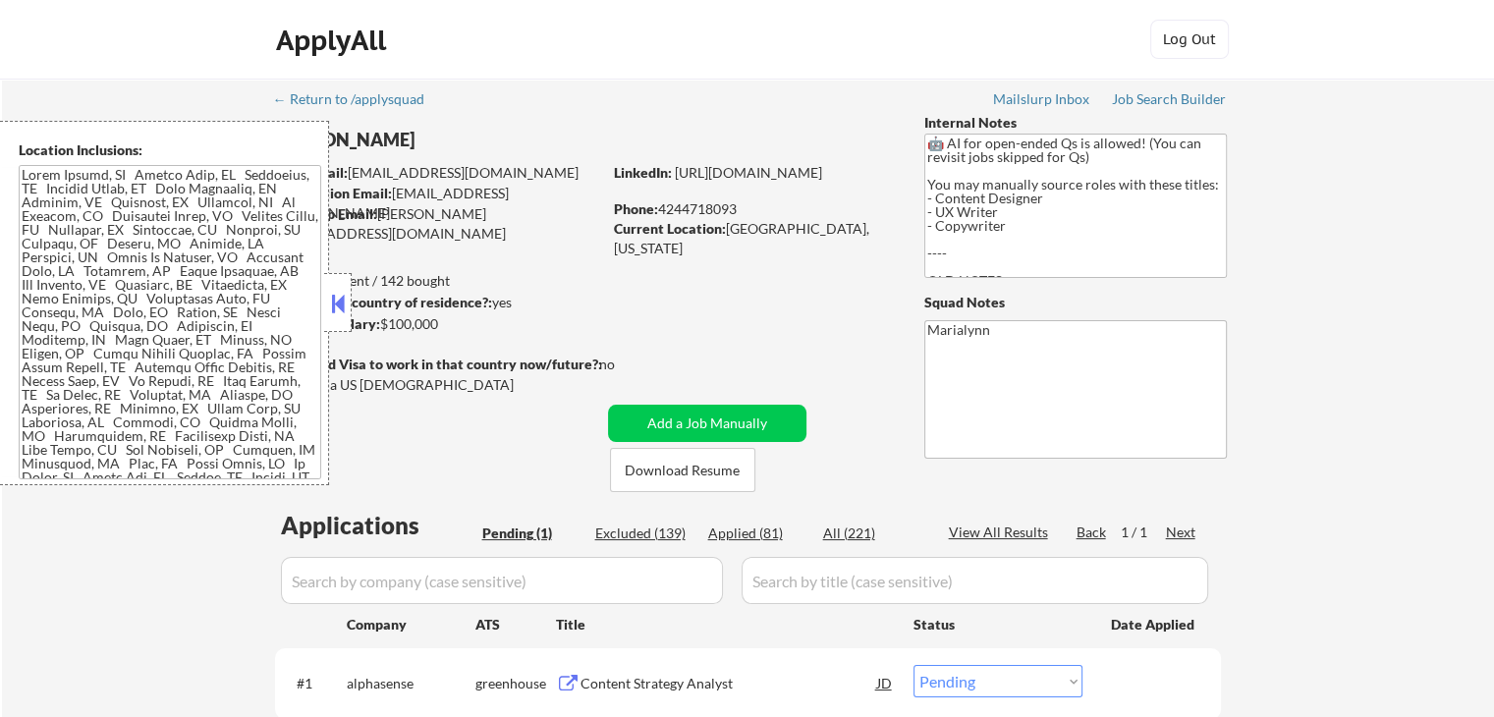
select select ""applied""
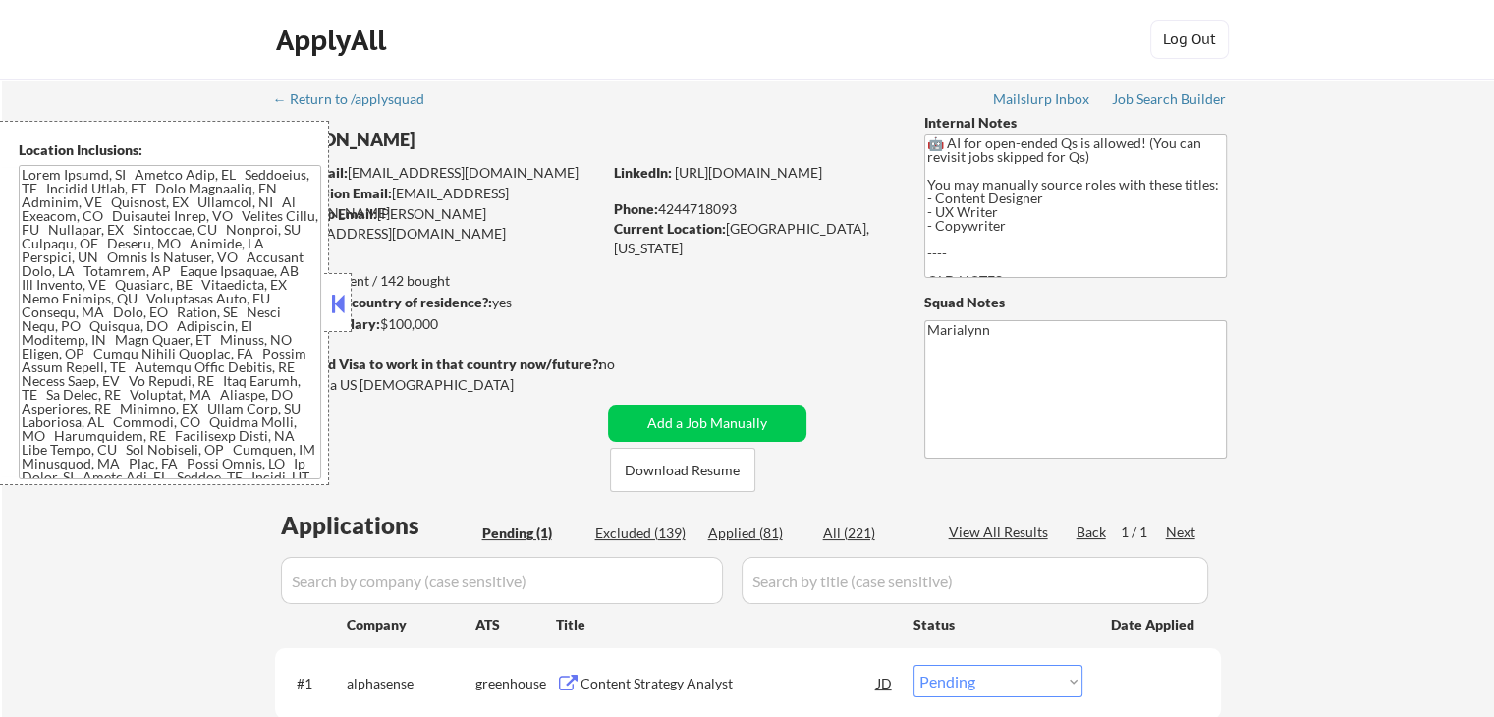
select select ""applied""
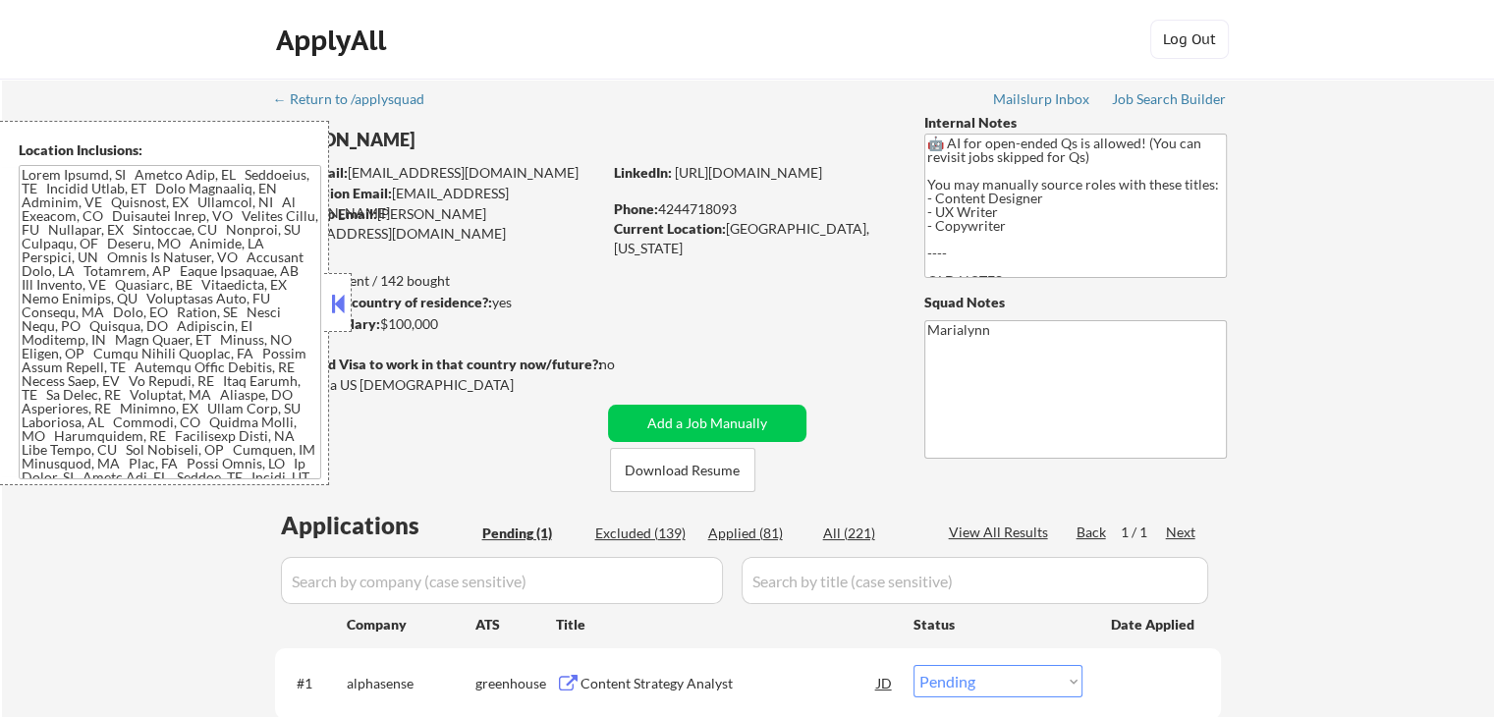
select select ""applied""
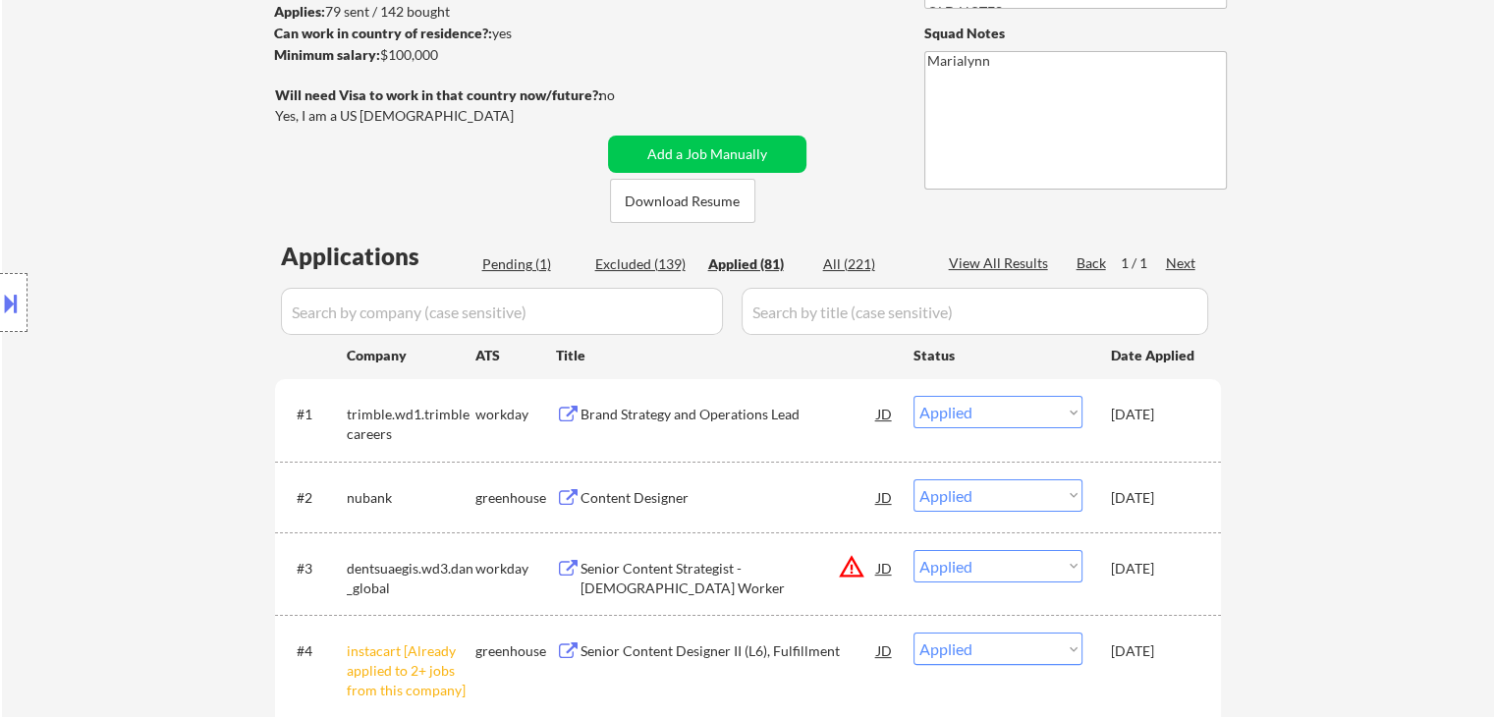
scroll to position [393, 0]
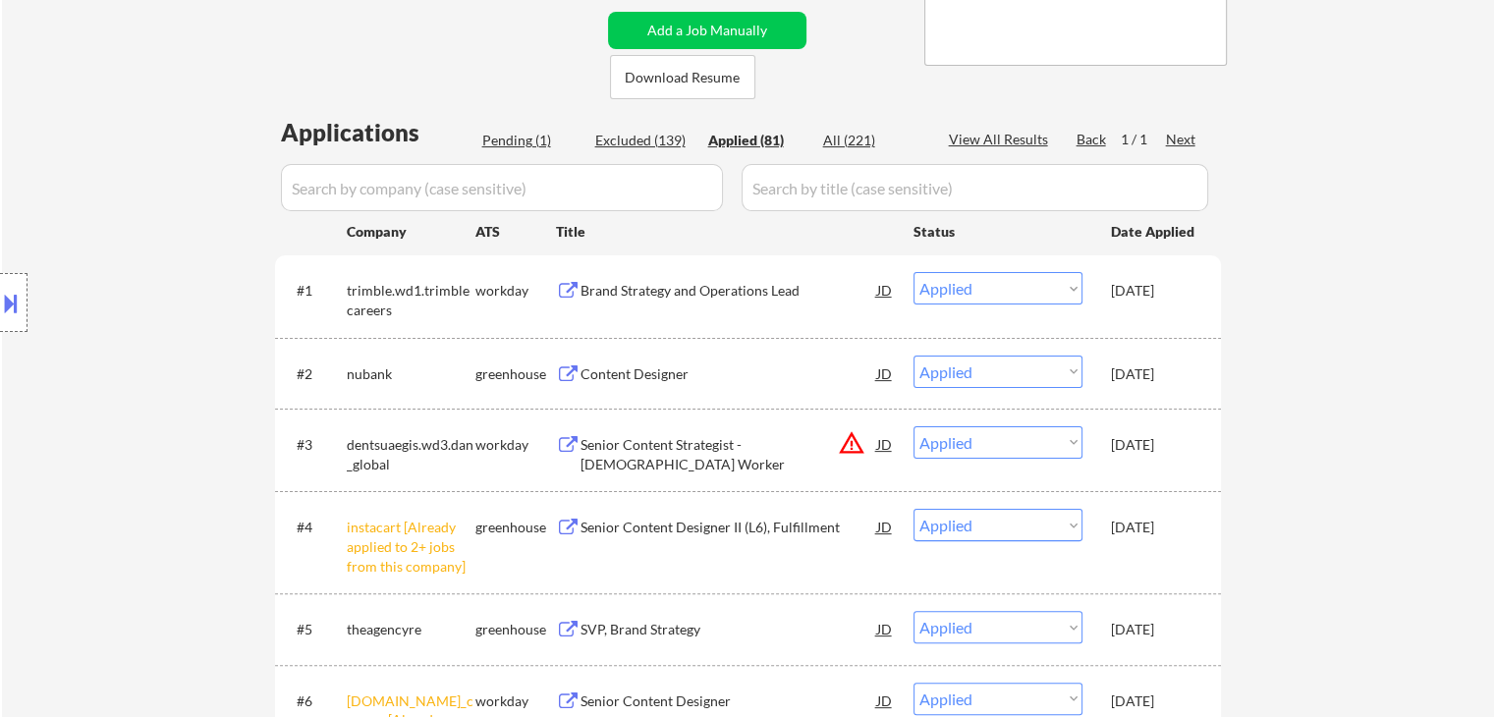
drag, startPoint x: 1147, startPoint y: 378, endPoint x: 1147, endPoint y: 307, distance: 70.7
click at [1142, 371] on div "Oct 7, 2025" at bounding box center [1154, 374] width 86 height 20
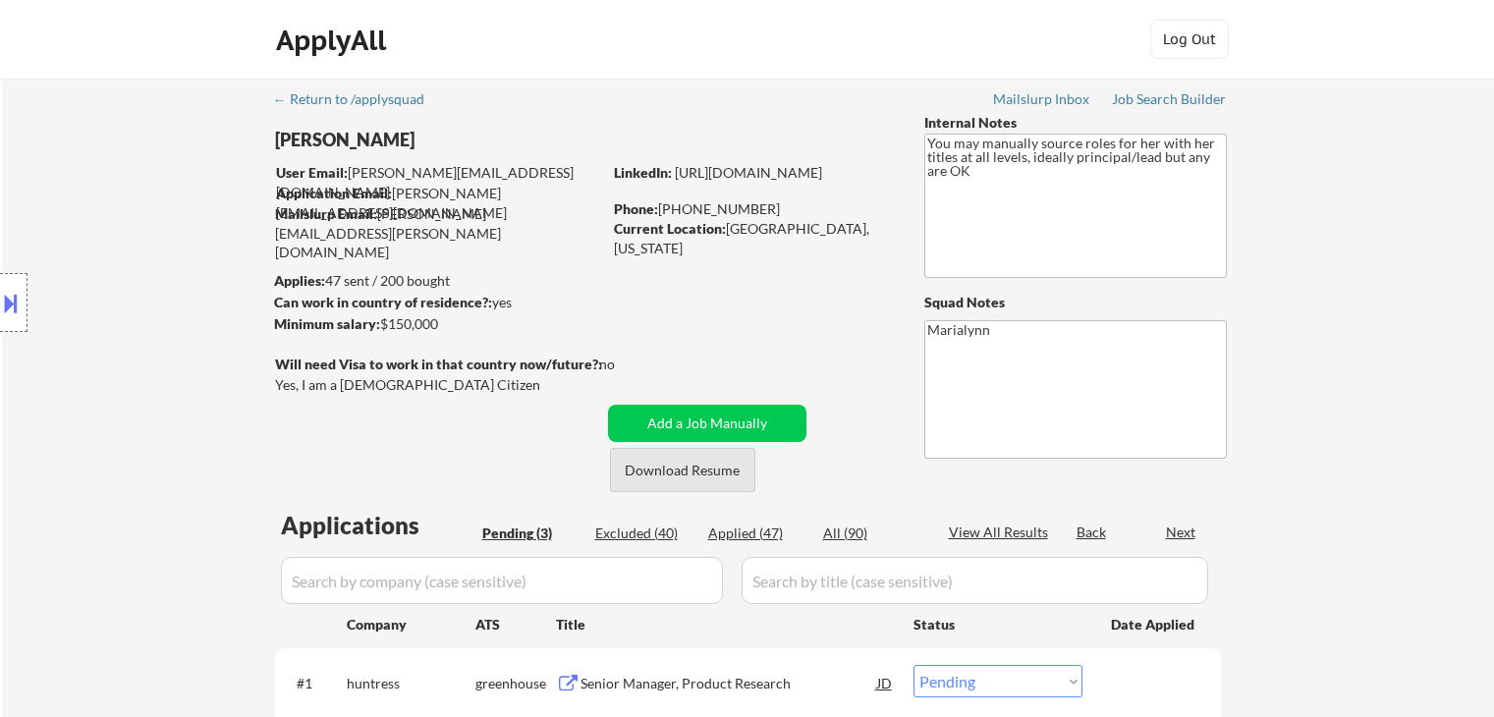
select select ""pending""
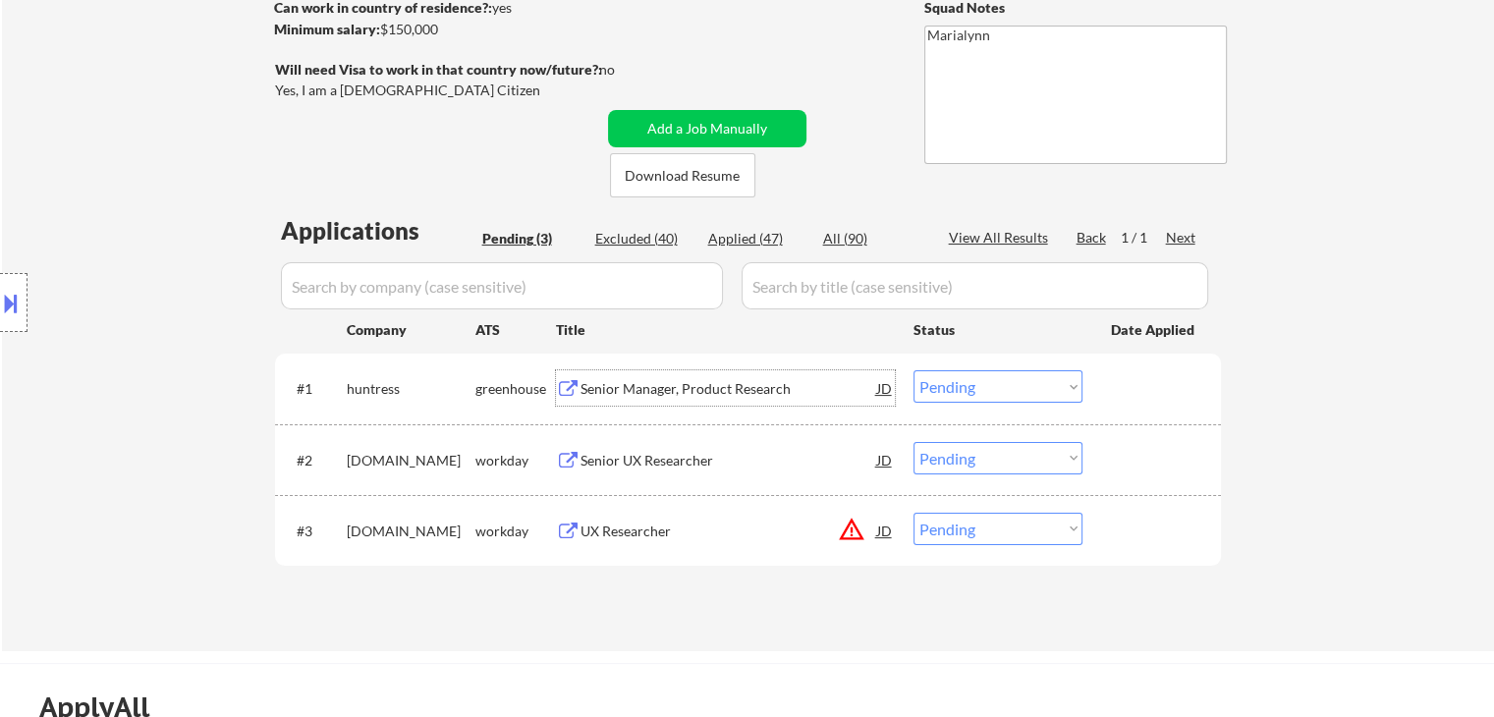
click at [666, 385] on div "Senior Manager, Product Research" at bounding box center [728, 389] width 297 height 20
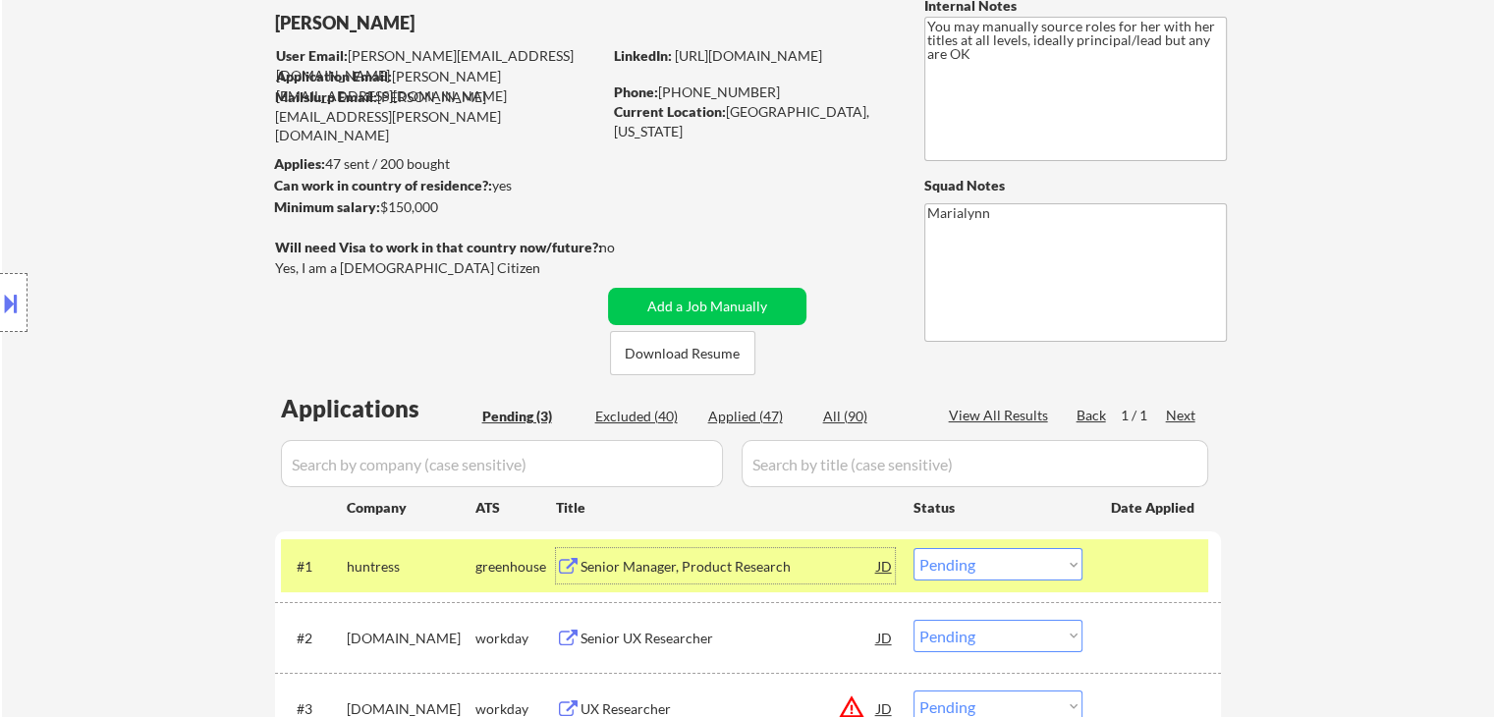
scroll to position [98, 0]
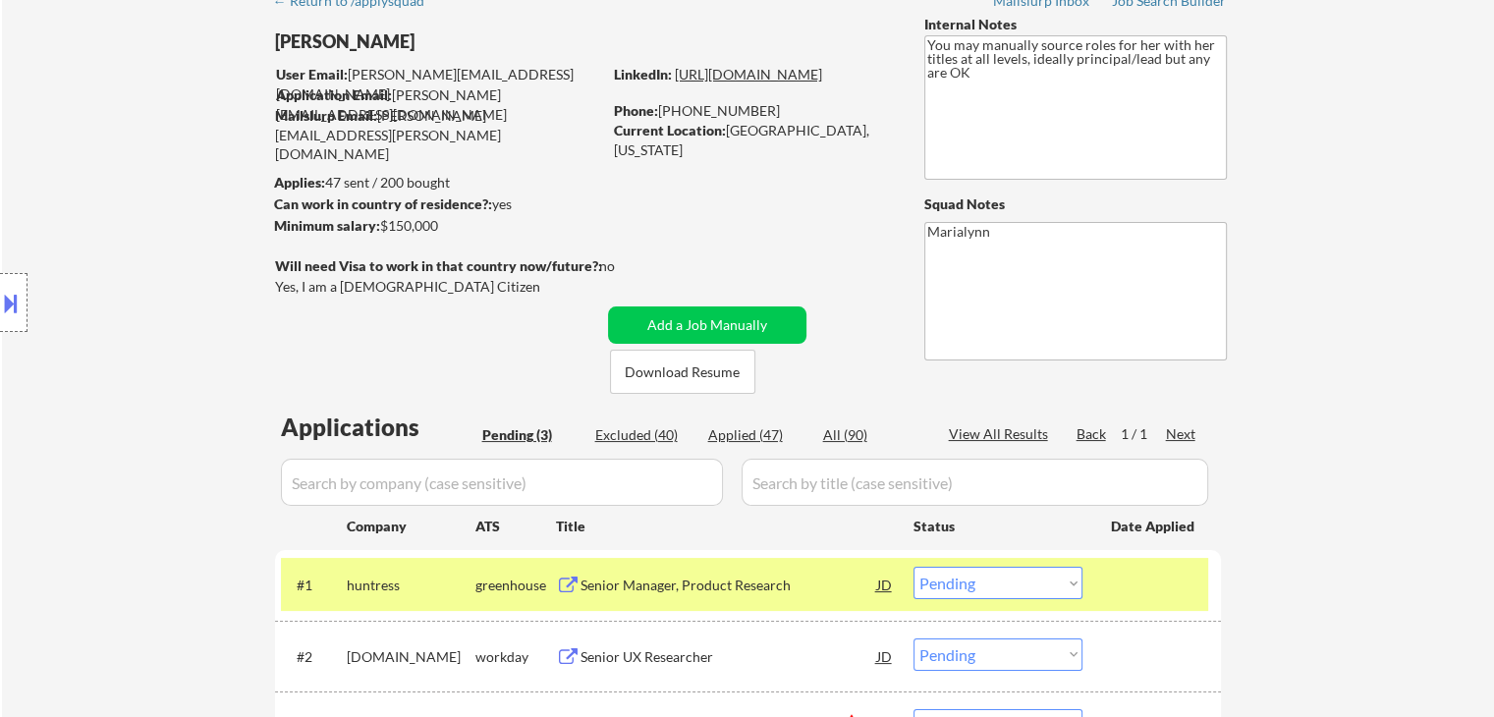
click at [787, 82] on link "[URL][DOMAIN_NAME]" at bounding box center [748, 74] width 147 height 17
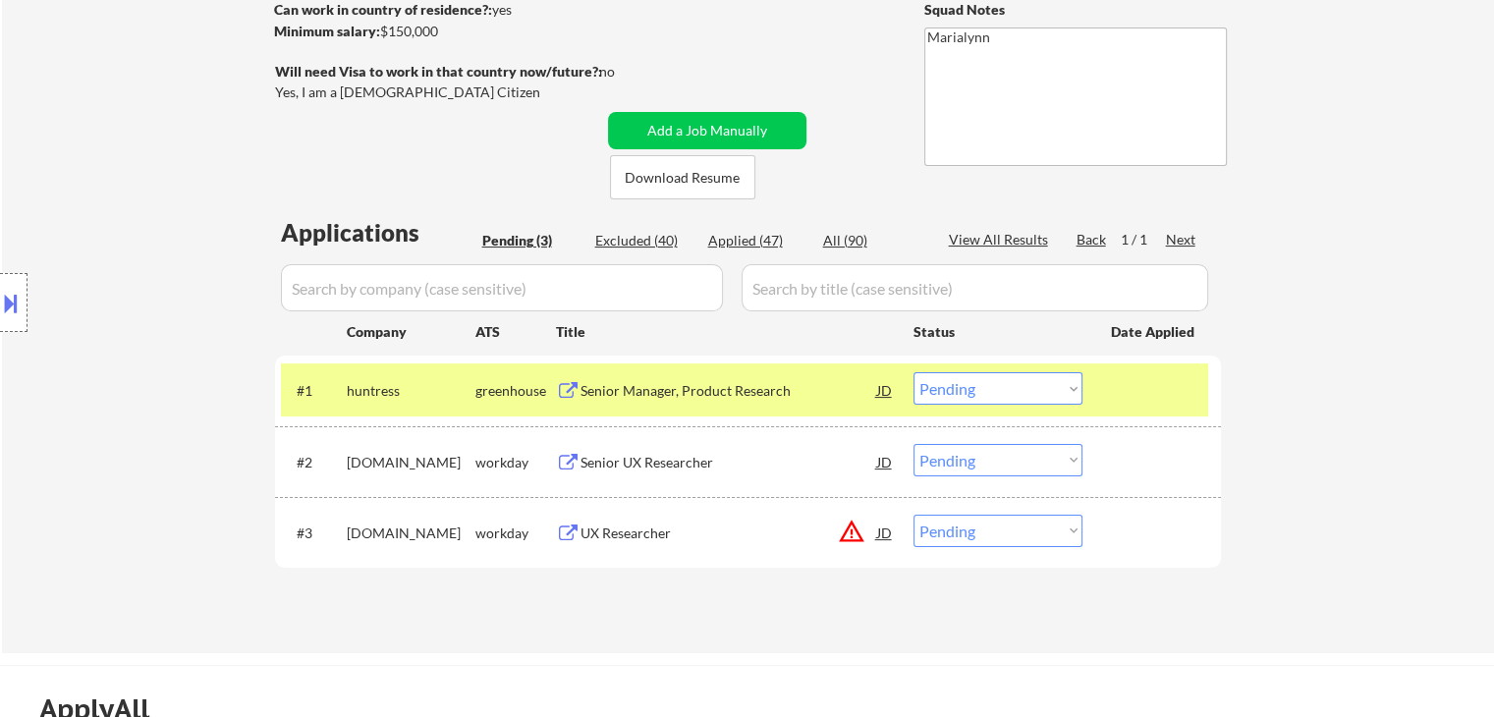
scroll to position [491, 0]
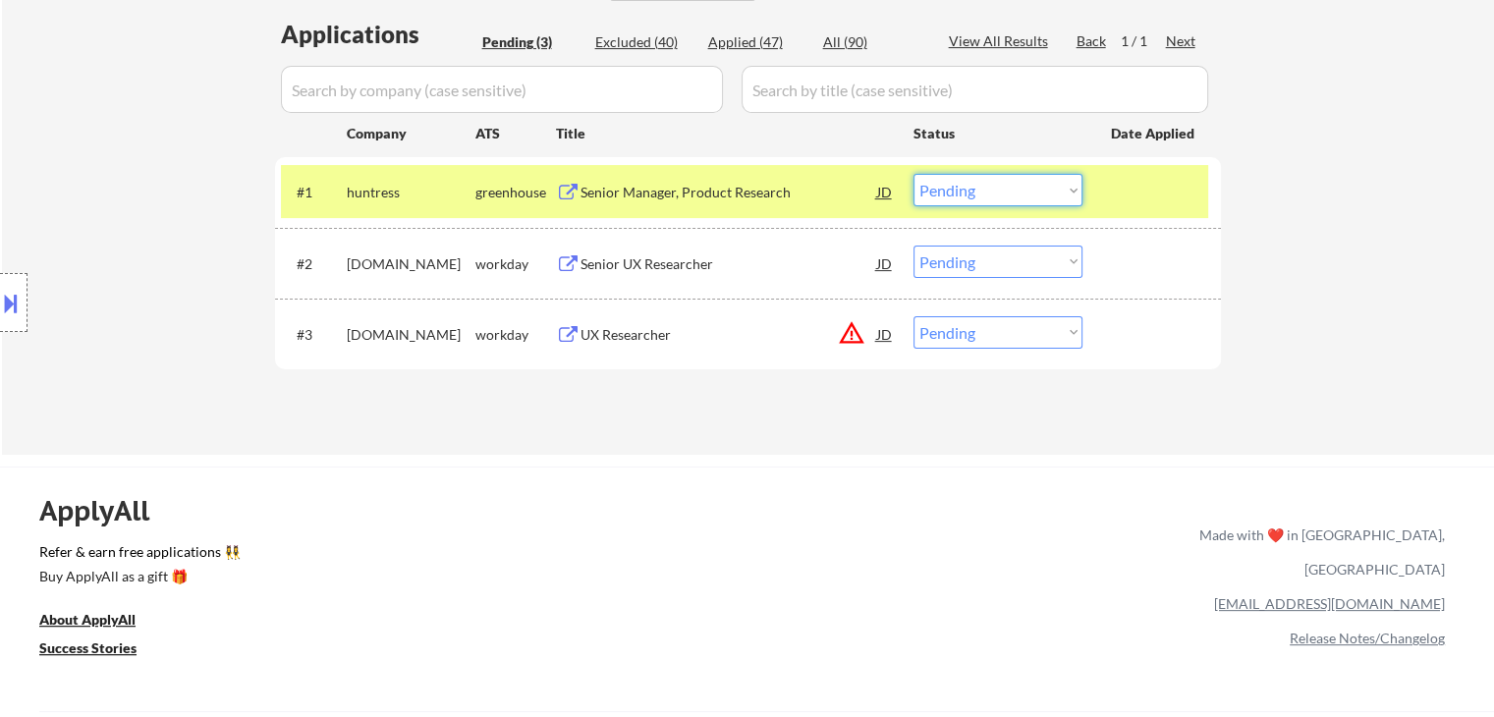
drag, startPoint x: 1034, startPoint y: 190, endPoint x: 1029, endPoint y: 198, distance: 10.1
click at [1033, 192] on select "Choose an option... Pending Applied Excluded (Questions) Excluded (Expired) Exc…" at bounding box center [997, 190] width 169 height 32
click at [913, 174] on select "Choose an option... Pending Applied Excluded (Questions) Excluded (Expired) Exc…" at bounding box center [997, 190] width 169 height 32
select select ""pending""
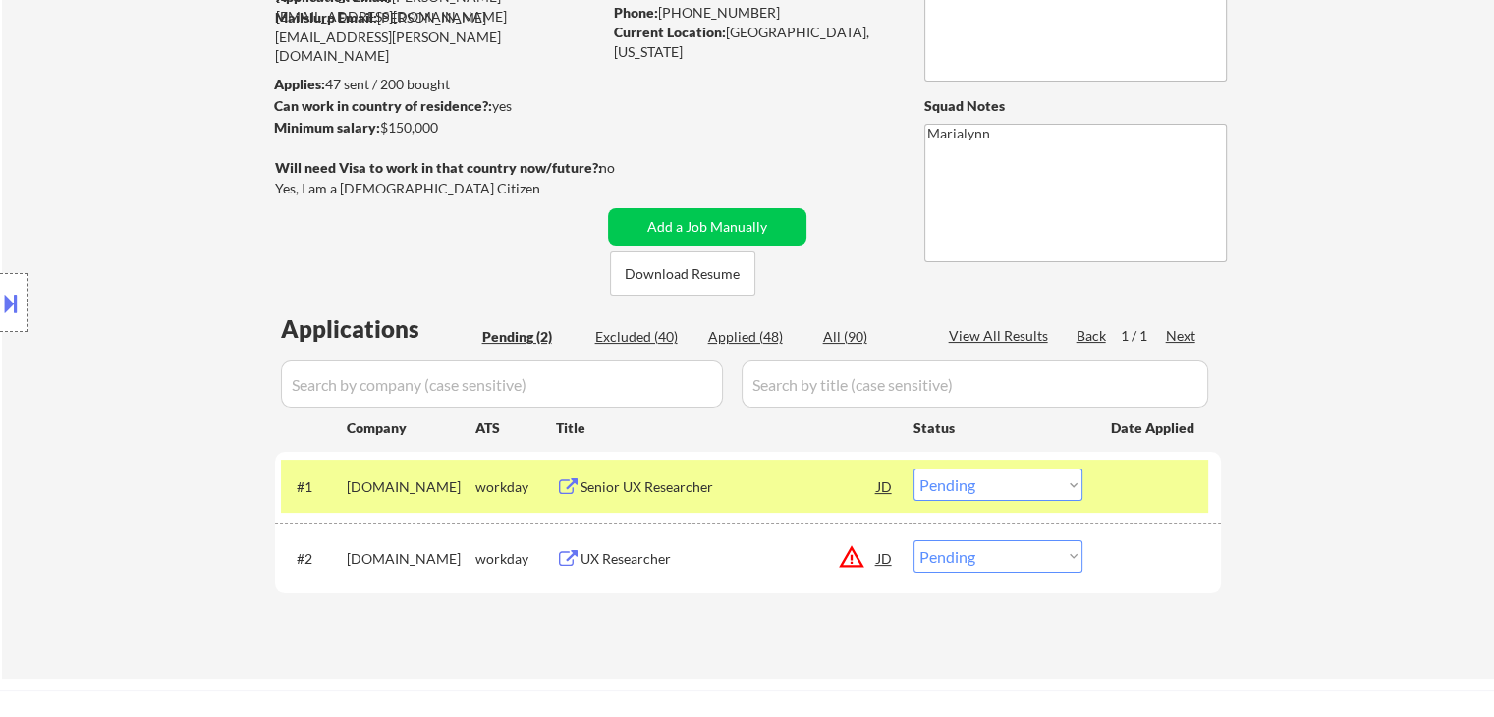
scroll to position [196, 0]
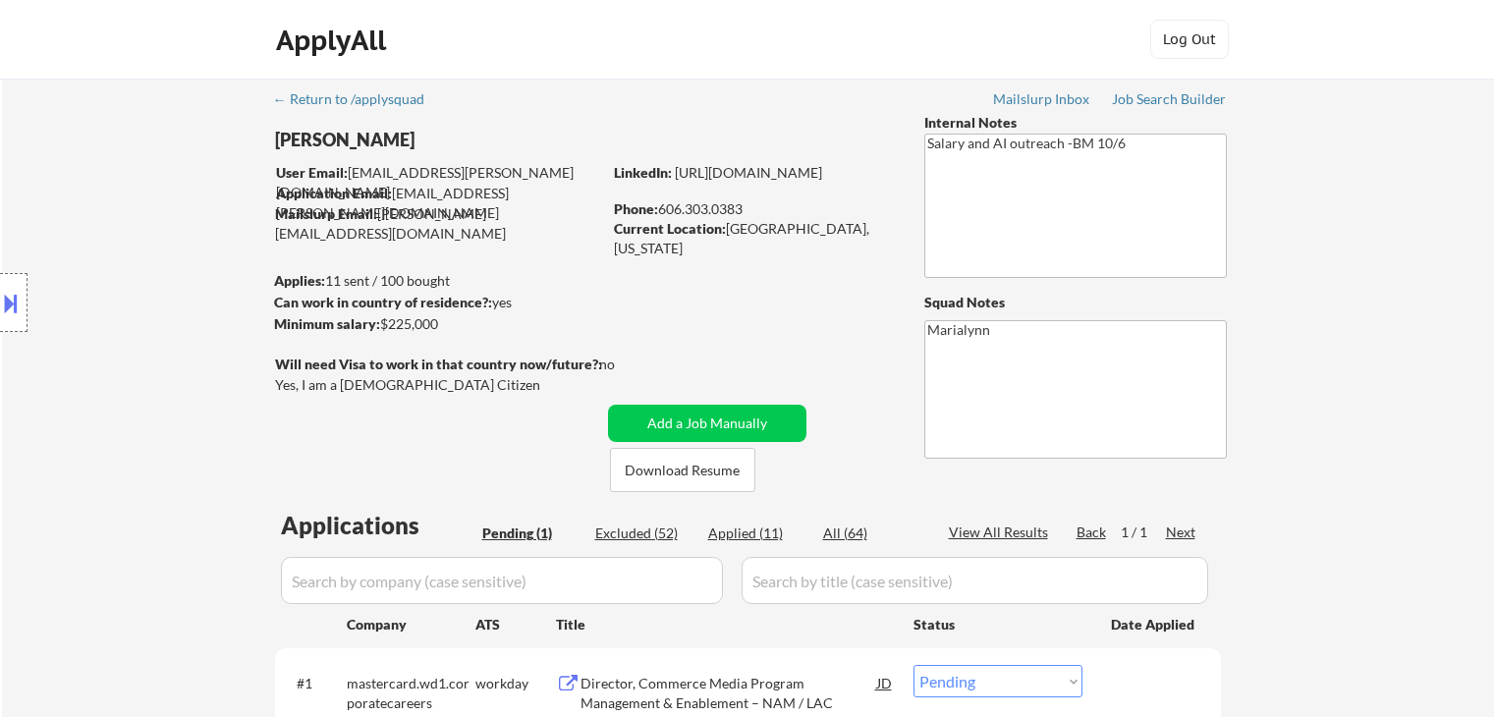
select select ""pending""
